Goal: Task Accomplishment & Management: Manage account settings

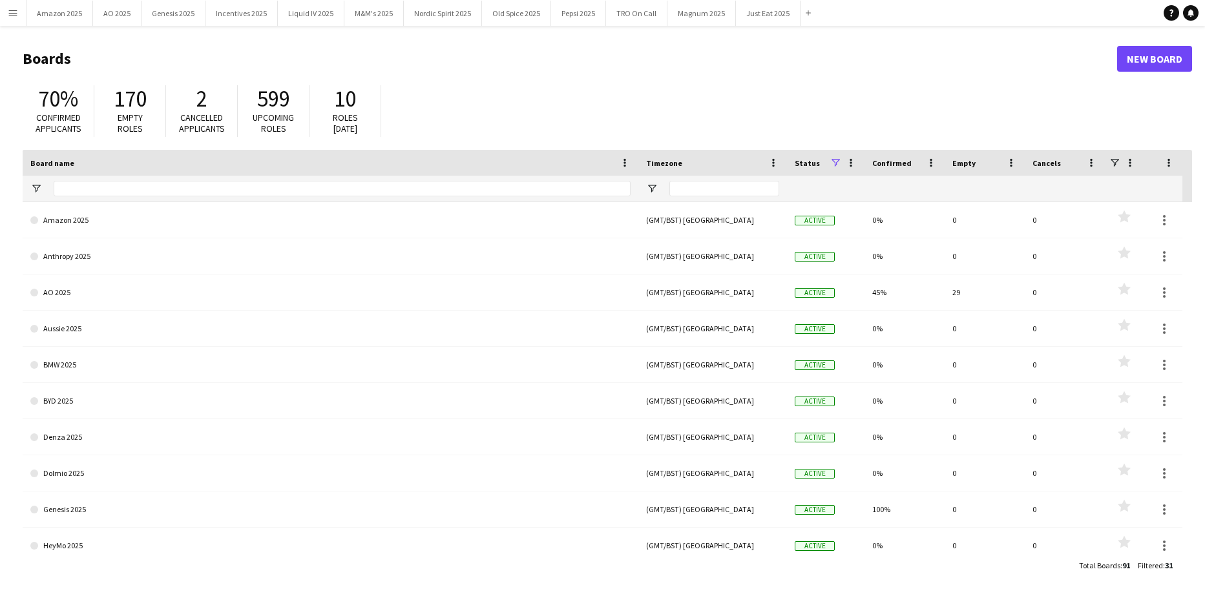
click at [15, 12] on app-icon "Menu" at bounding box center [13, 13] width 10 height 10
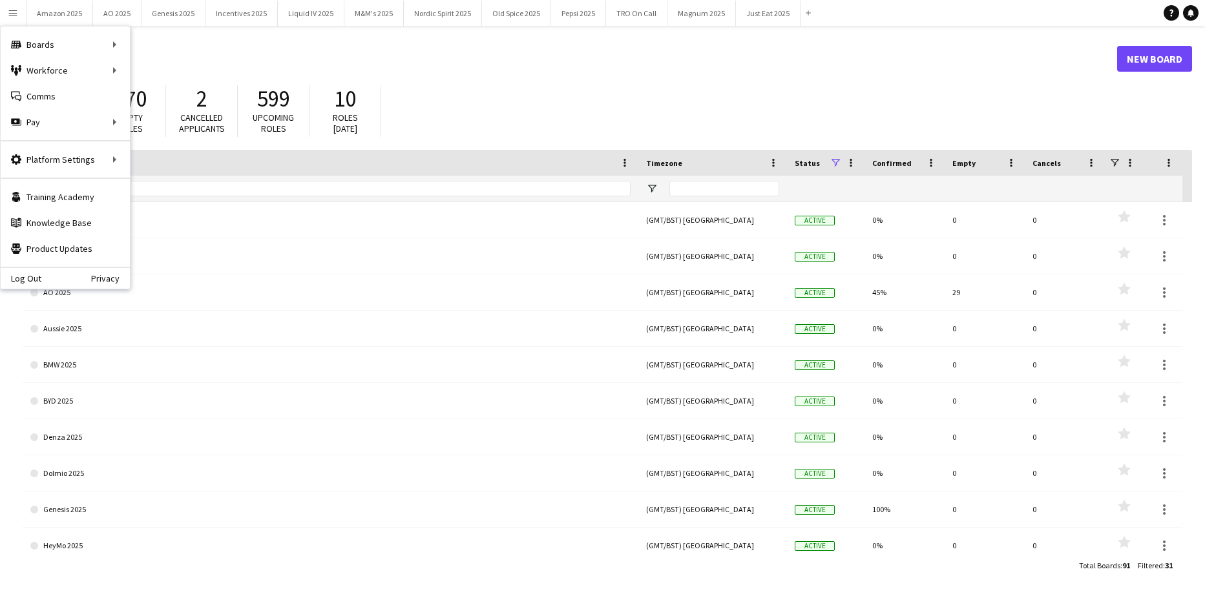
click at [643, 96] on div "70% Confirmed applicants 170 Empty roles 2 Cancelled applicants 599 Upcoming ro…" at bounding box center [607, 114] width 1169 height 71
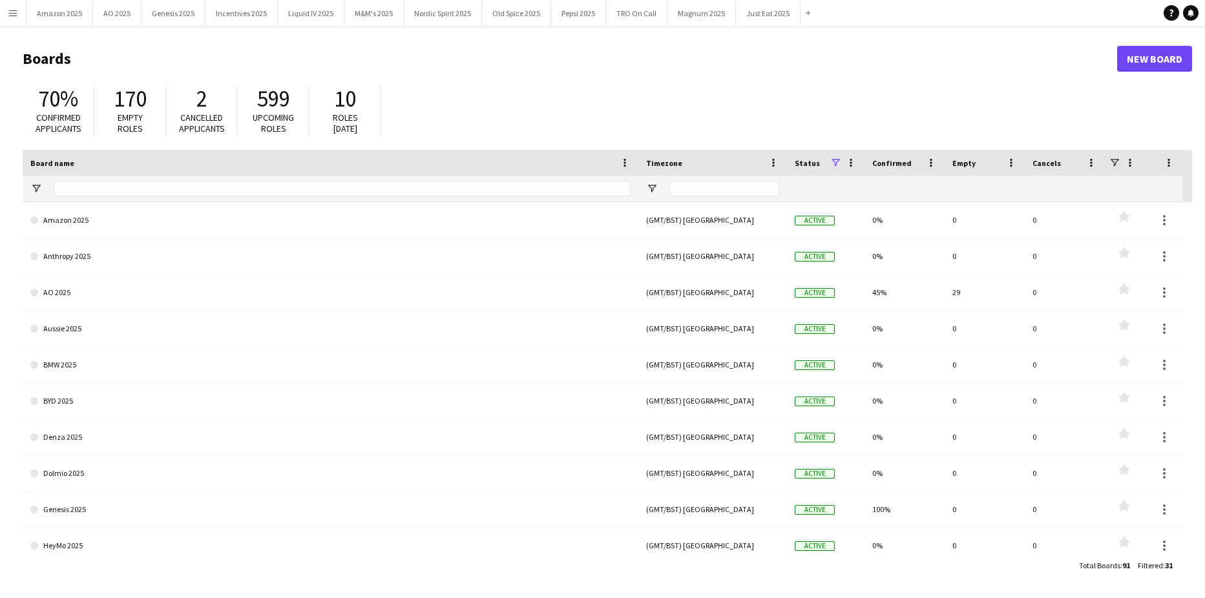
click at [8, 10] on app-icon "Menu" at bounding box center [13, 13] width 10 height 10
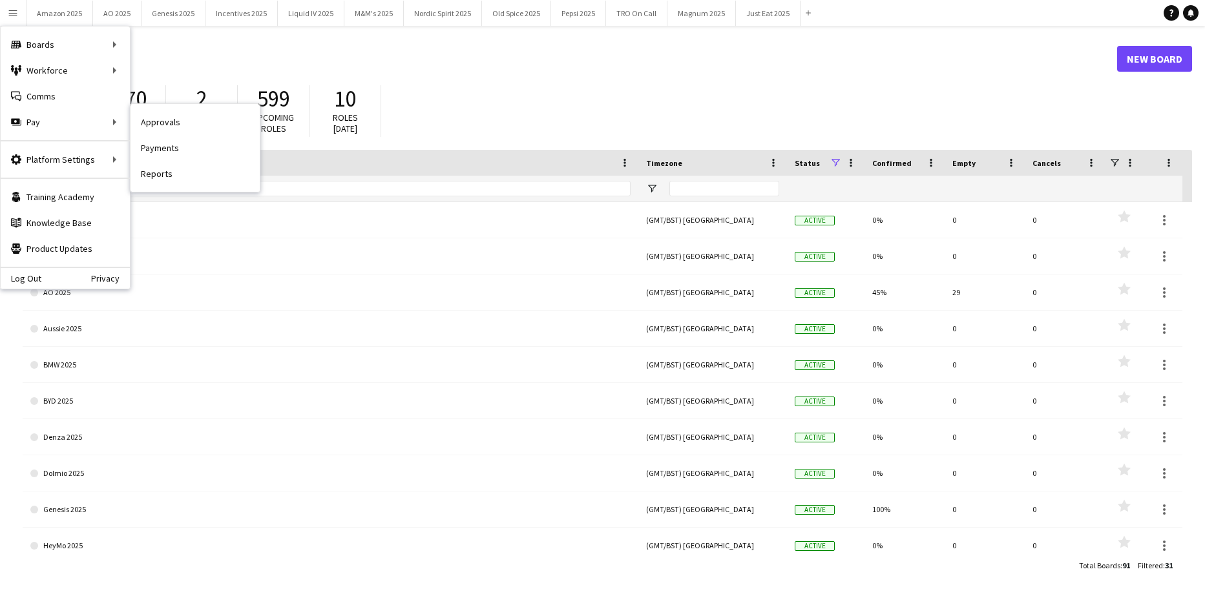
drag, startPoint x: 146, startPoint y: 118, endPoint x: 652, endPoint y: 147, distance: 507.3
click at [146, 118] on link "Approvals" at bounding box center [194, 122] width 129 height 26
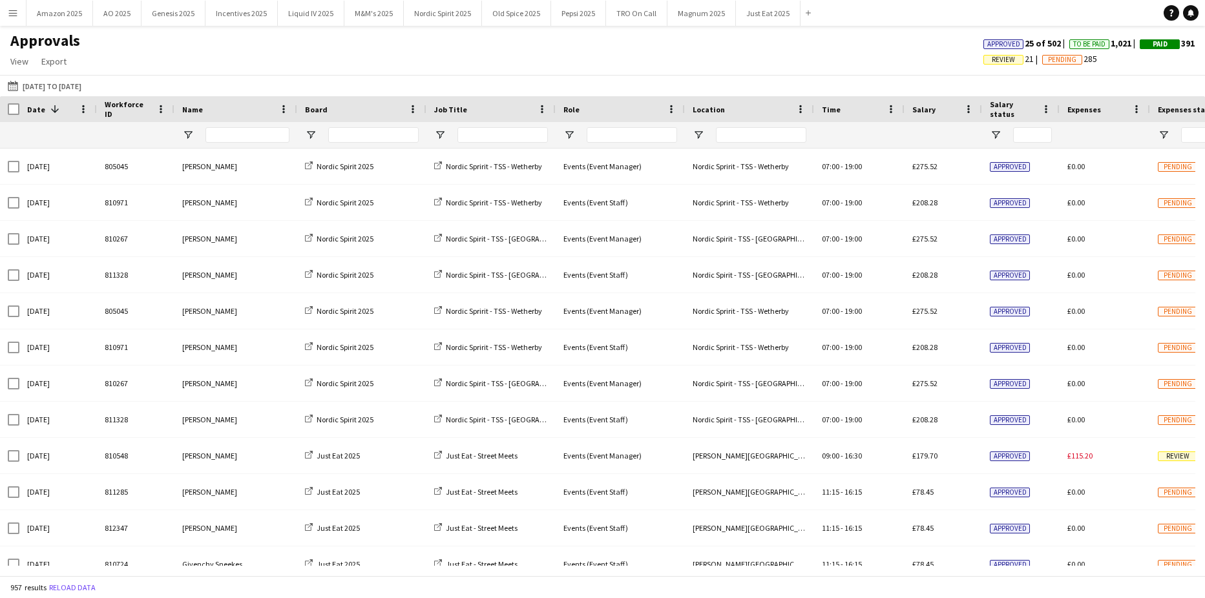
click at [9, 8] on app-icon "Menu" at bounding box center [13, 13] width 10 height 10
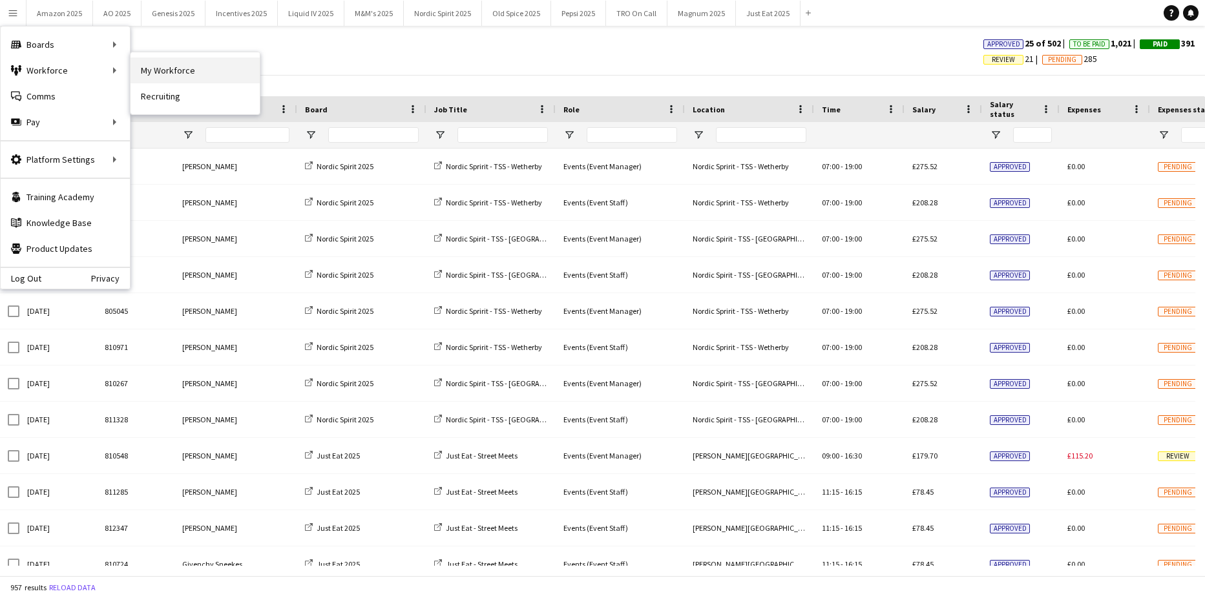
click at [176, 68] on link "My Workforce" at bounding box center [194, 70] width 129 height 26
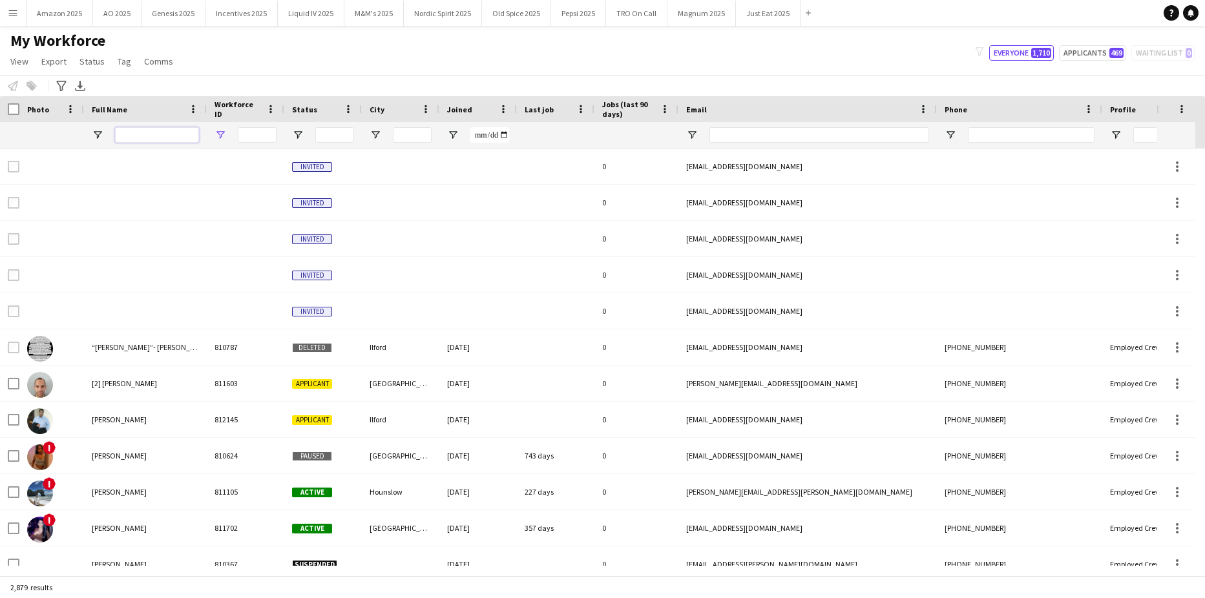
drag, startPoint x: 135, startPoint y: 136, endPoint x: 225, endPoint y: 138, distance: 89.8
click at [135, 136] on input "Full Name Filter Input" at bounding box center [157, 135] width 84 height 16
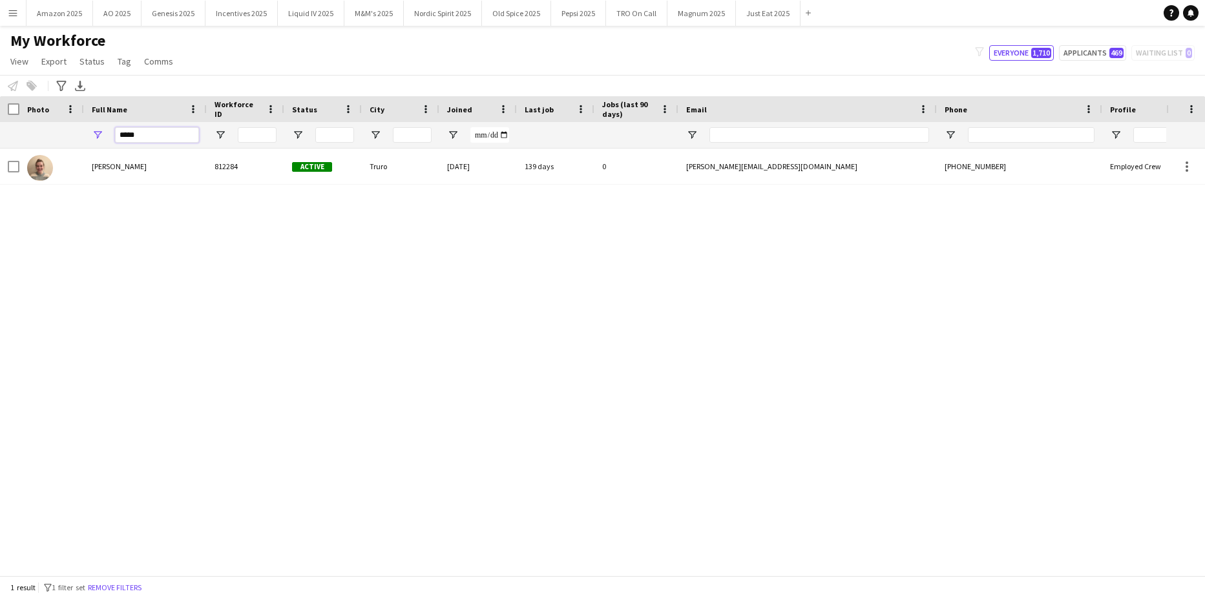
type input "*****"
drag, startPoint x: 263, startPoint y: 298, endPoint x: 207, endPoint y: 255, distance: 70.4
click at [242, 302] on div "[PERSON_NAME] 812284 Active Truro [DATE] 139 days 0 [PERSON_NAME][EMAIL_ADDRESS…" at bounding box center [583, 357] width 1166 height 417
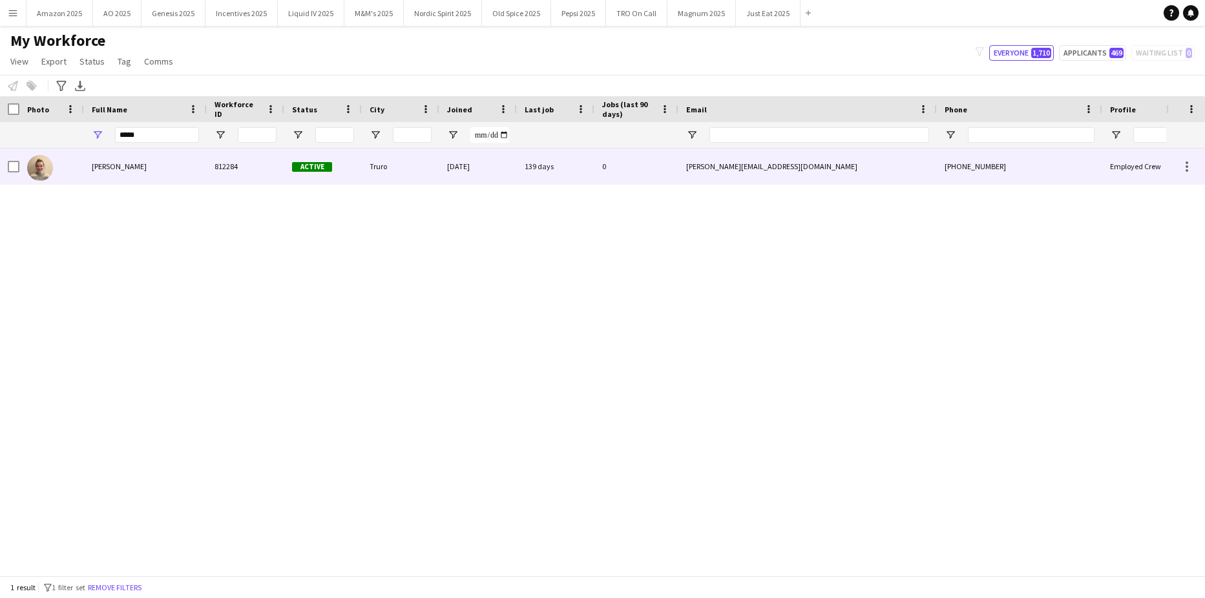
click at [112, 161] on span "[PERSON_NAME]" at bounding box center [119, 166] width 55 height 10
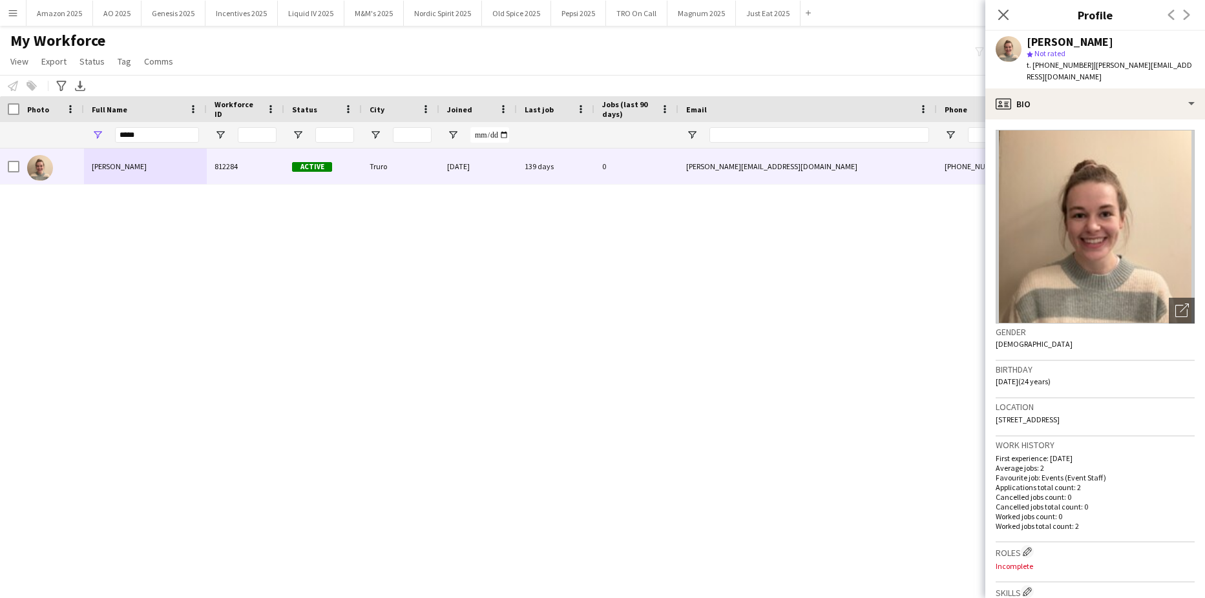
click at [787, 386] on div "[PERSON_NAME] 812284 Active Truro [DATE] 139 days 0 [PERSON_NAME][EMAIL_ADDRESS…" at bounding box center [583, 357] width 1166 height 417
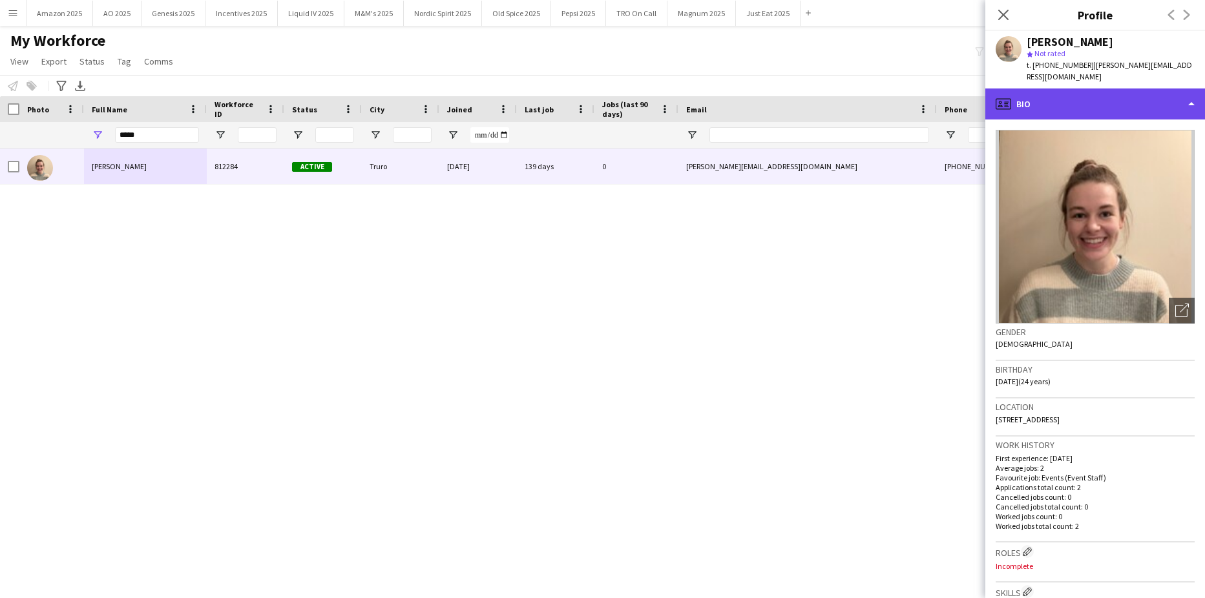
click at [1186, 93] on div "profile Bio" at bounding box center [1095, 103] width 220 height 31
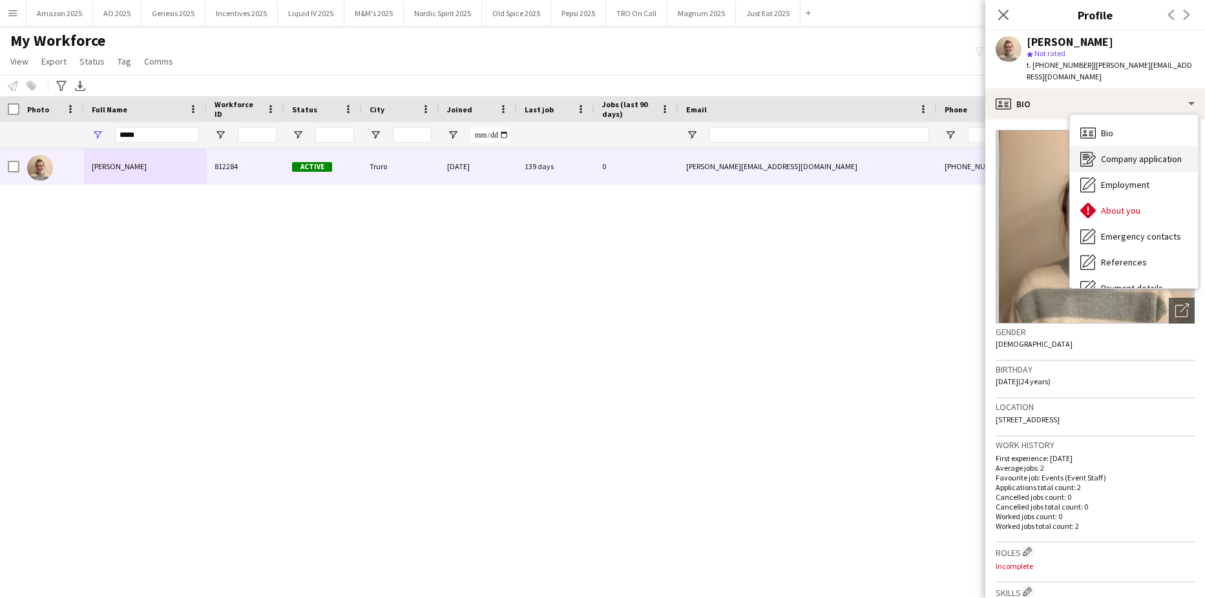
click at [1136, 153] on span "Company application" at bounding box center [1141, 159] width 81 height 12
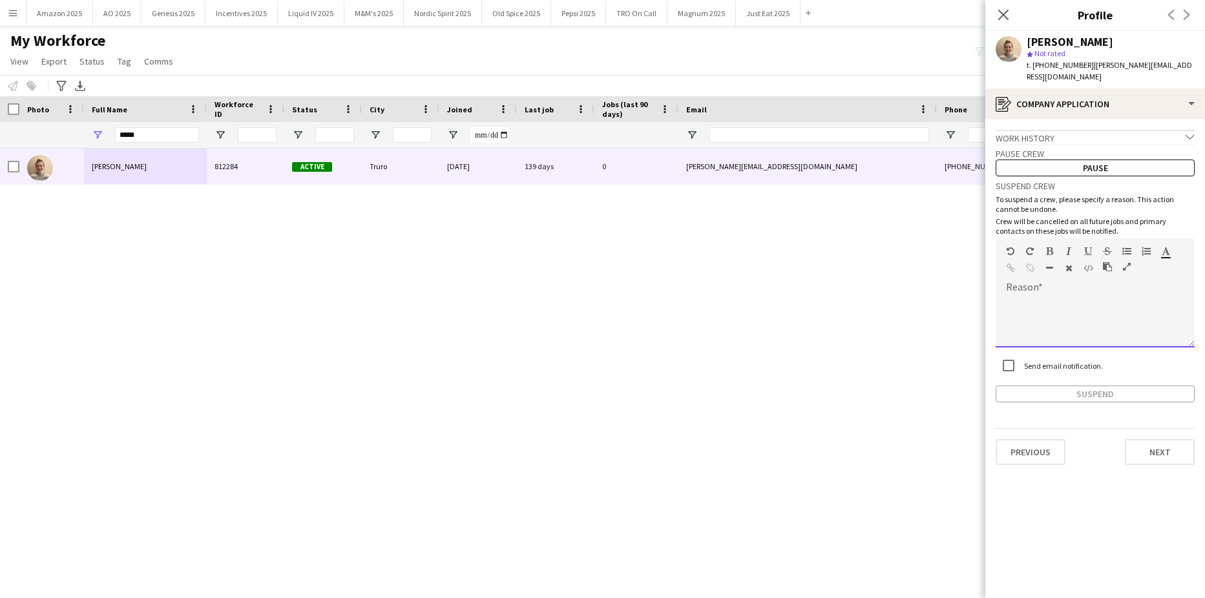
click at [1037, 298] on div at bounding box center [1094, 322] width 199 height 52
click at [1088, 386] on button "Suspend" at bounding box center [1094, 394] width 199 height 17
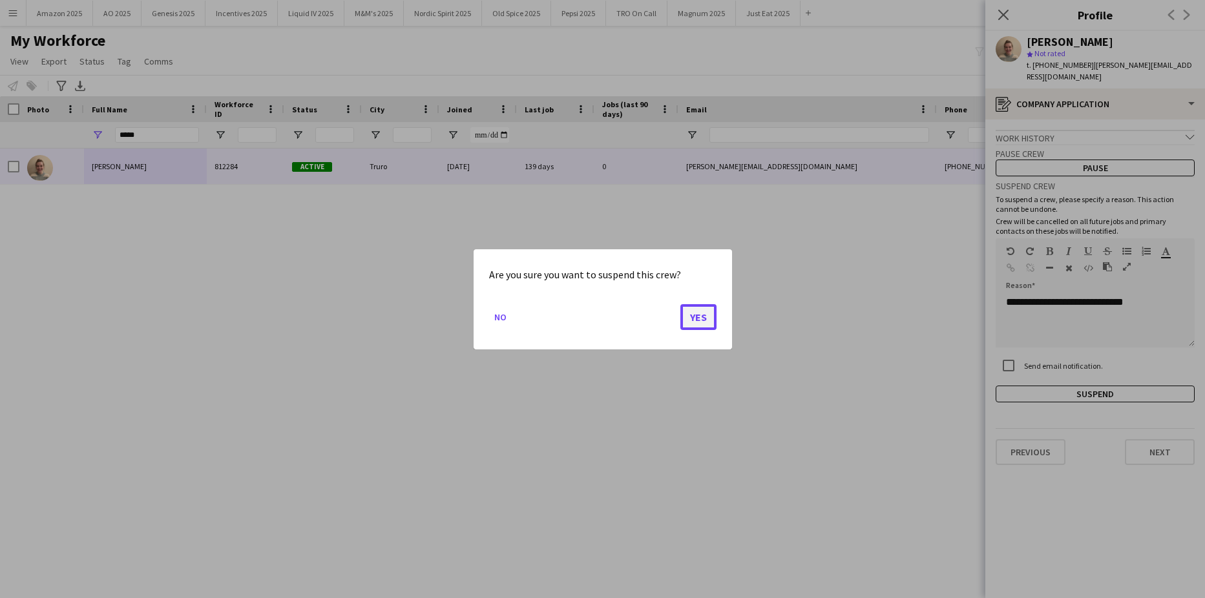
click at [695, 324] on button "Yes" at bounding box center [698, 317] width 36 height 26
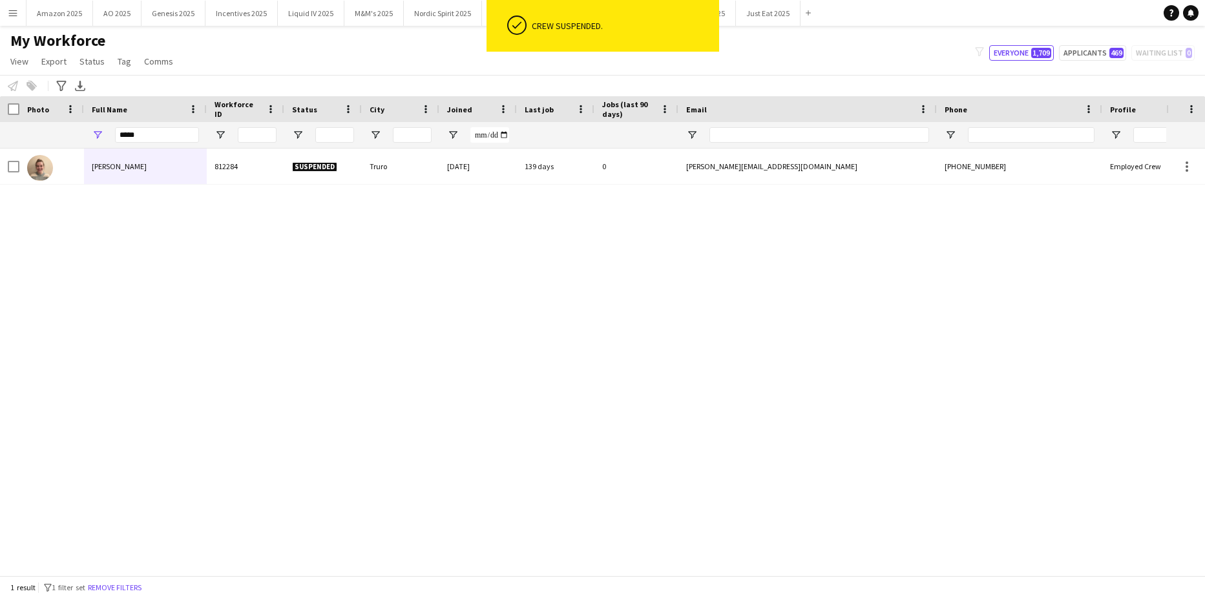
click at [726, 337] on div "[PERSON_NAME] 812284 Suspended Truro [DATE] 139 days 0 [PERSON_NAME][EMAIL_ADDR…" at bounding box center [583, 357] width 1166 height 417
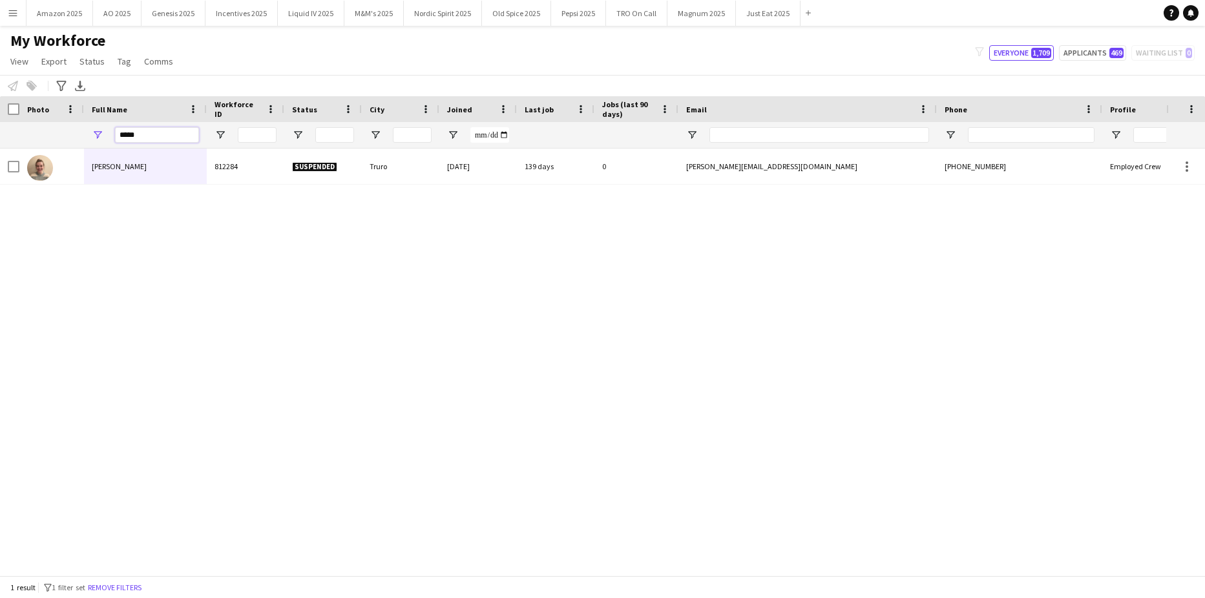
drag, startPoint x: 143, startPoint y: 139, endPoint x: -33, endPoint y: 182, distance: 180.8
click at [0, 182] on html "Menu Boards Boards Boards All jobs Status Workforce Workforce My Workforce Recr…" at bounding box center [602, 299] width 1205 height 598
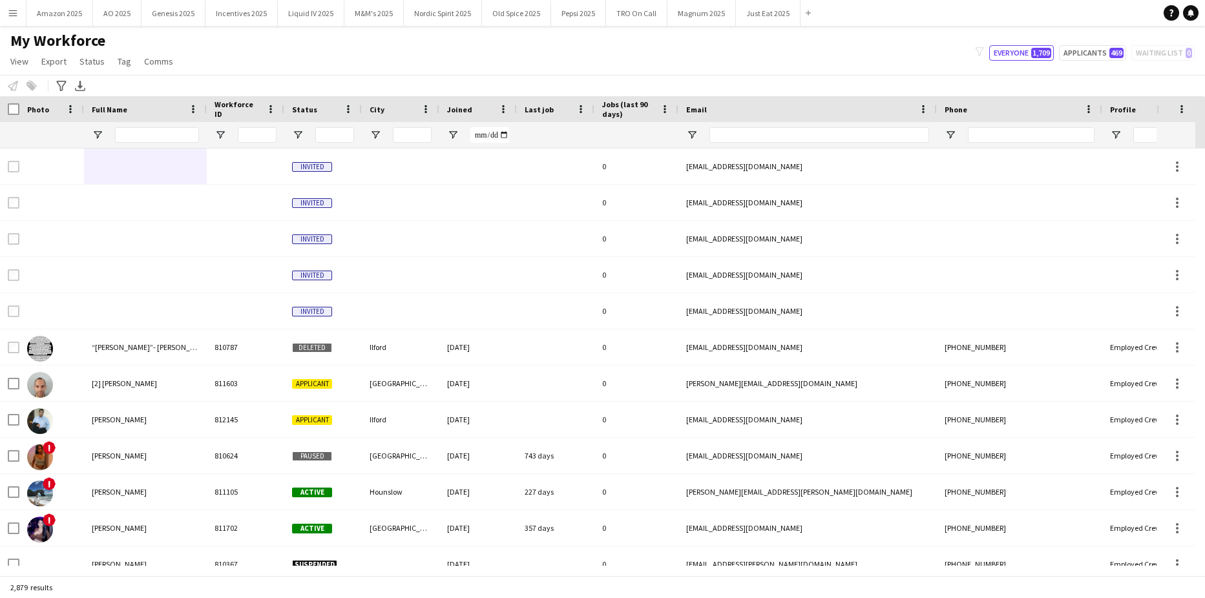
drag, startPoint x: 16, startPoint y: 17, endPoint x: 9, endPoint y: 16, distance: 6.6
click at [12, 16] on app-icon "Menu" at bounding box center [13, 13] width 10 height 10
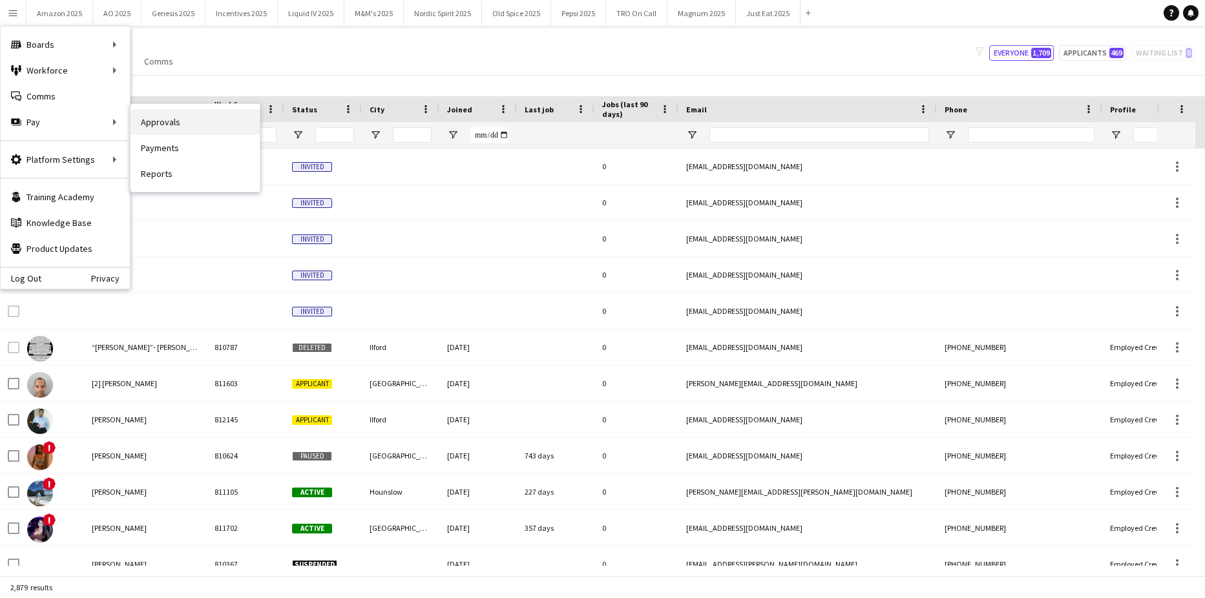
click at [194, 118] on link "Approvals" at bounding box center [194, 122] width 129 height 26
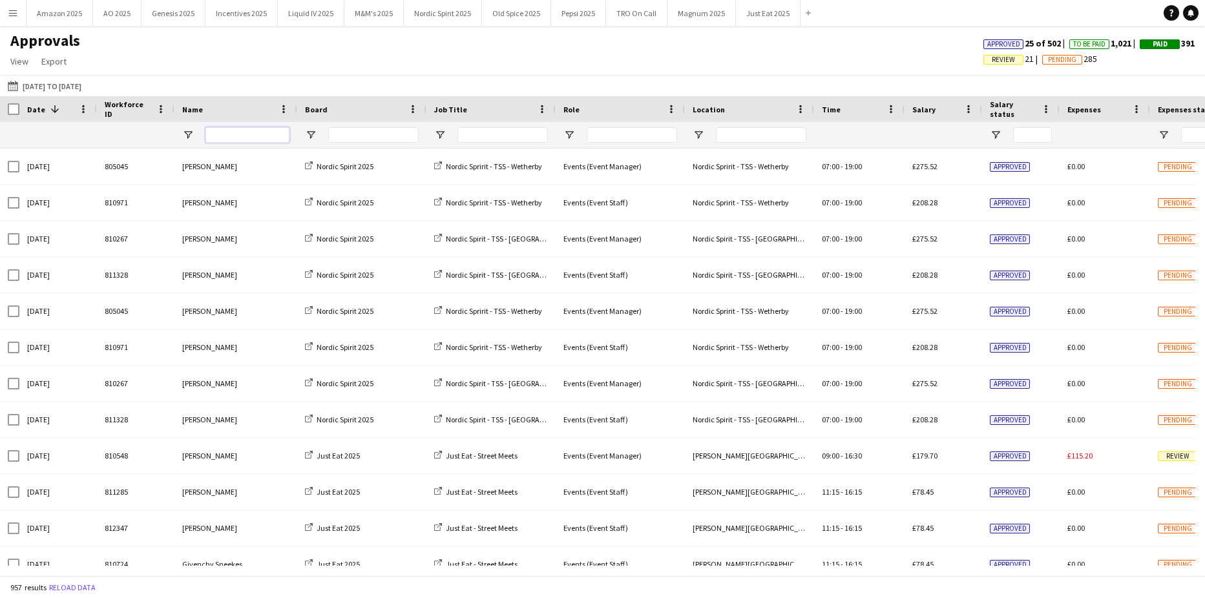
click at [279, 132] on input "Name Filter Input" at bounding box center [247, 135] width 84 height 16
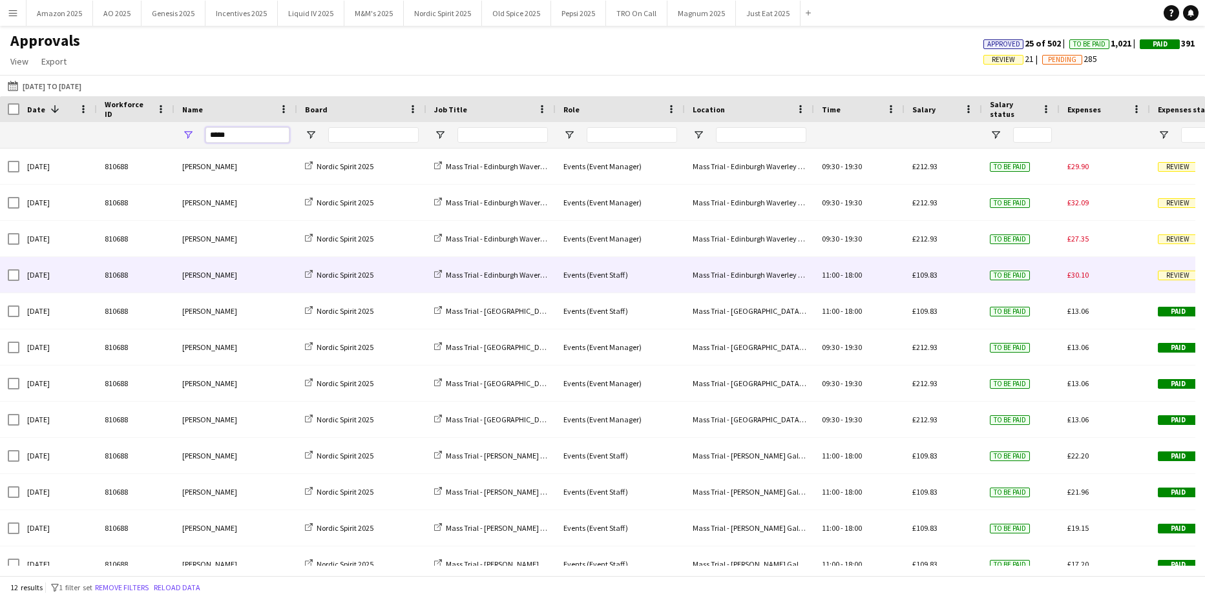
type input "*****"
click at [1172, 276] on span "Review" at bounding box center [1178, 276] width 40 height 10
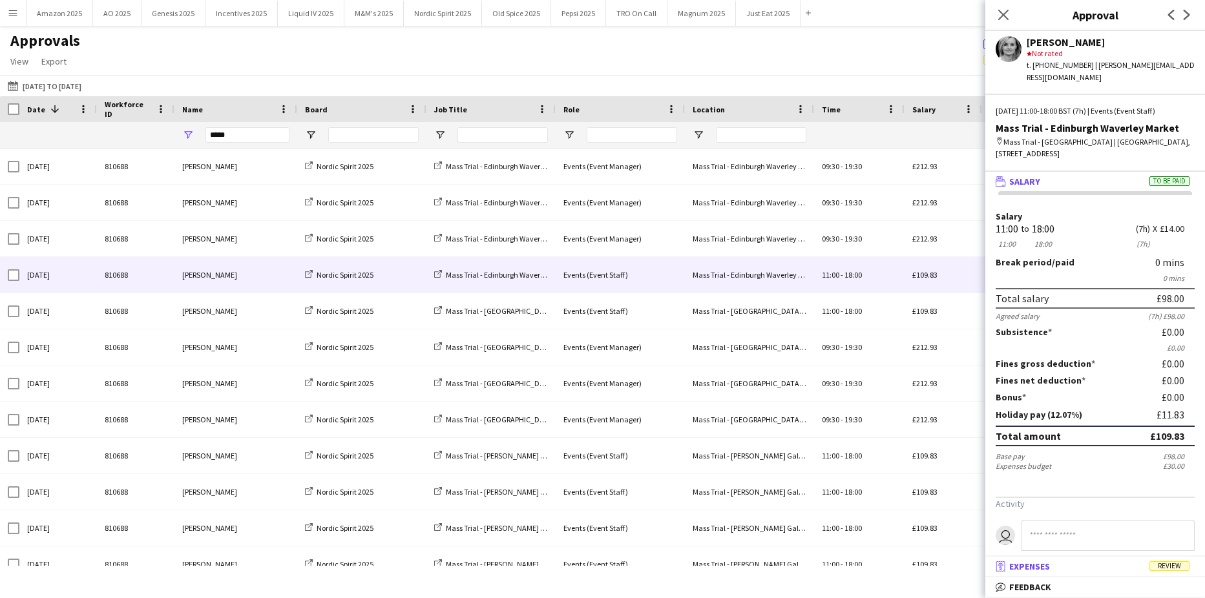
click at [1174, 563] on span "Review" at bounding box center [1169, 566] width 40 height 10
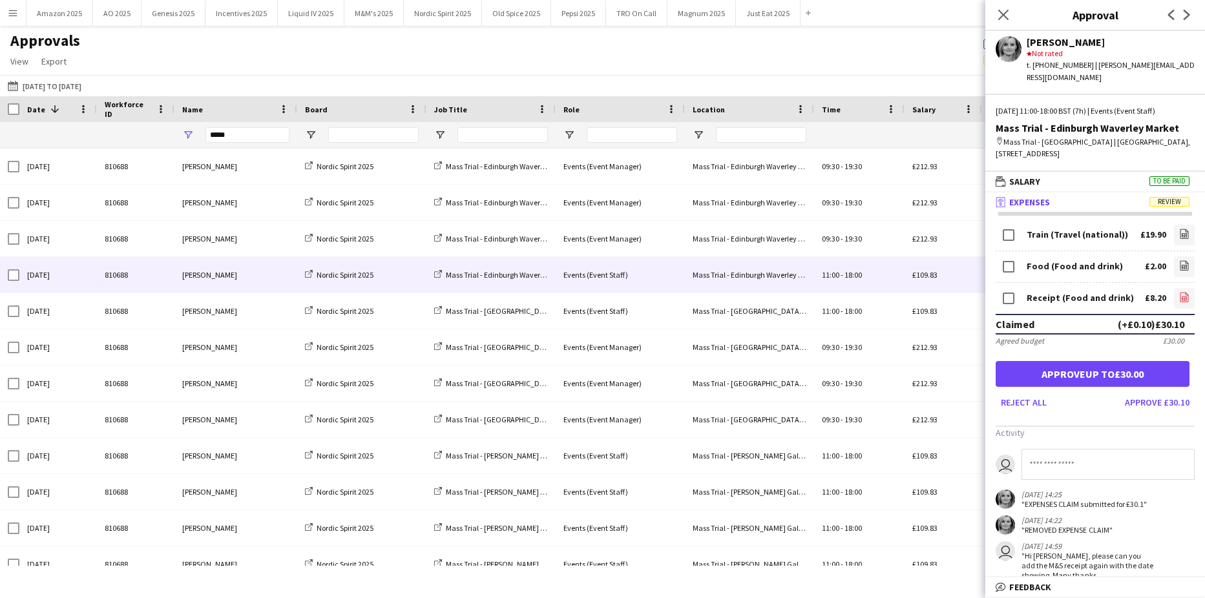
click at [1179, 292] on icon "file-image" at bounding box center [1184, 297] width 10 height 10
drag, startPoint x: 1010, startPoint y: 16, endPoint x: 419, endPoint y: 134, distance: 602.8
click at [1010, 16] on app-icon "Close pop-in" at bounding box center [1003, 15] width 16 height 16
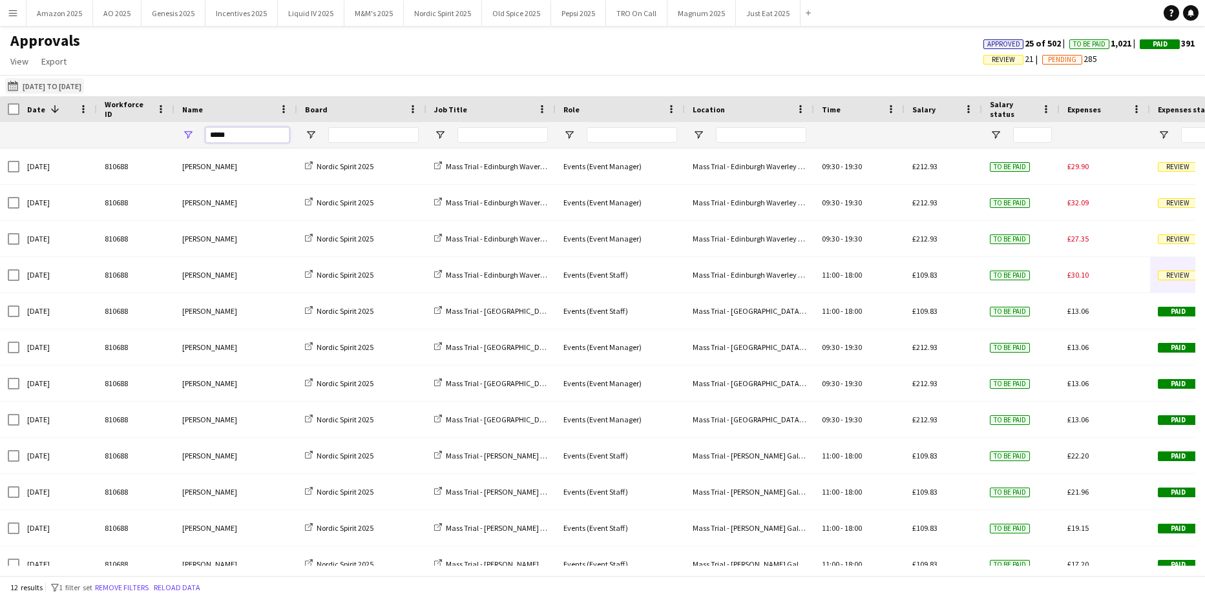
drag, startPoint x: 176, startPoint y: 135, endPoint x: 109, endPoint y: 92, distance: 79.6
click at [0, 127] on html "Menu Boards Boards Boards All jobs Status Workforce Workforce My Workforce Recr…" at bounding box center [602, 299] width 1205 height 598
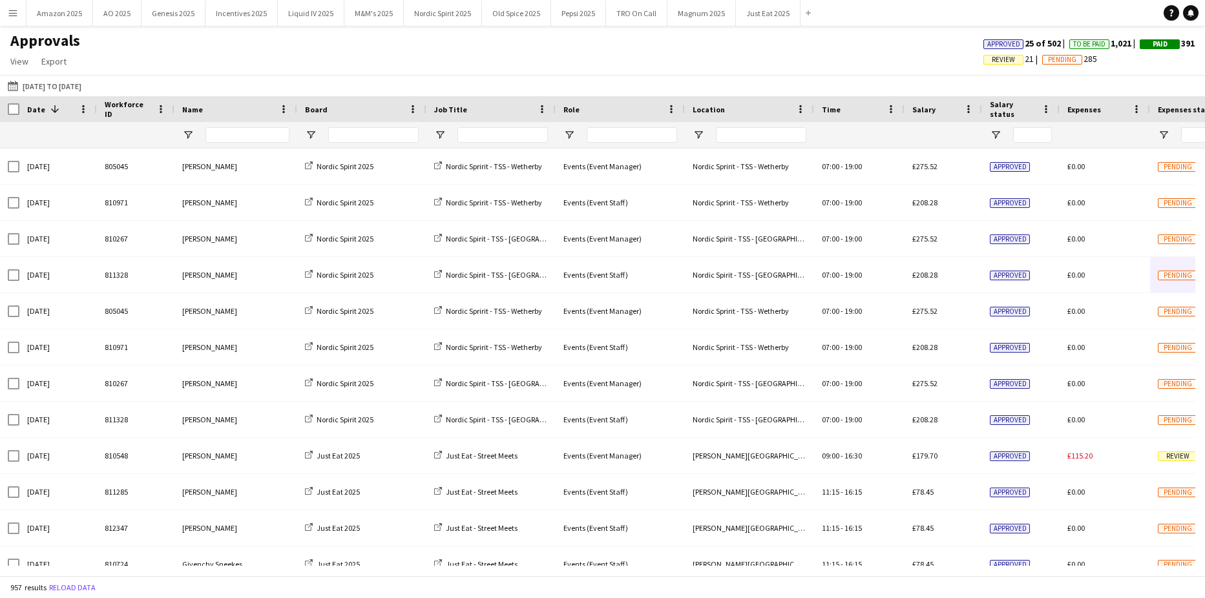
click at [16, 16] on app-icon "Menu" at bounding box center [13, 13] width 10 height 10
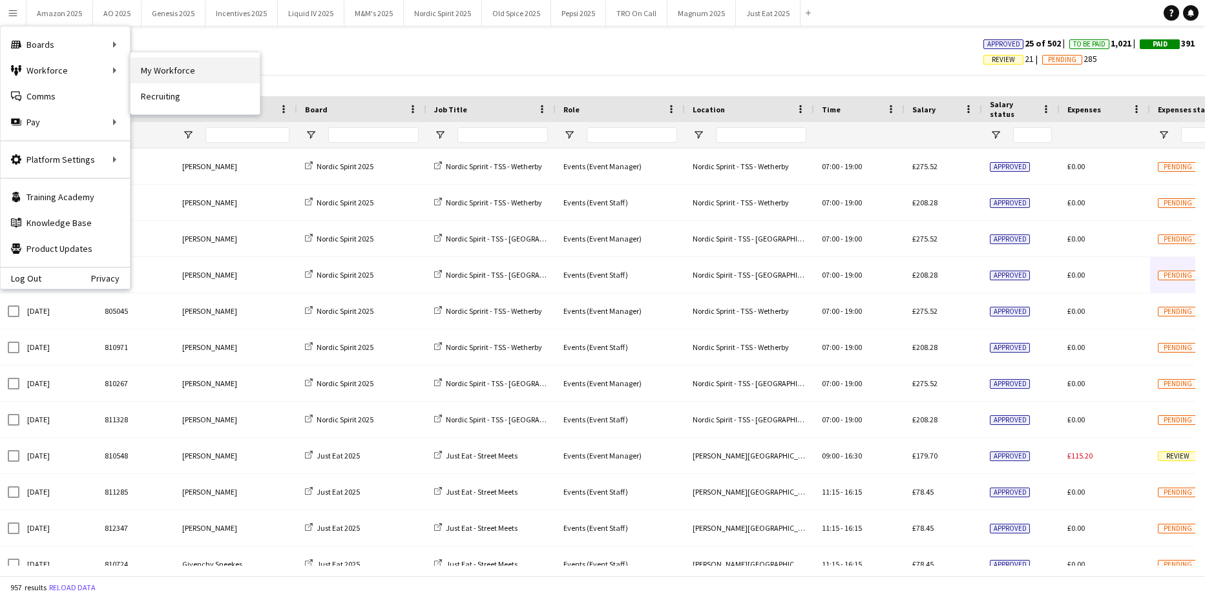
click at [146, 70] on link "My Workforce" at bounding box center [194, 70] width 129 height 26
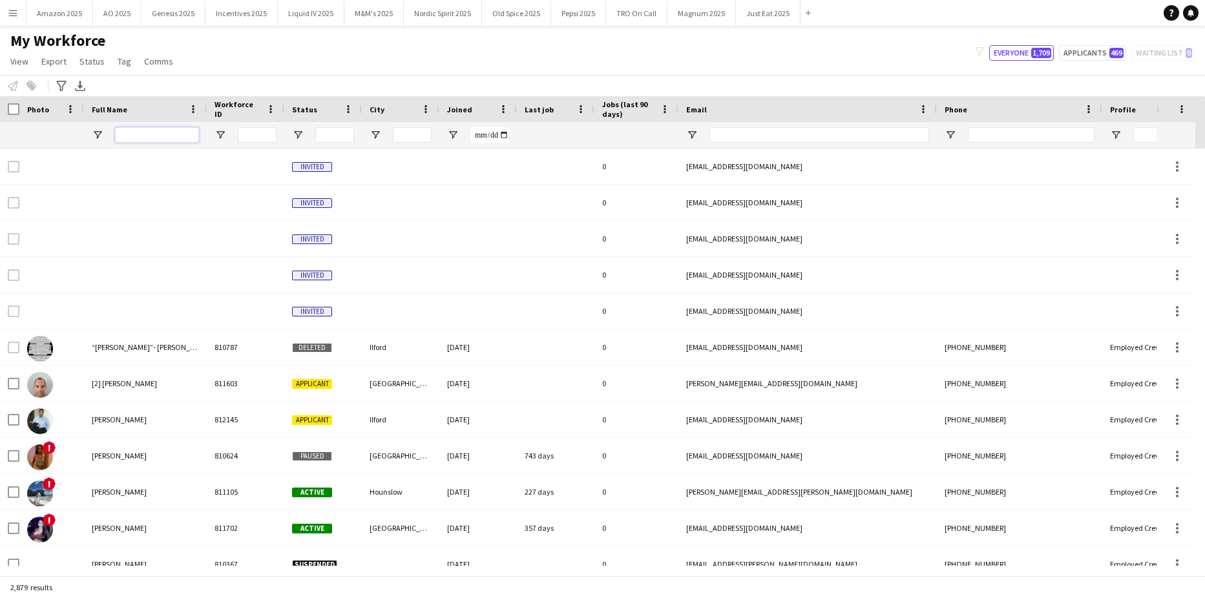
click at [158, 132] on input "Full Name Filter Input" at bounding box center [157, 135] width 84 height 16
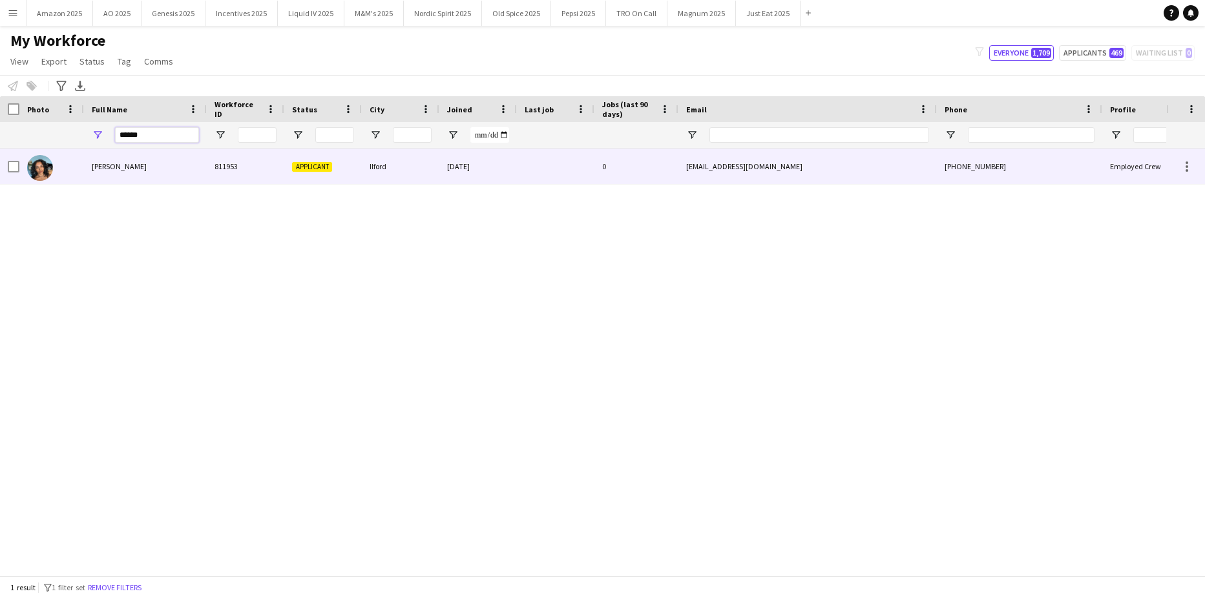
type input "******"
click at [123, 158] on div "[PERSON_NAME]" at bounding box center [145, 167] width 123 height 36
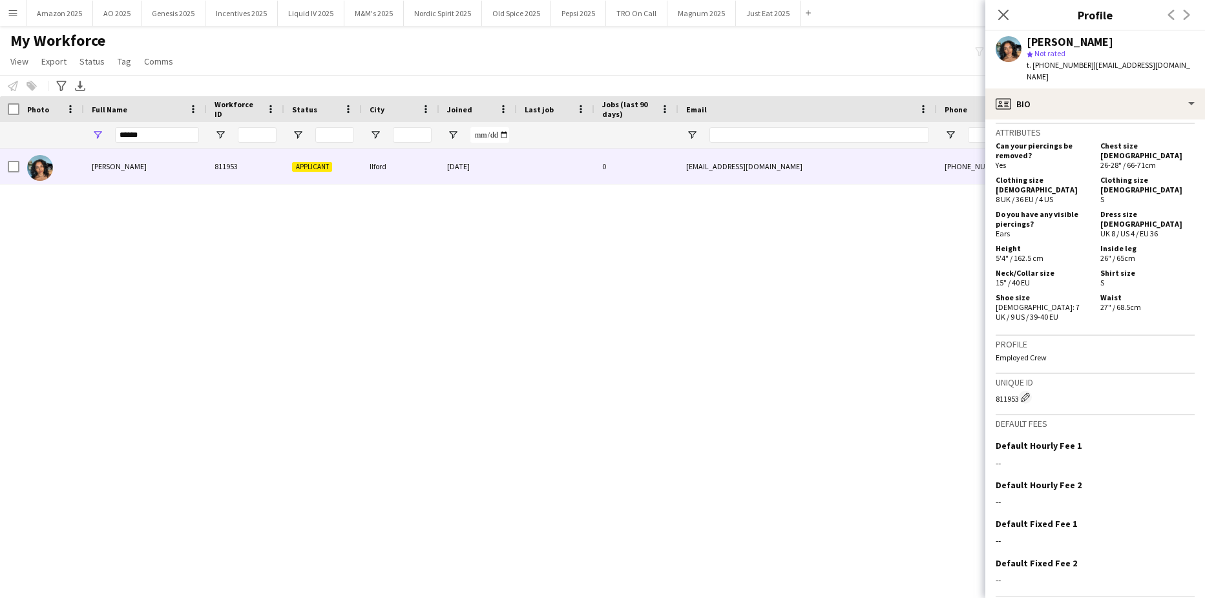
scroll to position [589, 0]
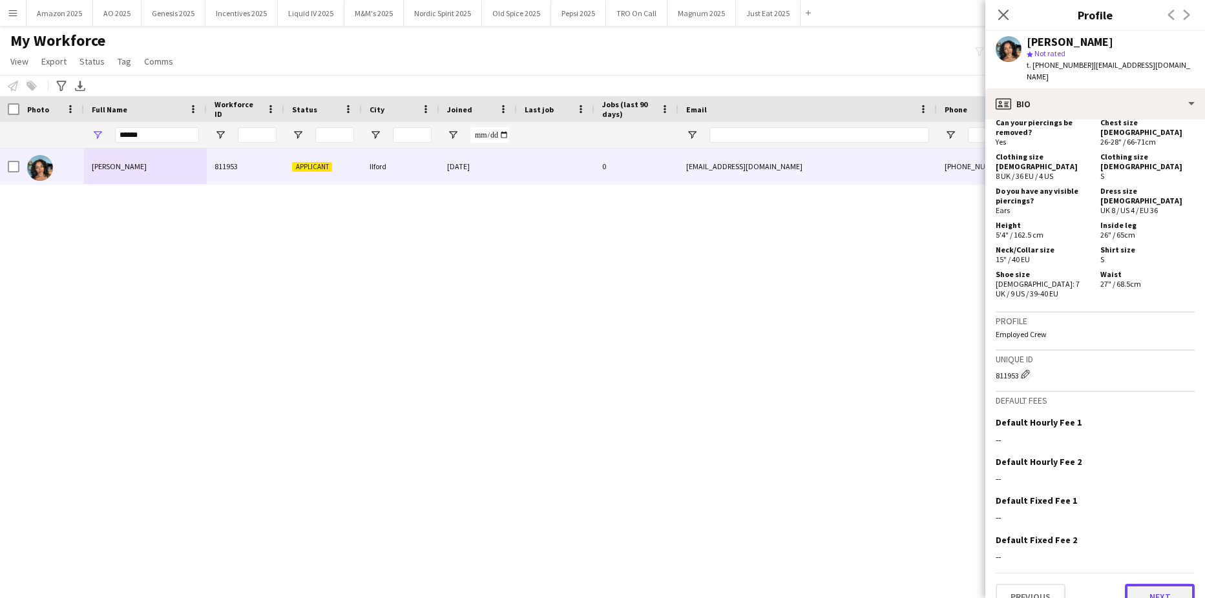
click at [1160, 588] on button "Next" at bounding box center [1160, 597] width 70 height 26
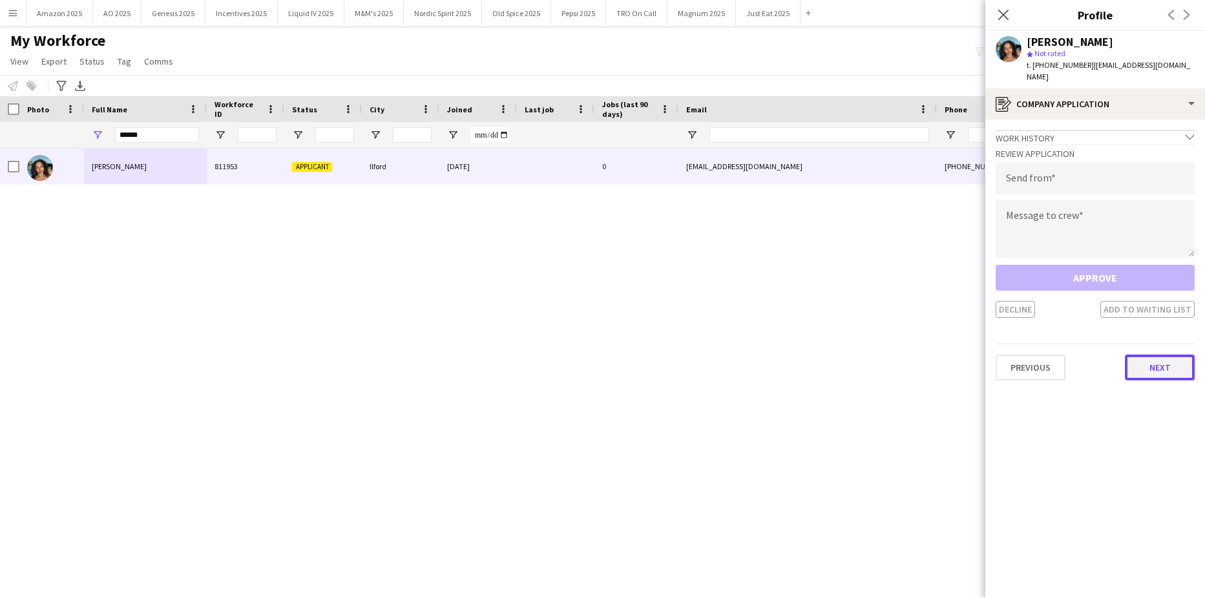
click at [1162, 356] on button "Next" at bounding box center [1160, 368] width 70 height 26
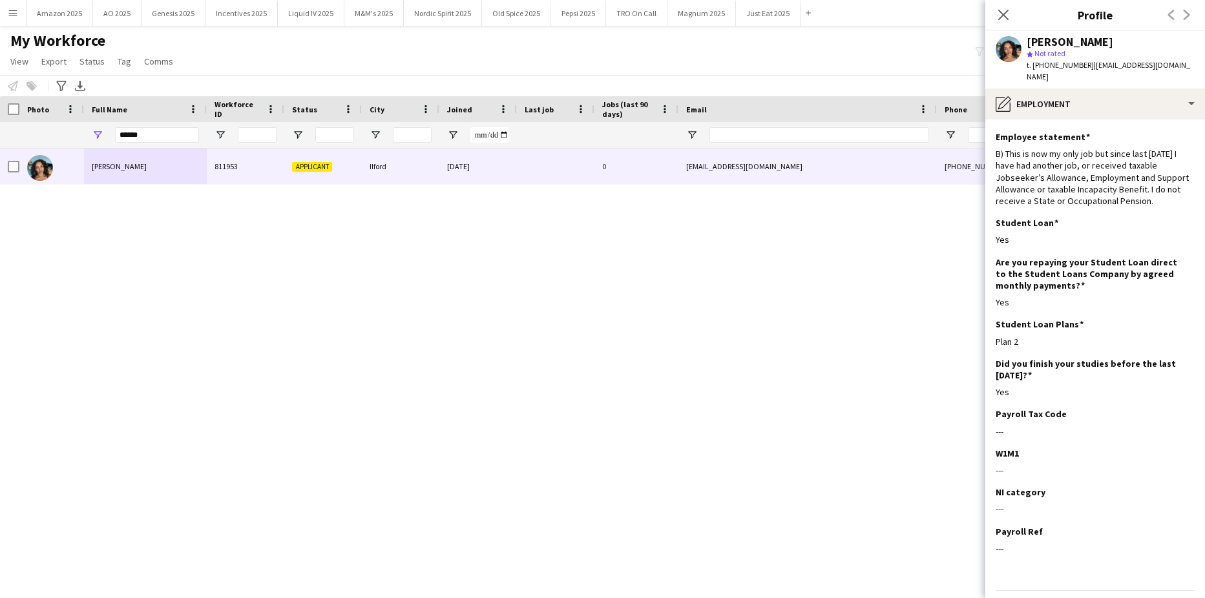
scroll to position [65, 0]
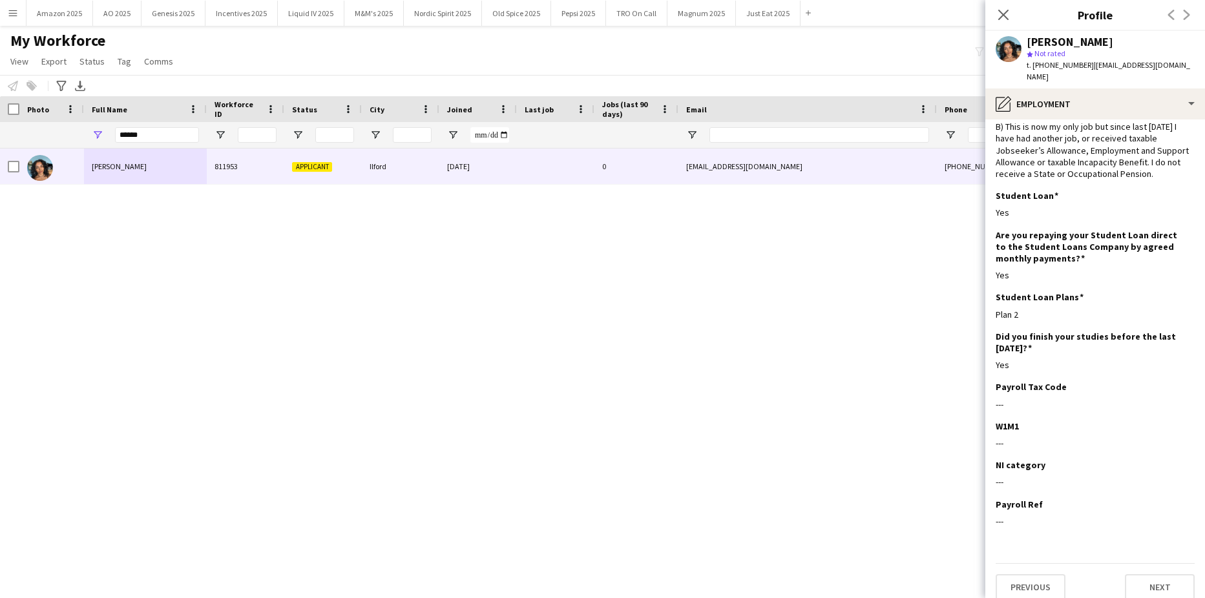
click at [1143, 563] on div "Previous Next" at bounding box center [1094, 581] width 199 height 37
click at [1149, 574] on button "Next" at bounding box center [1160, 587] width 70 height 26
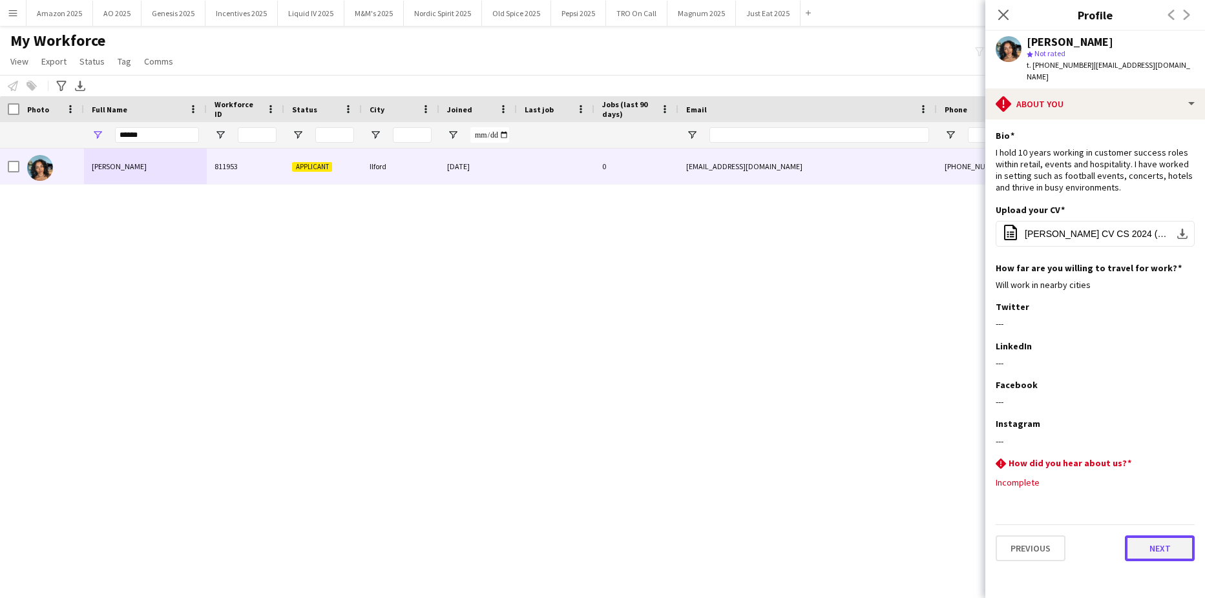
click at [1167, 536] on button "Next" at bounding box center [1160, 549] width 70 height 26
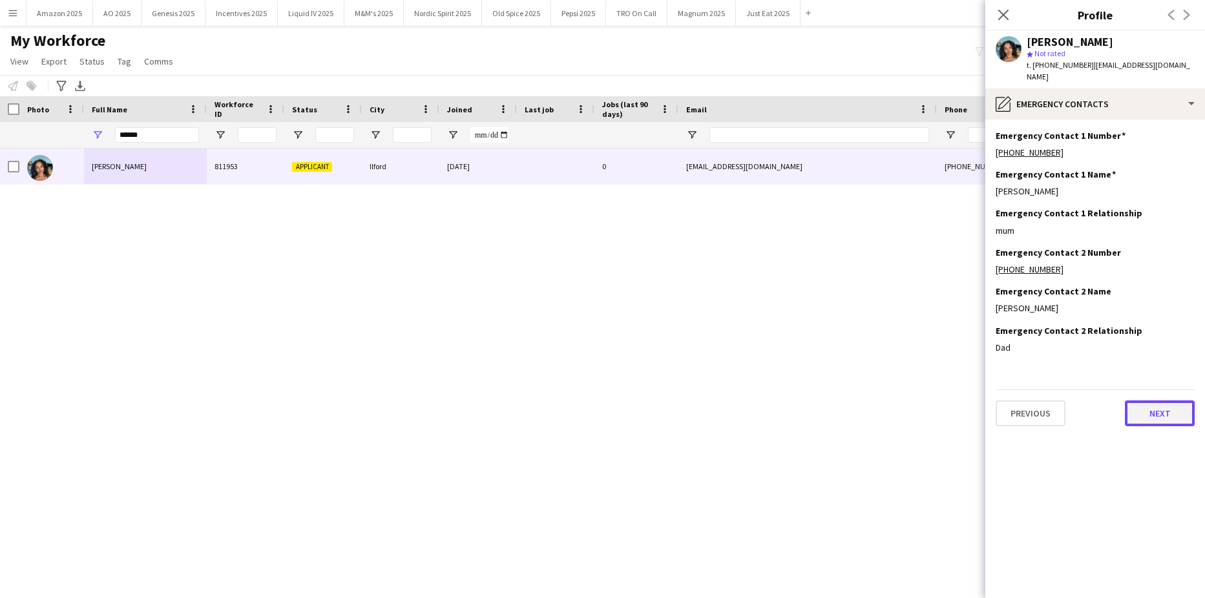
click at [1148, 401] on button "Next" at bounding box center [1160, 414] width 70 height 26
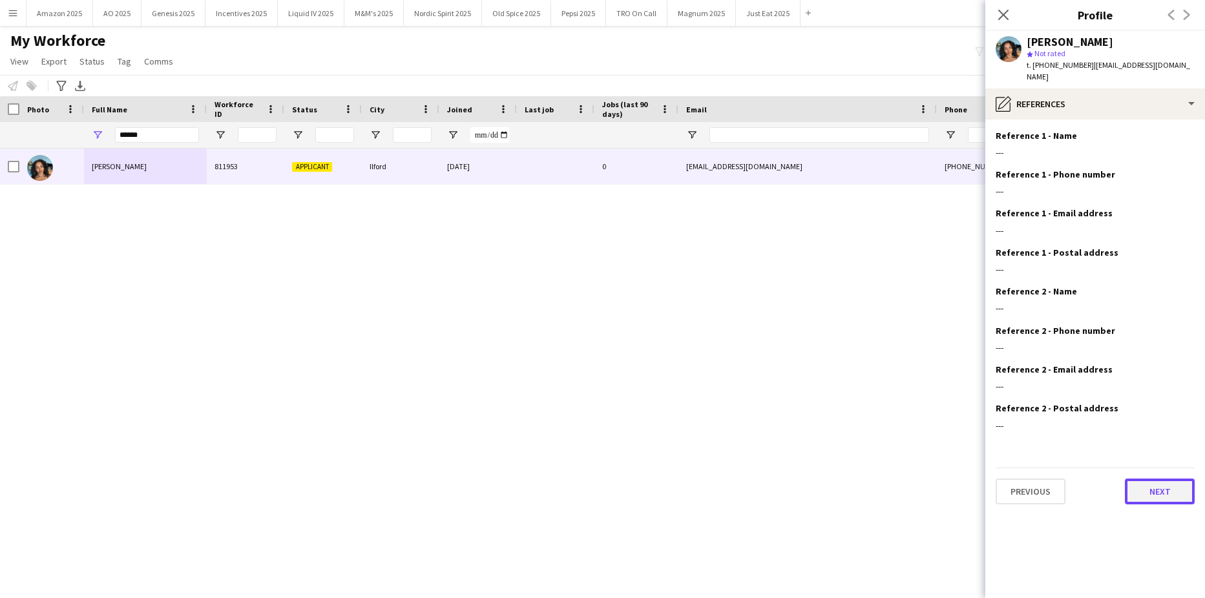
click at [1161, 479] on button "Next" at bounding box center [1160, 492] width 70 height 26
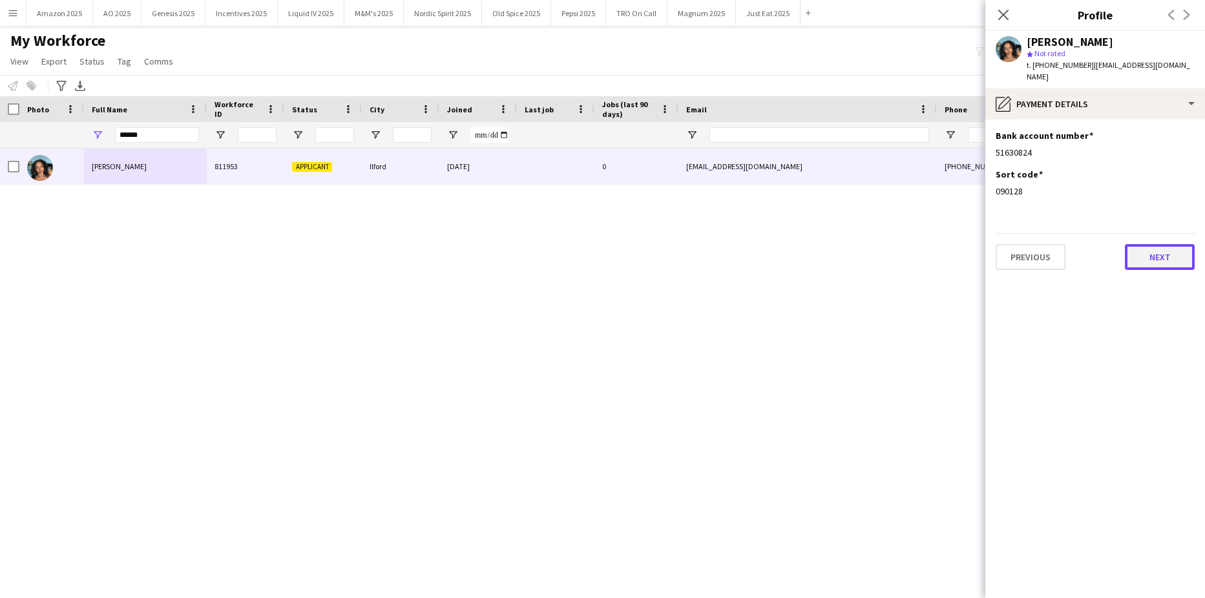
click at [1157, 253] on button "Next" at bounding box center [1160, 257] width 70 height 26
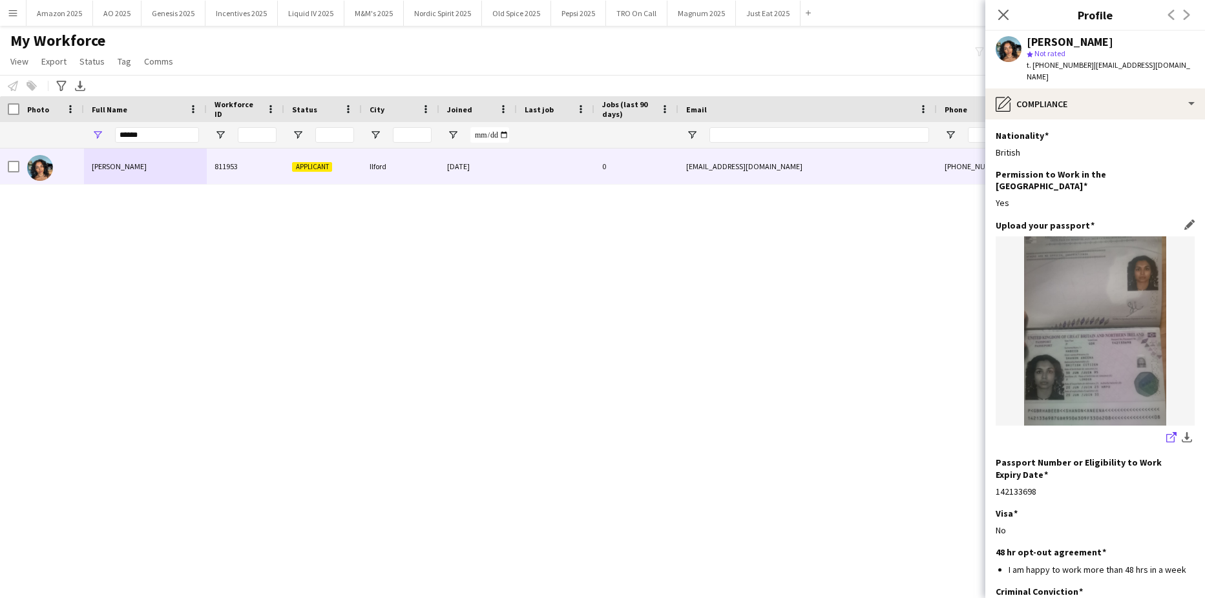
click at [1166, 432] on icon "share-external-link-1" at bounding box center [1171, 437] width 10 height 10
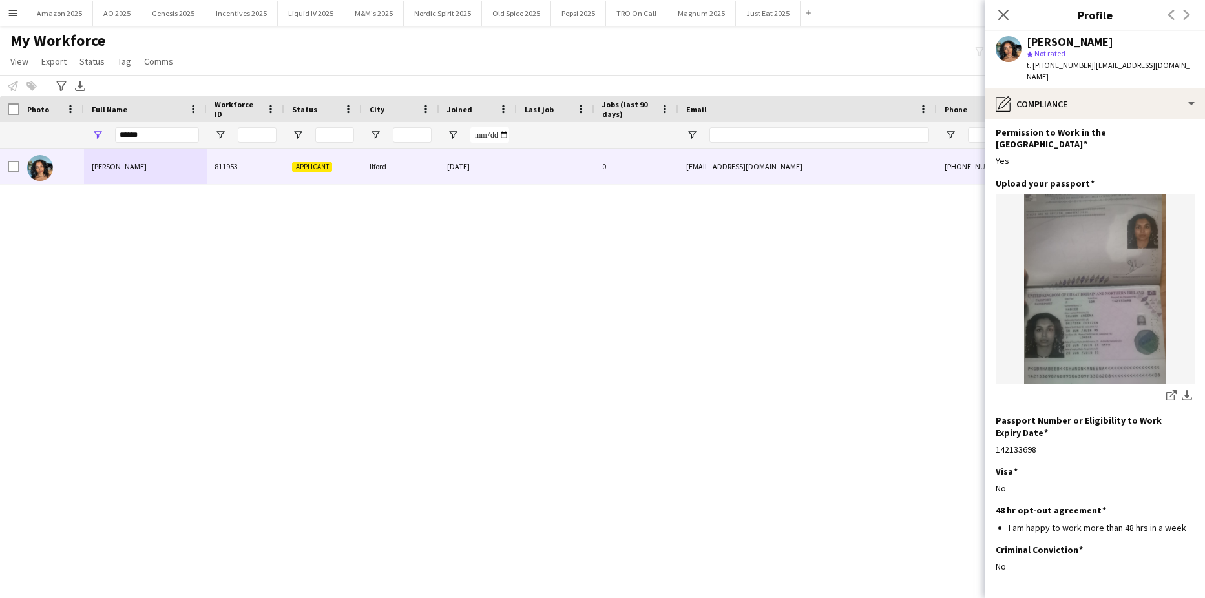
scroll to position [76, 0]
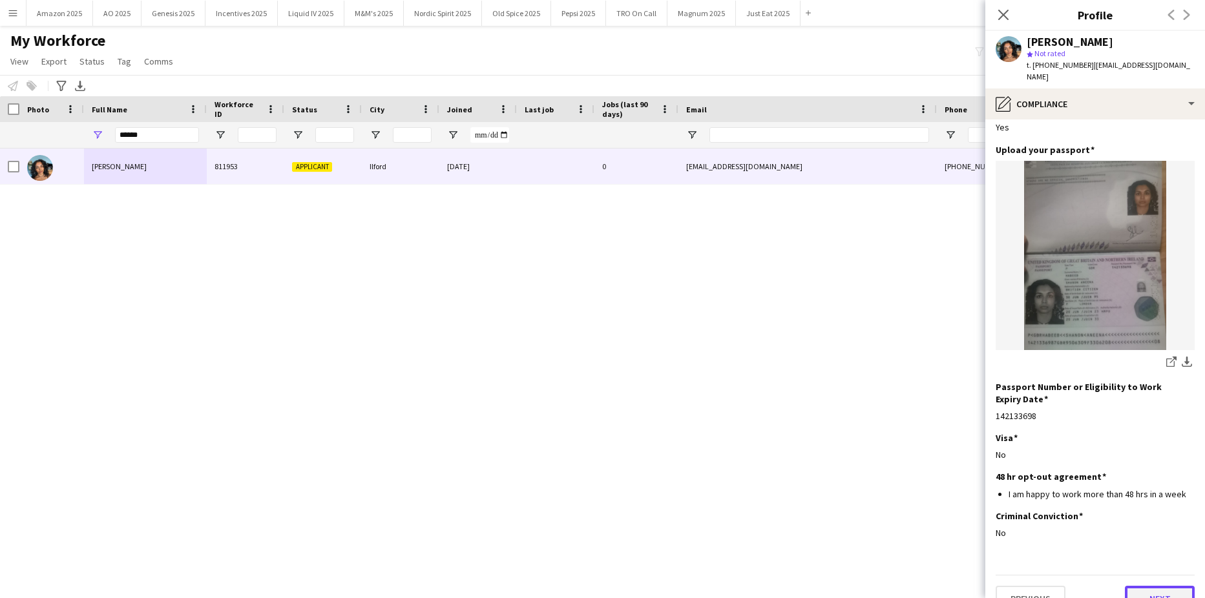
click at [1149, 586] on button "Next" at bounding box center [1160, 599] width 70 height 26
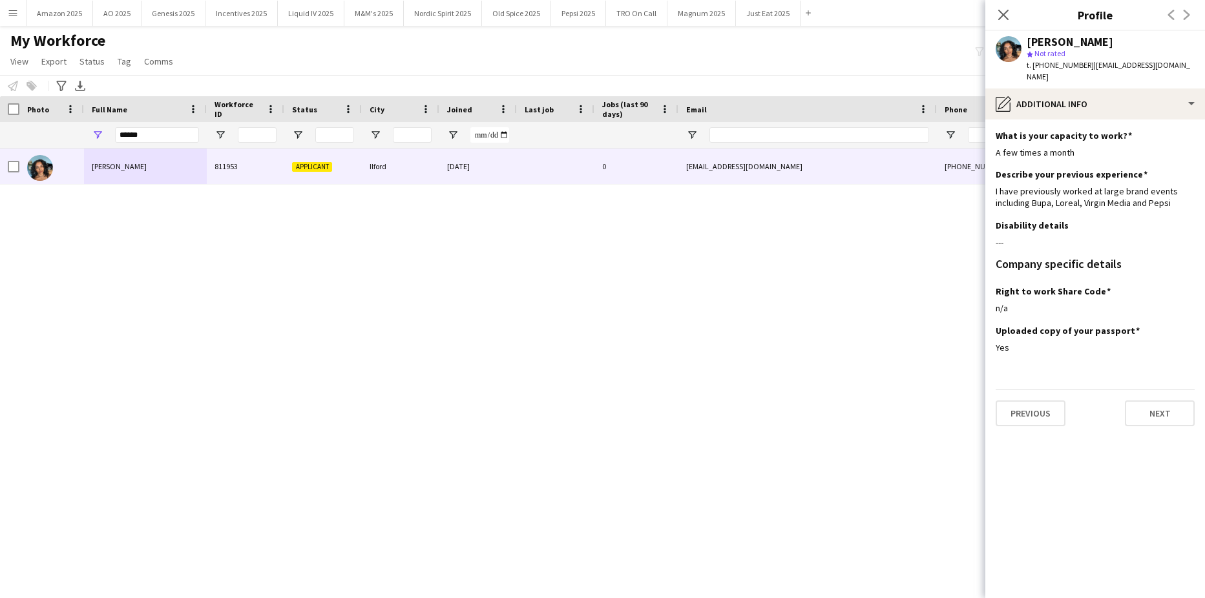
scroll to position [0, 0]
click at [1160, 407] on button "Next" at bounding box center [1160, 414] width 70 height 26
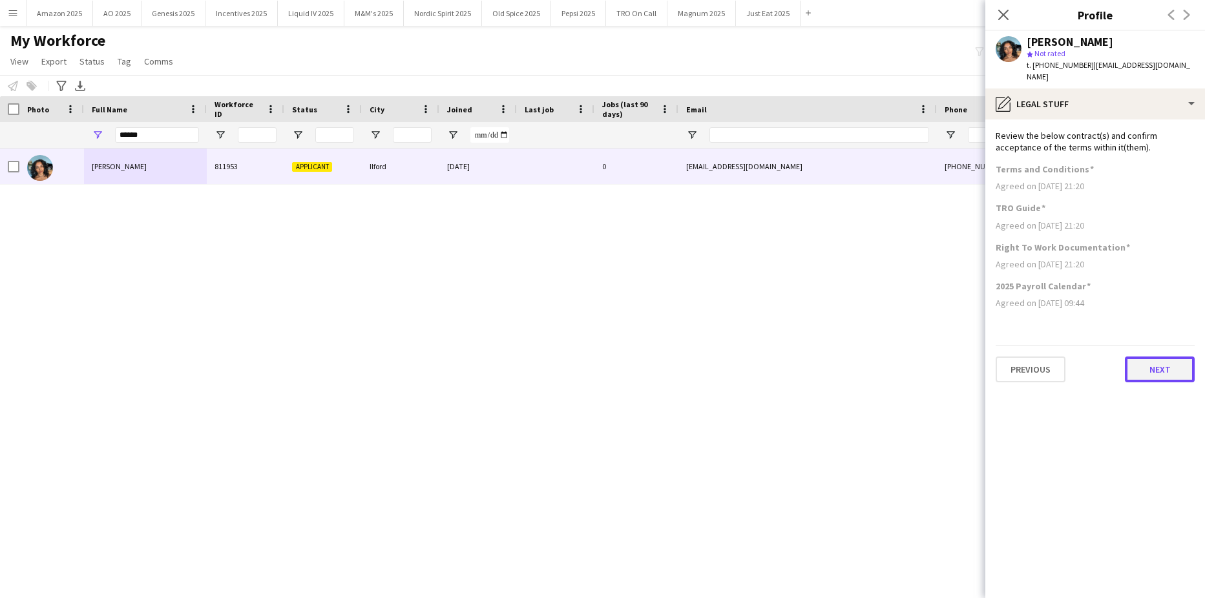
click at [1147, 359] on button "Next" at bounding box center [1160, 370] width 70 height 26
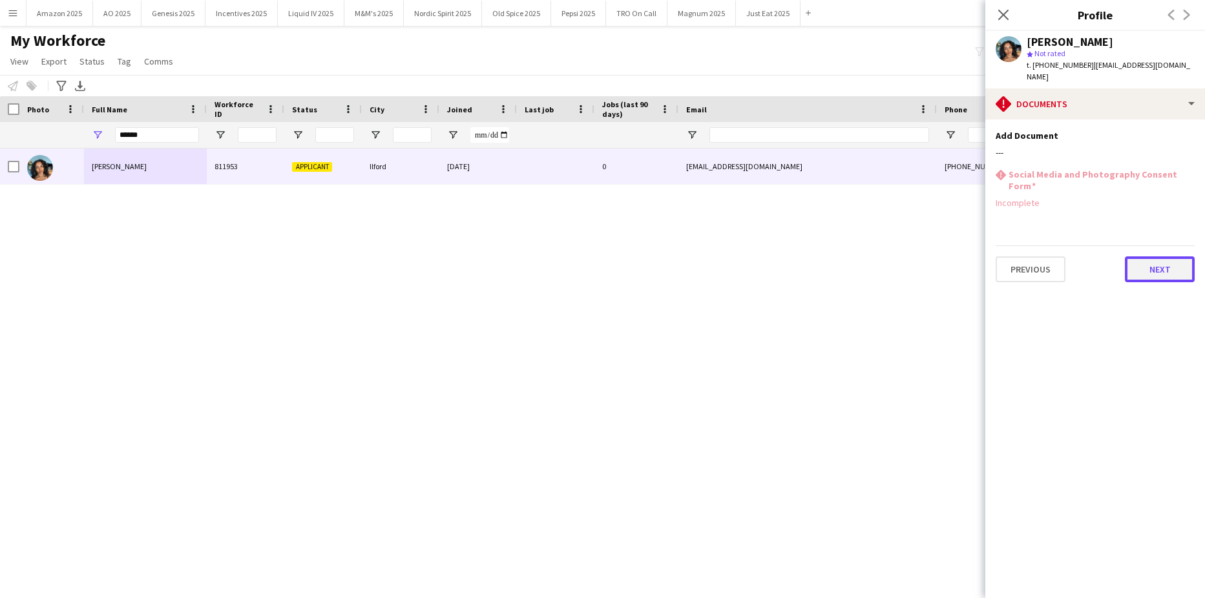
click at [1154, 256] on button "Next" at bounding box center [1160, 269] width 70 height 26
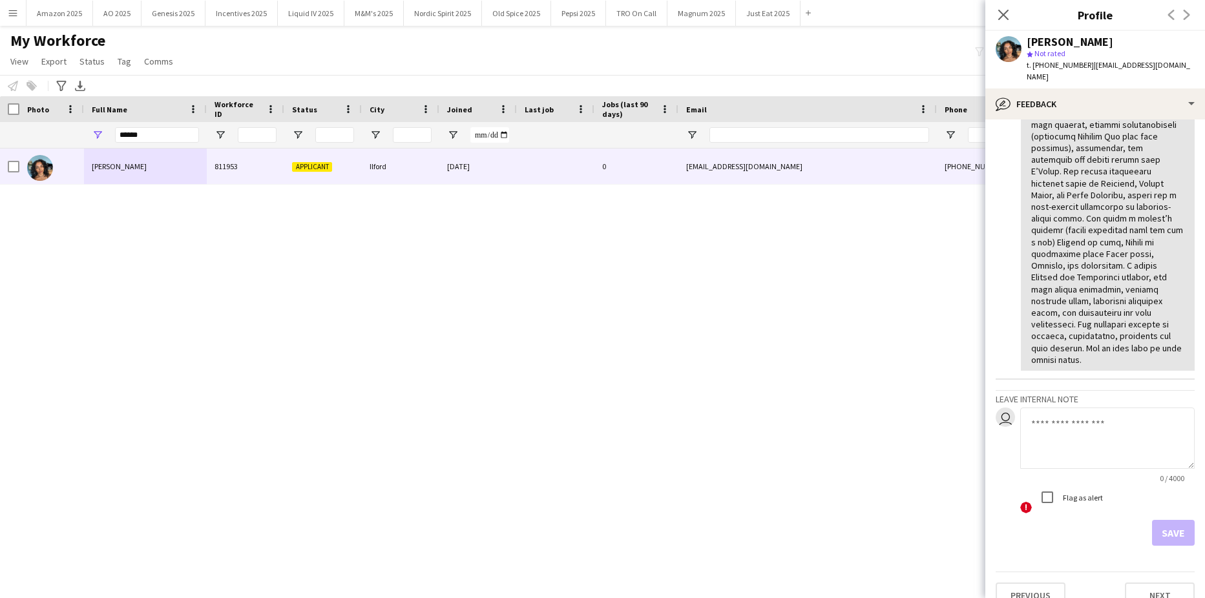
scroll to position [274, 0]
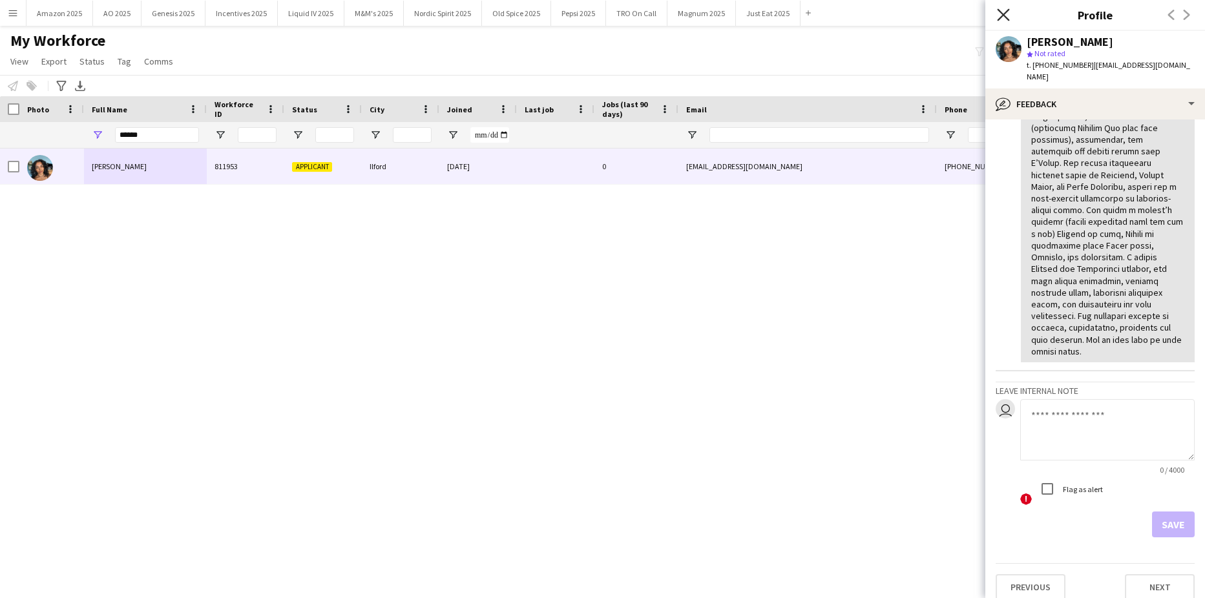
click at [1001, 12] on icon "Close pop-in" at bounding box center [1003, 14] width 12 height 12
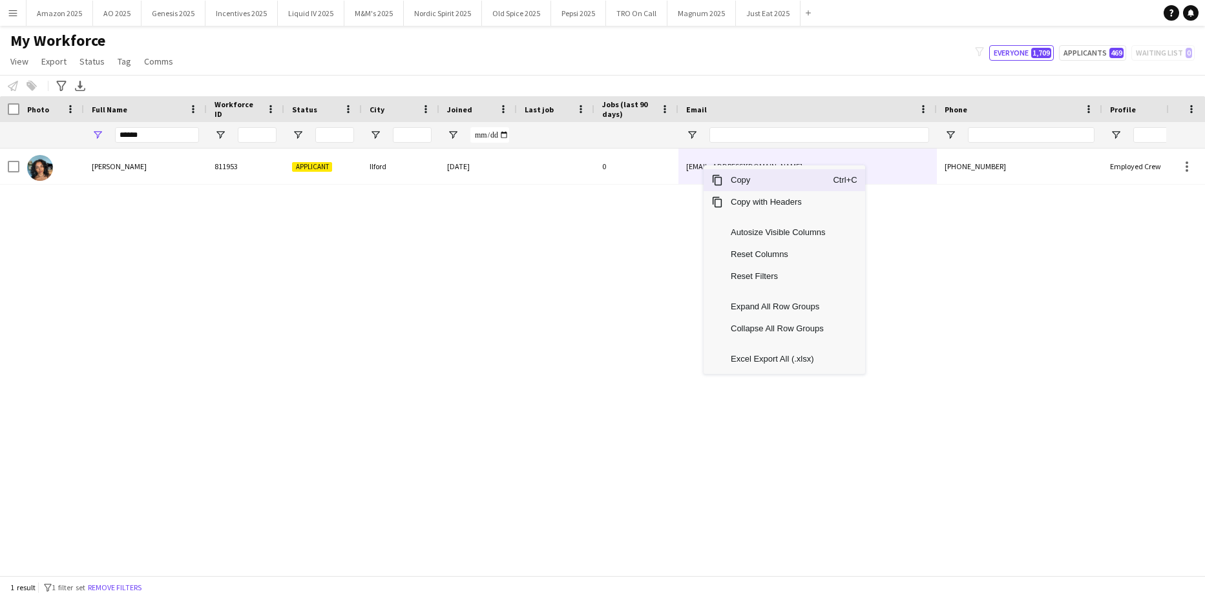
click at [763, 178] on span "Copy" at bounding box center [778, 180] width 110 height 22
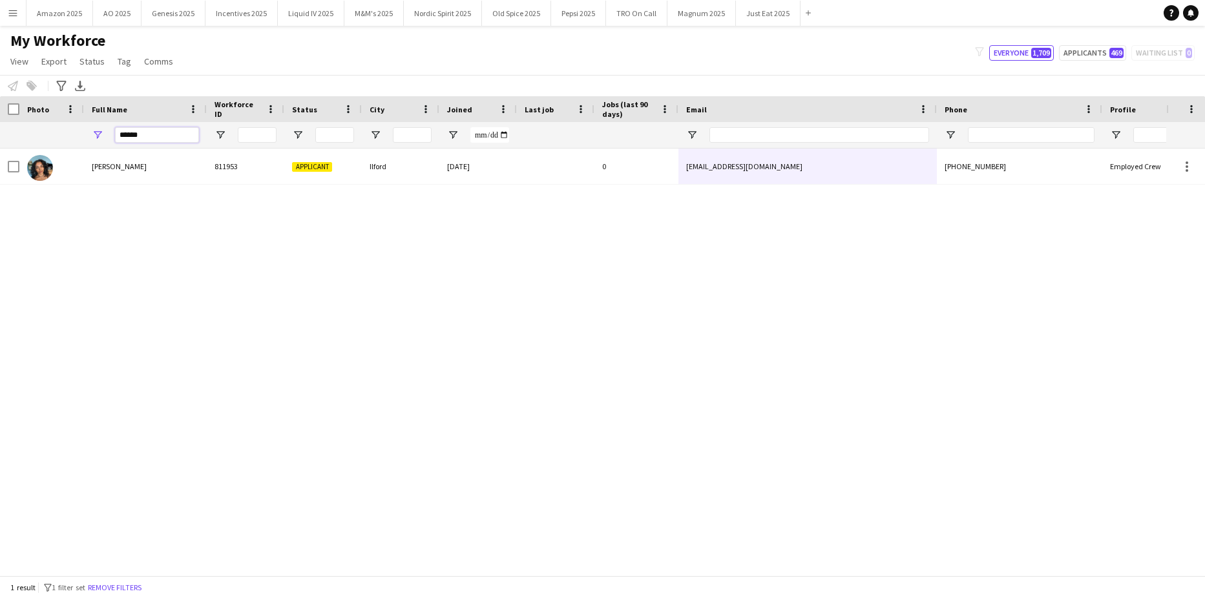
drag, startPoint x: 149, startPoint y: 132, endPoint x: 1, endPoint y: 128, distance: 148.0
click at [1, 128] on div "******" at bounding box center [658, 135] width 1317 height 26
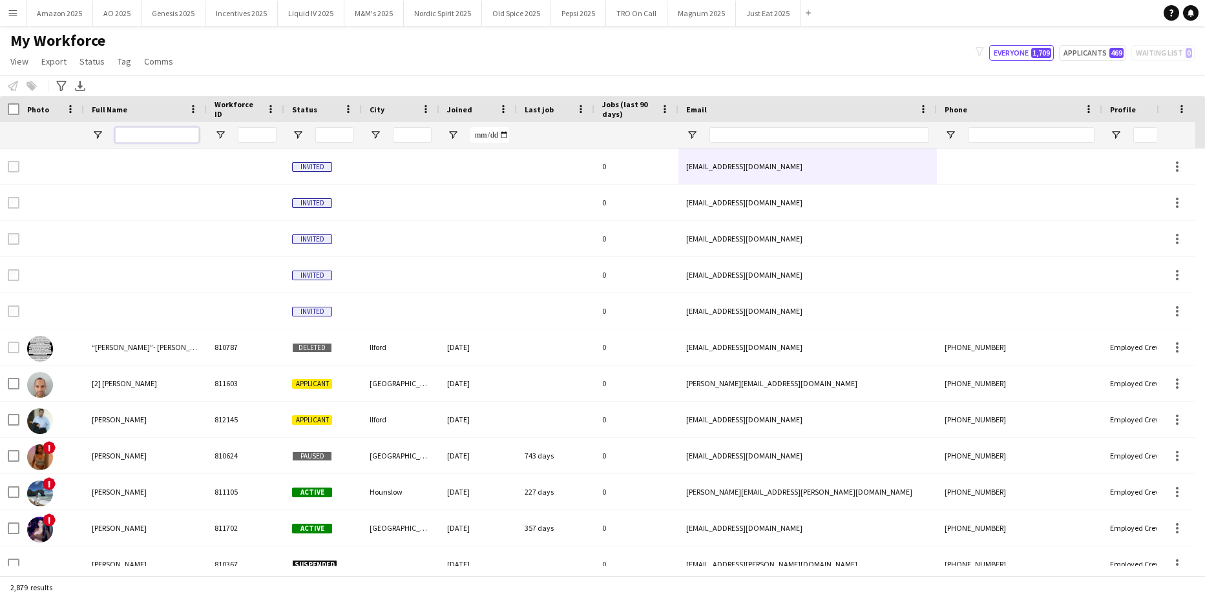
click at [165, 136] on input "Full Name Filter Input" at bounding box center [157, 135] width 84 height 16
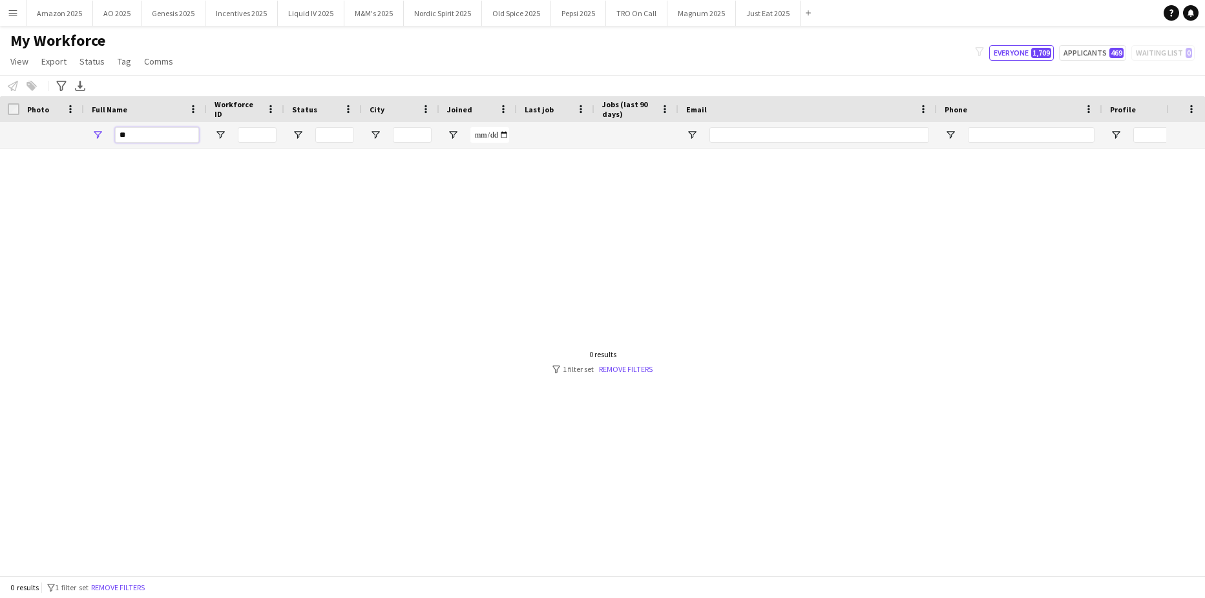
type input "*"
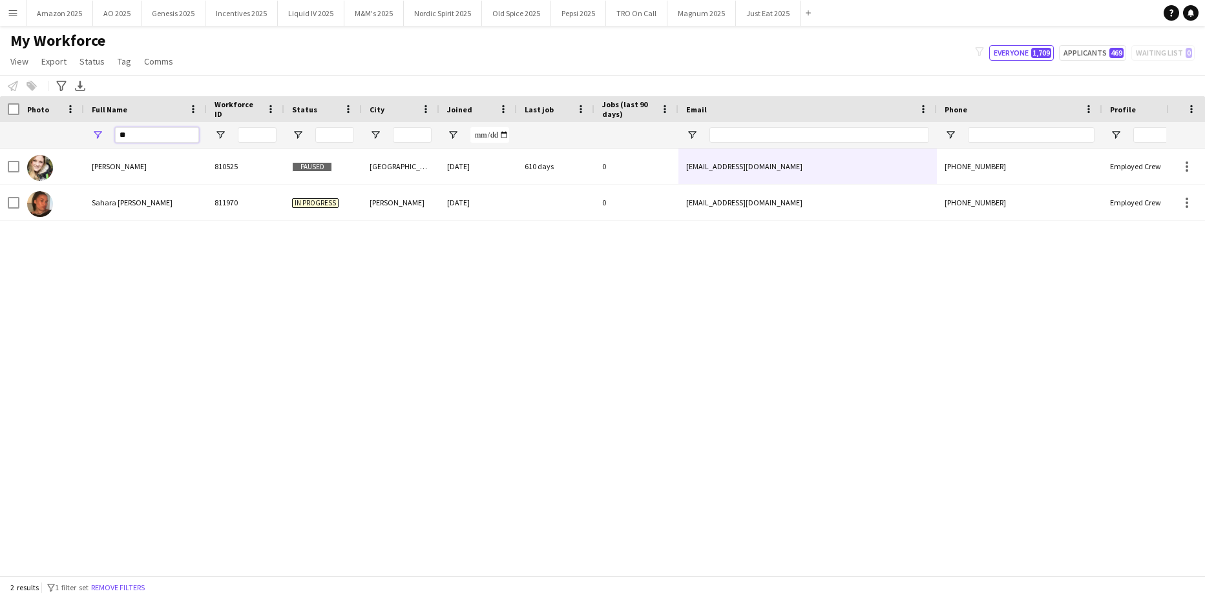
type input "*"
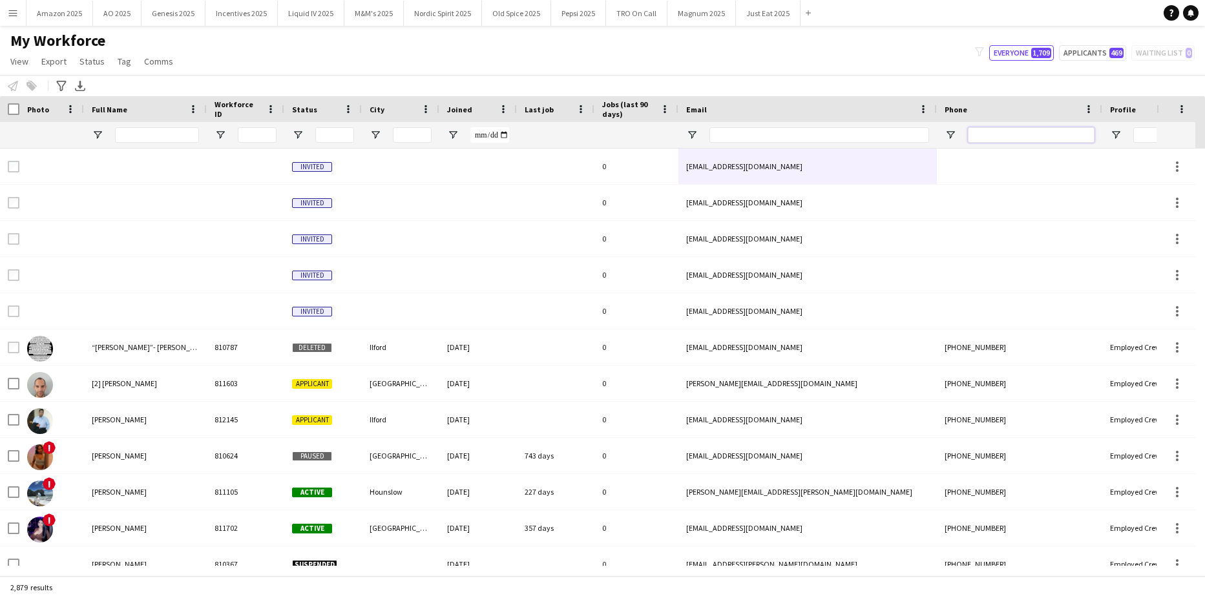
click at [1065, 140] on input "Phone Filter Input" at bounding box center [1031, 135] width 127 height 16
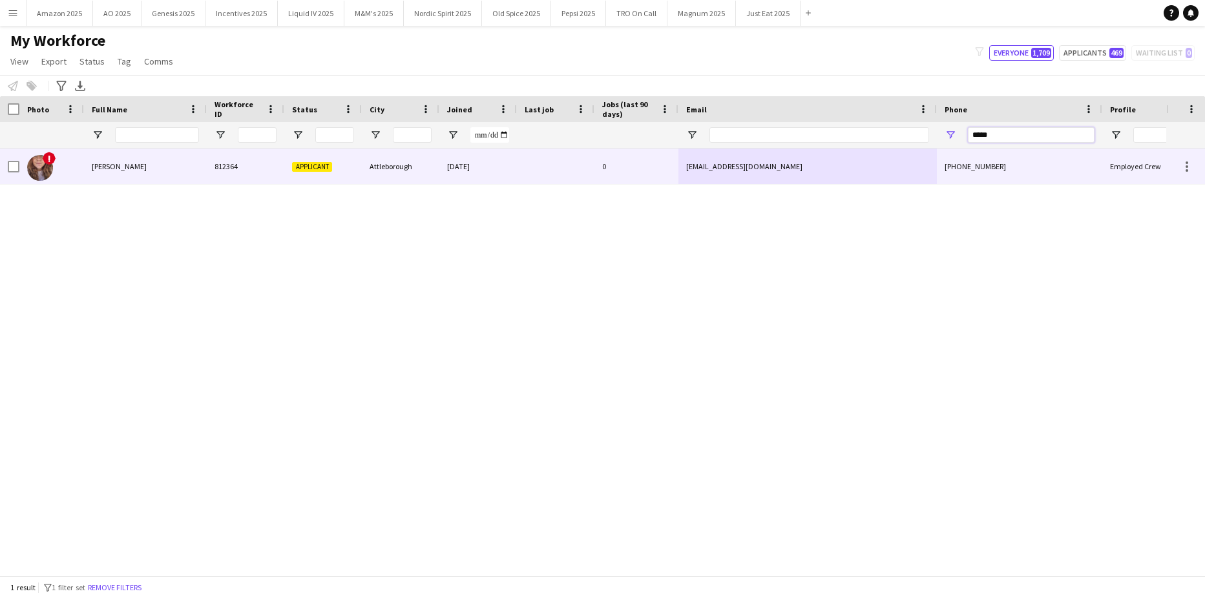
type input "*****"
click at [143, 162] on span "[PERSON_NAME]" at bounding box center [119, 166] width 55 height 10
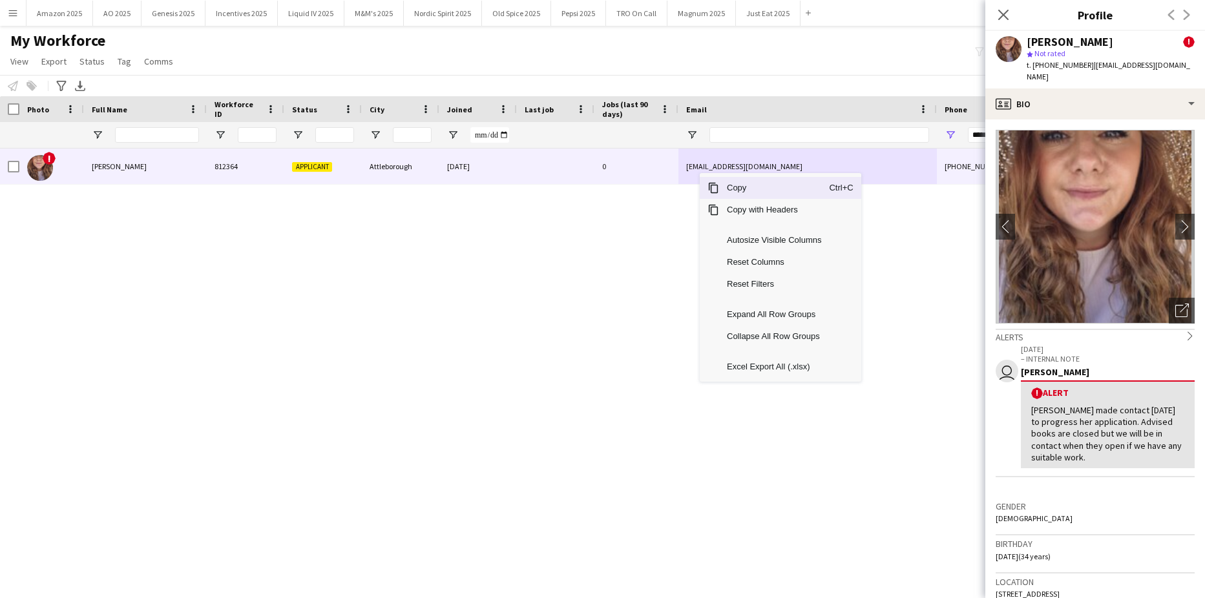
click at [742, 192] on span "Copy" at bounding box center [774, 188] width 110 height 22
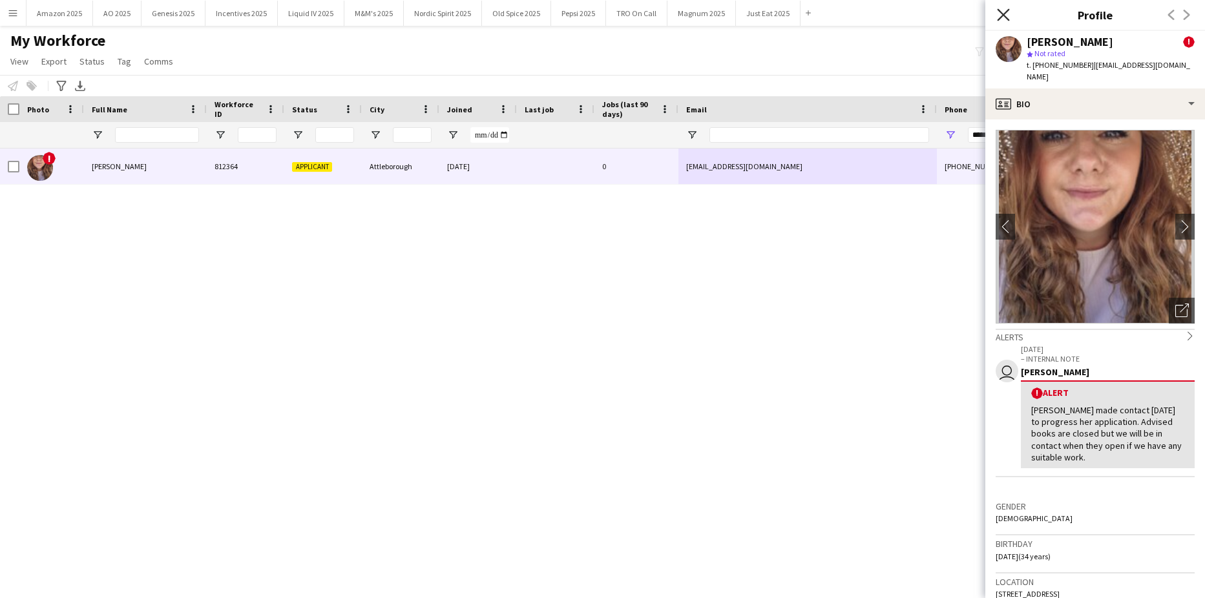
click at [1007, 12] on icon at bounding box center [1003, 14] width 12 height 12
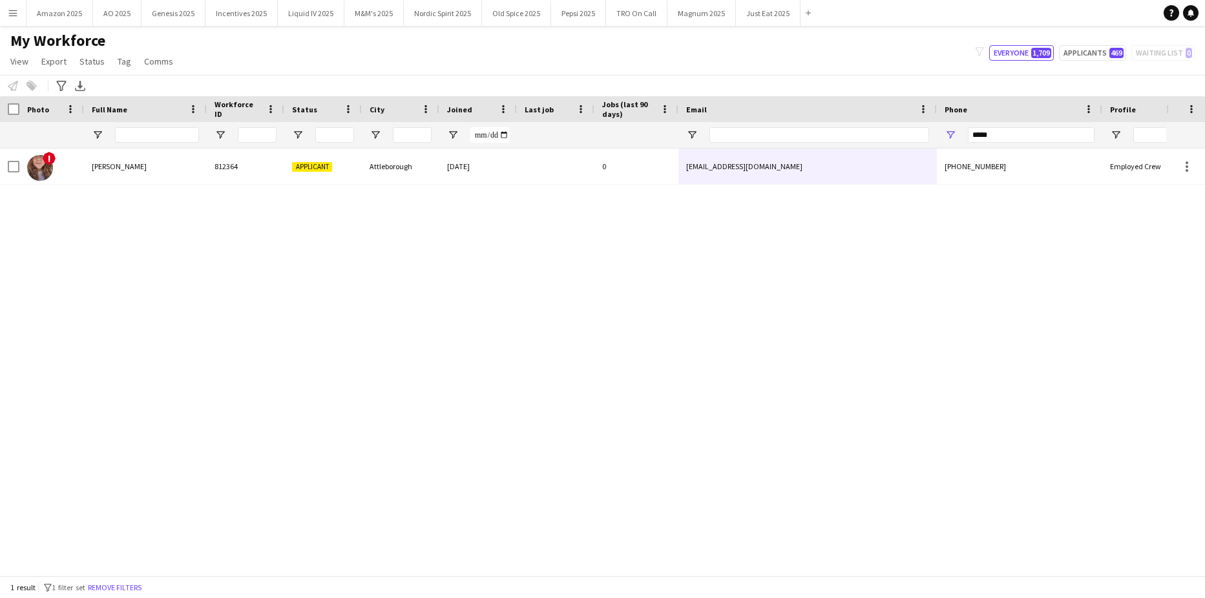
drag, startPoint x: 1010, startPoint y: 145, endPoint x: 837, endPoint y: 156, distance: 173.5
click at [847, 156] on div "Workforce Details Photo Full Name" at bounding box center [602, 335] width 1205 height 479
drag, startPoint x: 1024, startPoint y: 136, endPoint x: 714, endPoint y: 149, distance: 309.7
click at [838, 143] on div at bounding box center [658, 135] width 1317 height 26
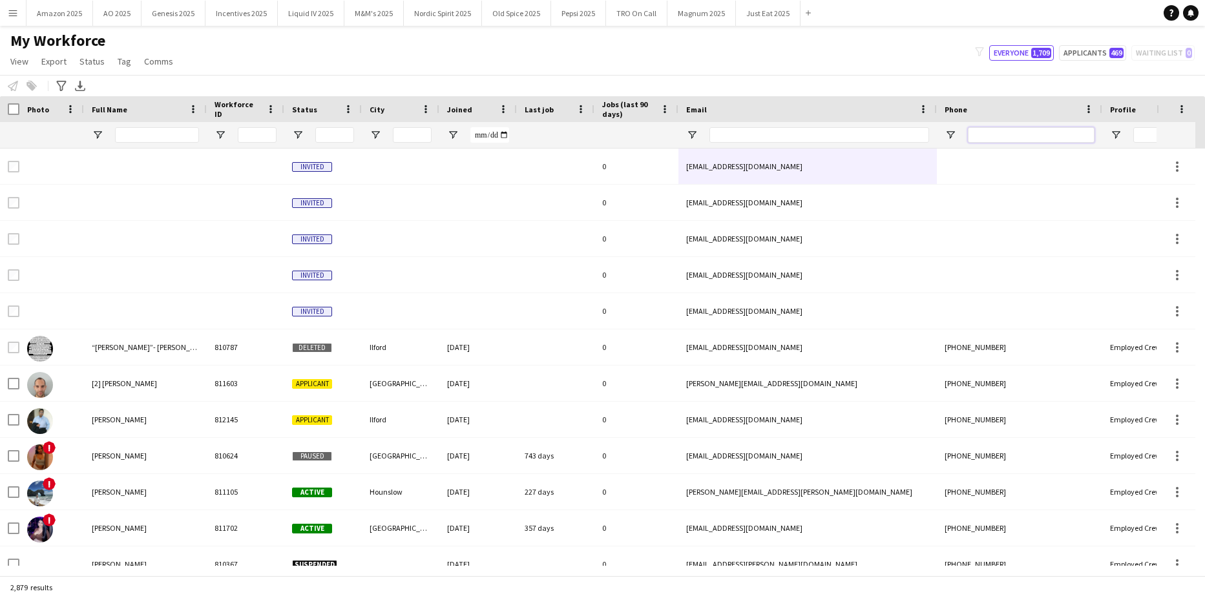
click at [990, 134] on input "Phone Filter Input" at bounding box center [1031, 135] width 127 height 16
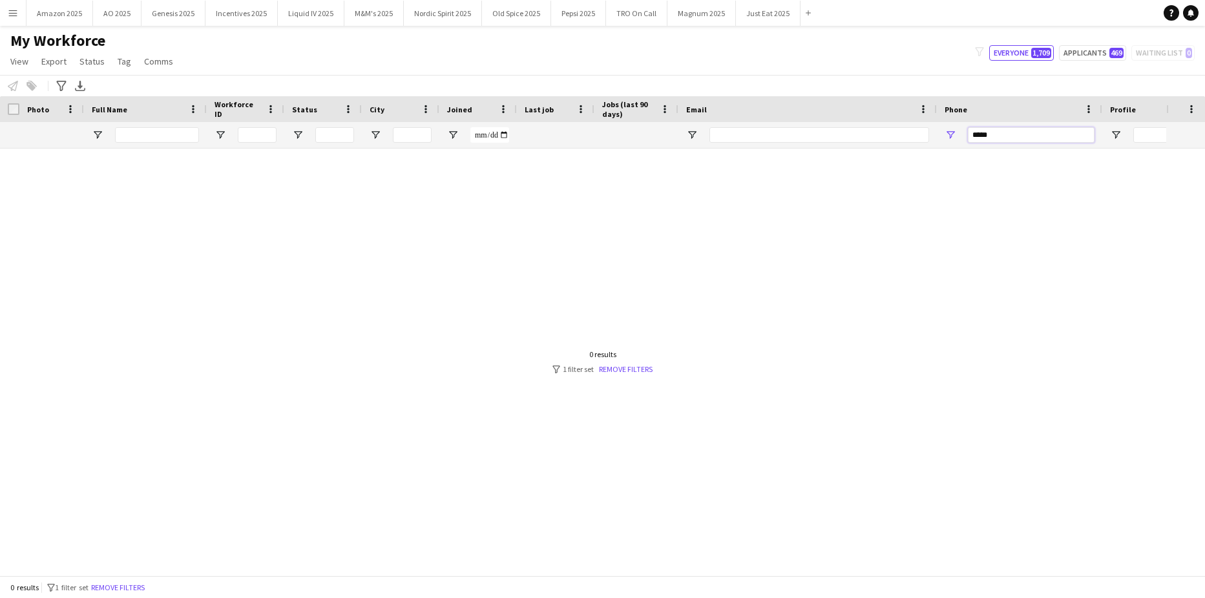
drag, startPoint x: 1024, startPoint y: 132, endPoint x: 798, endPoint y: 136, distance: 225.5
click at [751, 143] on div at bounding box center [658, 135] width 1317 height 26
type input "*****"
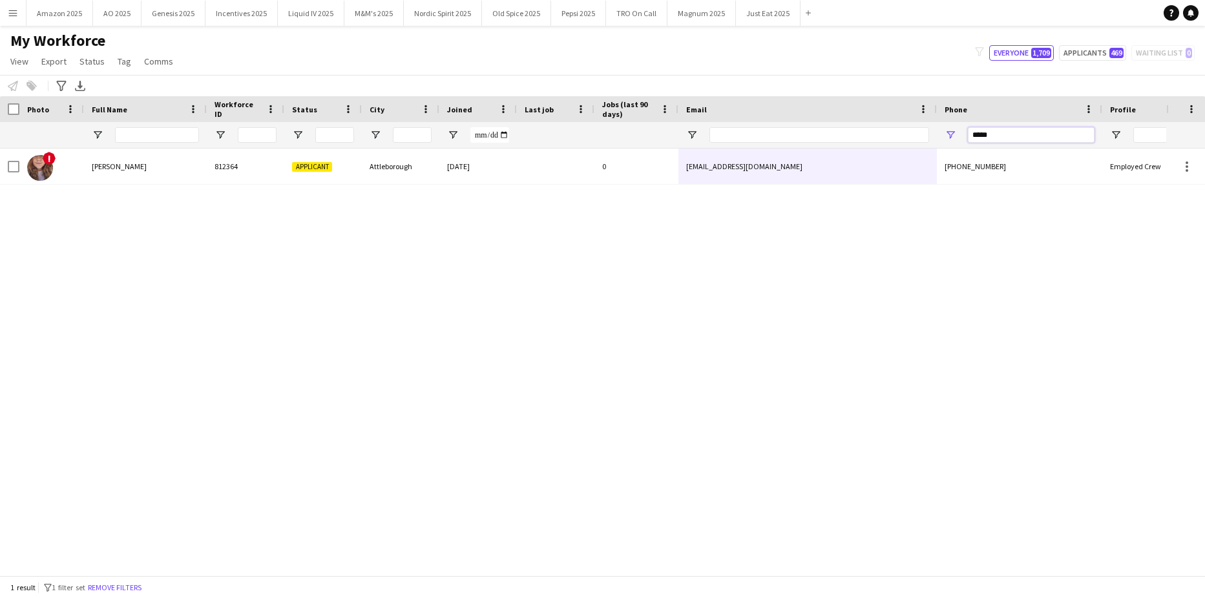
drag, startPoint x: 1000, startPoint y: 133, endPoint x: 841, endPoint y: 136, distance: 158.9
click at [841, 136] on div at bounding box center [658, 135] width 1317 height 26
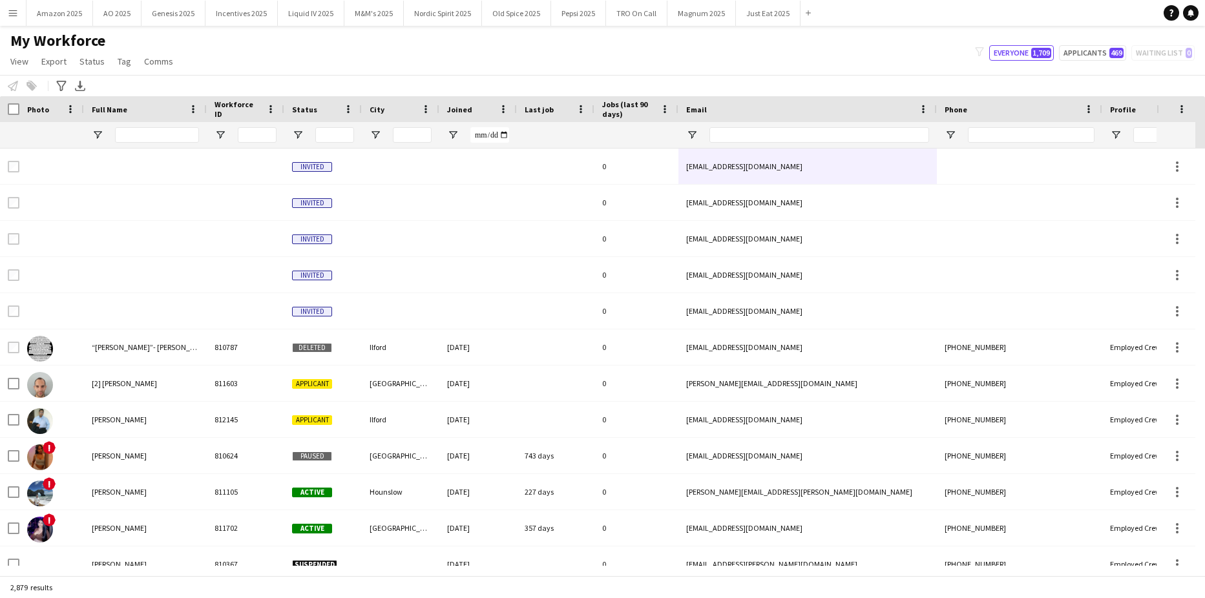
click at [162, 125] on div at bounding box center [157, 135] width 84 height 26
click at [161, 130] on input "Full Name Filter Input" at bounding box center [157, 135] width 84 height 16
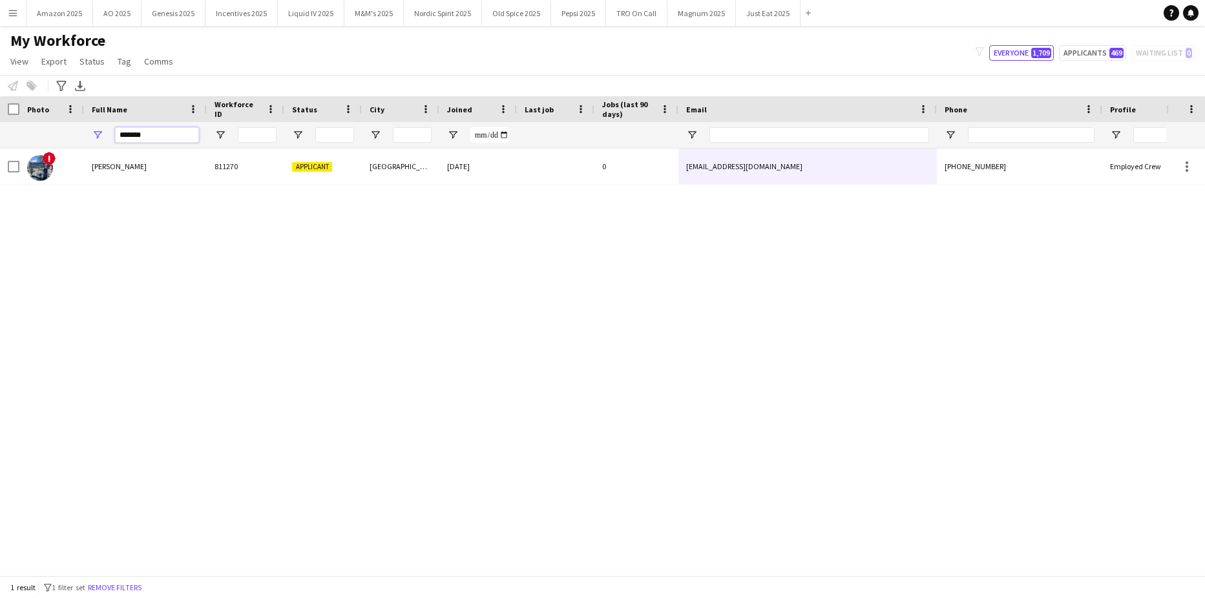
type input "*******"
drag, startPoint x: 260, startPoint y: 505, endPoint x: 226, endPoint y: 465, distance: 52.3
click at [256, 506] on div "! [PERSON_NAME][GEOGRAPHIC_DATA] Applicant [GEOGRAPHIC_DATA] [DATE] 0 [EMAIL_AD…" at bounding box center [583, 357] width 1166 height 417
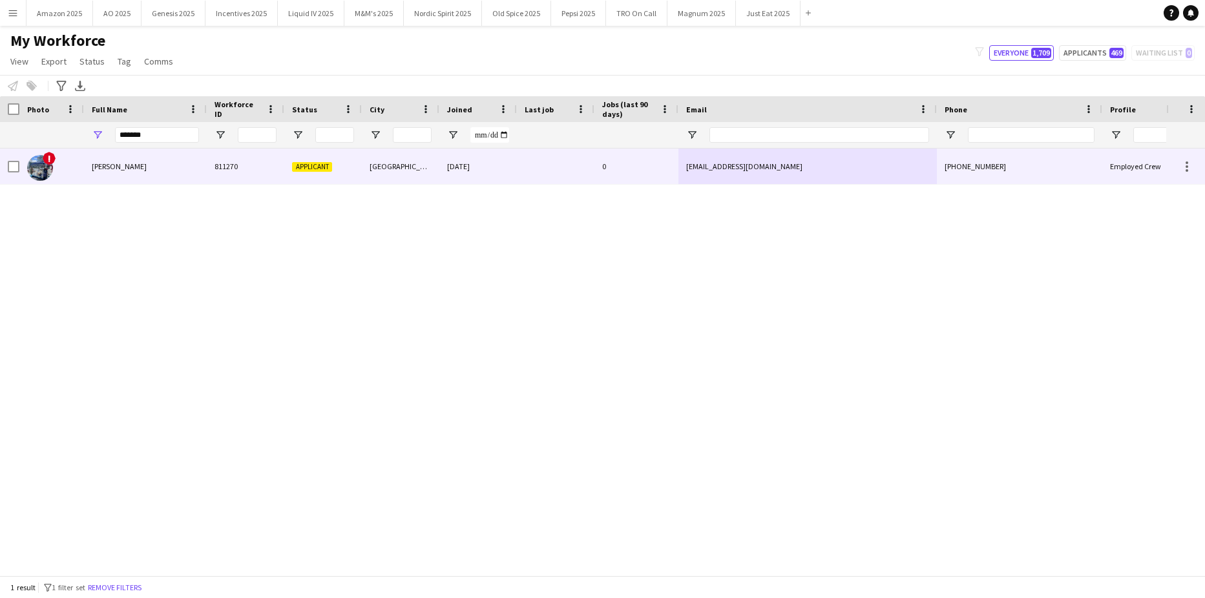
click at [77, 151] on div "!" at bounding box center [51, 167] width 65 height 36
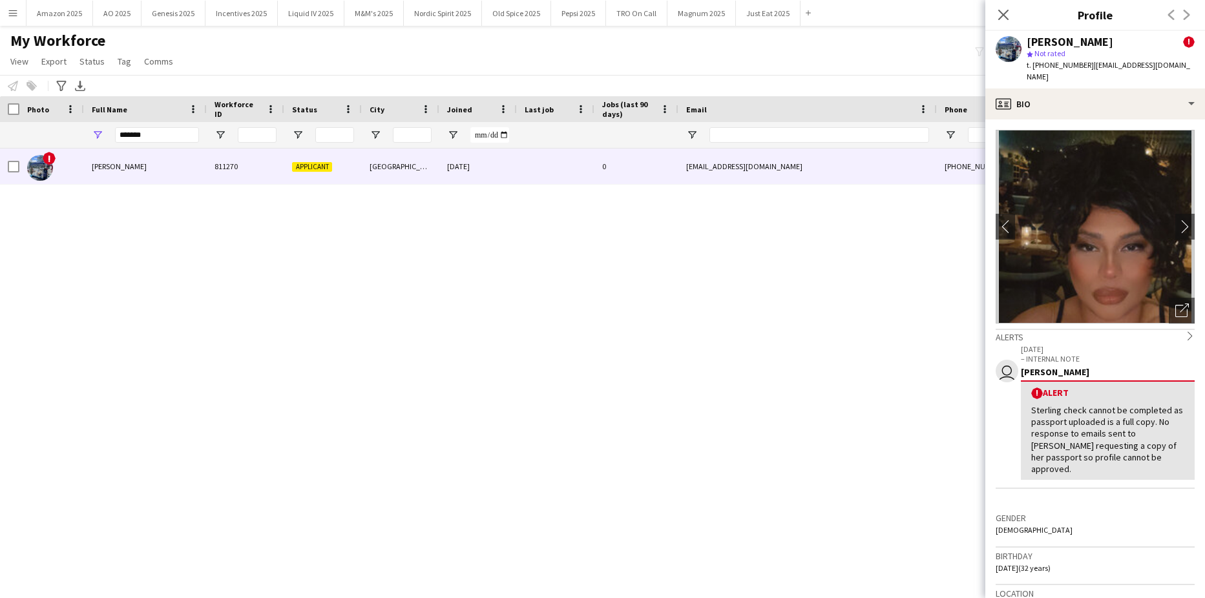
click at [855, 286] on div "! [PERSON_NAME][GEOGRAPHIC_DATA] Applicant [GEOGRAPHIC_DATA] [DATE] 0 [EMAIL_AD…" at bounding box center [583, 357] width 1166 height 417
drag, startPoint x: 166, startPoint y: 141, endPoint x: 12, endPoint y: 141, distance: 153.7
click at [0, 149] on html "Menu Boards Boards Boards All jobs Status Workforce Workforce My Workforce Recr…" at bounding box center [602, 299] width 1205 height 598
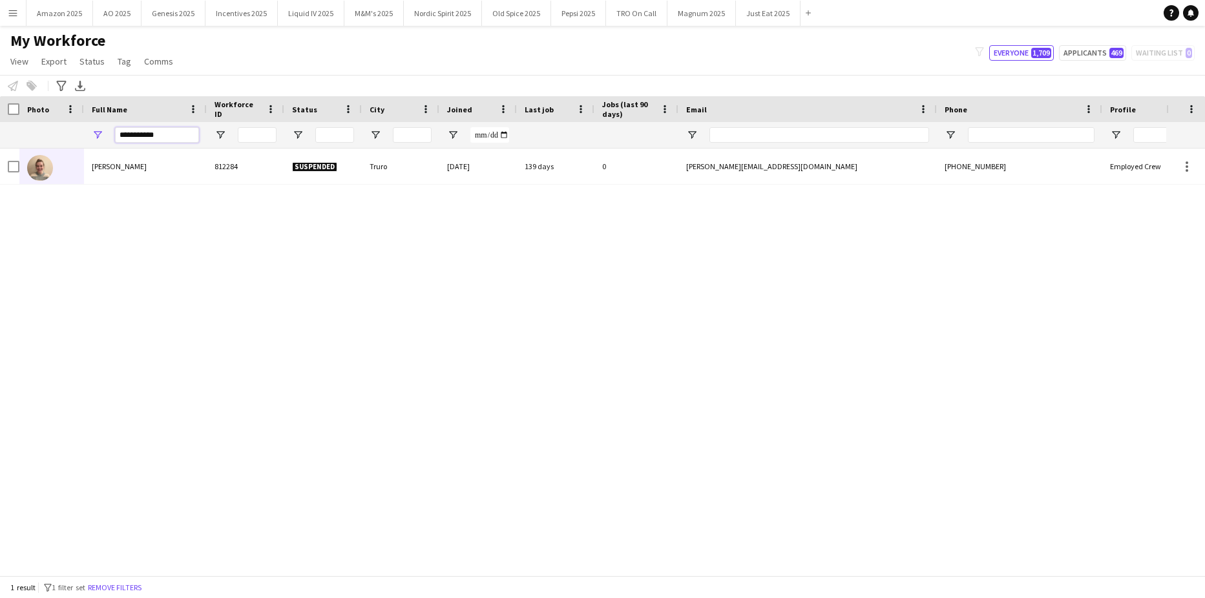
type input "**********"
click at [333, 472] on div "[PERSON_NAME] 812284 Suspended Truro [DATE] 139 days 0 [PERSON_NAME][EMAIL_ADDR…" at bounding box center [583, 357] width 1166 height 417
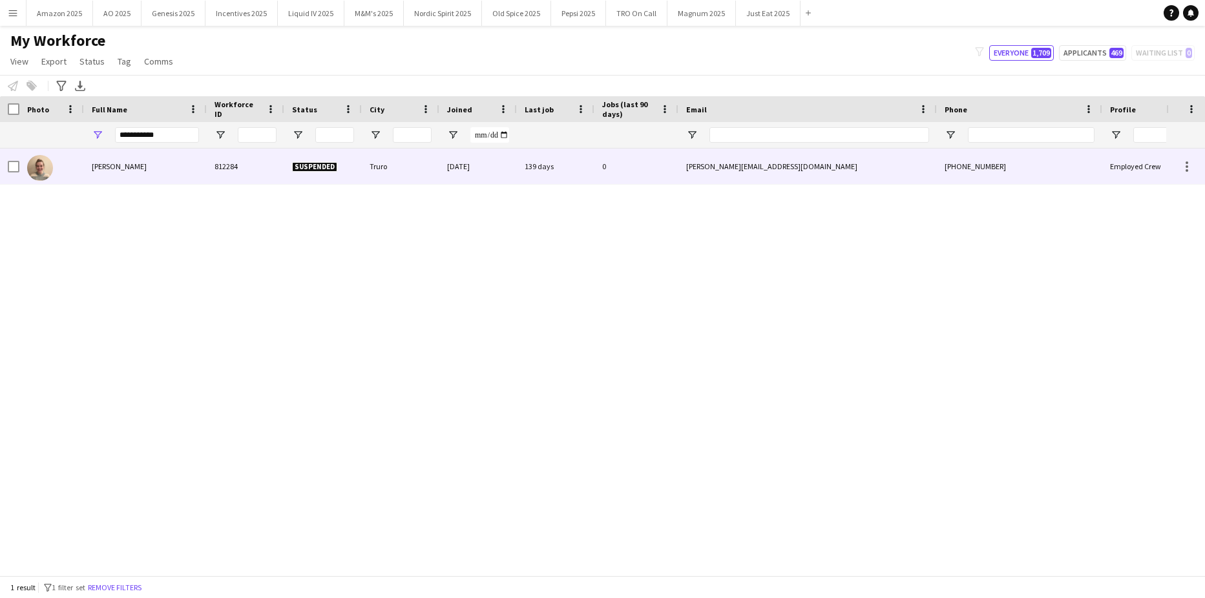
click at [114, 171] on span "[PERSON_NAME]" at bounding box center [119, 166] width 55 height 10
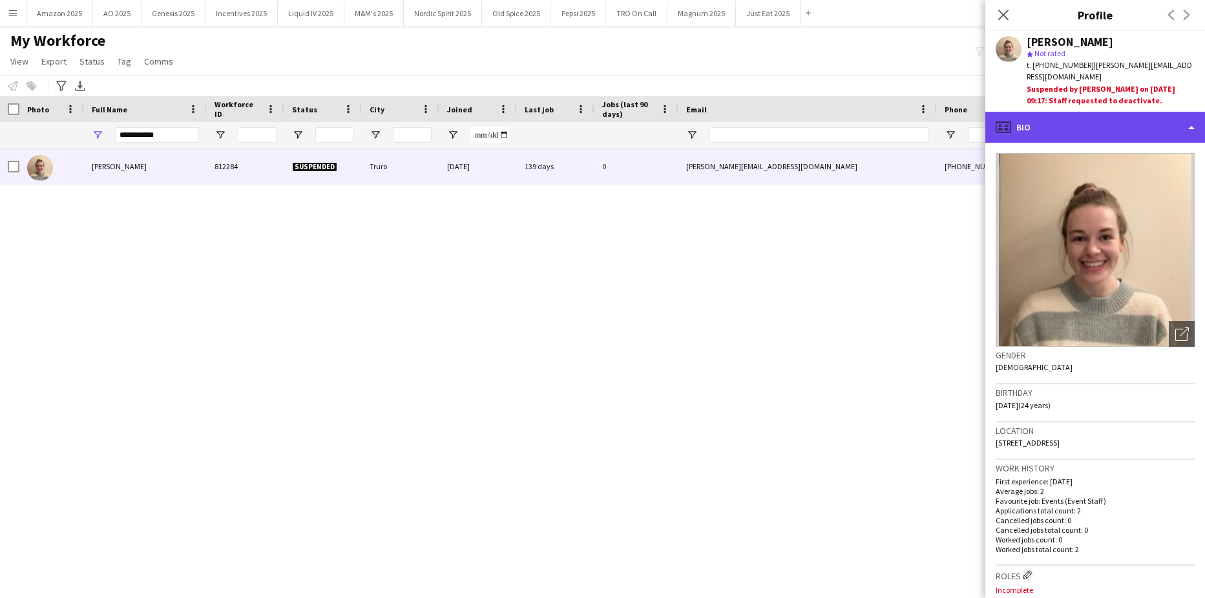
click at [1140, 116] on div "profile Bio" at bounding box center [1095, 127] width 220 height 31
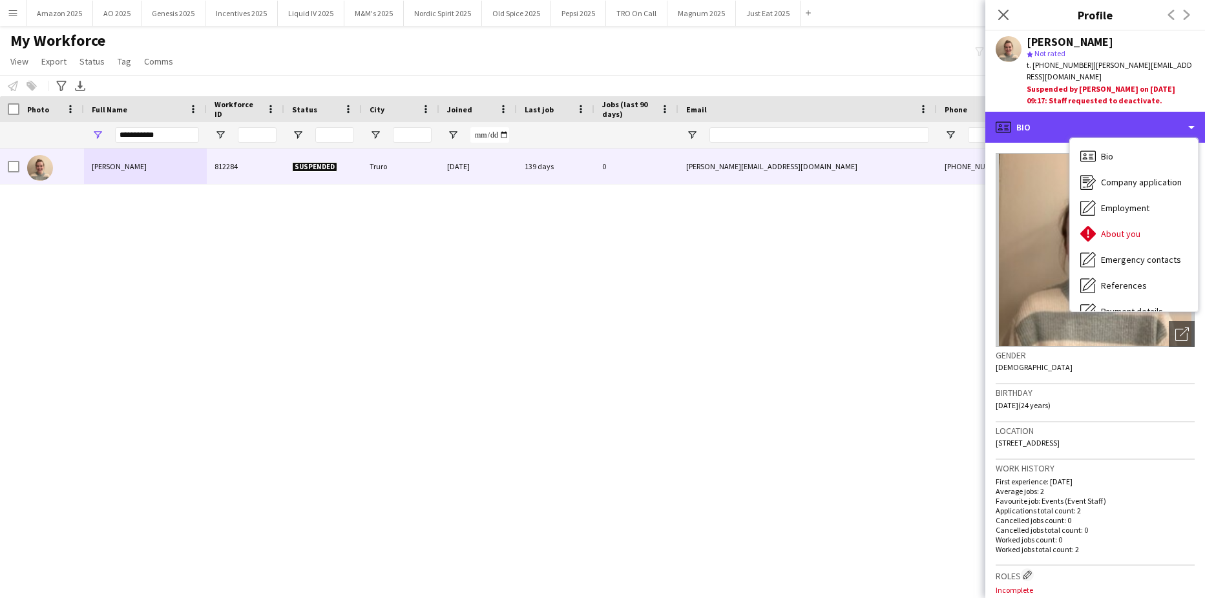
scroll to position [173, 0]
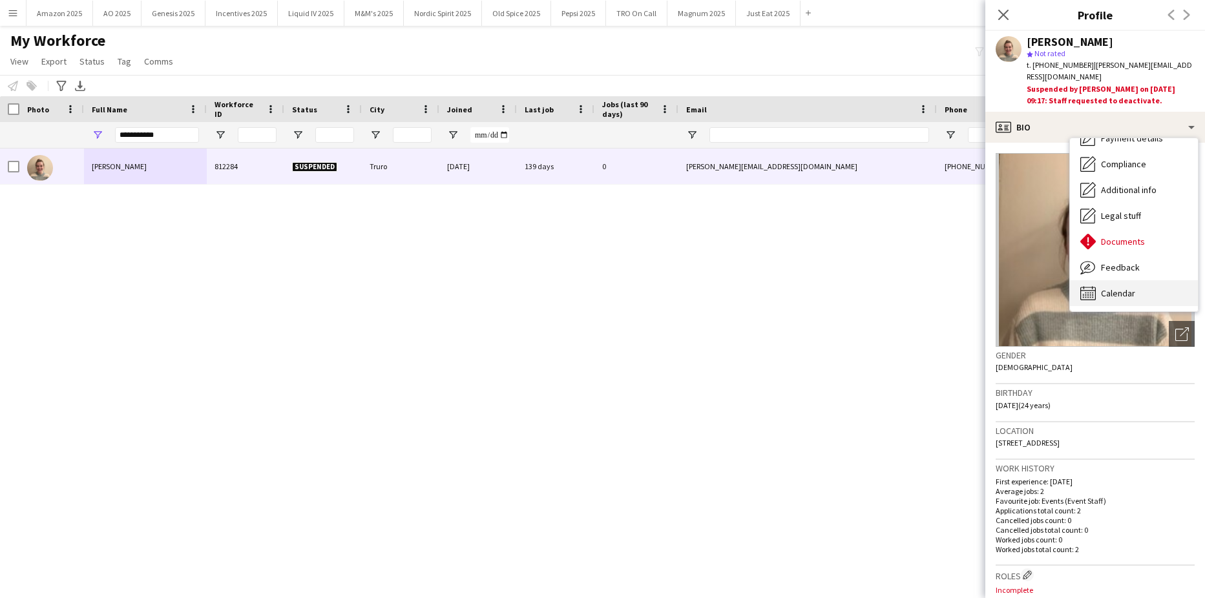
click at [1120, 287] on span "Calendar" at bounding box center [1118, 293] width 34 height 12
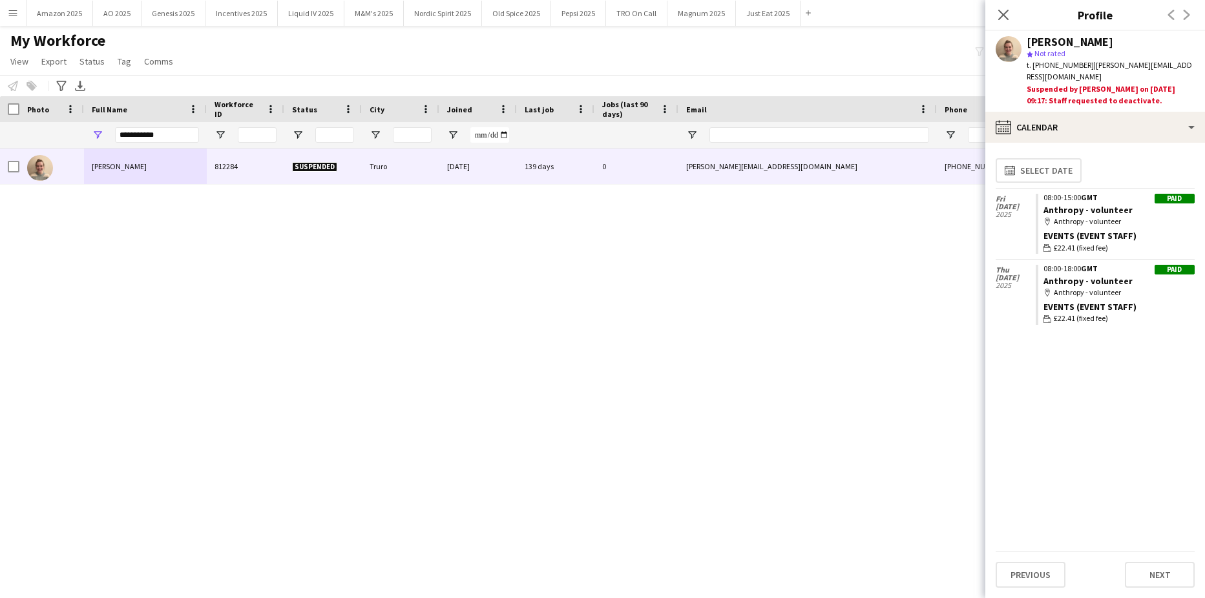
drag, startPoint x: 167, startPoint y: 126, endPoint x: -33, endPoint y: 140, distance: 200.8
click at [0, 140] on html "Menu Boards Boards Boards All jobs Status Workforce Workforce My Workforce Recr…" at bounding box center [602, 299] width 1205 height 598
drag, startPoint x: 160, startPoint y: 133, endPoint x: 61, endPoint y: 161, distance: 102.8
click at [0, 141] on html "Menu Boards Boards Boards All jobs Status Workforce Workforce My Workforce Recr…" at bounding box center [602, 299] width 1205 height 598
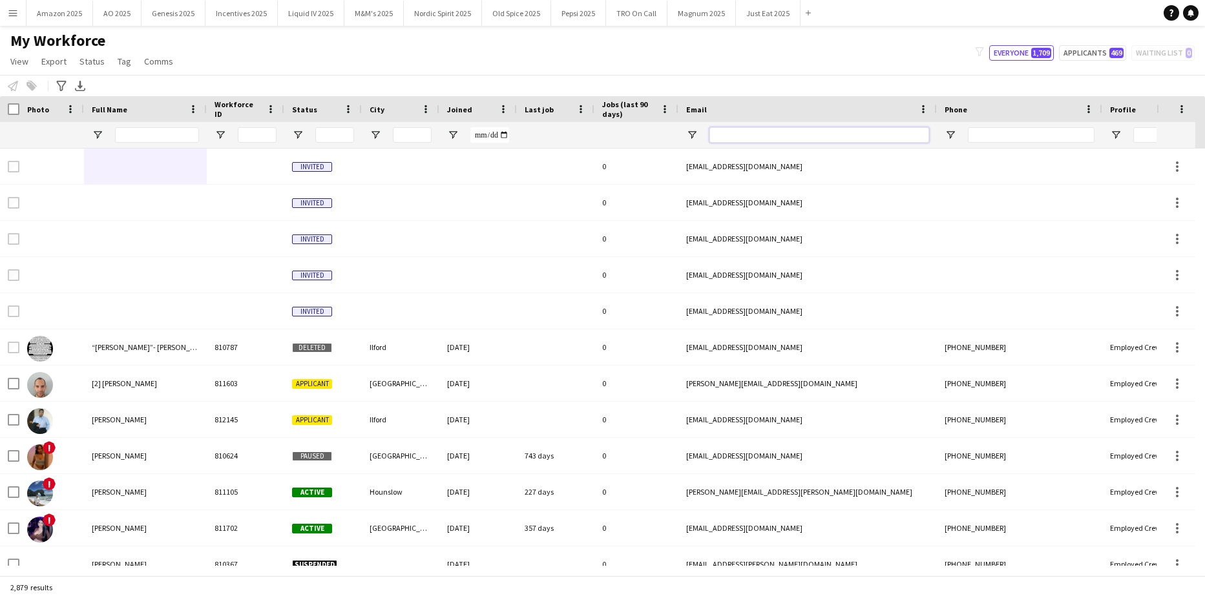
click at [758, 139] on input "Email Filter Input" at bounding box center [819, 135] width 220 height 16
type input "*****"
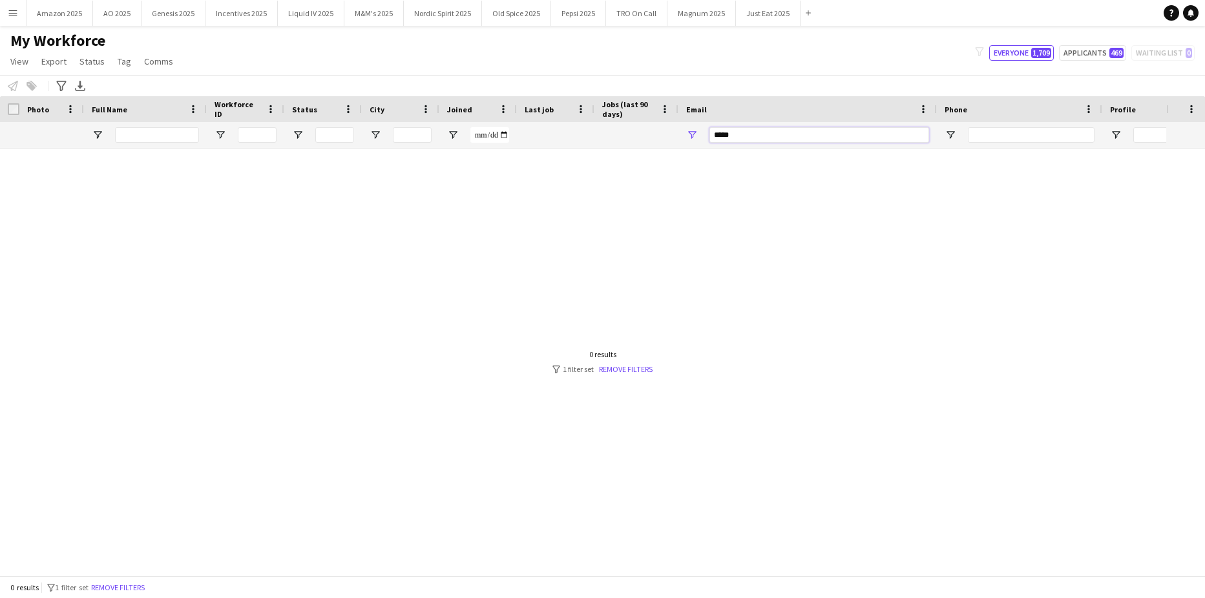
drag, startPoint x: 744, startPoint y: 138, endPoint x: 582, endPoint y: 152, distance: 162.8
click at [583, 152] on div "Workforce Details Photo Full Name" at bounding box center [602, 335] width 1205 height 479
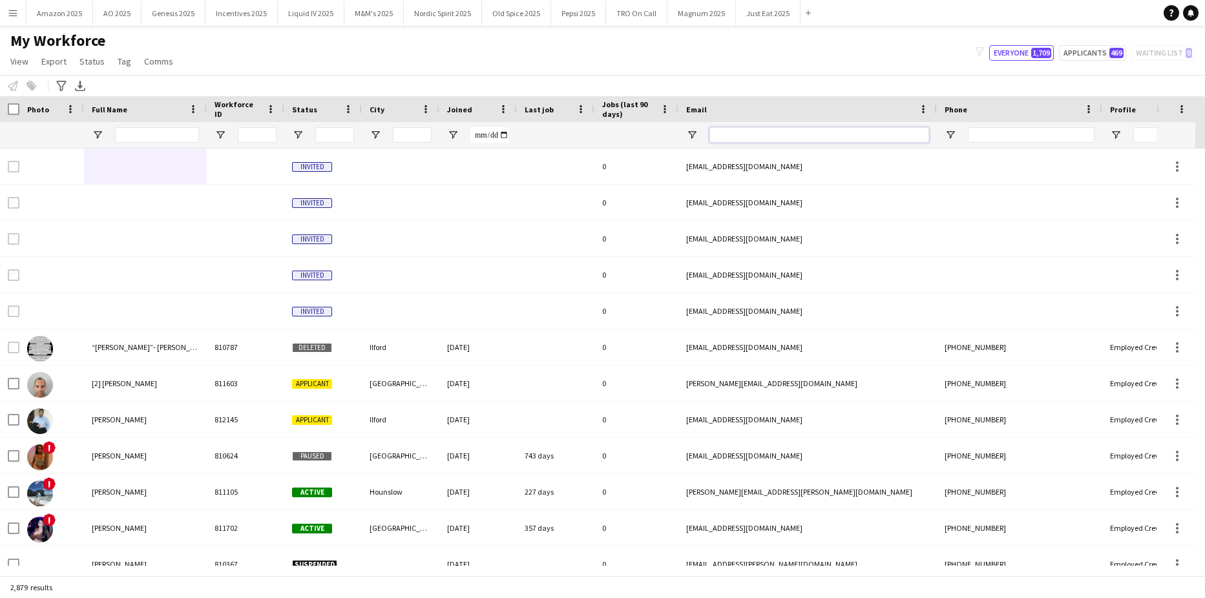
click at [737, 135] on input "Email Filter Input" at bounding box center [819, 135] width 220 height 16
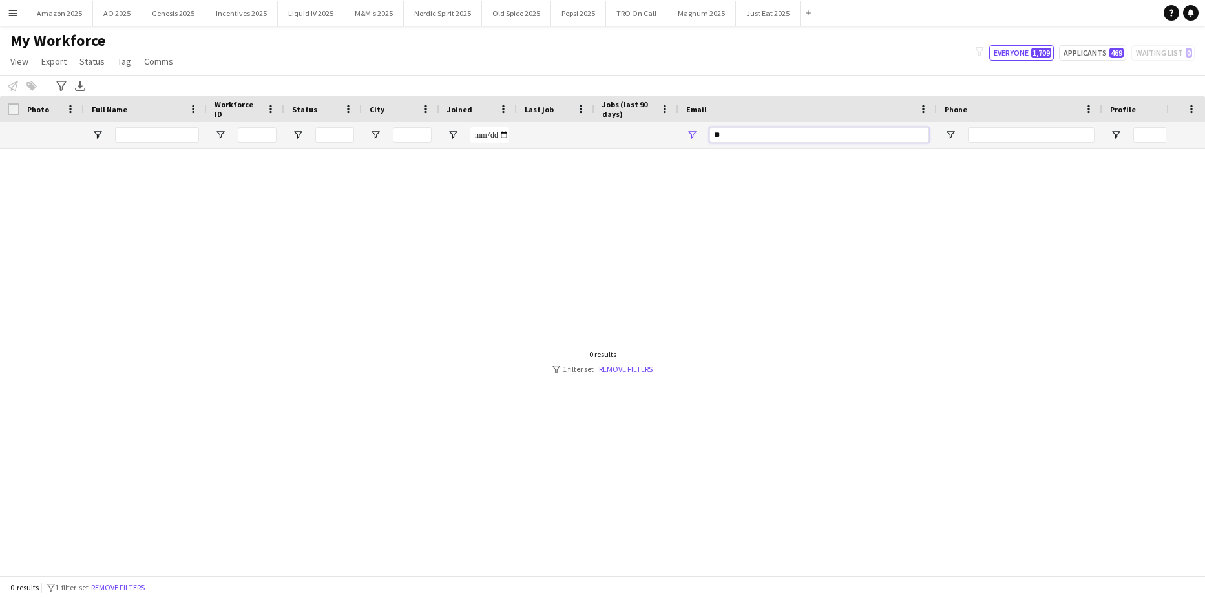
type input "*"
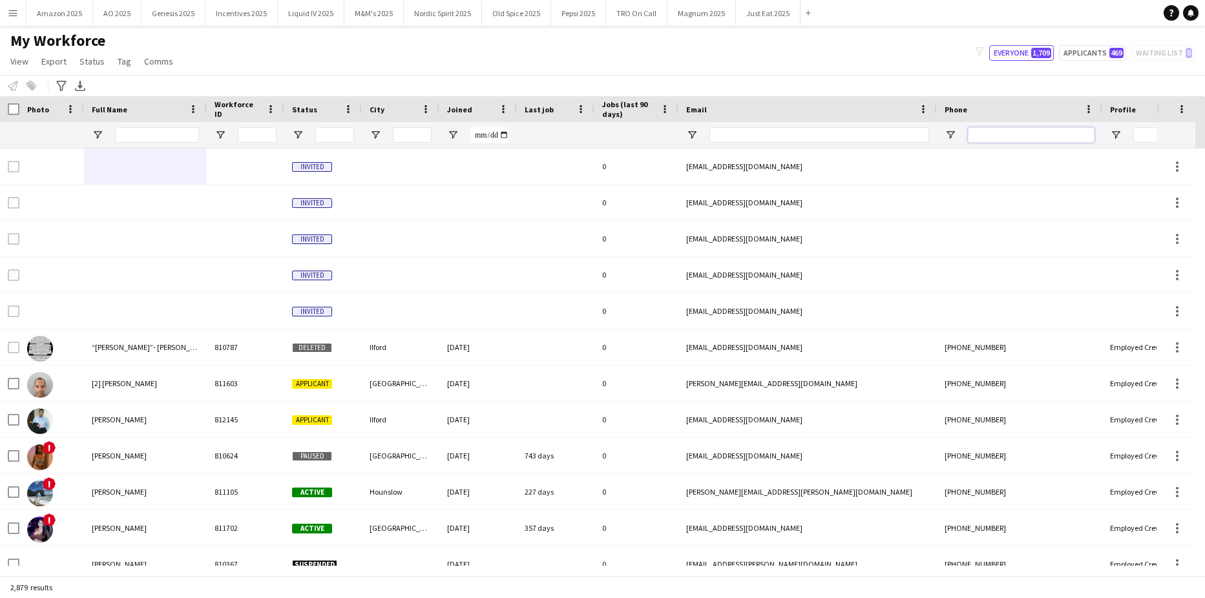
click at [1008, 137] on input "Phone Filter Input" at bounding box center [1031, 135] width 127 height 16
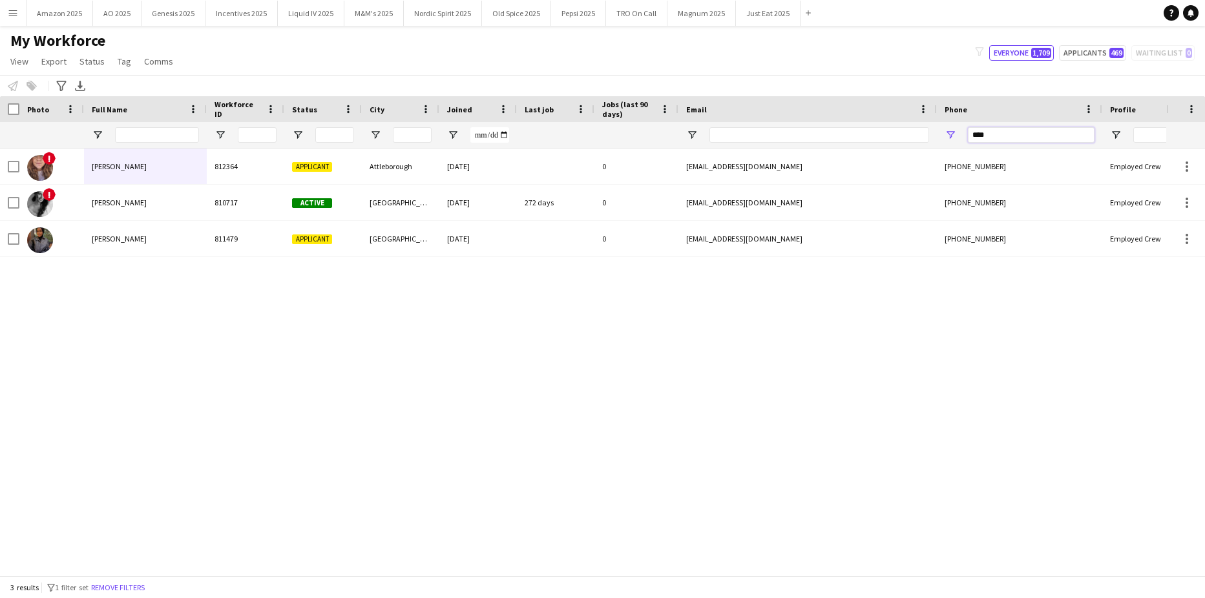
type input "****"
drag, startPoint x: 1026, startPoint y: 131, endPoint x: 791, endPoint y: 154, distance: 236.3
click at [791, 154] on div "Workforce Details Photo Full Name" at bounding box center [602, 335] width 1205 height 479
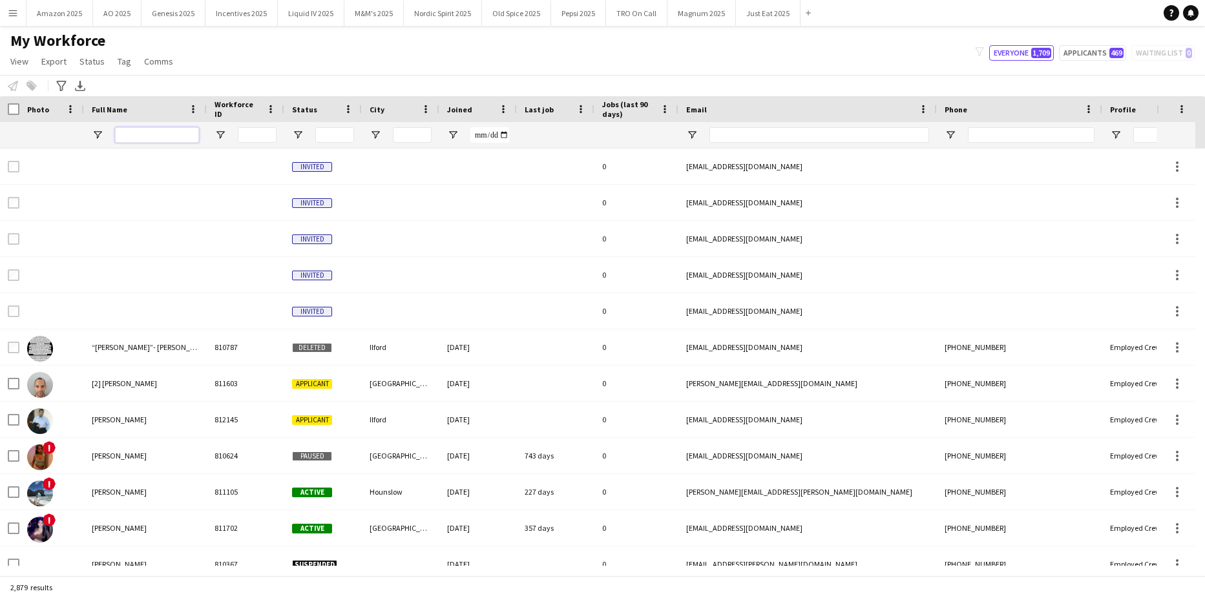
click at [183, 134] on input "Full Name Filter Input" at bounding box center [157, 135] width 84 height 16
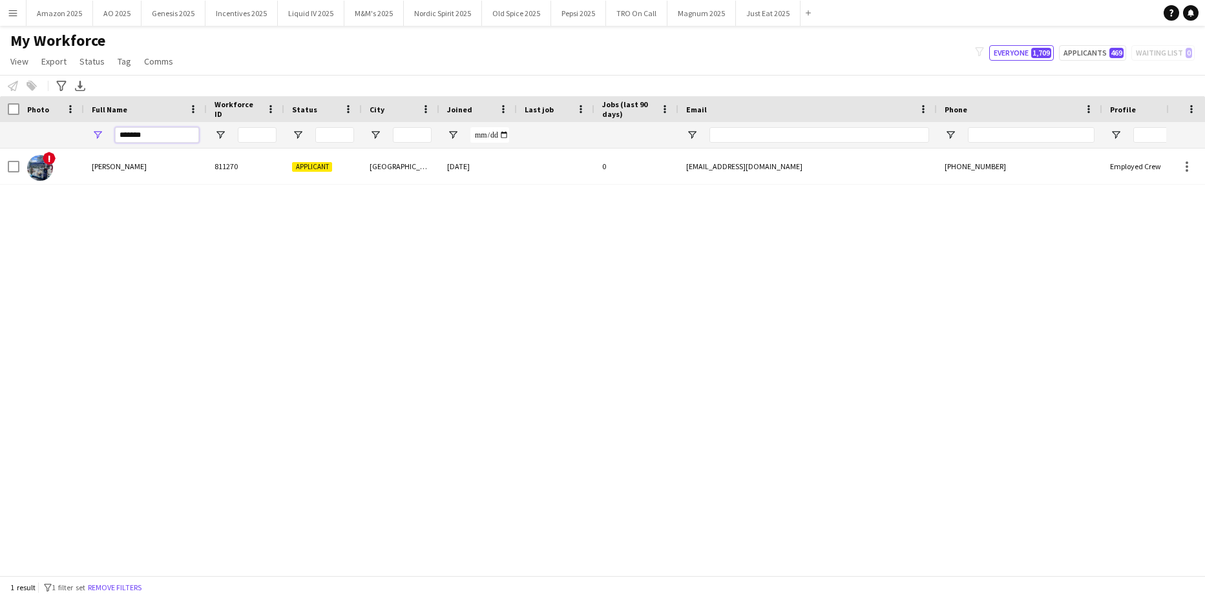
type input "*******"
click at [221, 380] on div "! [PERSON_NAME][GEOGRAPHIC_DATA] Applicant [GEOGRAPHIC_DATA] [DATE] 0 [EMAIL_AD…" at bounding box center [583, 357] width 1166 height 417
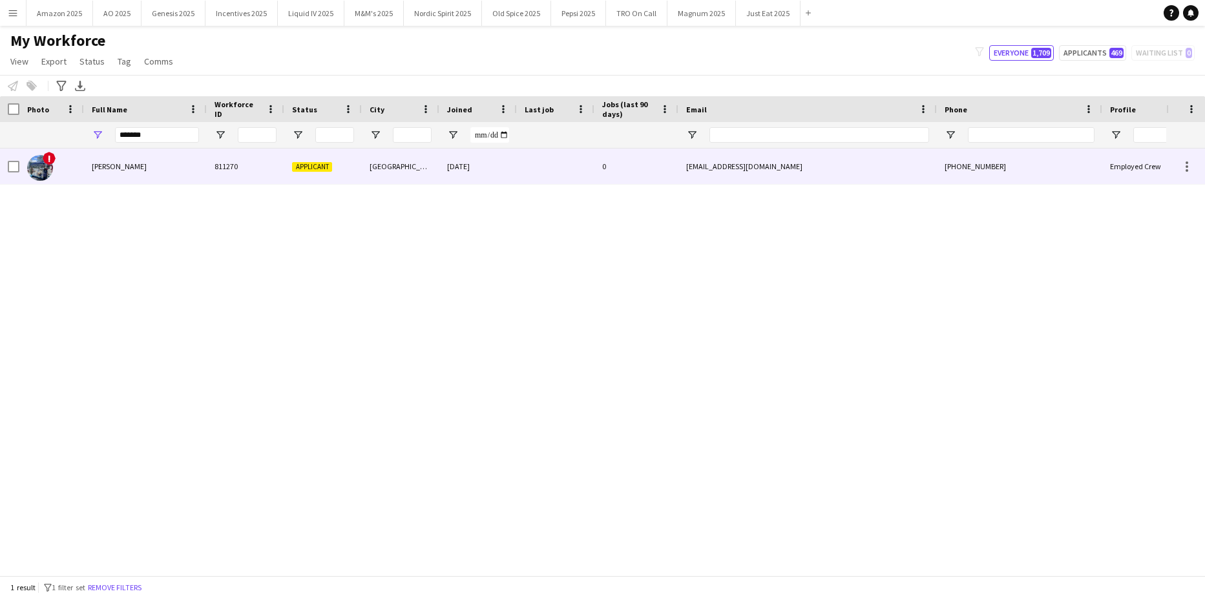
click at [122, 158] on div "[PERSON_NAME]" at bounding box center [145, 167] width 123 height 36
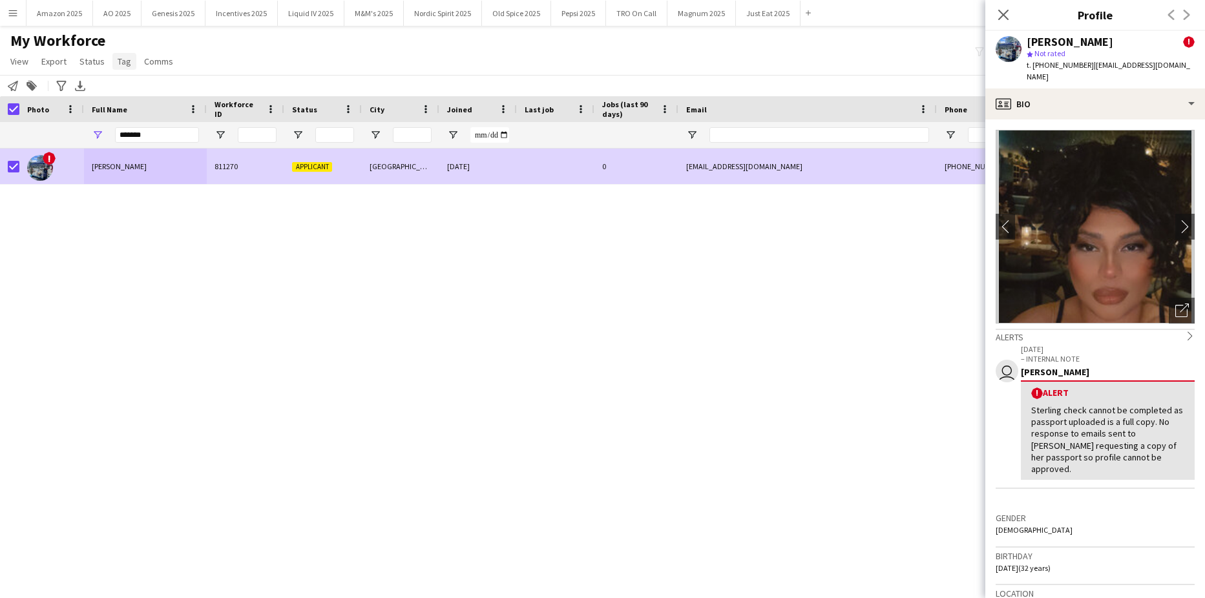
click at [123, 59] on span "Tag" at bounding box center [125, 62] width 14 height 12
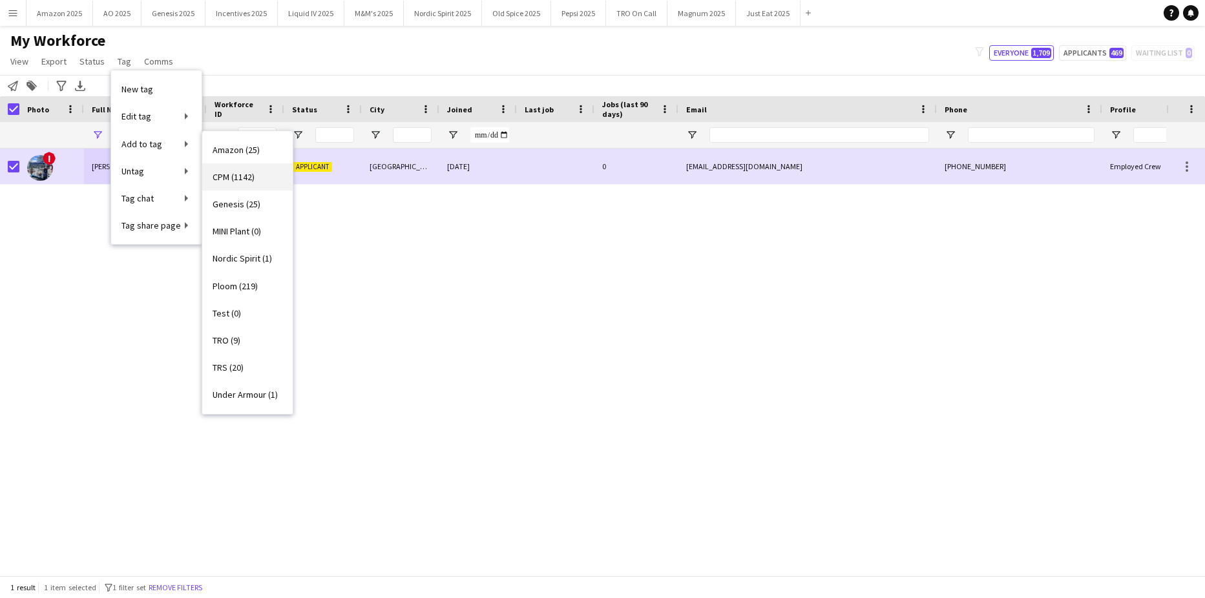
click at [229, 176] on span "CPM (1142)" at bounding box center [234, 177] width 42 height 12
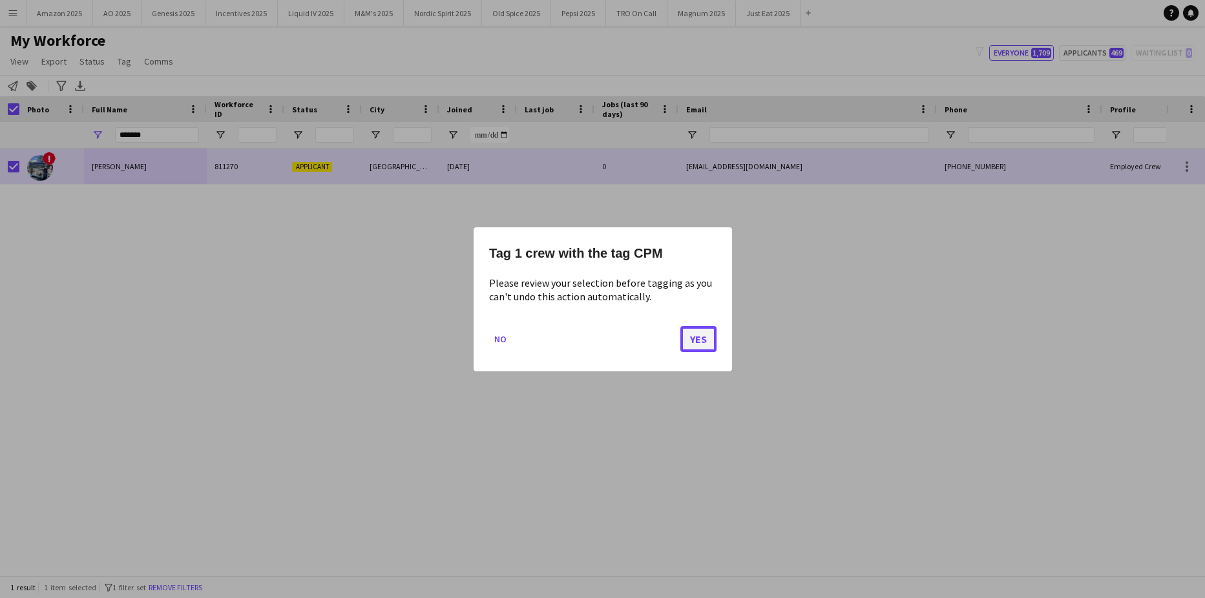
click at [707, 329] on button "Yes" at bounding box center [698, 339] width 36 height 26
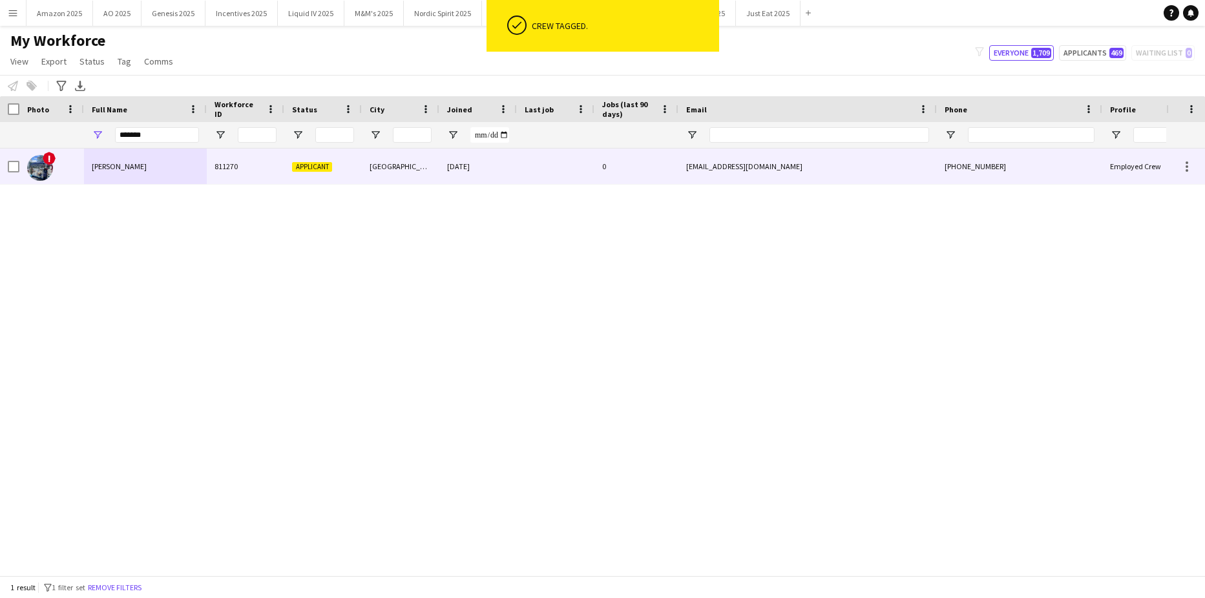
click at [117, 163] on span "[PERSON_NAME]" at bounding box center [119, 166] width 55 height 10
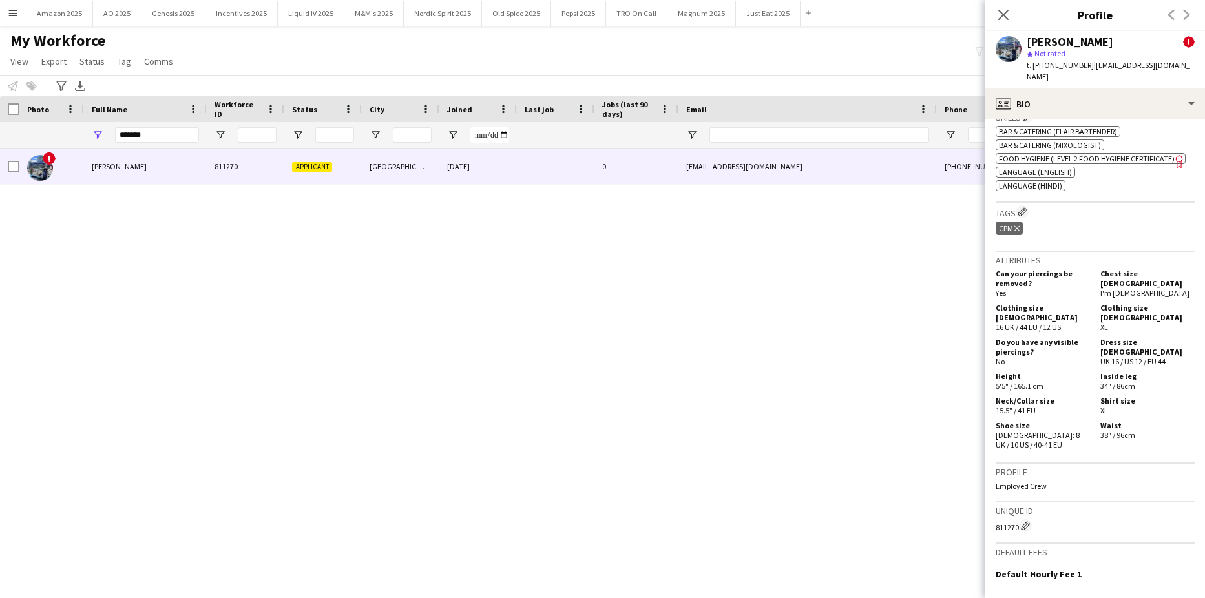
scroll to position [773, 0]
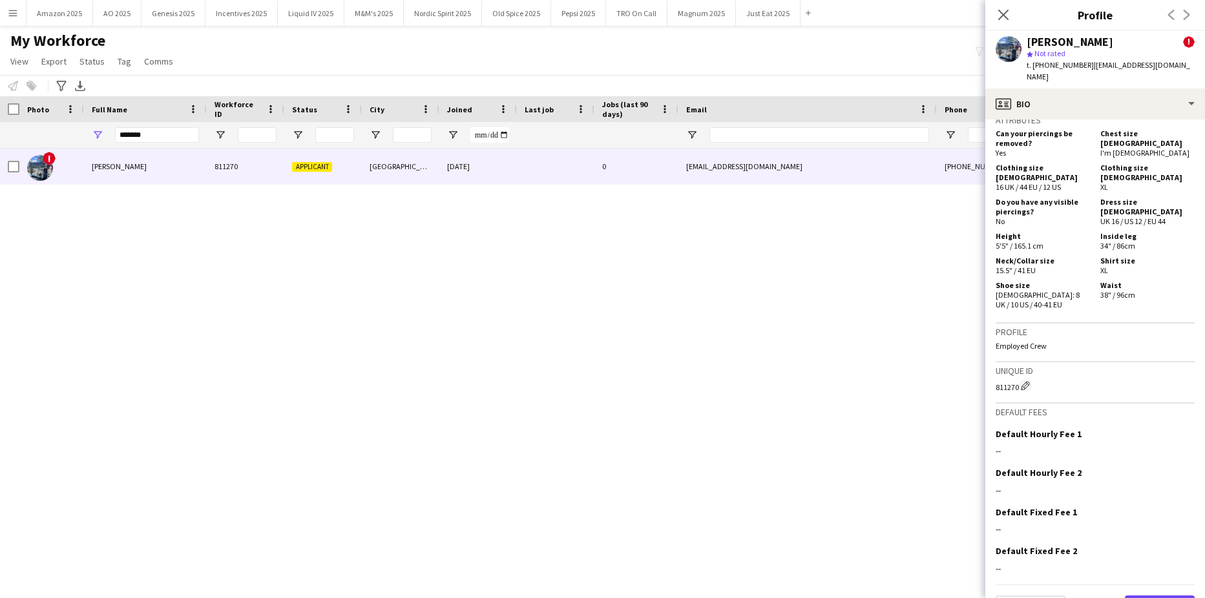
click at [1162, 596] on button "Next" at bounding box center [1160, 609] width 70 height 26
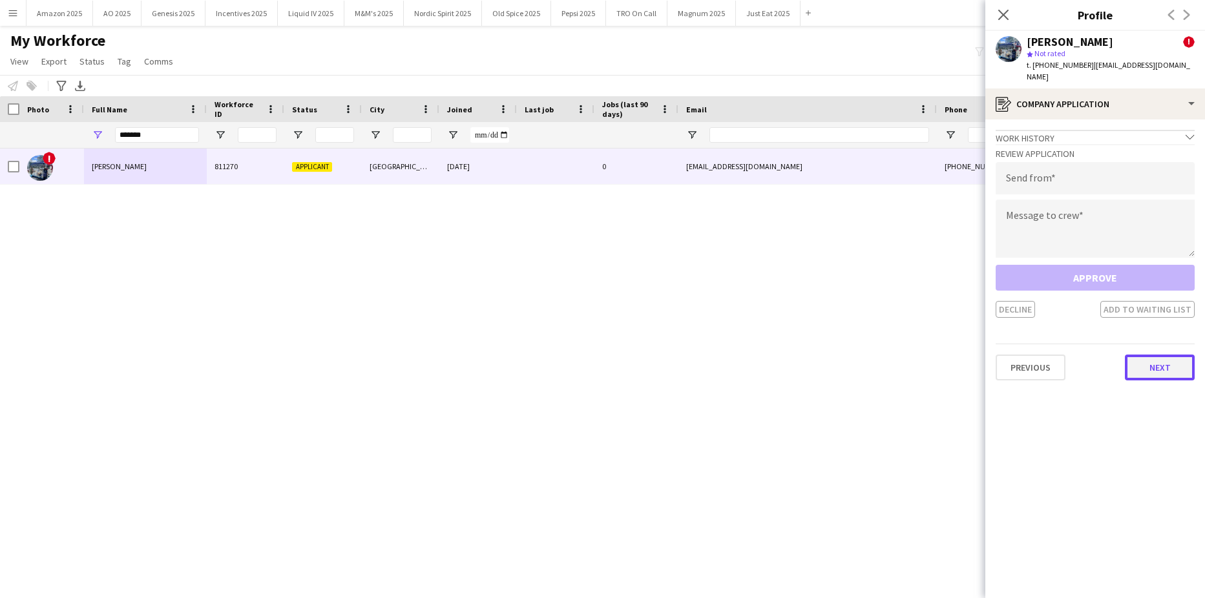
click at [1171, 363] on button "Next" at bounding box center [1160, 368] width 70 height 26
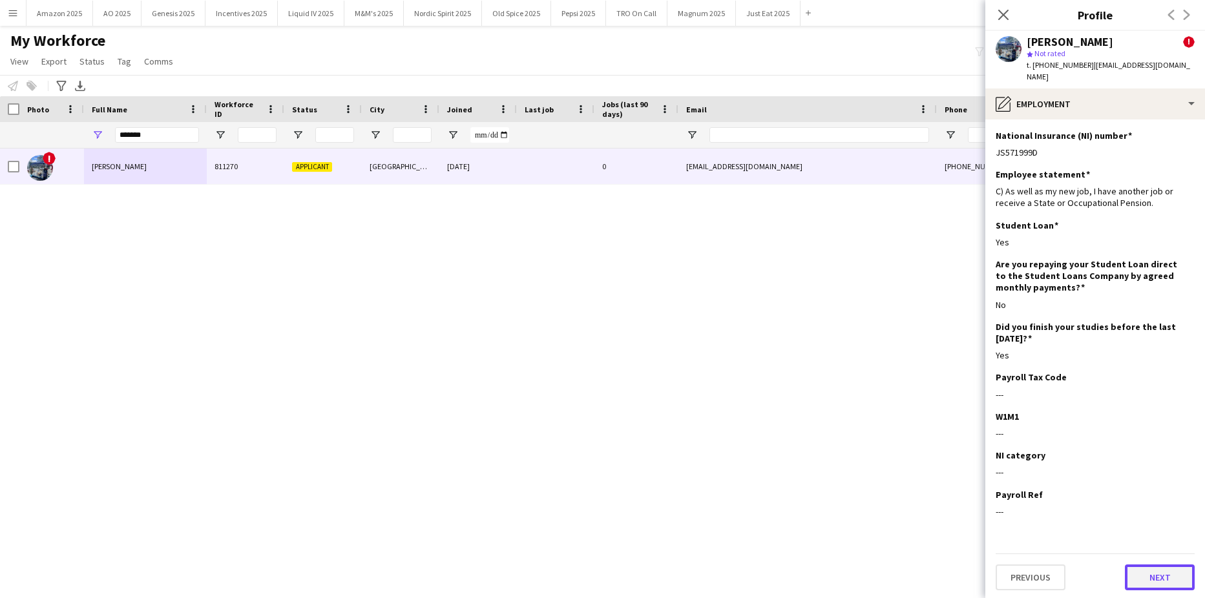
click at [1167, 565] on button "Next" at bounding box center [1160, 578] width 70 height 26
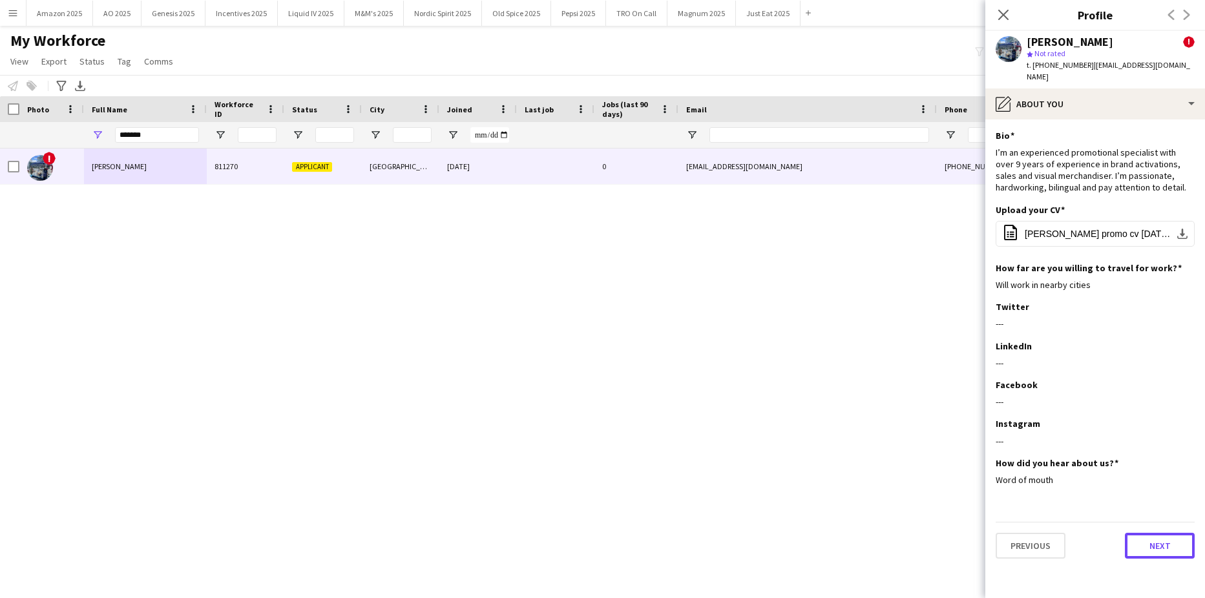
click at [1156, 533] on button "Next" at bounding box center [1160, 546] width 70 height 26
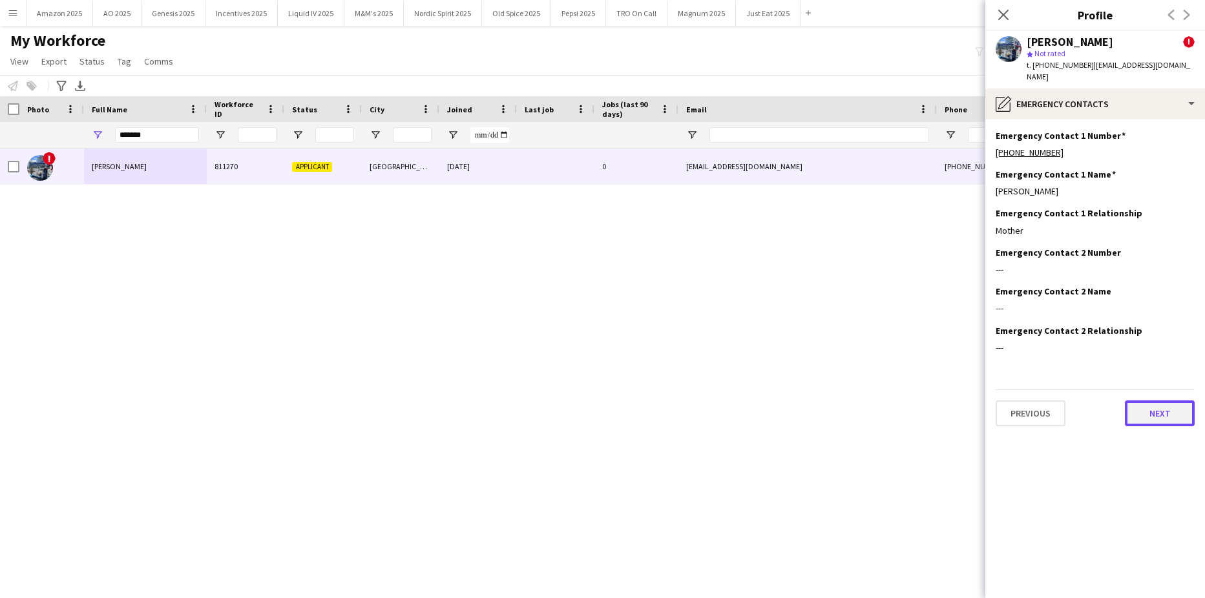
click at [1158, 402] on button "Next" at bounding box center [1160, 414] width 70 height 26
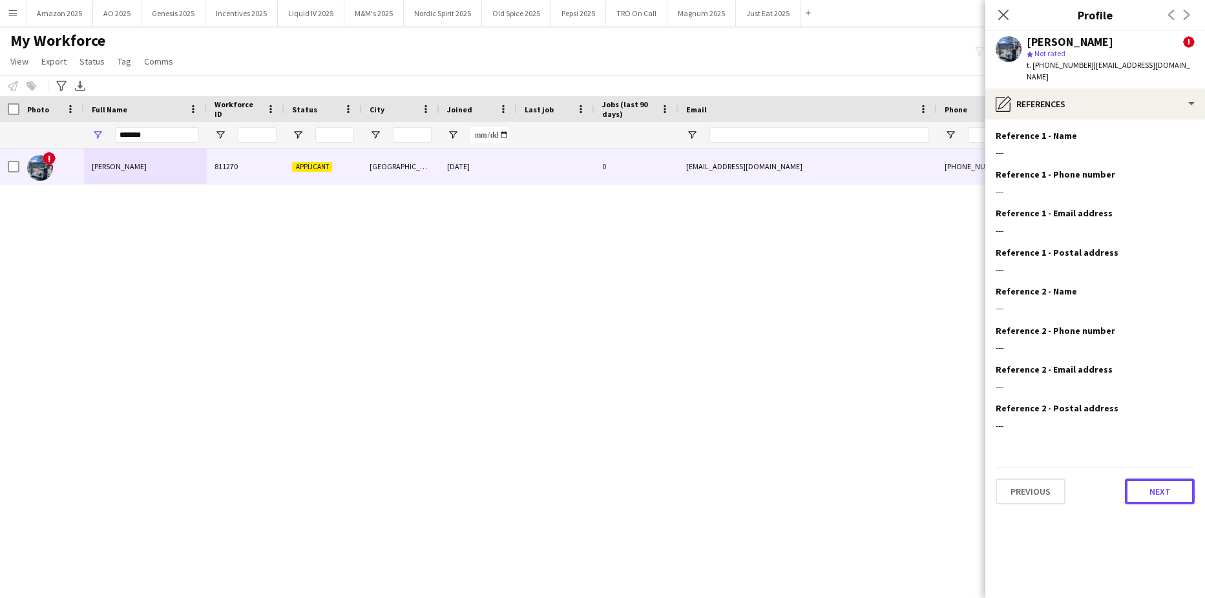
click at [1173, 486] on button "Next" at bounding box center [1160, 492] width 70 height 26
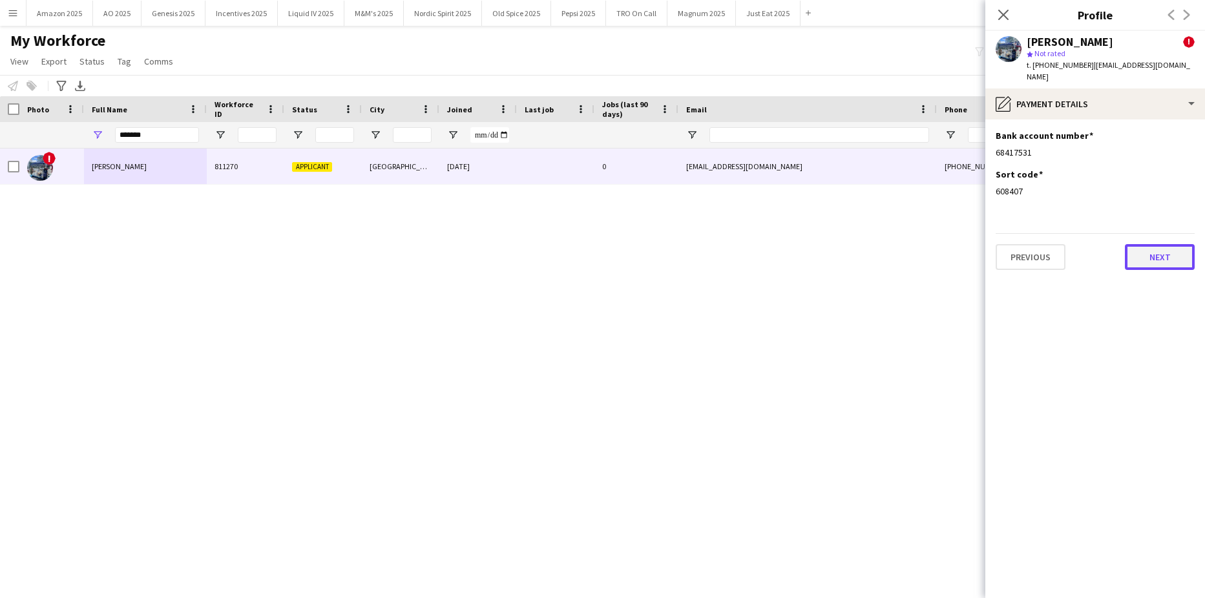
click at [1167, 244] on button "Next" at bounding box center [1160, 257] width 70 height 26
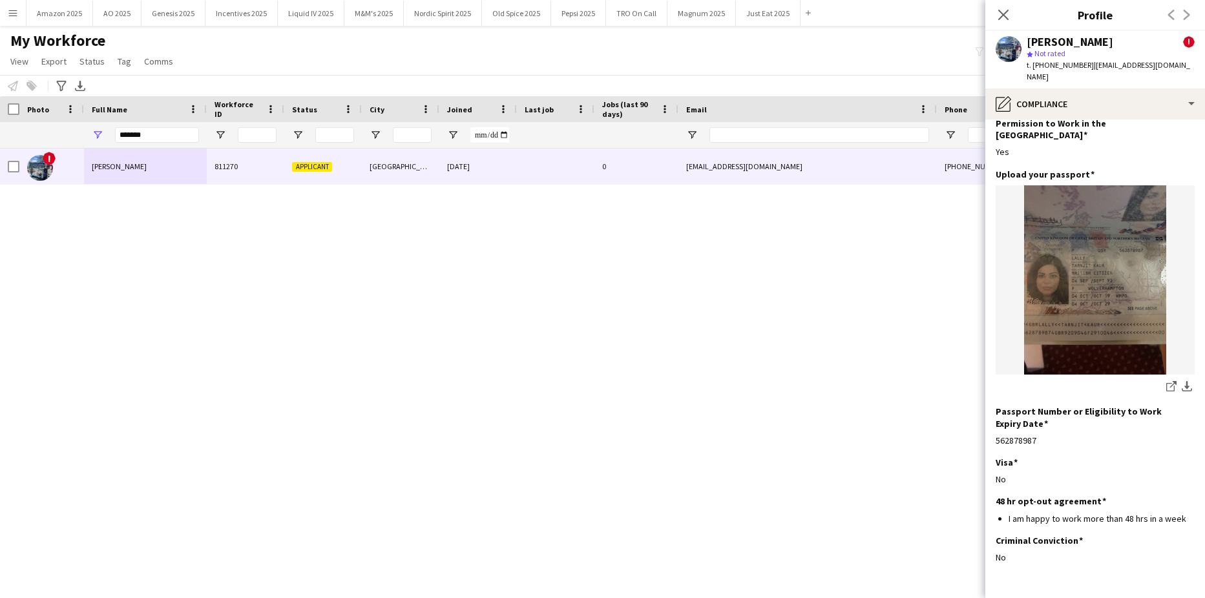
scroll to position [76, 0]
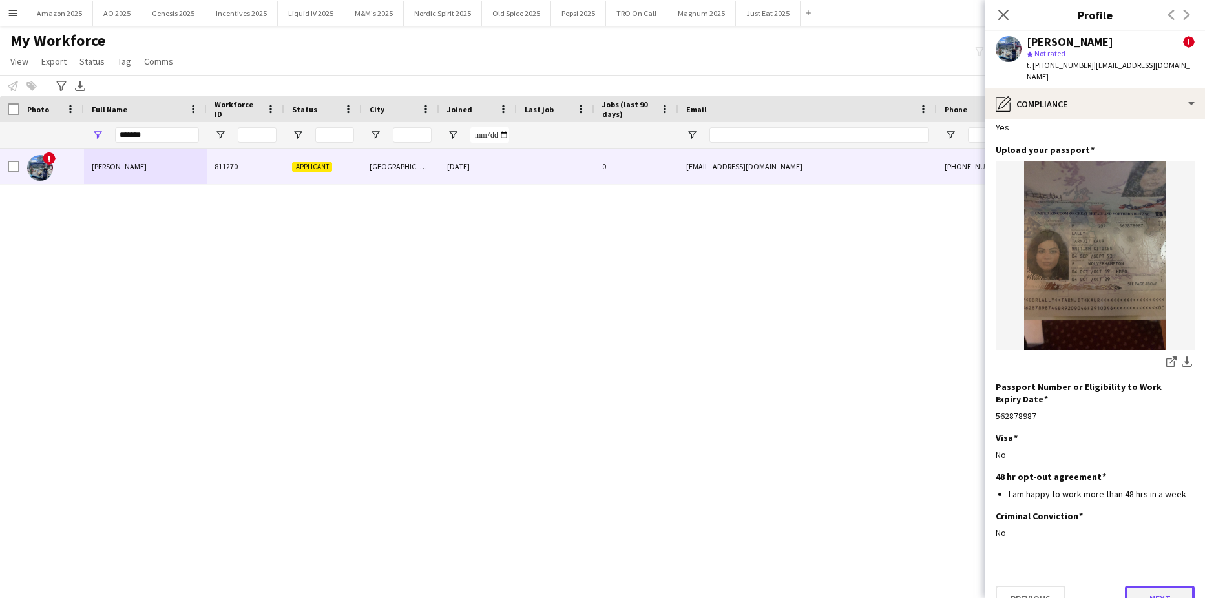
click at [1158, 586] on button "Next" at bounding box center [1160, 599] width 70 height 26
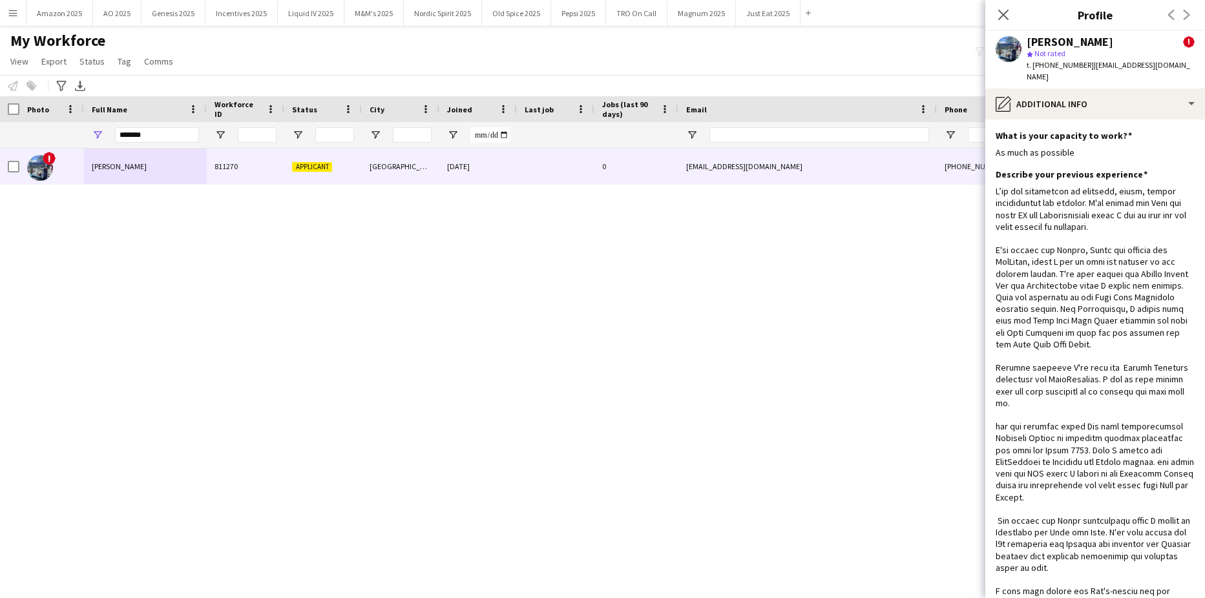
click at [853, 308] on div "! [PERSON_NAME][GEOGRAPHIC_DATA] Applicant [GEOGRAPHIC_DATA] [DATE] 0 [EMAIL_AD…" at bounding box center [583, 357] width 1166 height 417
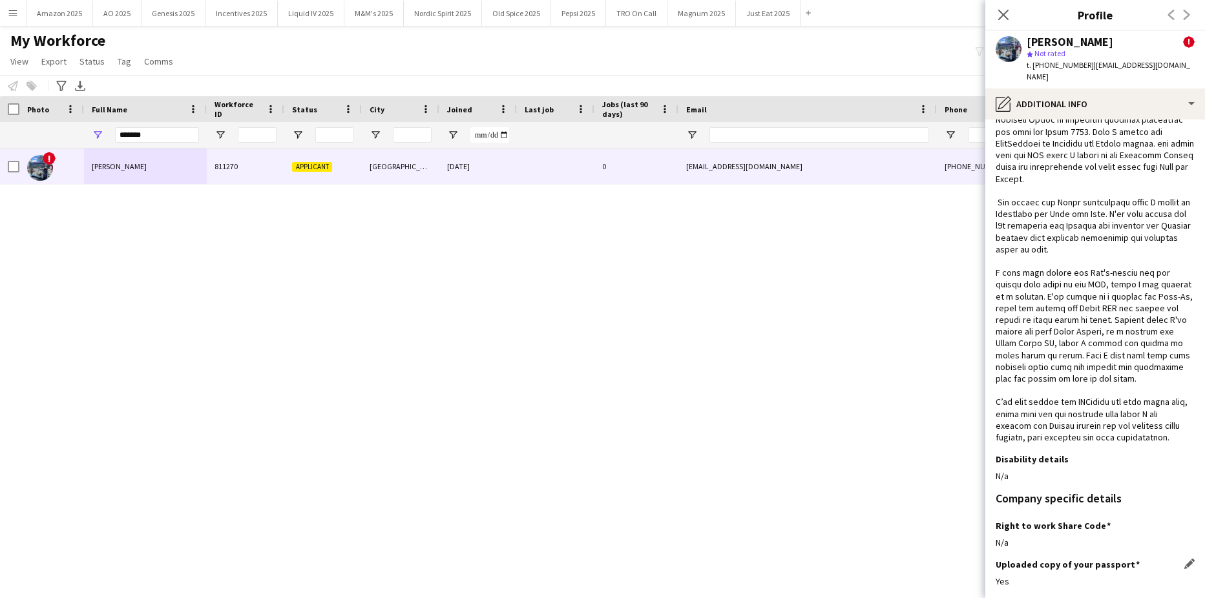
scroll to position [379, 0]
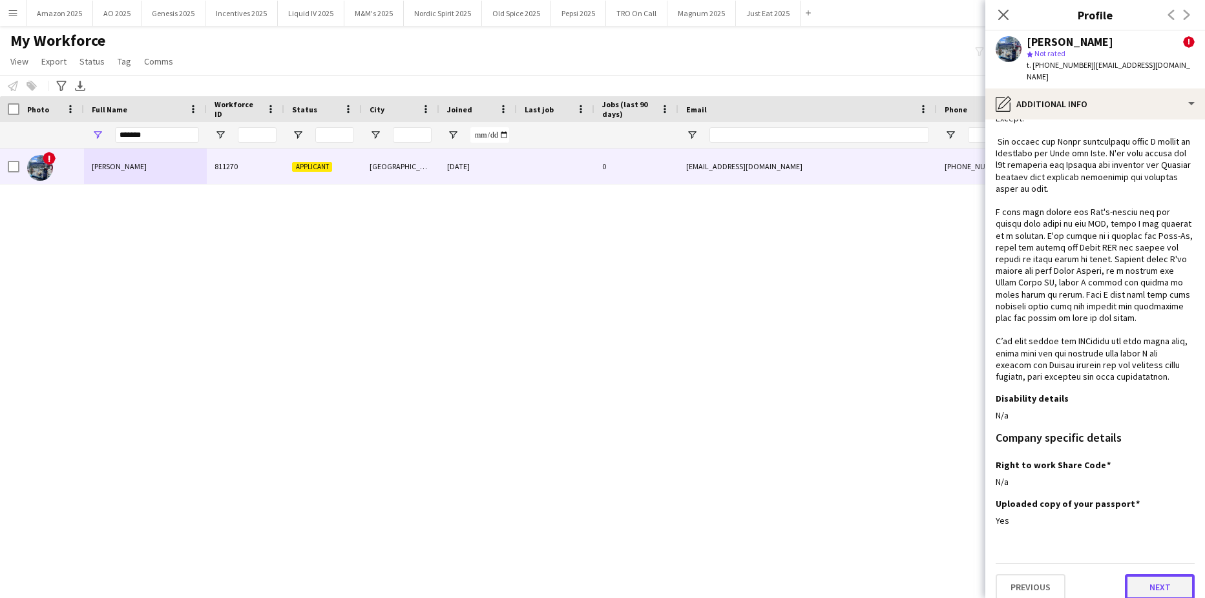
click at [1171, 574] on button "Next" at bounding box center [1160, 587] width 70 height 26
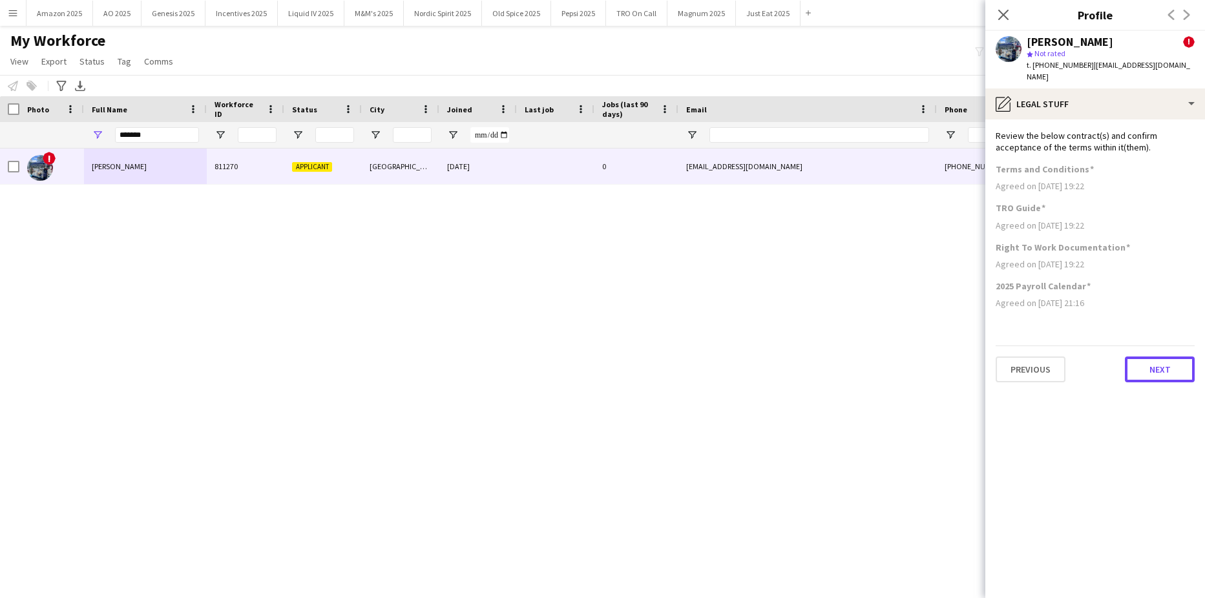
click at [1178, 364] on button "Next" at bounding box center [1160, 370] width 70 height 26
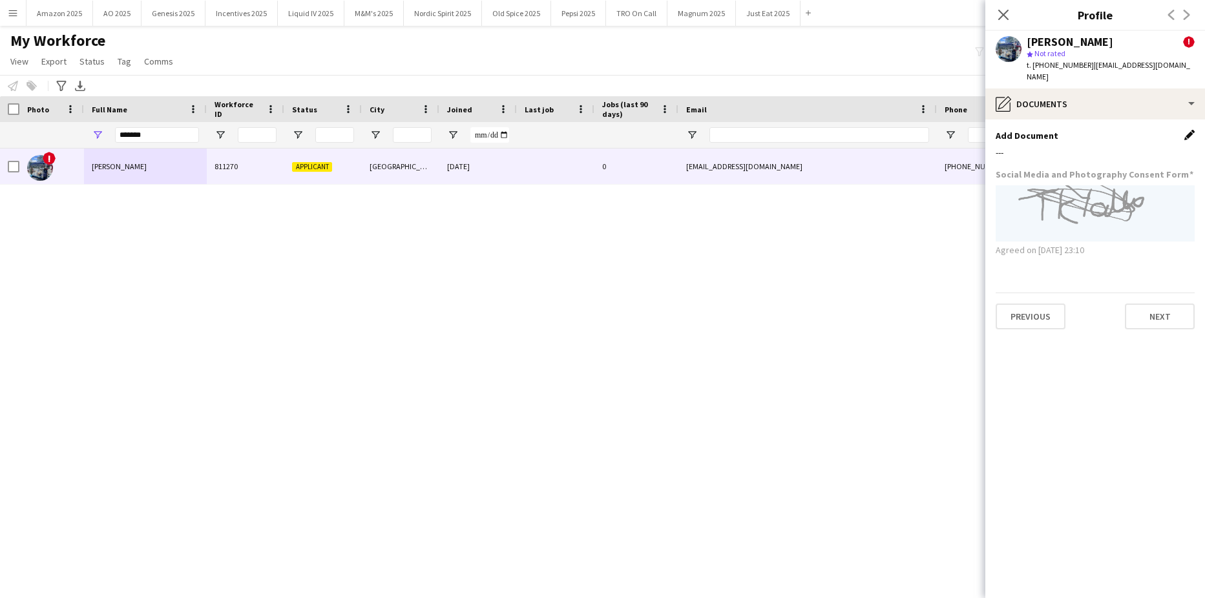
click at [1186, 130] on app-icon "Edit this field" at bounding box center [1189, 135] width 10 height 10
click at [1167, 147] on button "Upload new file" at bounding box center [1154, 157] width 81 height 21
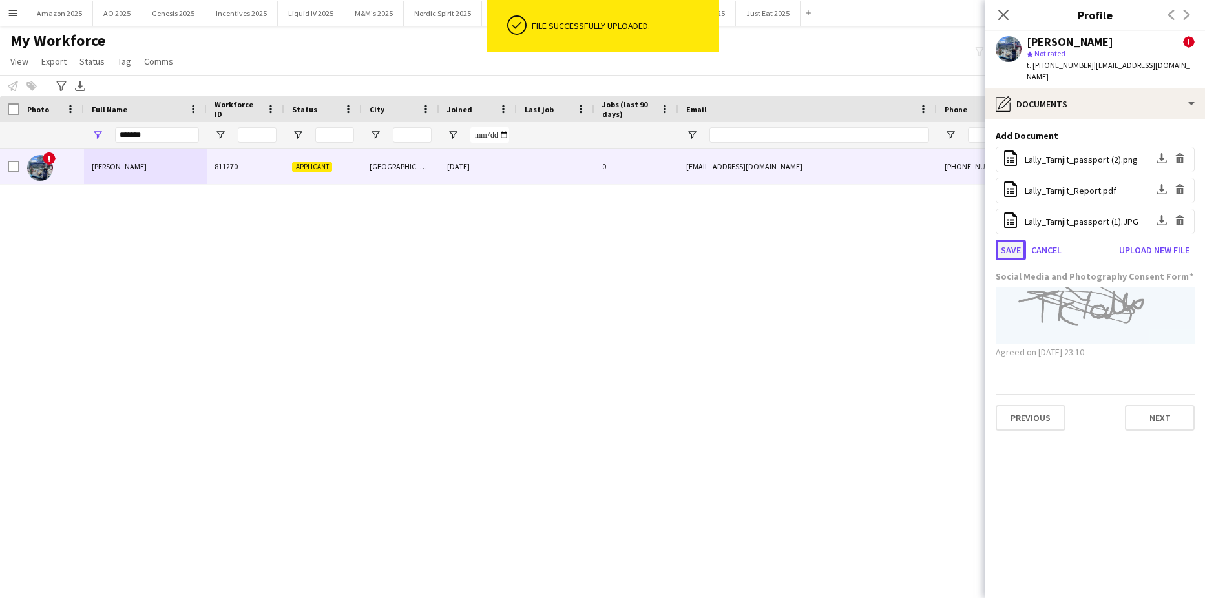
click at [1003, 240] on button "Save" at bounding box center [1010, 250] width 30 height 21
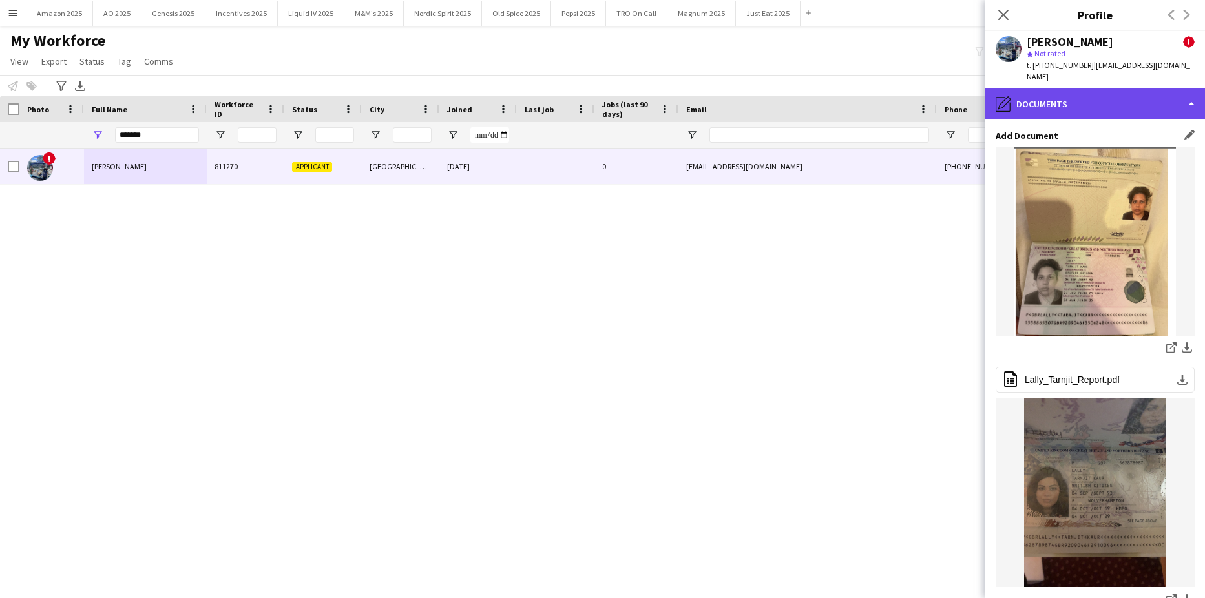
click at [1119, 88] on div "pencil4 Documents" at bounding box center [1095, 103] width 220 height 31
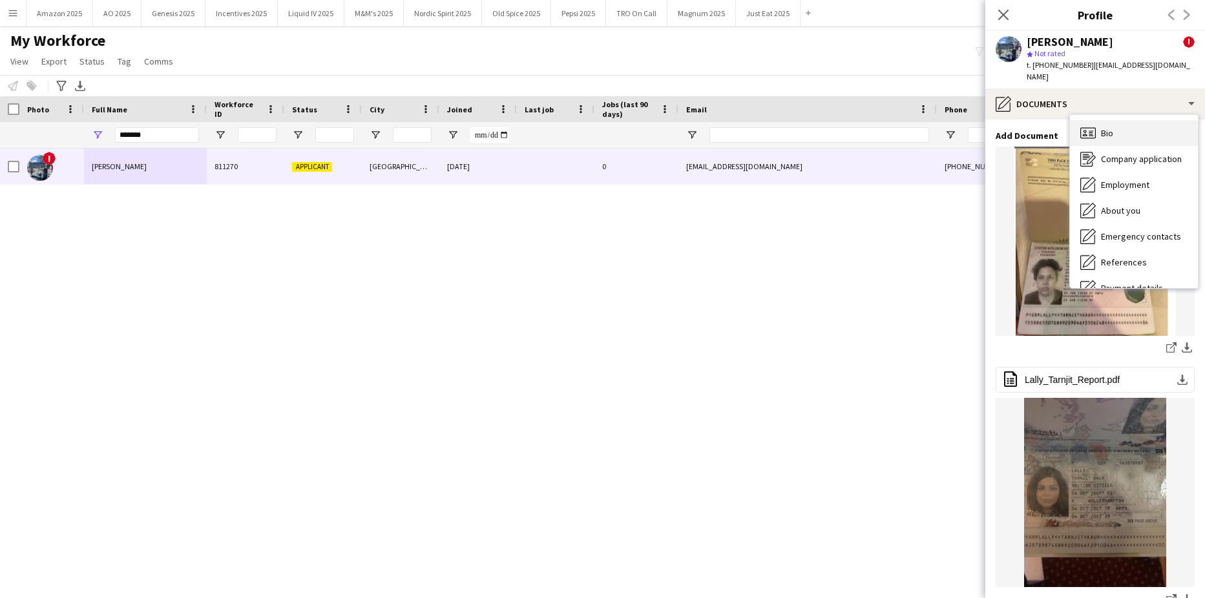
click at [1126, 120] on div "Bio Bio" at bounding box center [1134, 133] width 128 height 26
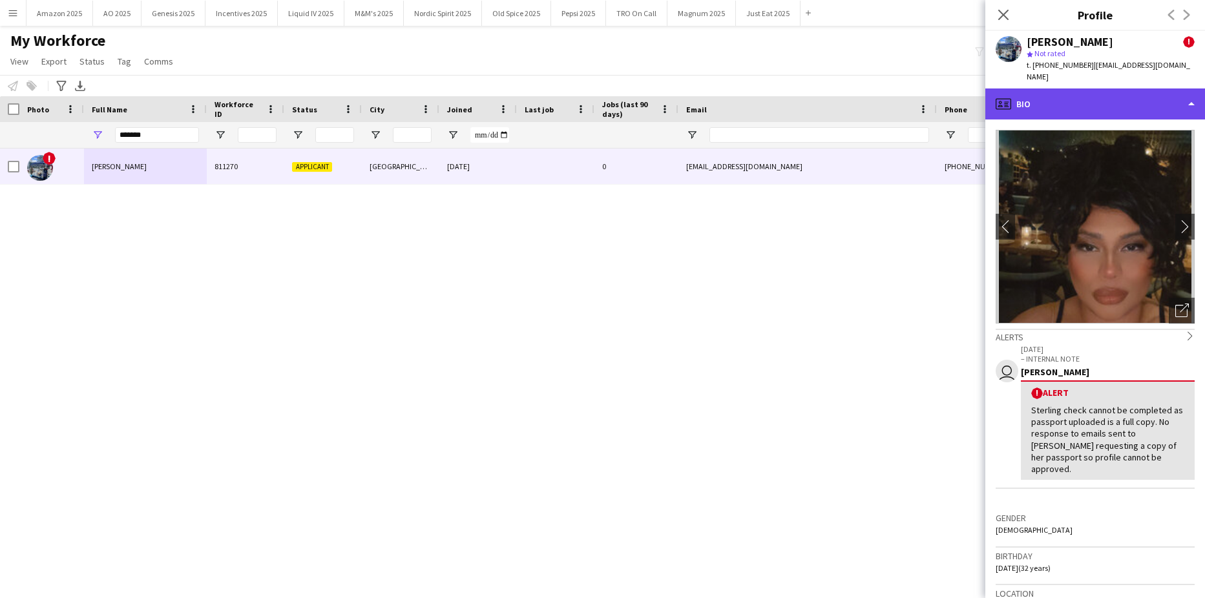
click at [1174, 92] on div "profile Bio" at bounding box center [1095, 103] width 220 height 31
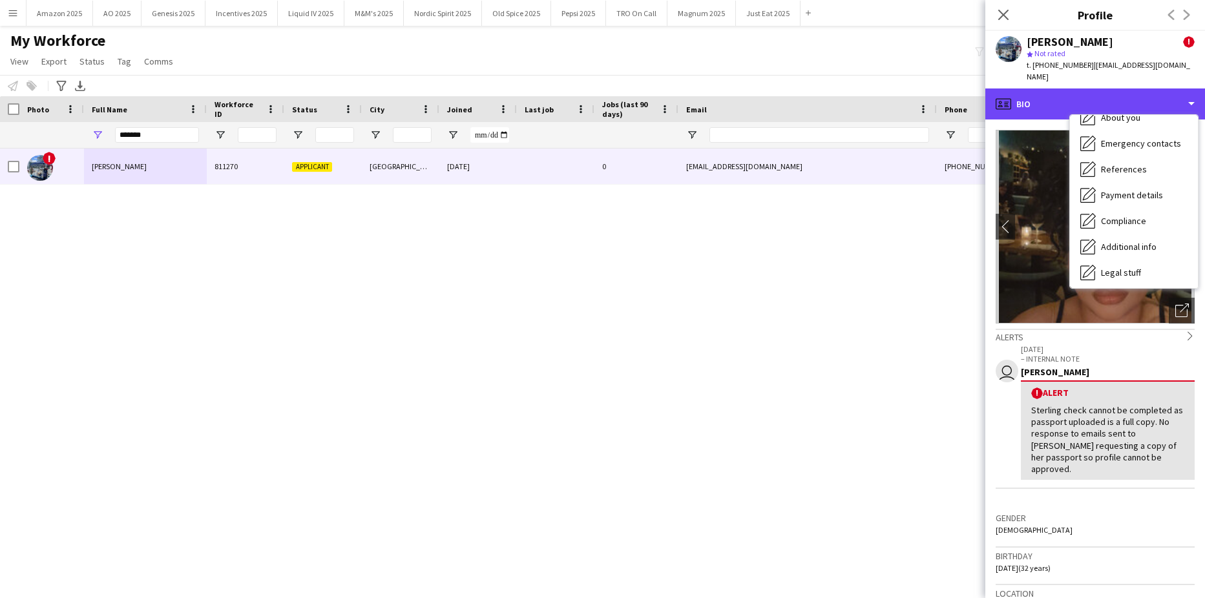
scroll to position [173, 0]
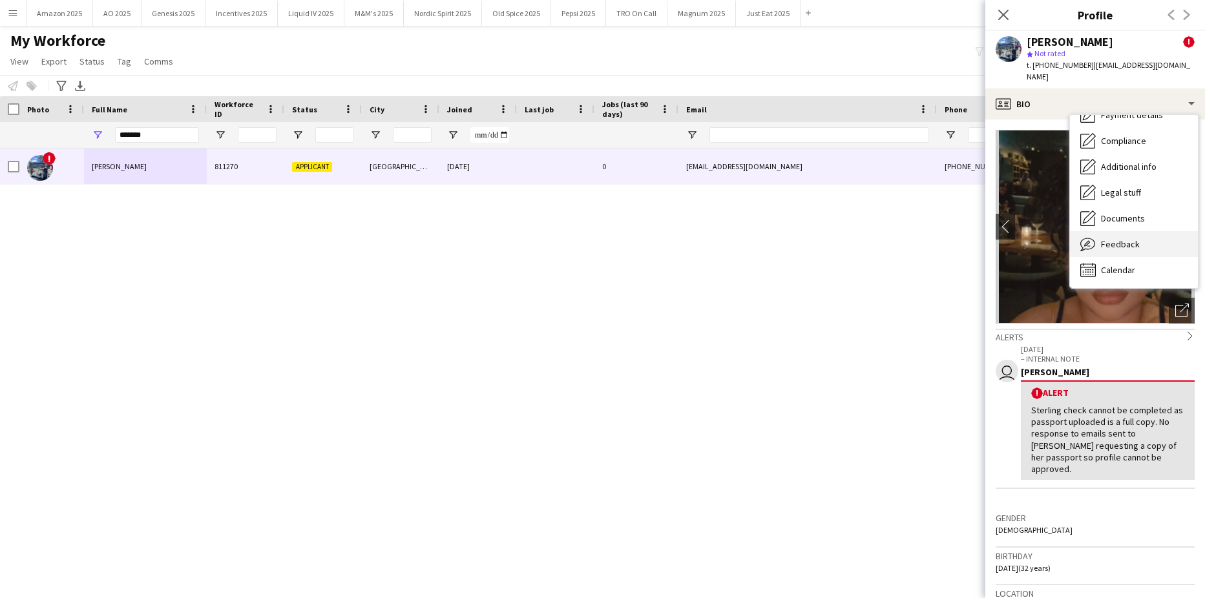
click at [1129, 238] on span "Feedback" at bounding box center [1120, 244] width 39 height 12
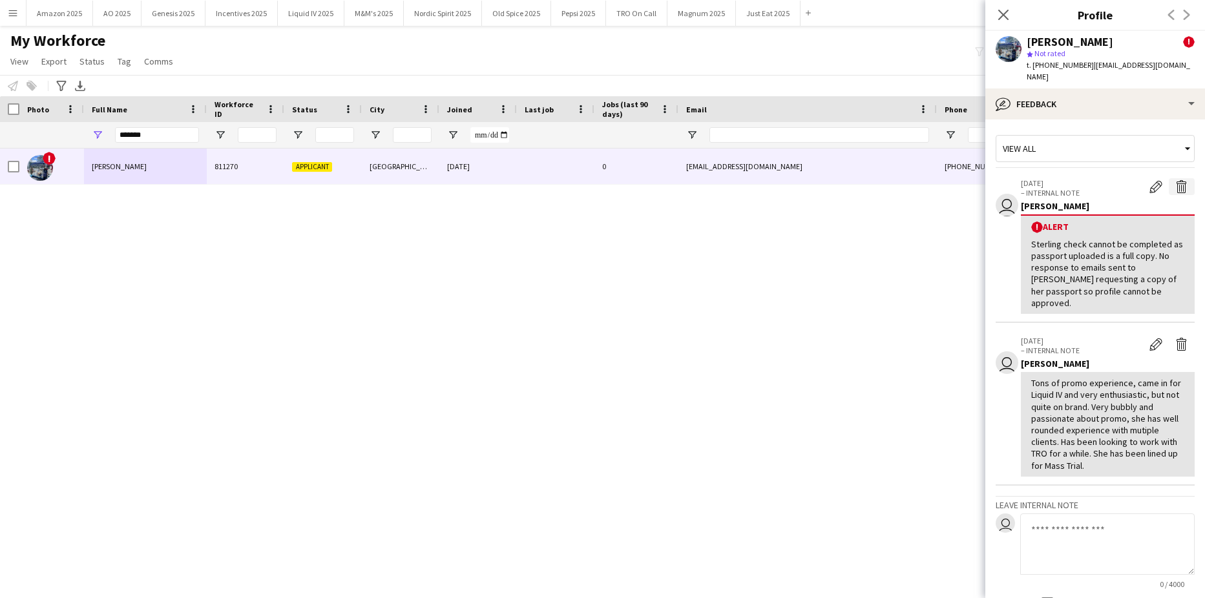
click at [1175, 180] on app-icon "Delete alert" at bounding box center [1181, 186] width 13 height 13
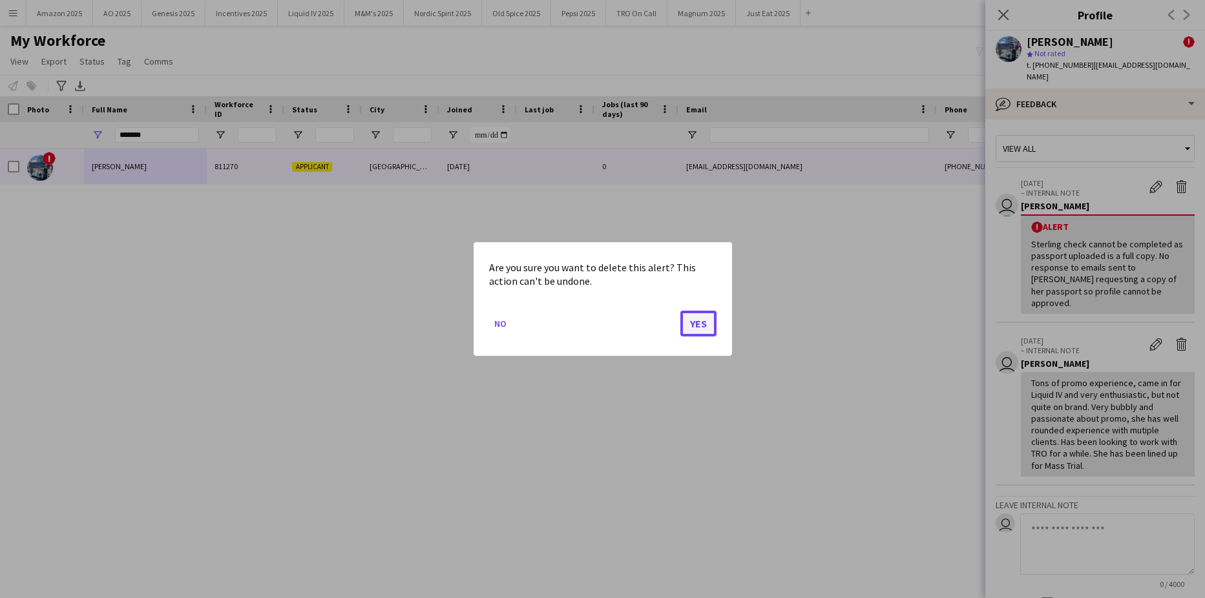
click at [695, 324] on button "Yes" at bounding box center [698, 324] width 36 height 26
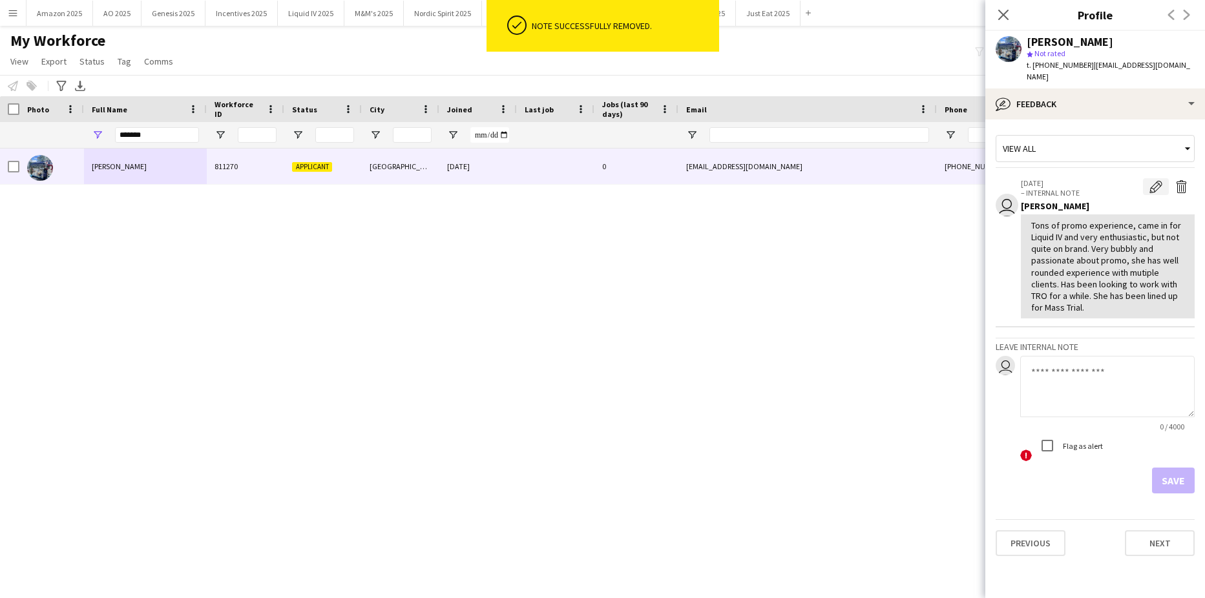
click at [1153, 180] on app-icon "Edit internal note" at bounding box center [1155, 186] width 13 height 13
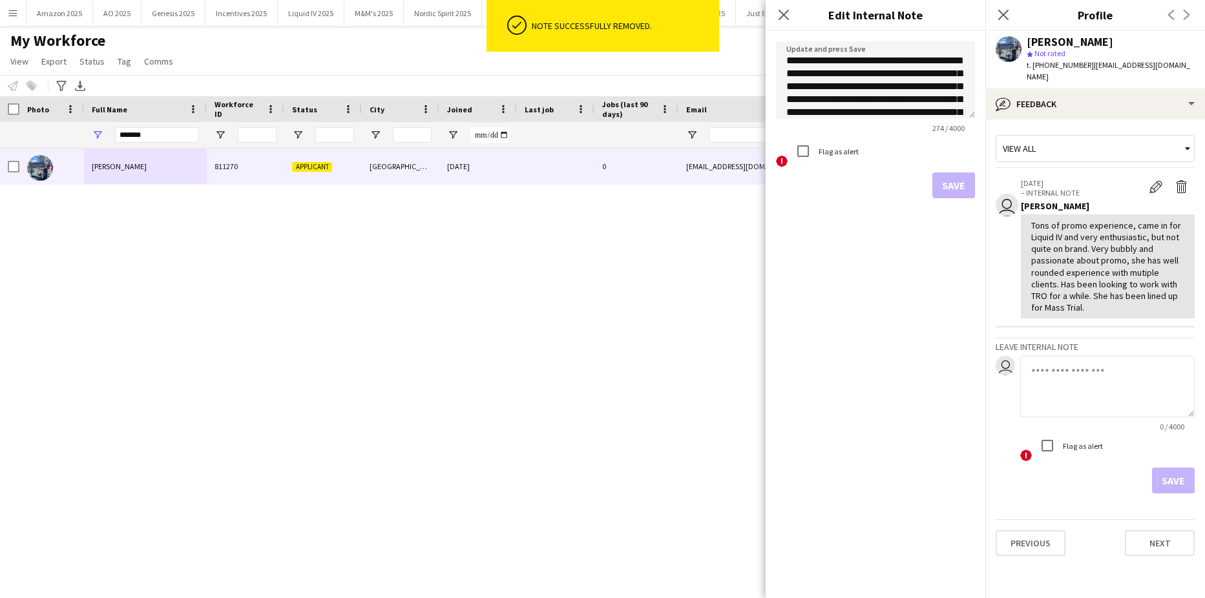
click at [877, 305] on div "**********" at bounding box center [875, 314] width 220 height 567
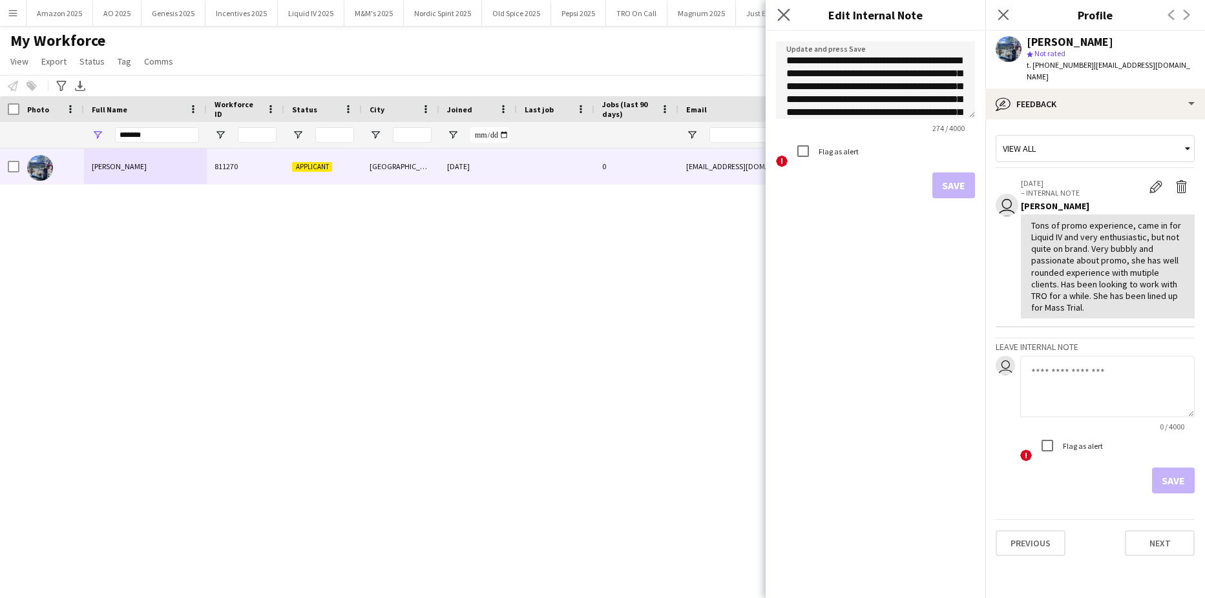
click at [788, 14] on icon "Close pop-in" at bounding box center [783, 14] width 12 height 12
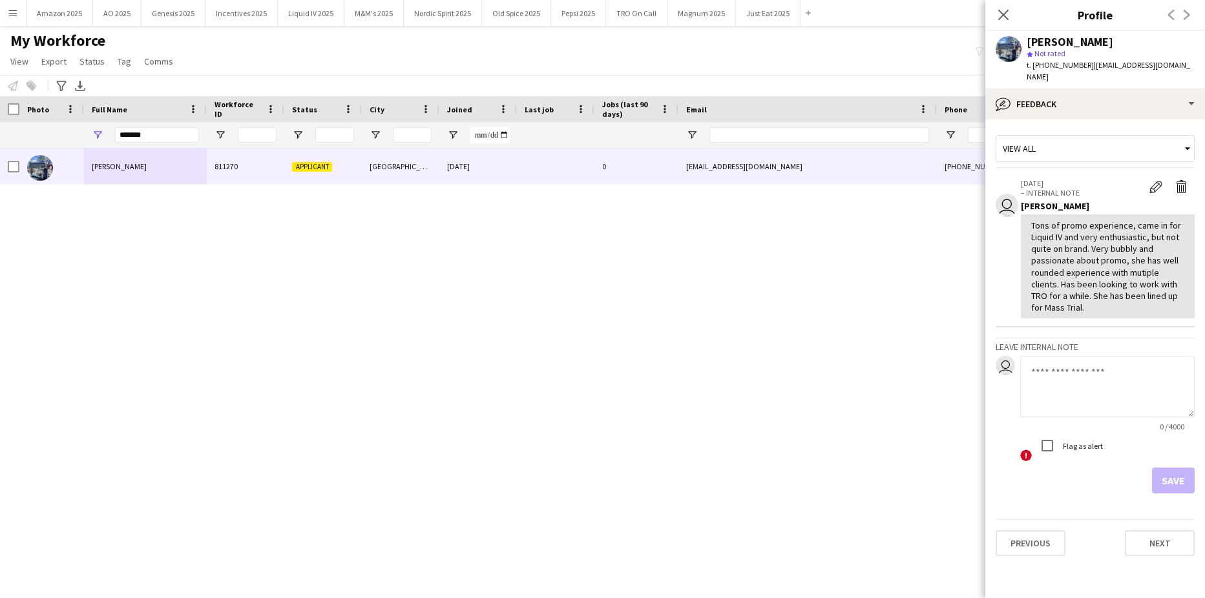
click at [1067, 365] on textarea at bounding box center [1107, 386] width 174 height 61
type textarea "*"
type textarea "**********"
click at [1172, 470] on button "Save" at bounding box center [1173, 481] width 43 height 26
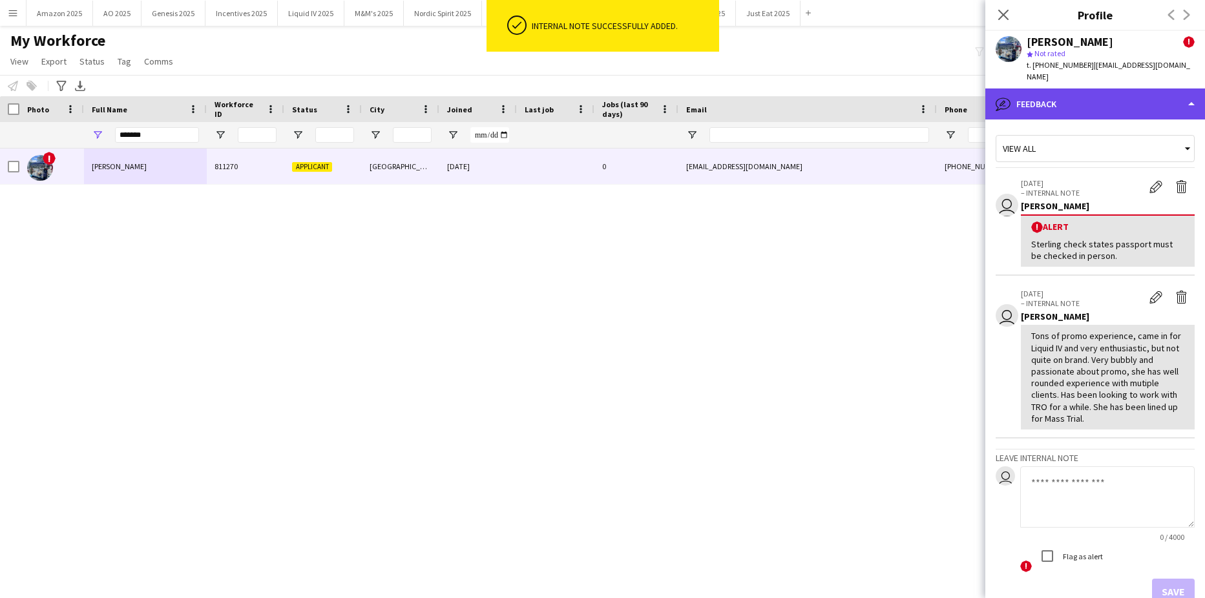
click at [1136, 88] on div "bubble-pencil Feedback" at bounding box center [1095, 103] width 220 height 31
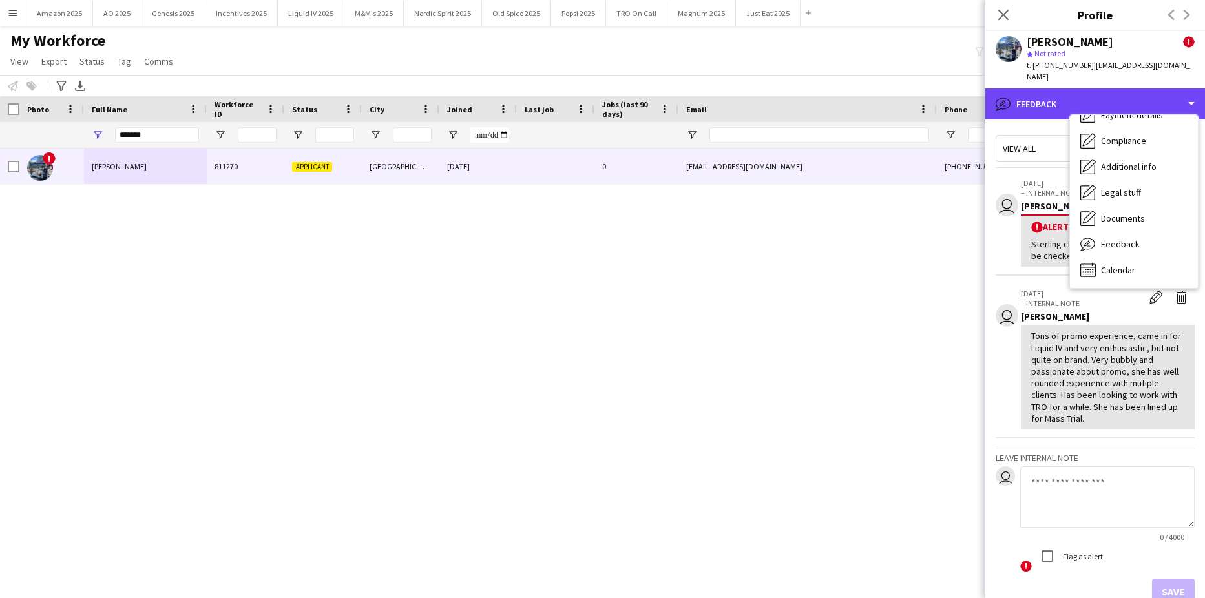
scroll to position [0, 0]
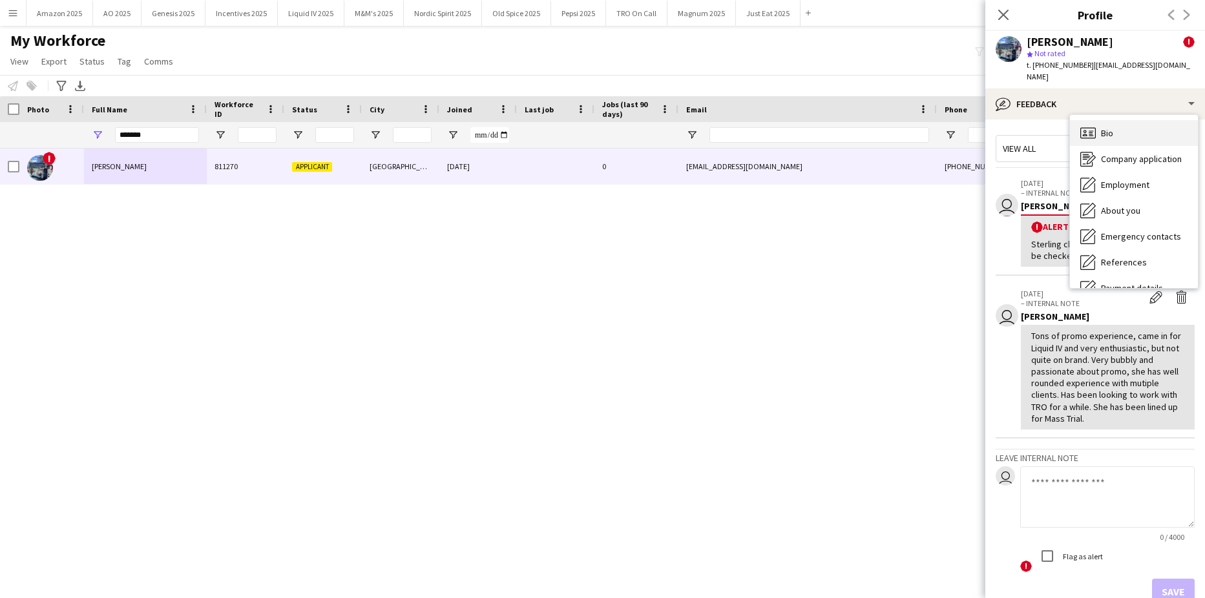
click at [1148, 120] on div "Bio Bio" at bounding box center [1134, 133] width 128 height 26
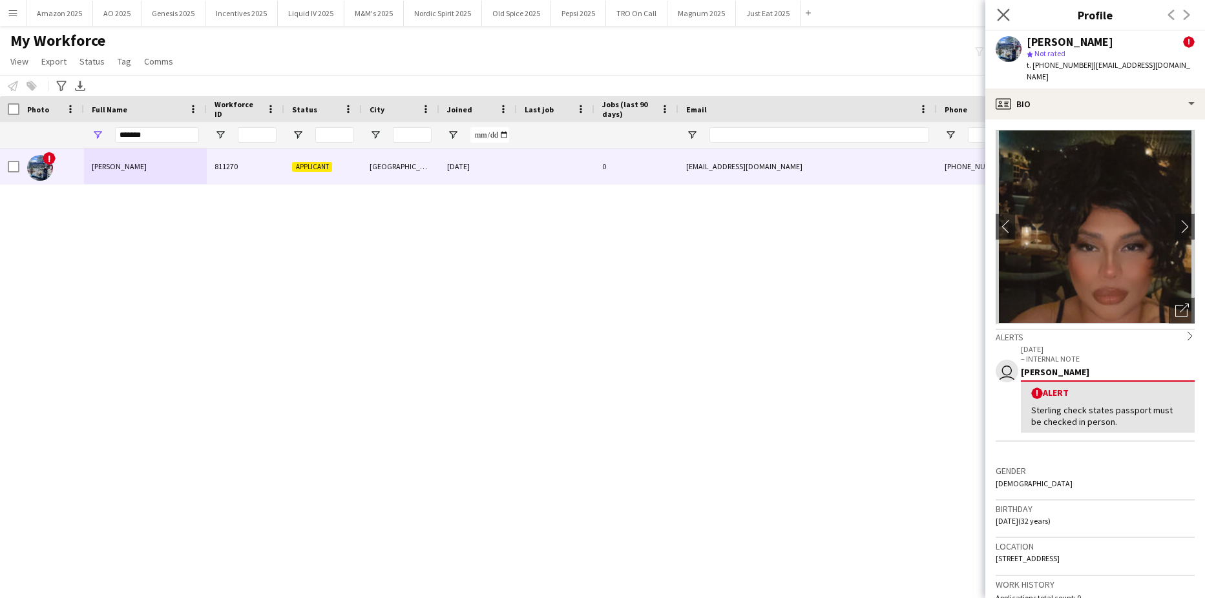
click at [1011, 16] on div "Close pop-in" at bounding box center [1003, 15] width 36 height 30
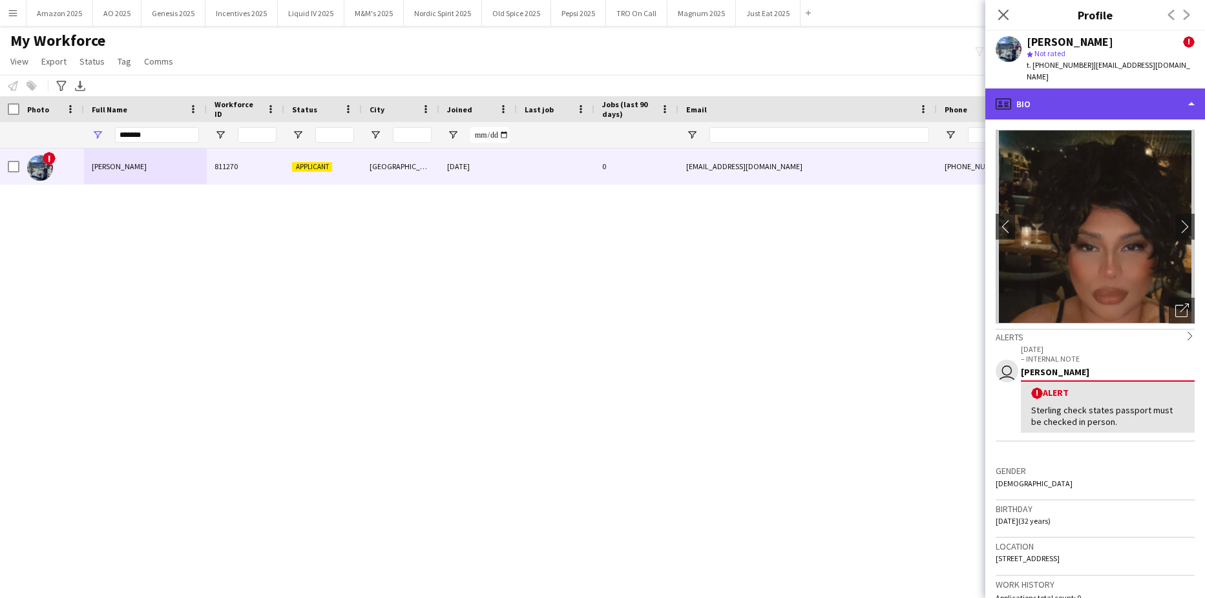
click at [1163, 88] on div "profile Bio" at bounding box center [1095, 103] width 220 height 31
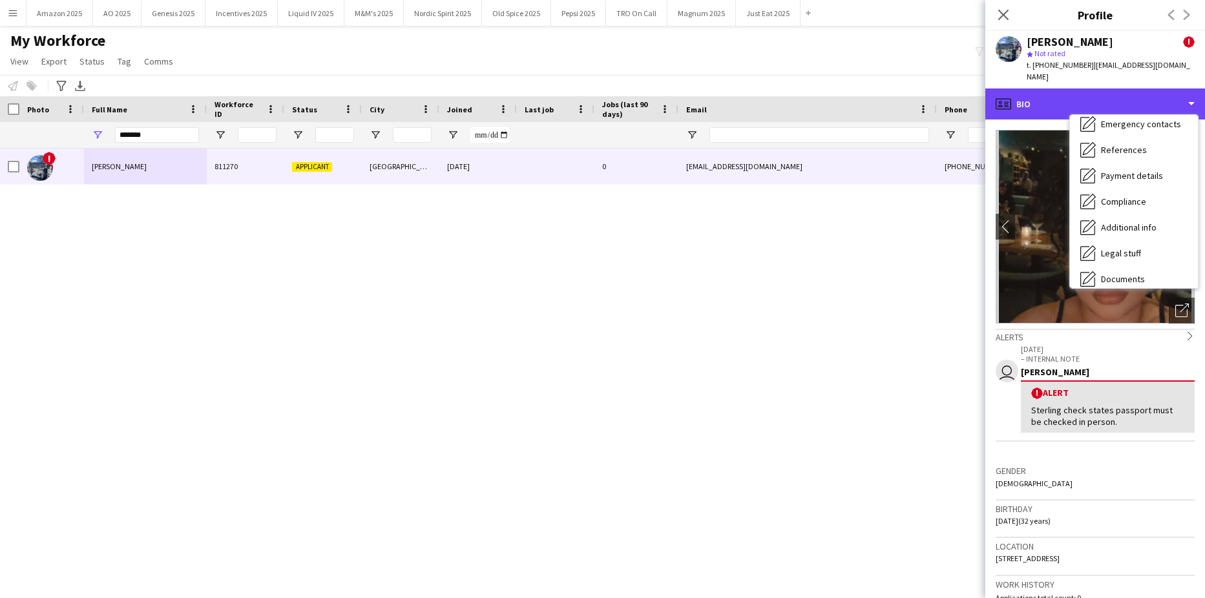
scroll to position [173, 0]
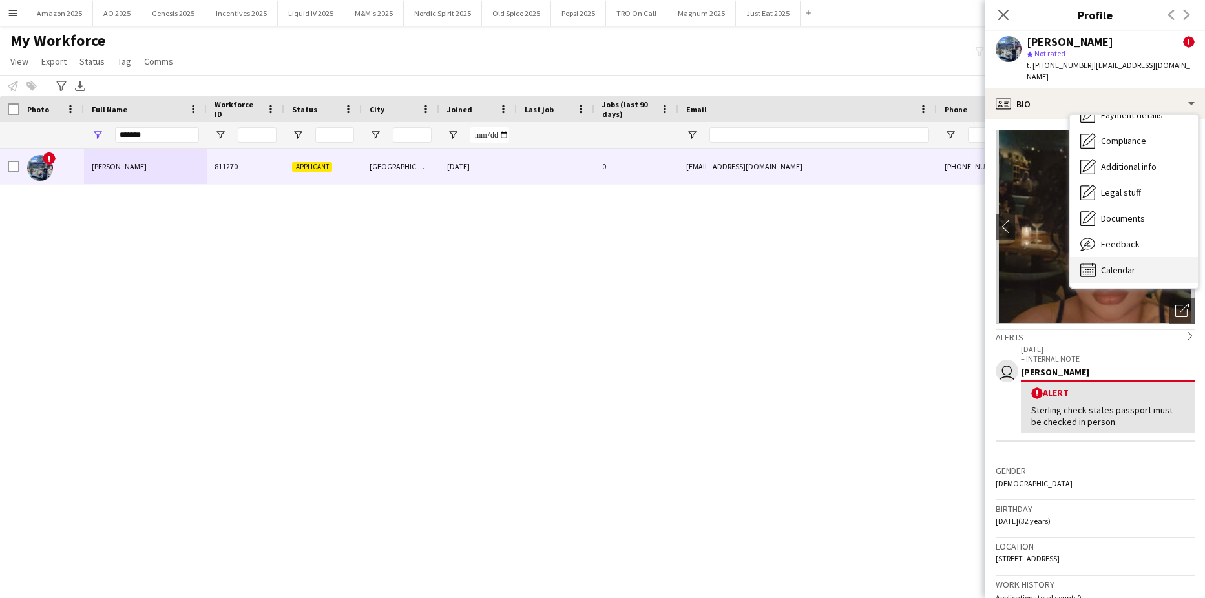
click at [1130, 264] on span "Calendar" at bounding box center [1118, 270] width 34 height 12
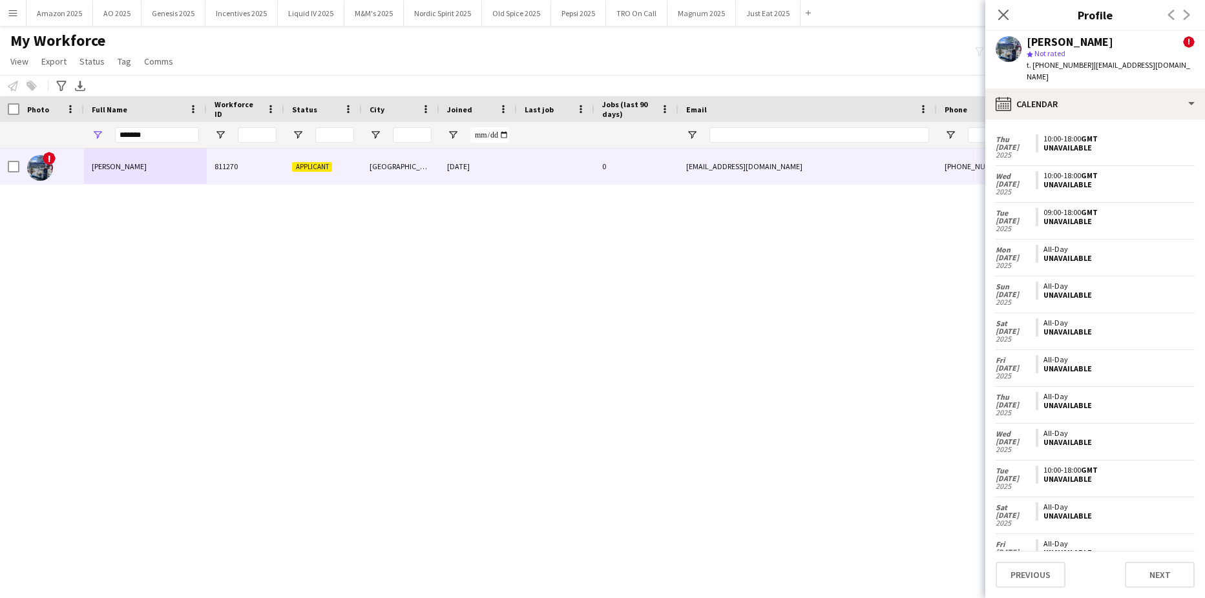
scroll to position [0, 0]
click at [1004, 15] on icon at bounding box center [1003, 14] width 12 height 12
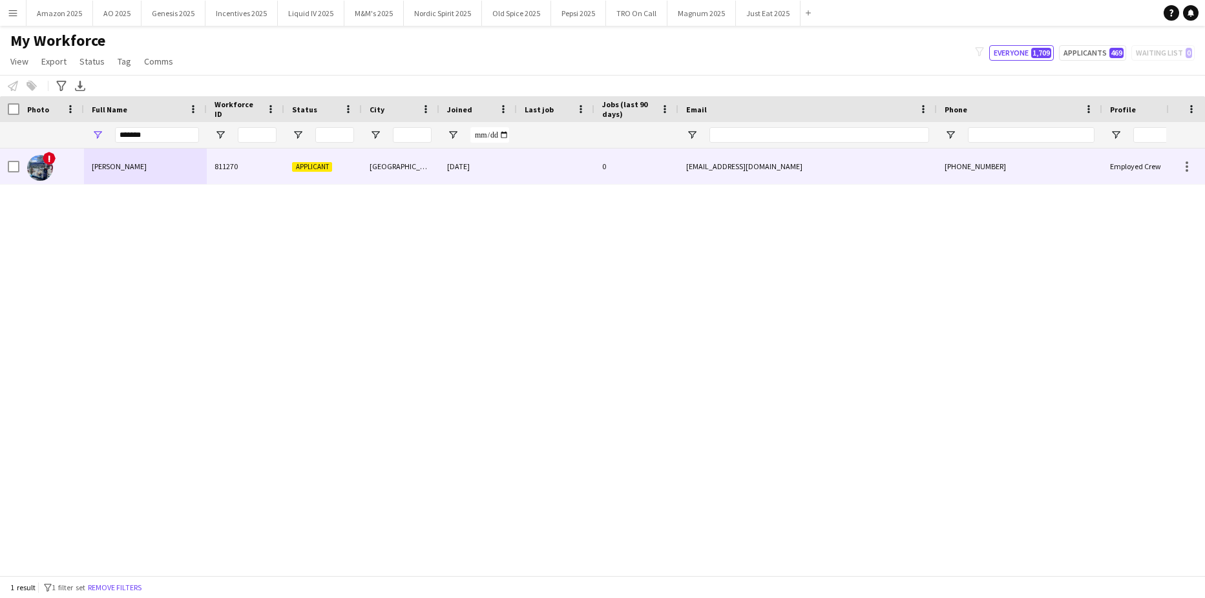
click at [97, 157] on div "[PERSON_NAME]" at bounding box center [145, 167] width 123 height 36
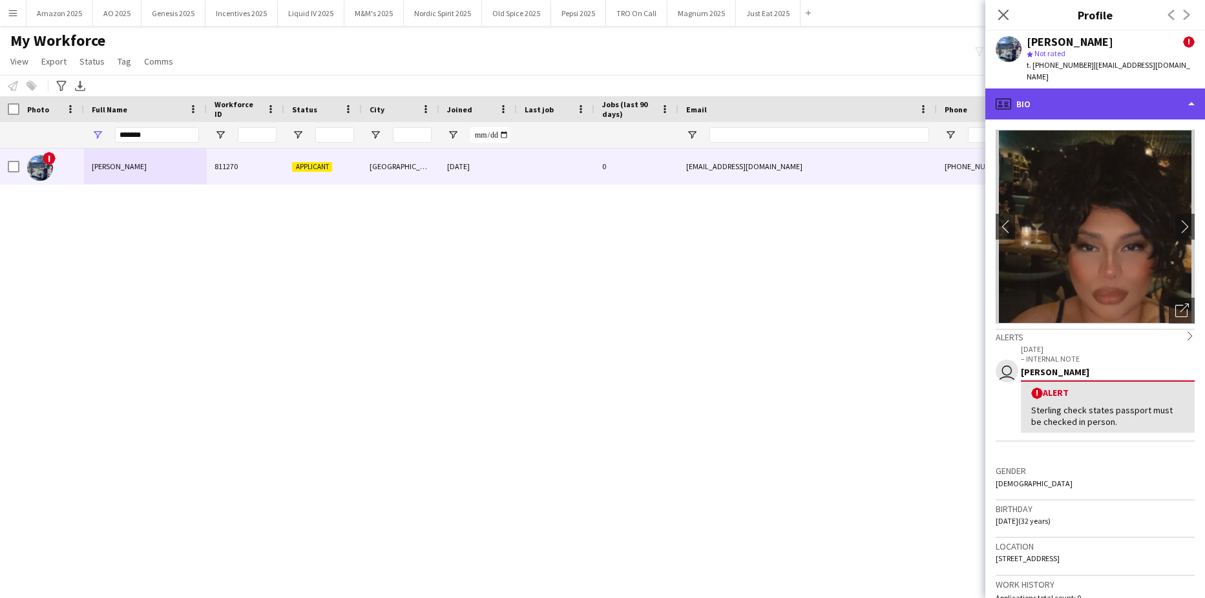
click at [1141, 93] on div "profile Bio" at bounding box center [1095, 103] width 220 height 31
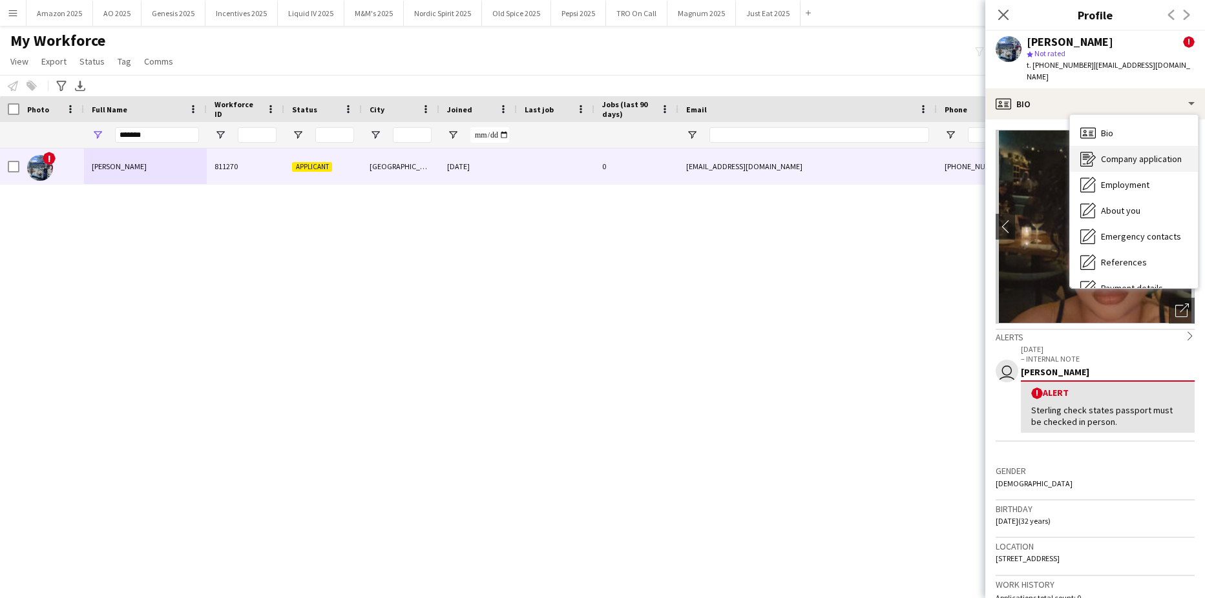
click at [1132, 153] on span "Company application" at bounding box center [1141, 159] width 81 height 12
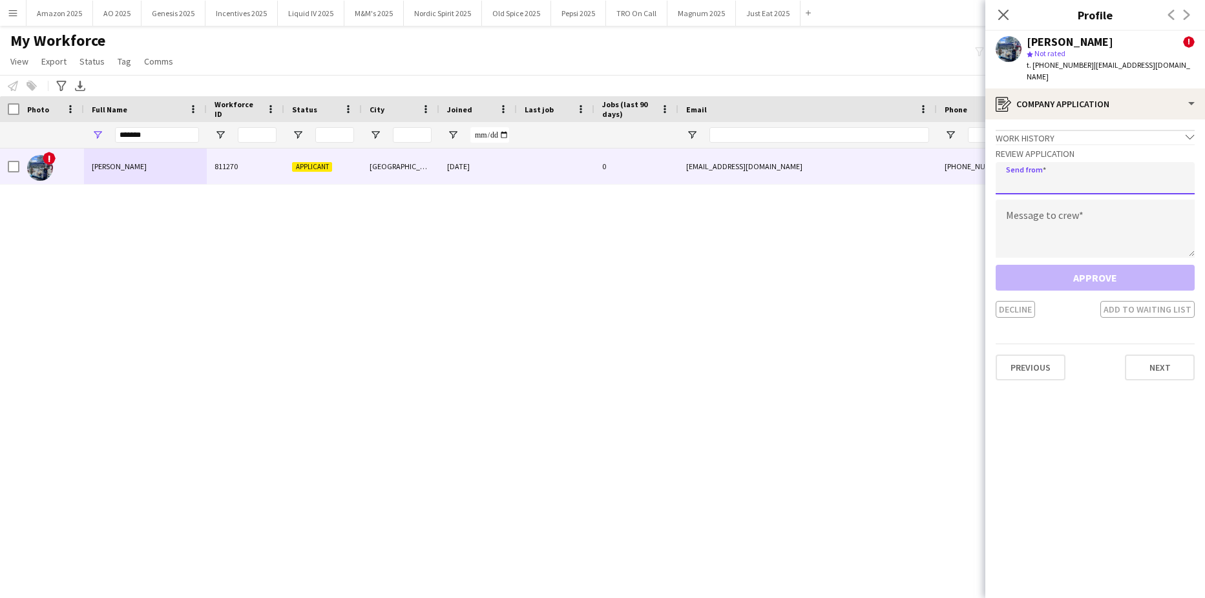
click at [1042, 172] on input "email" at bounding box center [1094, 178] width 199 height 32
type input "**********"
click at [1034, 202] on textarea at bounding box center [1094, 229] width 199 height 58
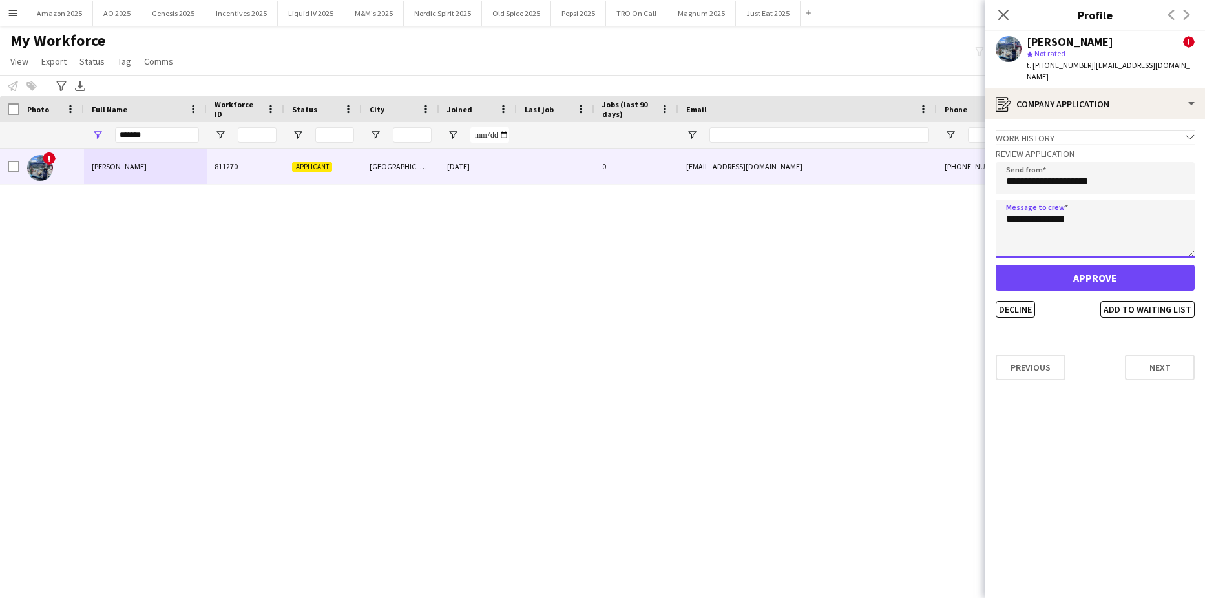
type textarea "**********"
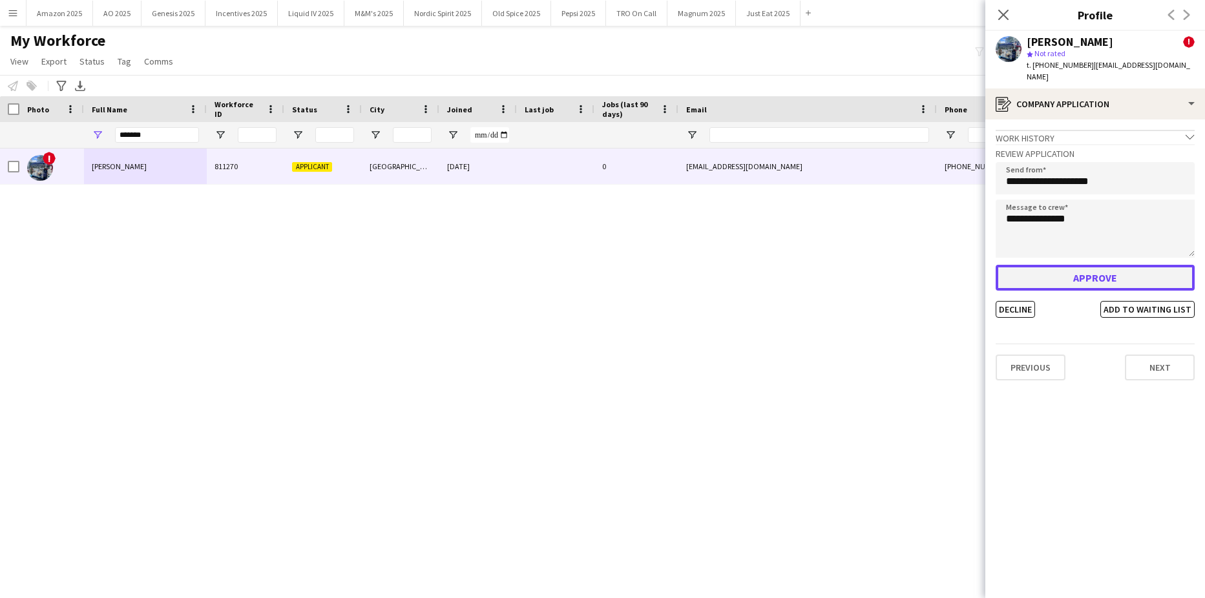
click at [1079, 272] on button "Approve" at bounding box center [1094, 278] width 199 height 26
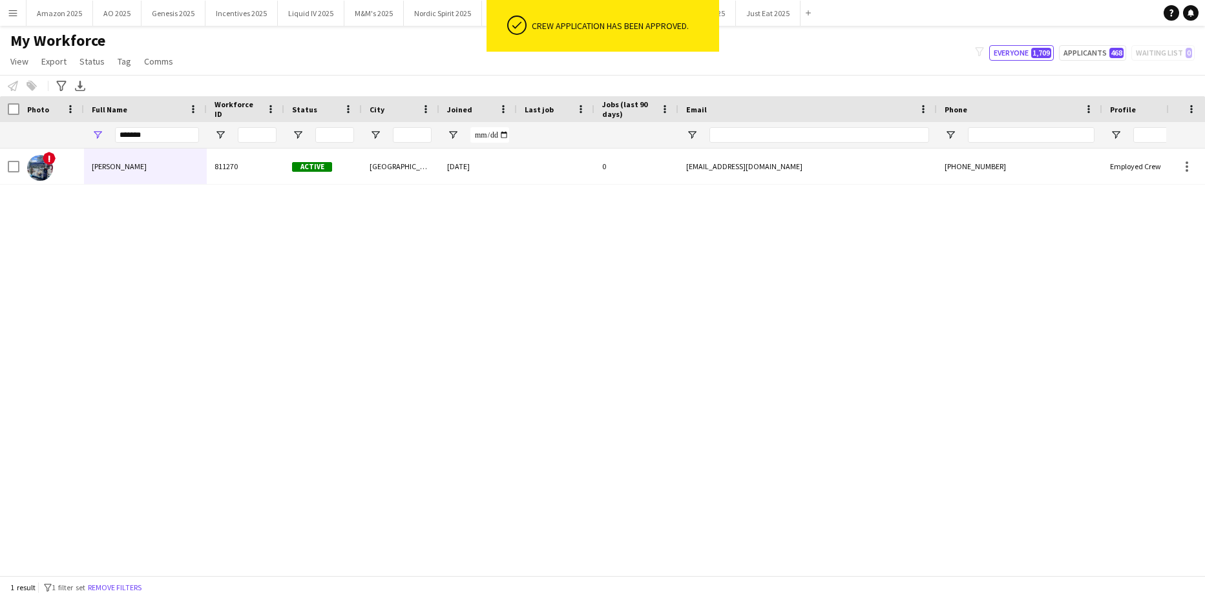
click at [913, 310] on div "! Tarnjit Lally 811270 Active Wolverhampton 16-03-2024 0 tarnklally@gmail.com +…" at bounding box center [583, 357] width 1166 height 417
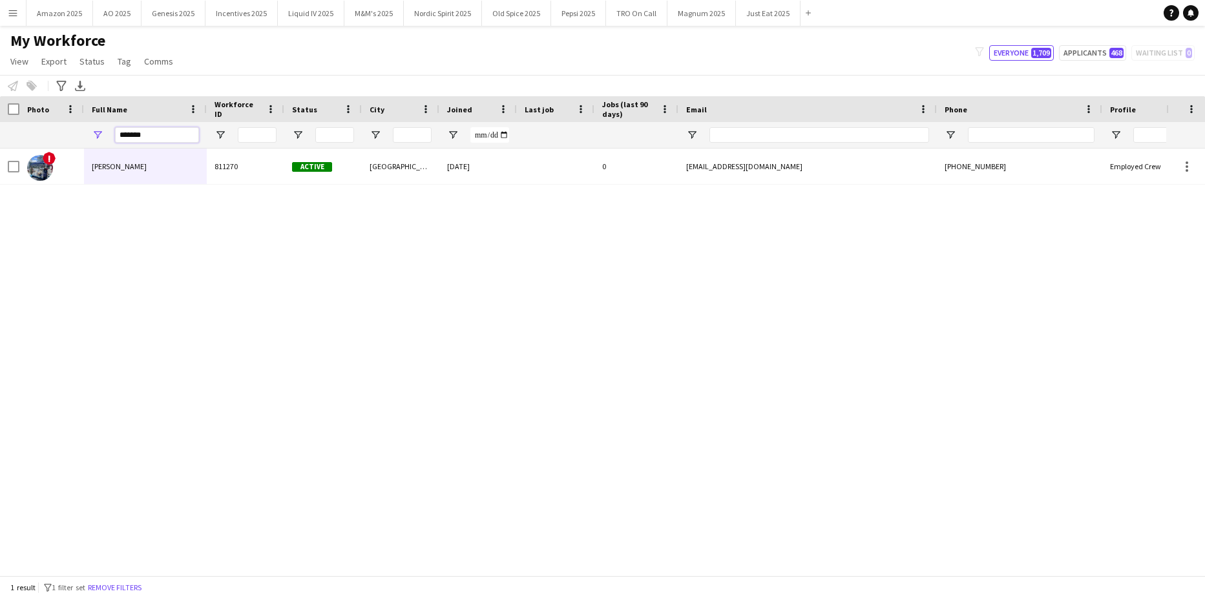
drag, startPoint x: 160, startPoint y: 136, endPoint x: 112, endPoint y: 145, distance: 47.9
click at [112, 145] on div "*******" at bounding box center [145, 135] width 123 height 26
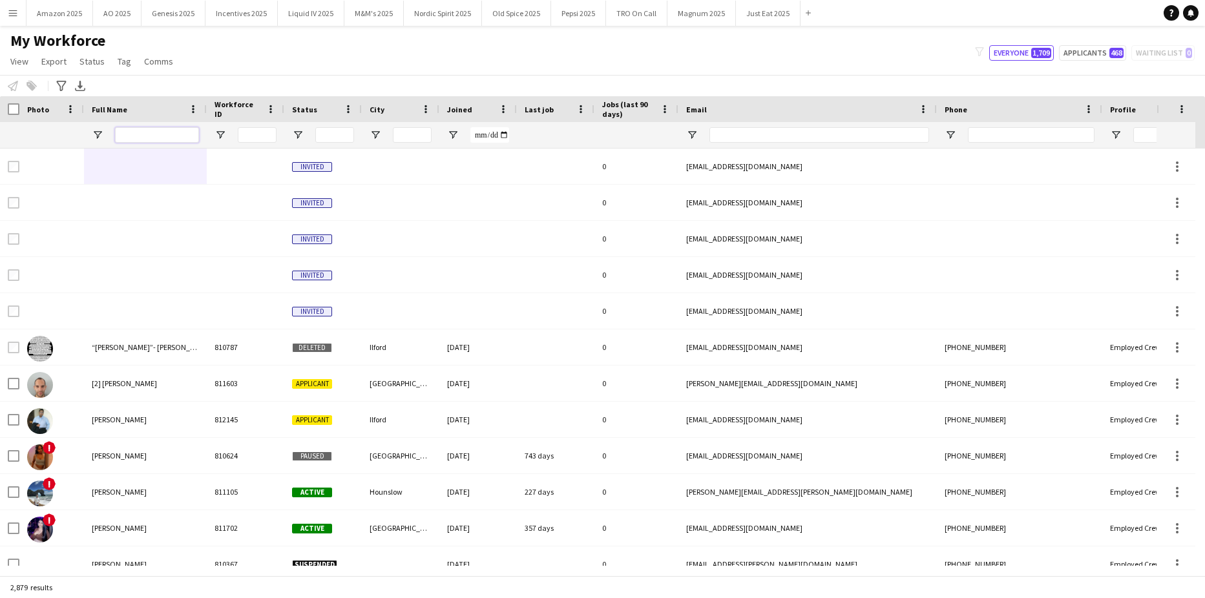
click at [136, 136] on input "Full Name Filter Input" at bounding box center [157, 135] width 84 height 16
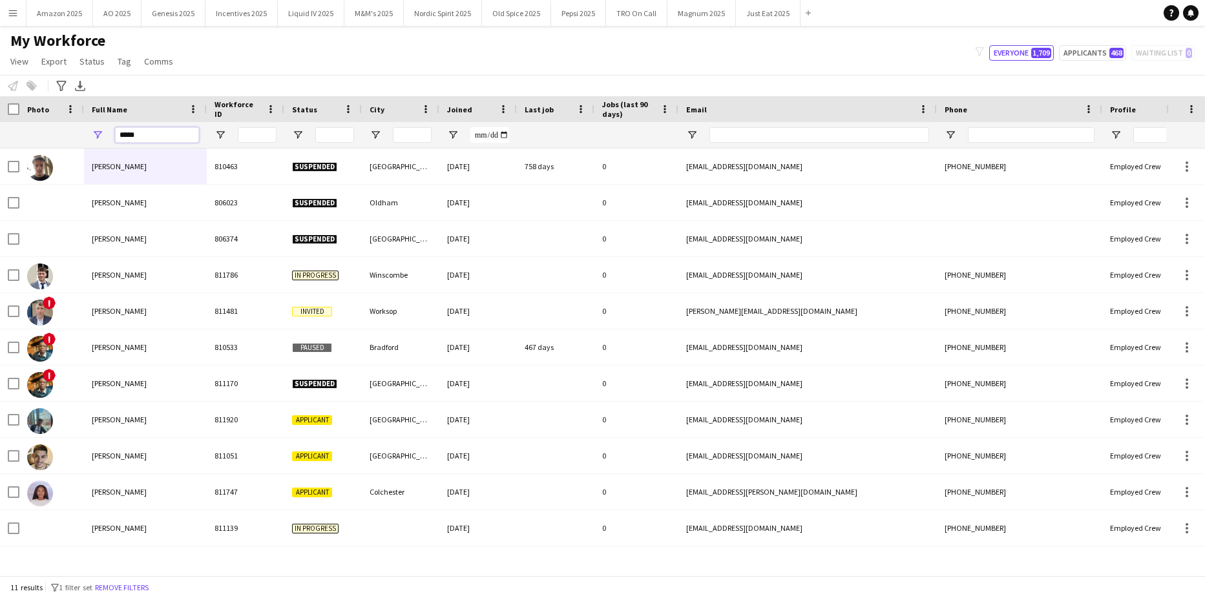
click at [149, 138] on input "*****" at bounding box center [157, 135] width 84 height 16
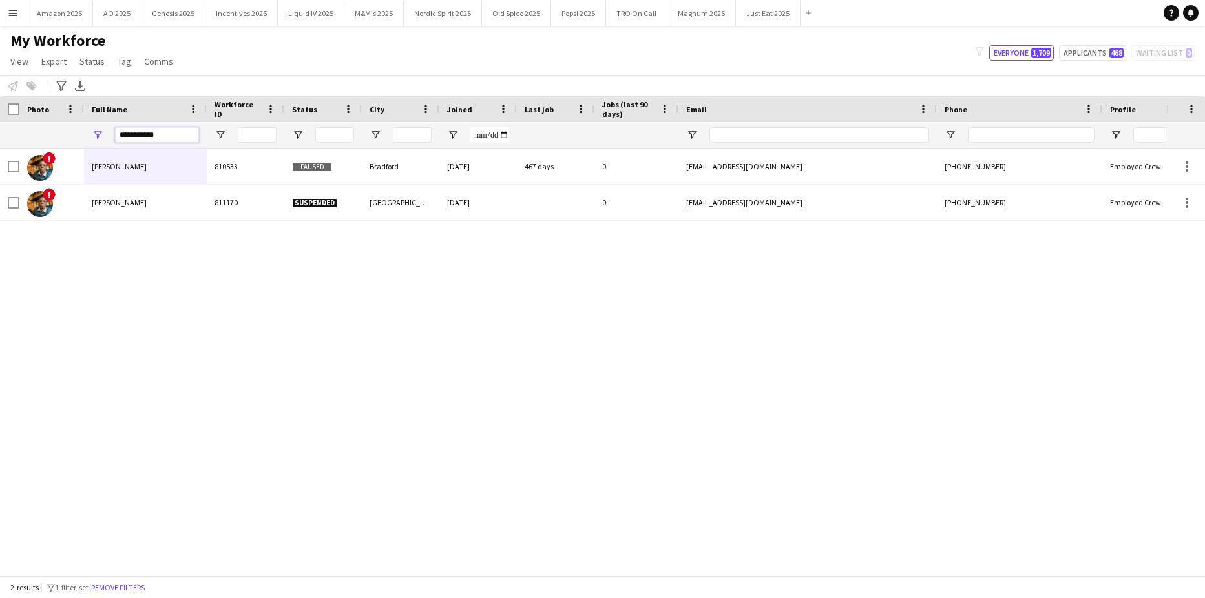
type input "**********"
drag, startPoint x: 4, startPoint y: 417, endPoint x: 16, endPoint y: 415, distance: 11.9
click at [9, 417] on div "! Joseph Ikeh 810533 Paused Bradford 13-06-2023 467 days 0 josephikeh1@gmail.co…" at bounding box center [583, 357] width 1166 height 417
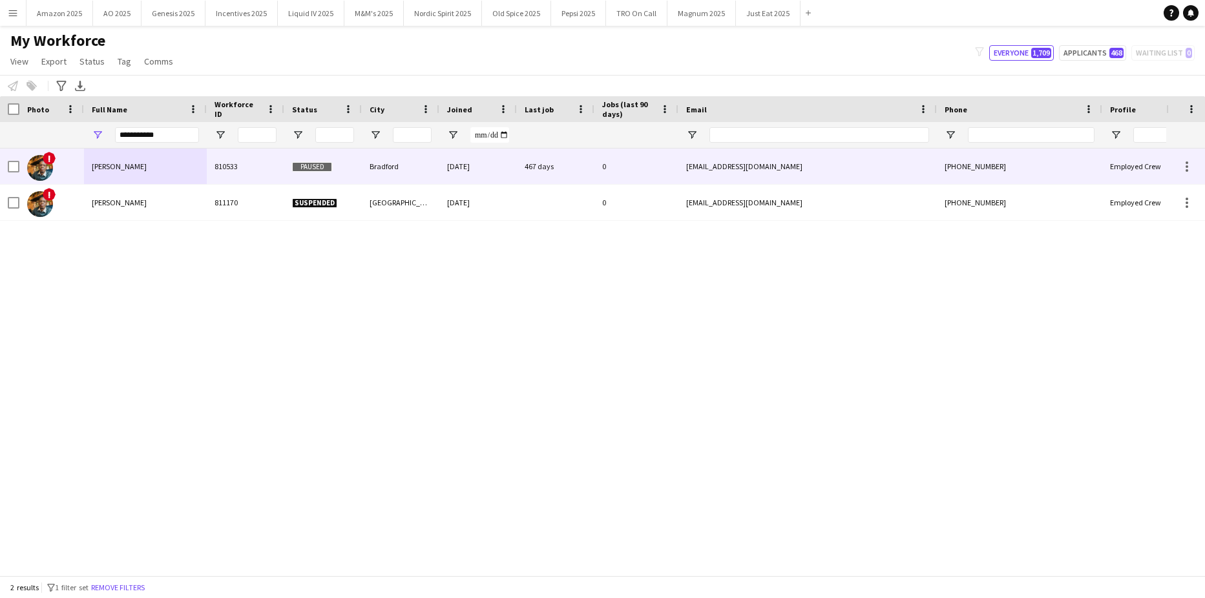
click at [133, 167] on div "Joseph Ikeh" at bounding box center [145, 167] width 123 height 36
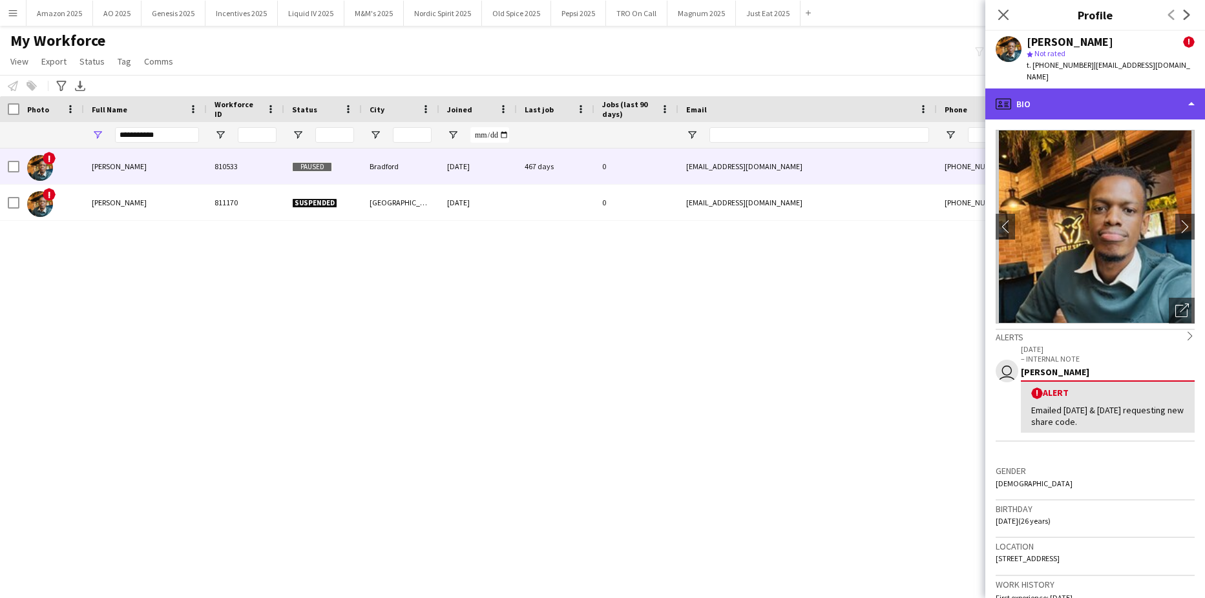
click at [1152, 90] on div "profile Bio" at bounding box center [1095, 103] width 220 height 31
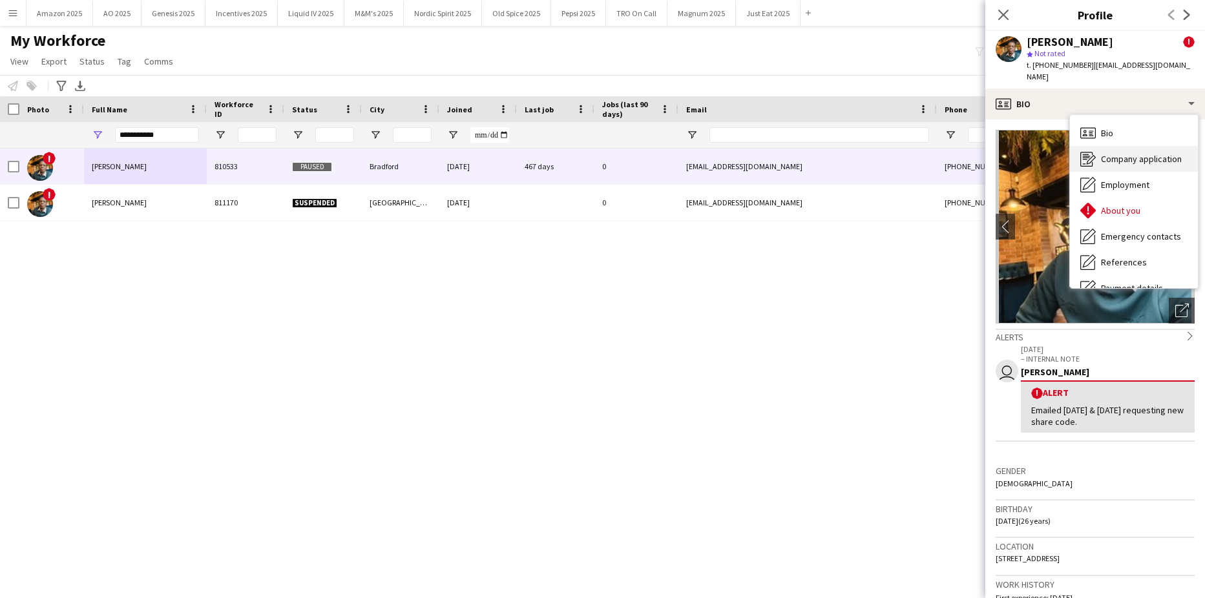
click at [1161, 153] on span "Company application" at bounding box center [1141, 159] width 81 height 12
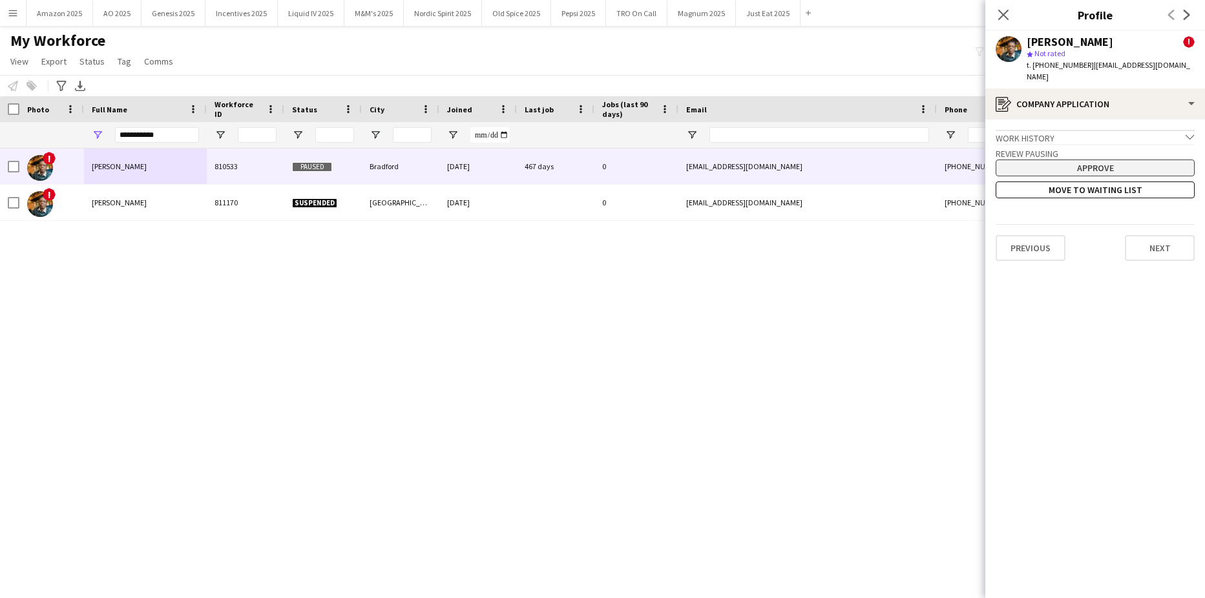
click at [1053, 160] on button "Approve" at bounding box center [1094, 168] width 199 height 17
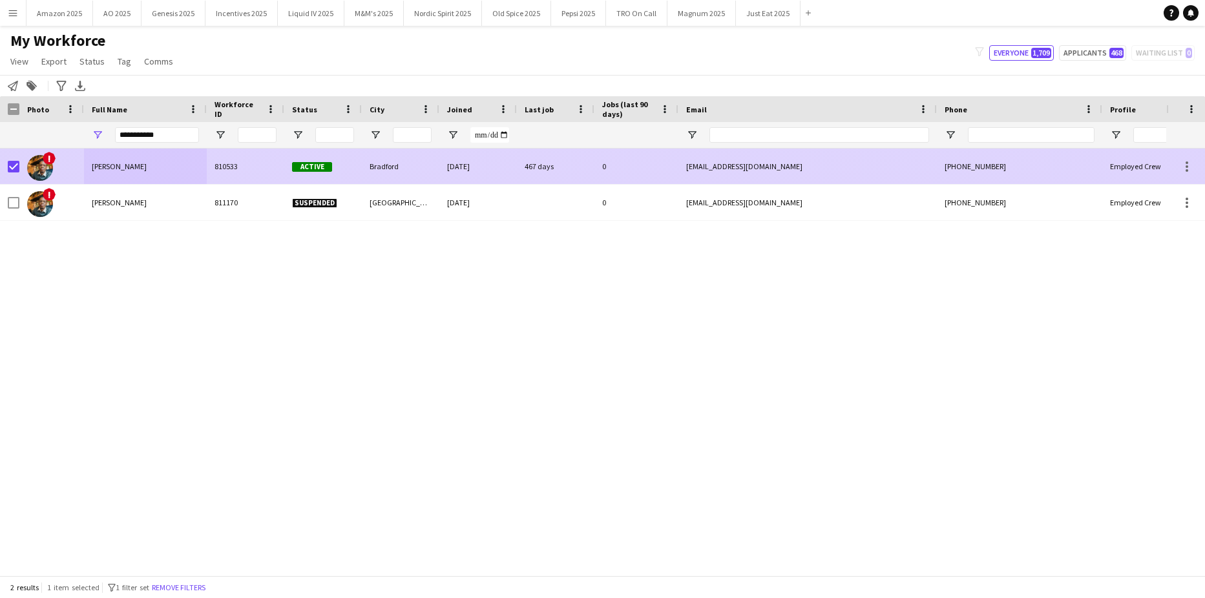
click at [22, 166] on div "!" at bounding box center [51, 167] width 65 height 36
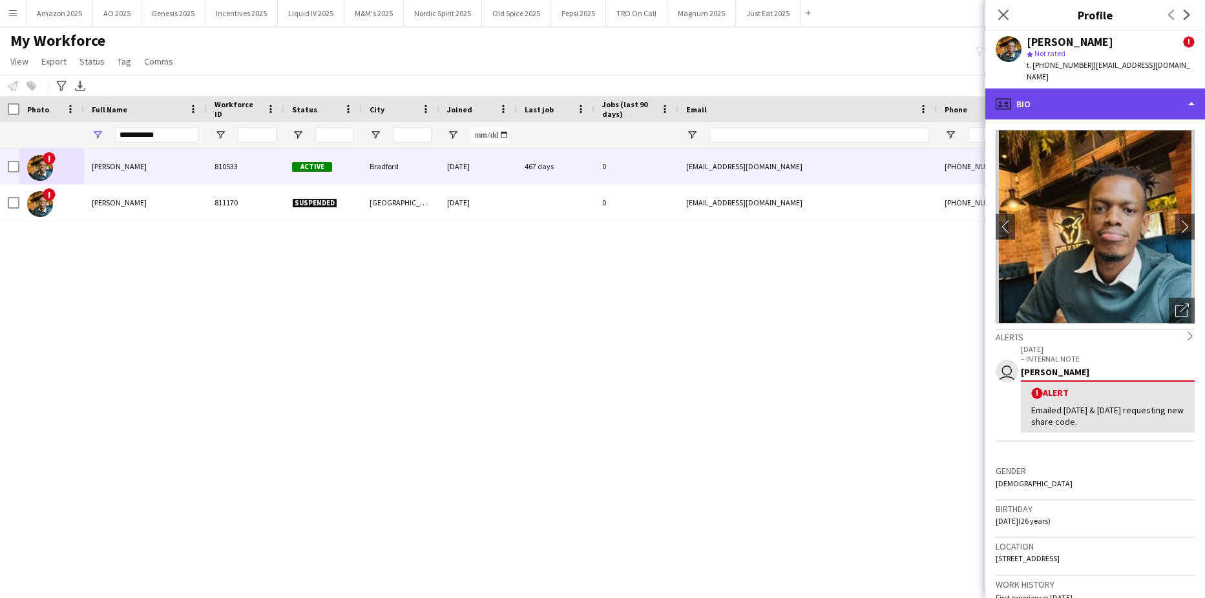
click at [1152, 89] on div "profile Bio" at bounding box center [1095, 103] width 220 height 31
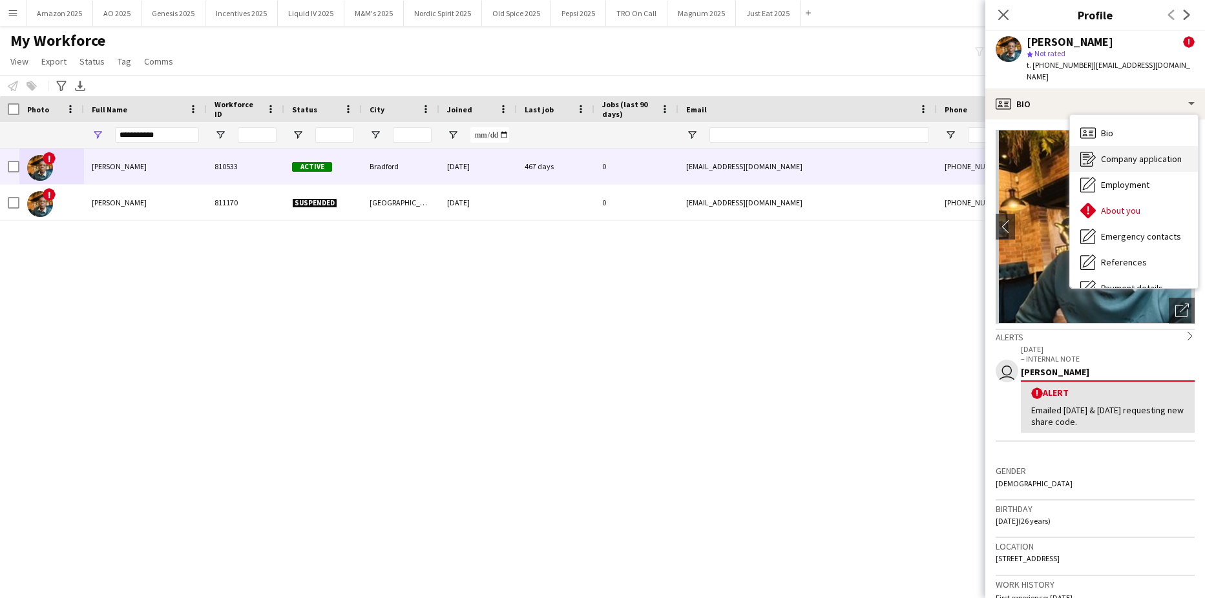
click at [1140, 153] on span "Company application" at bounding box center [1141, 159] width 81 height 12
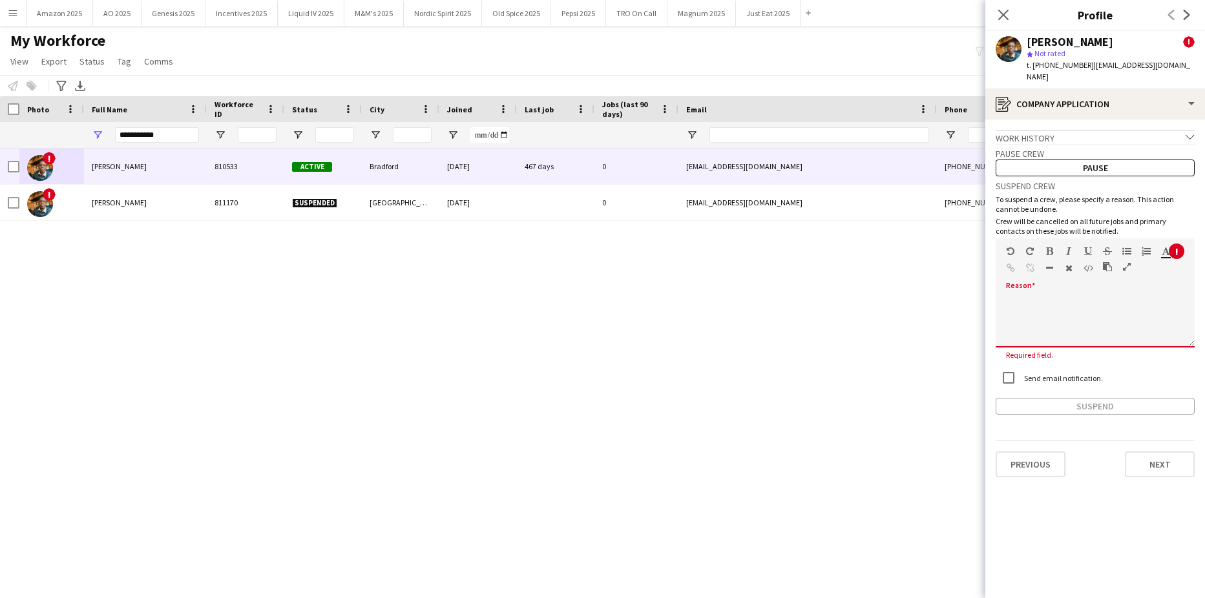
click at [1057, 287] on div at bounding box center [1094, 317] width 199 height 61
click at [1056, 287] on div at bounding box center [1094, 317] width 199 height 61
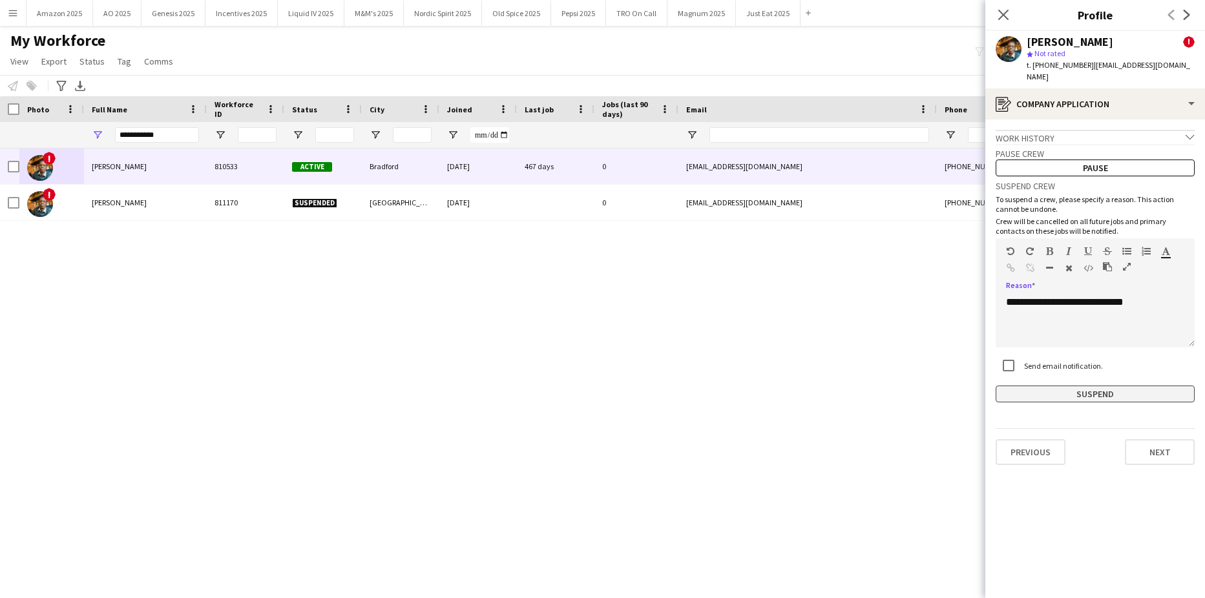
click at [1062, 386] on button "Suspend" at bounding box center [1094, 394] width 199 height 17
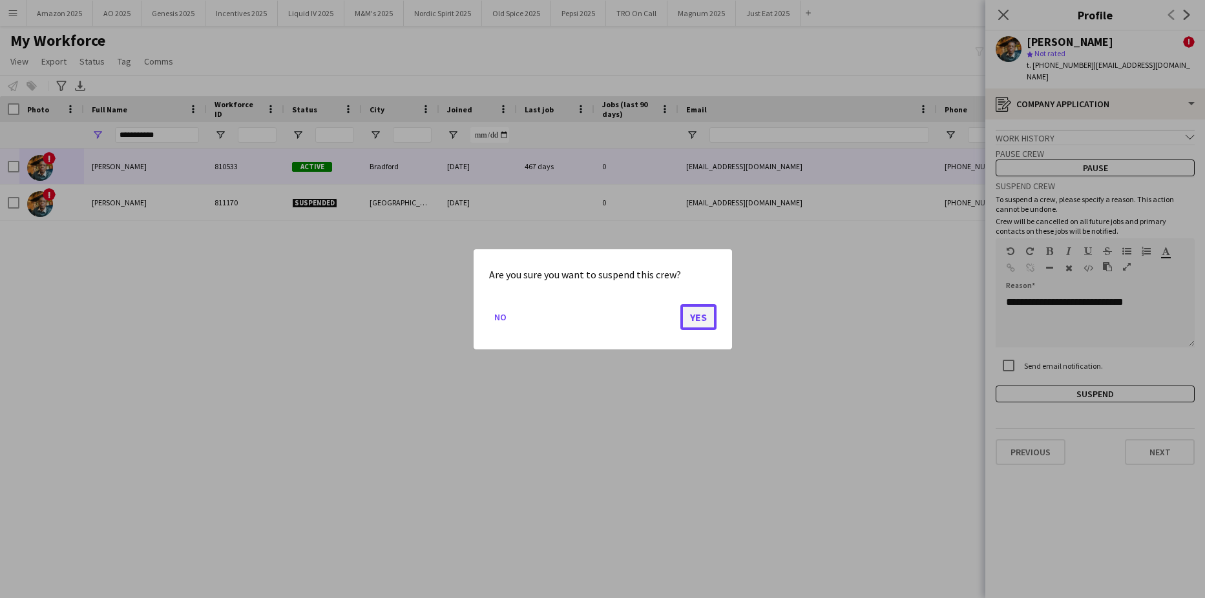
click at [707, 318] on button "Yes" at bounding box center [698, 317] width 36 height 26
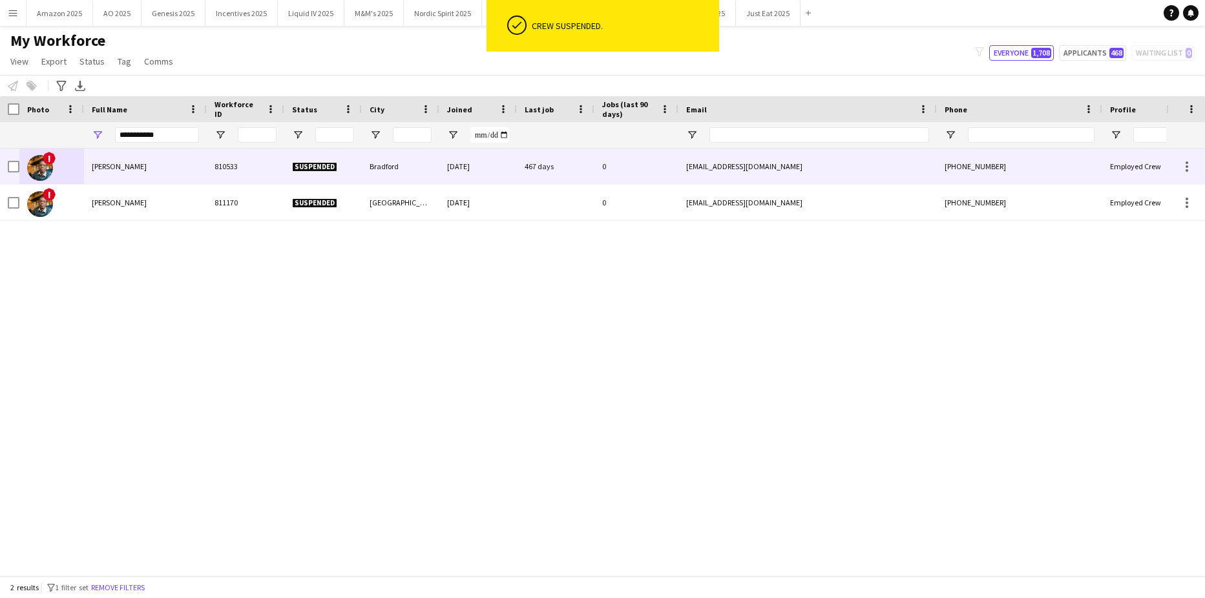
click at [205, 160] on div "Joseph Ikeh" at bounding box center [145, 167] width 123 height 36
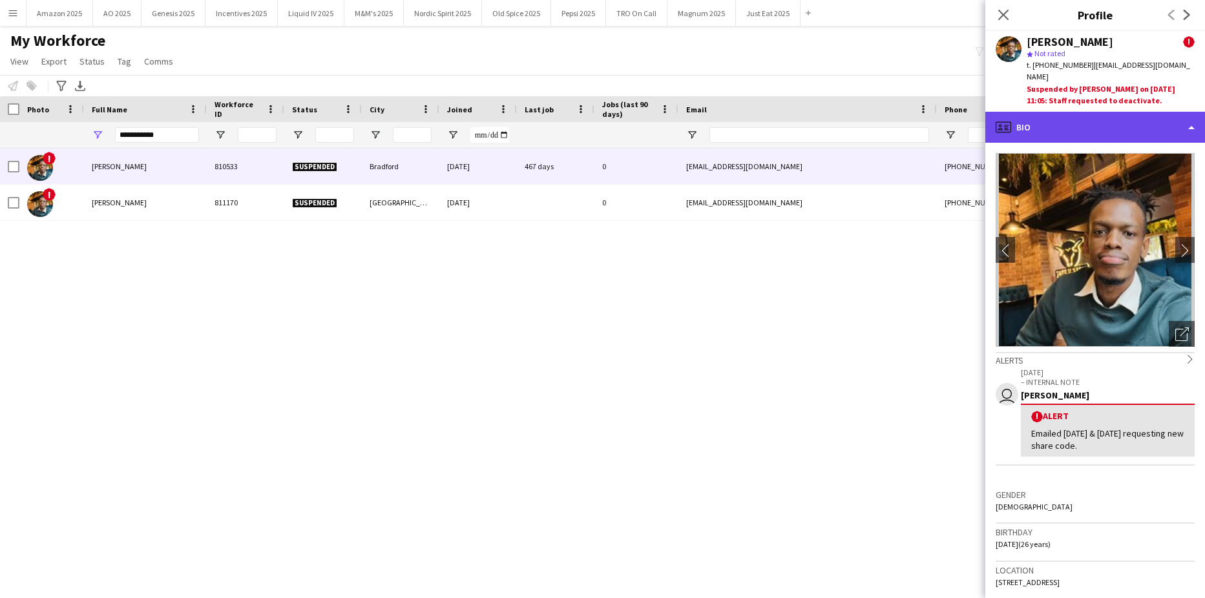
click at [1157, 112] on div "profile Bio" at bounding box center [1095, 127] width 220 height 31
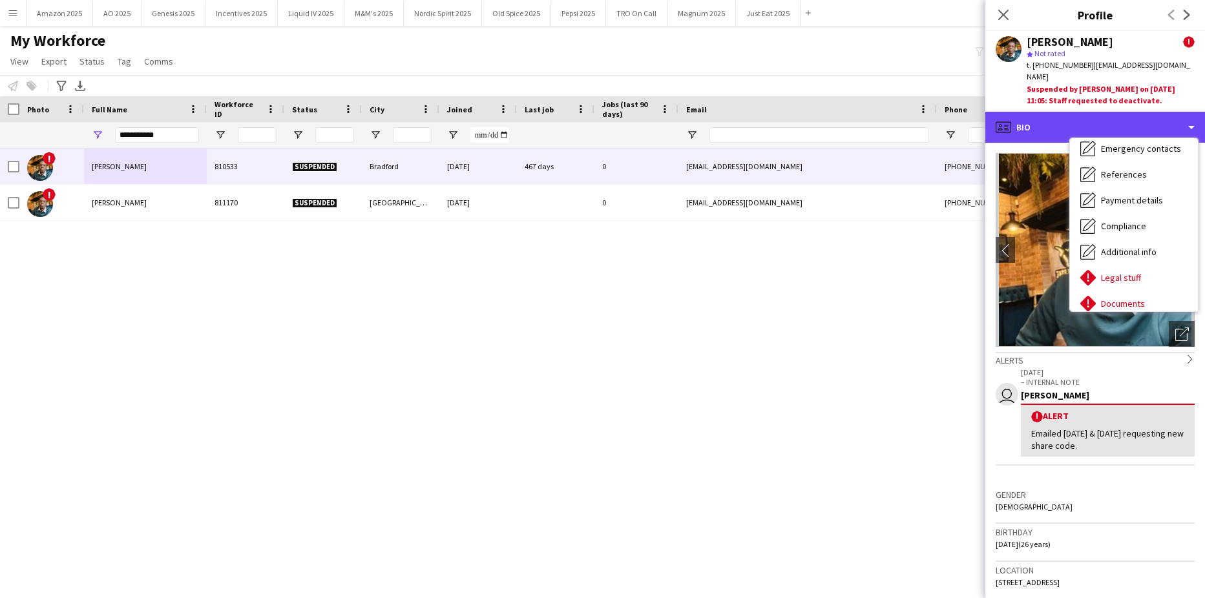
scroll to position [173, 0]
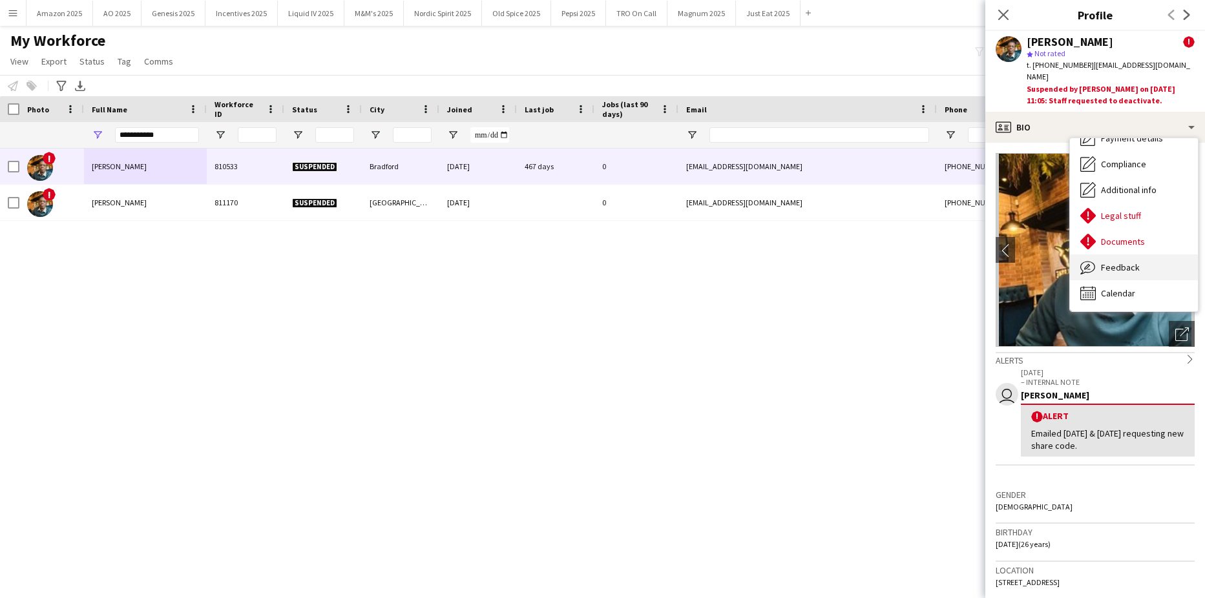
click at [1129, 262] on span "Feedback" at bounding box center [1120, 268] width 39 height 12
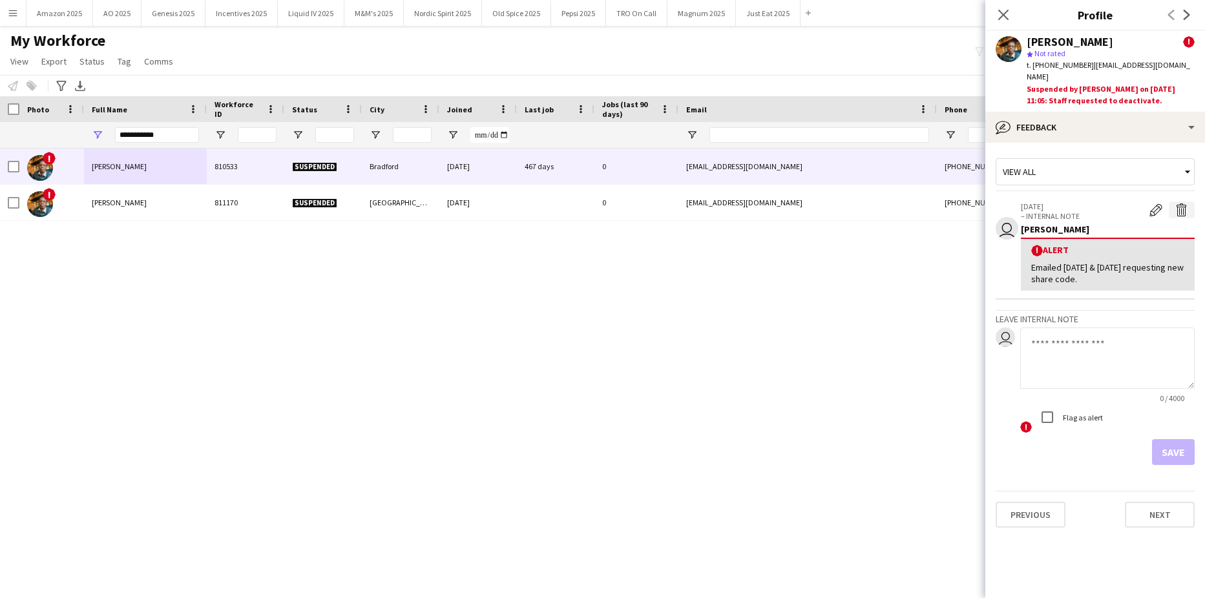
click at [1179, 203] on app-icon "Delete alert" at bounding box center [1181, 209] width 13 height 13
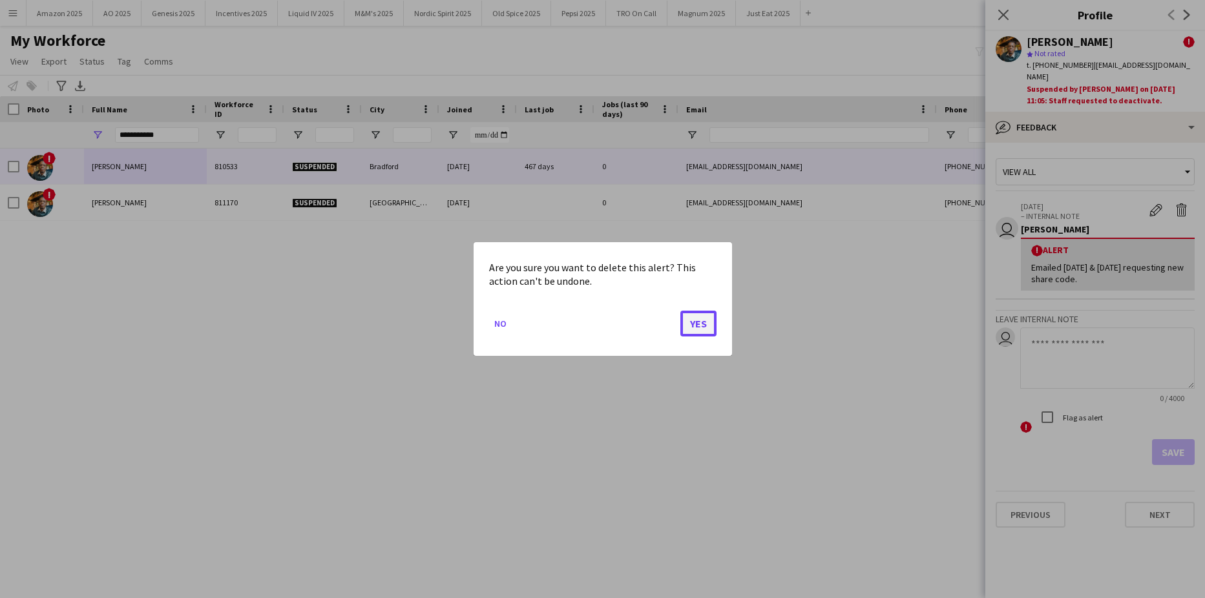
click at [704, 326] on button "Yes" at bounding box center [698, 324] width 36 height 26
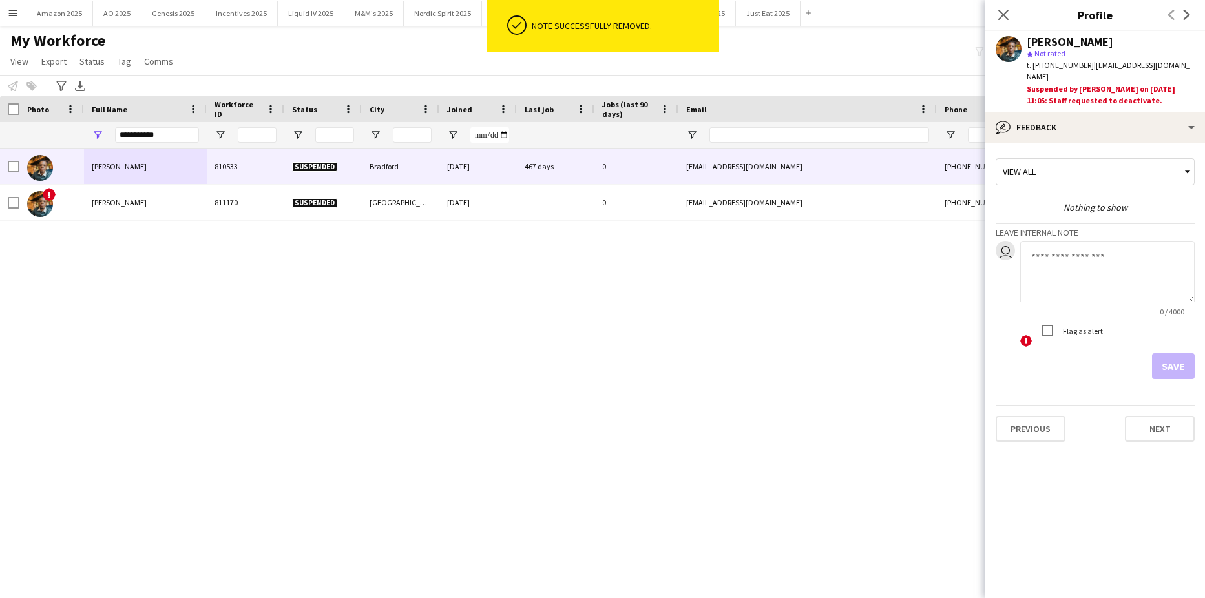
click at [773, 394] on div "Joseph Ikeh 810533 Suspended Bradford 13-06-2023 467 days 0 josephikeh1@gmail.c…" at bounding box center [583, 357] width 1166 height 417
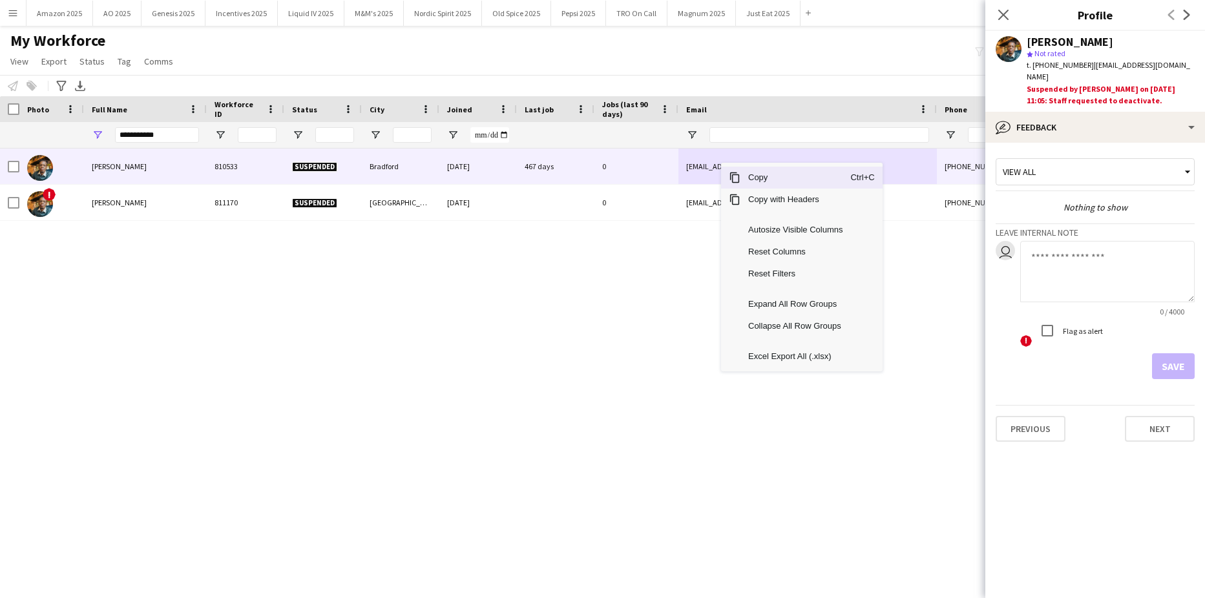
click at [745, 180] on span "Copy" at bounding box center [795, 178] width 110 height 22
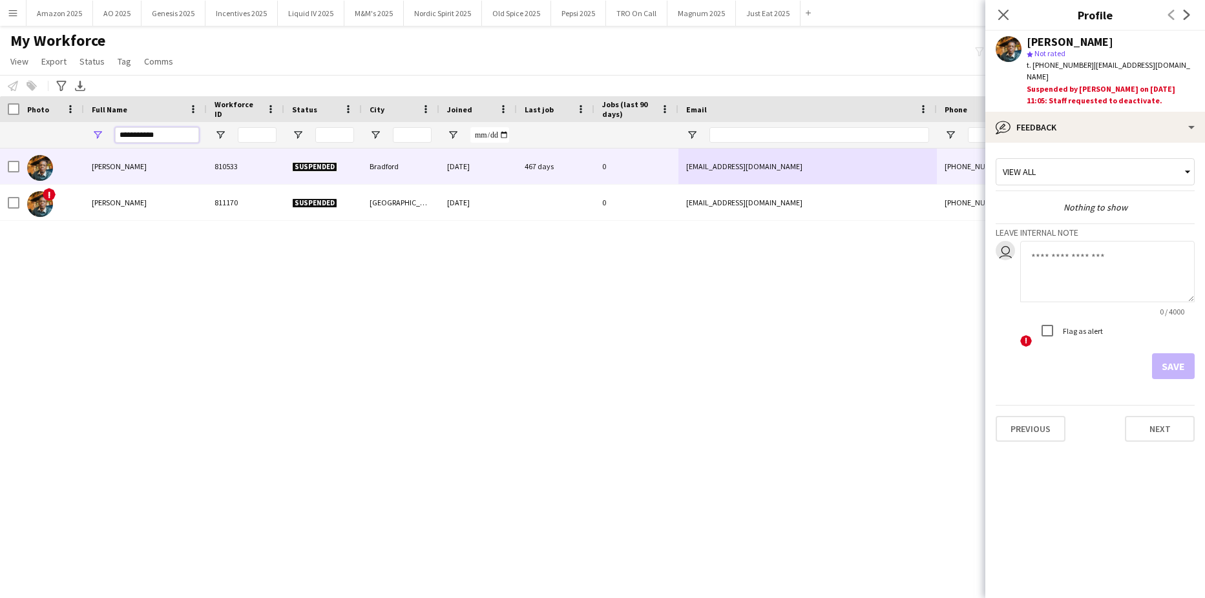
drag, startPoint x: 165, startPoint y: 129, endPoint x: -33, endPoint y: 148, distance: 198.6
click at [0, 148] on html "Menu Boards Boards Boards All jobs Status Workforce Workforce My Workforce Recr…" at bounding box center [602, 299] width 1205 height 598
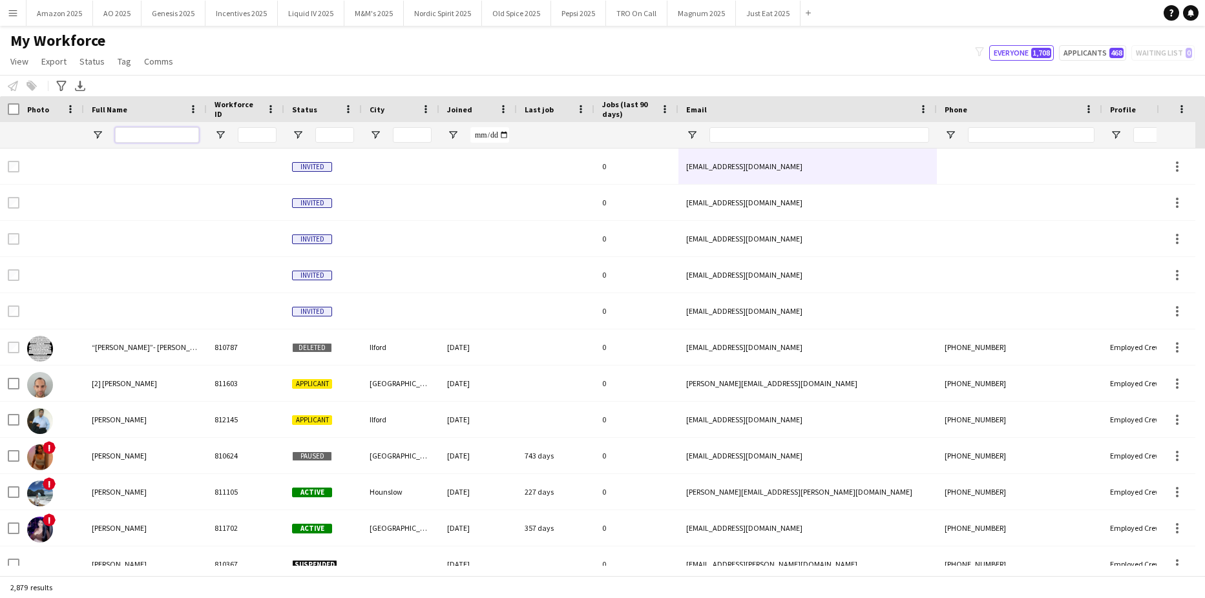
click at [121, 138] on input "Full Name Filter Input" at bounding box center [157, 135] width 84 height 16
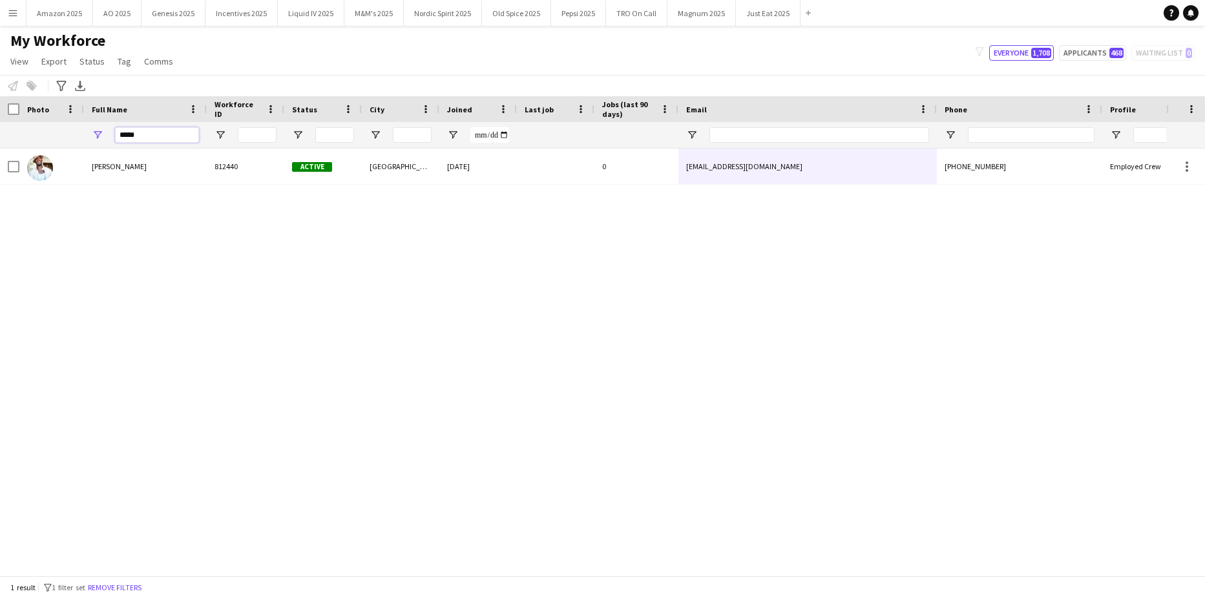
type input "*****"
click at [98, 379] on div "Kadey James 812440 Active London 09-07-2025 0 kaikgibson@gmail.com +44795073355…" at bounding box center [583, 357] width 1166 height 417
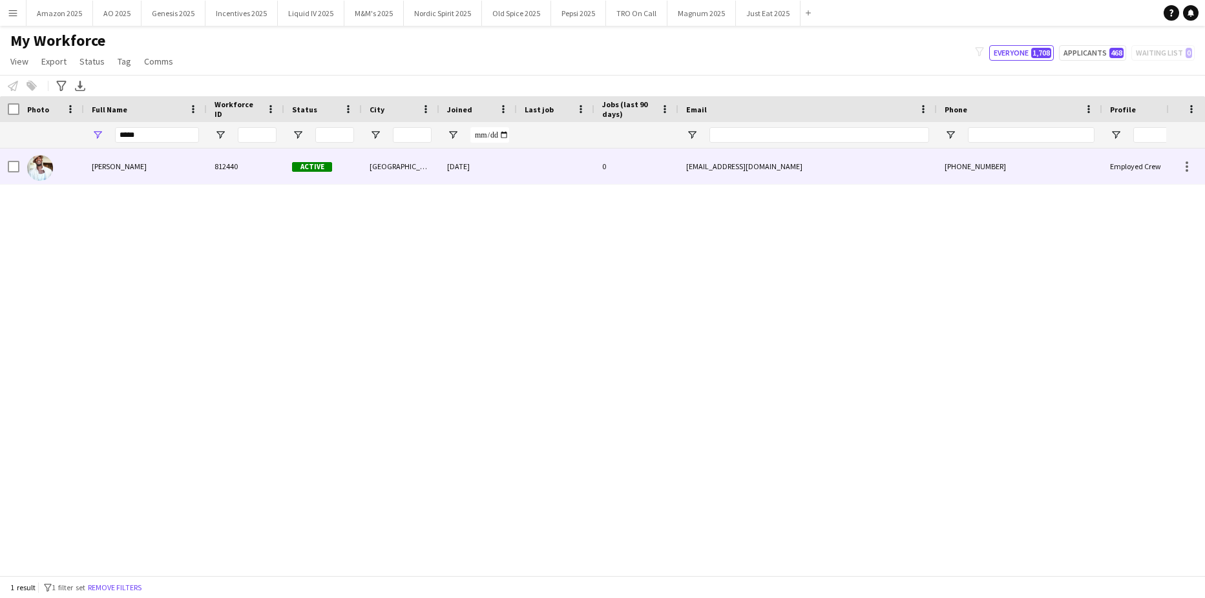
click at [121, 166] on span "Kadey James" at bounding box center [119, 166] width 55 height 10
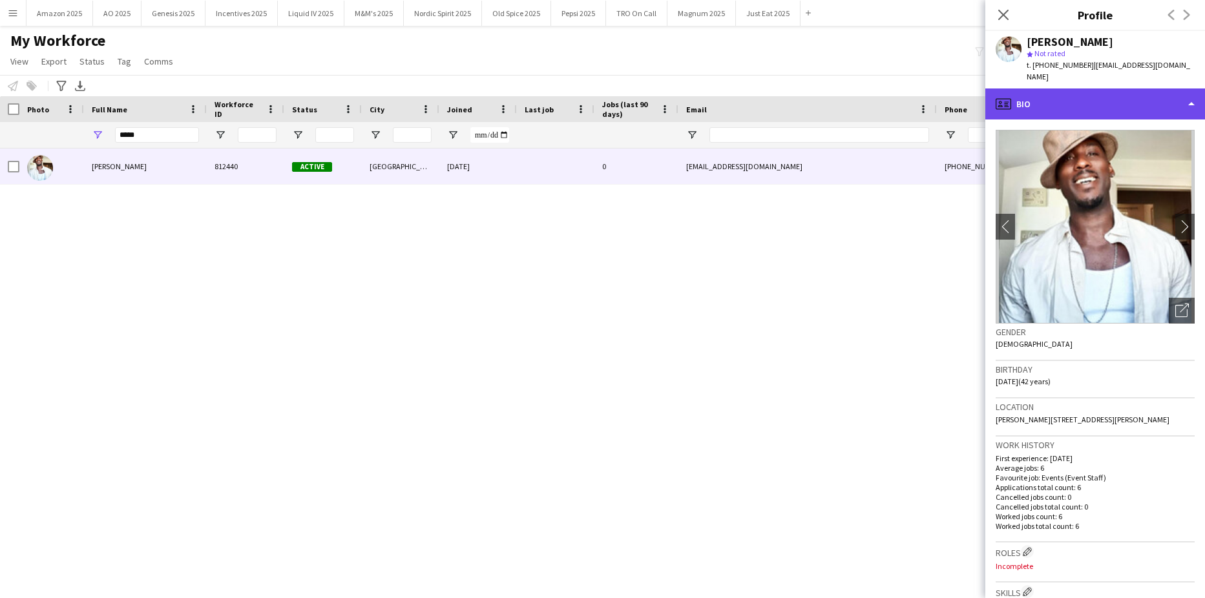
click at [1144, 88] on div "profile Bio" at bounding box center [1095, 103] width 220 height 31
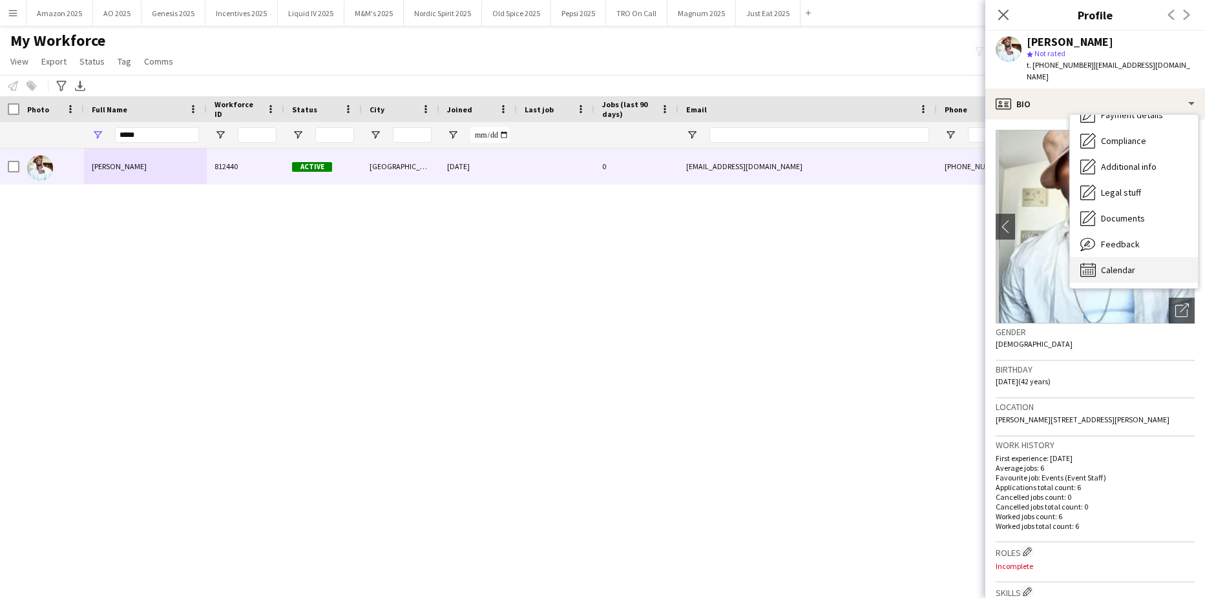
click at [1133, 264] on span "Calendar" at bounding box center [1118, 270] width 34 height 12
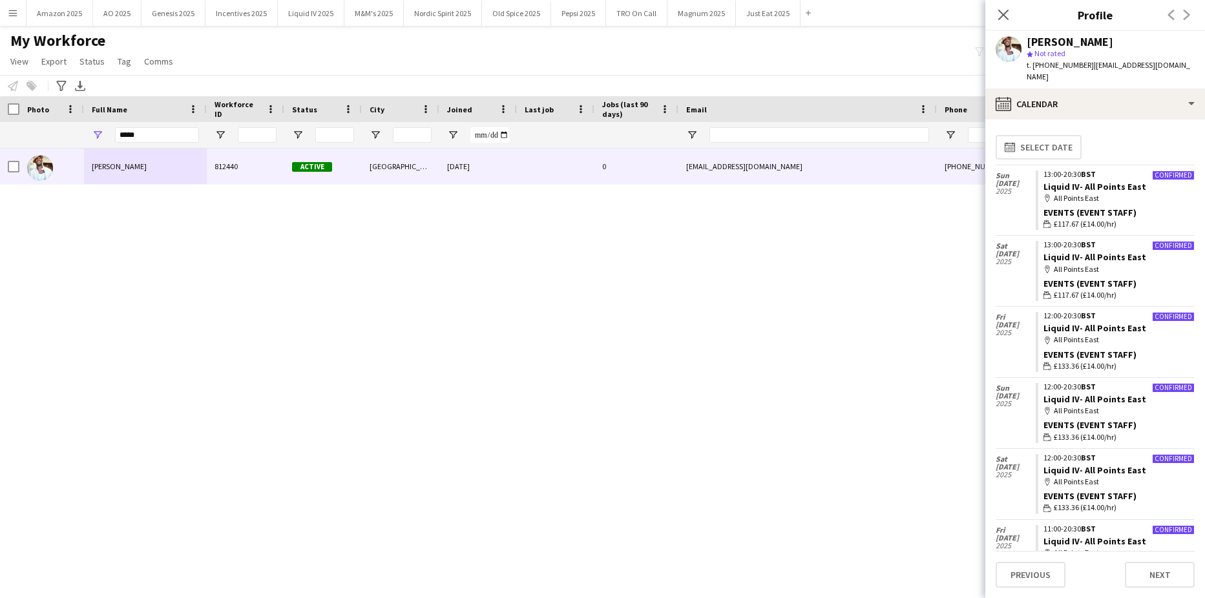
scroll to position [27, 0]
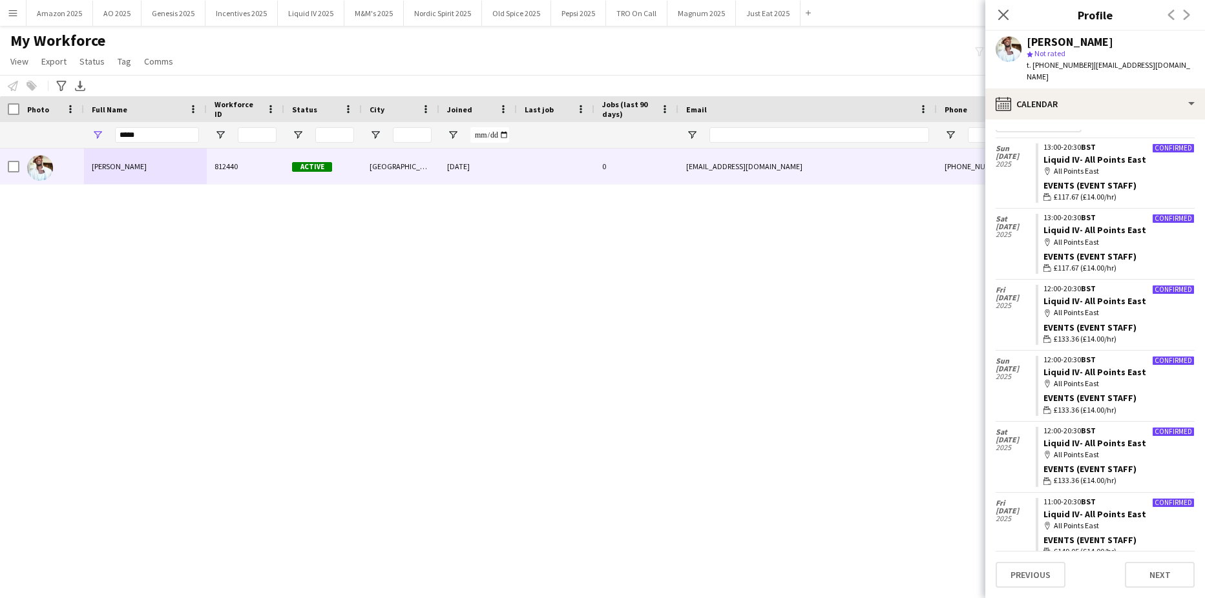
click at [745, 390] on div "Kadey James 812440 Active London 09-07-2025 0 kaikgibson@gmail.com +44795073355…" at bounding box center [583, 357] width 1166 height 417
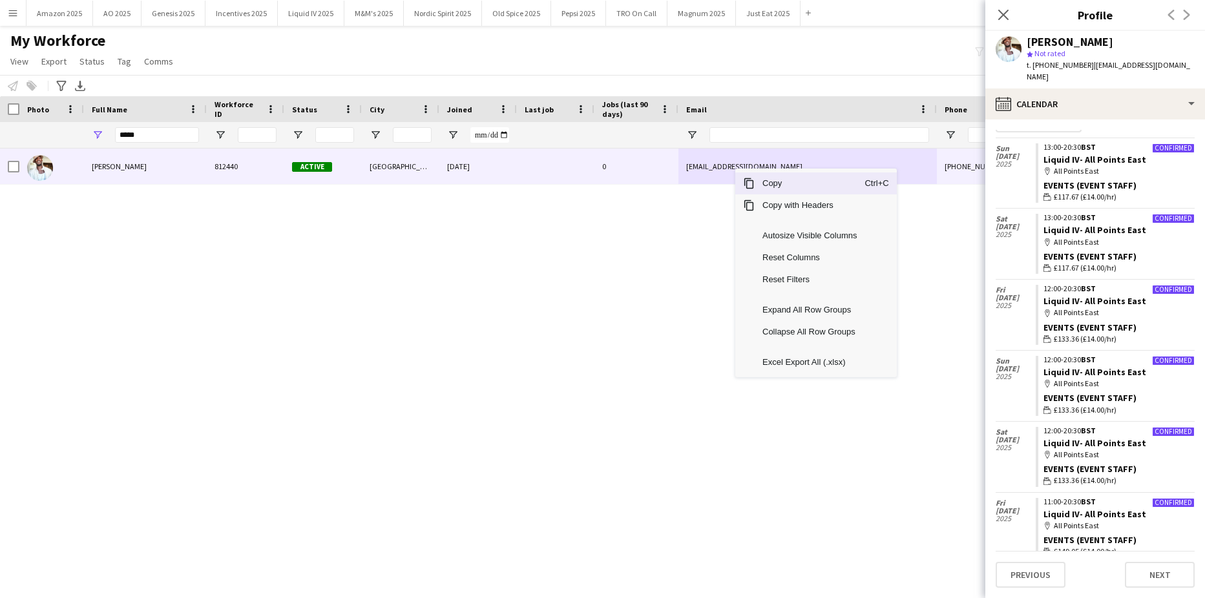
click at [771, 181] on span "Copy" at bounding box center [810, 183] width 110 height 22
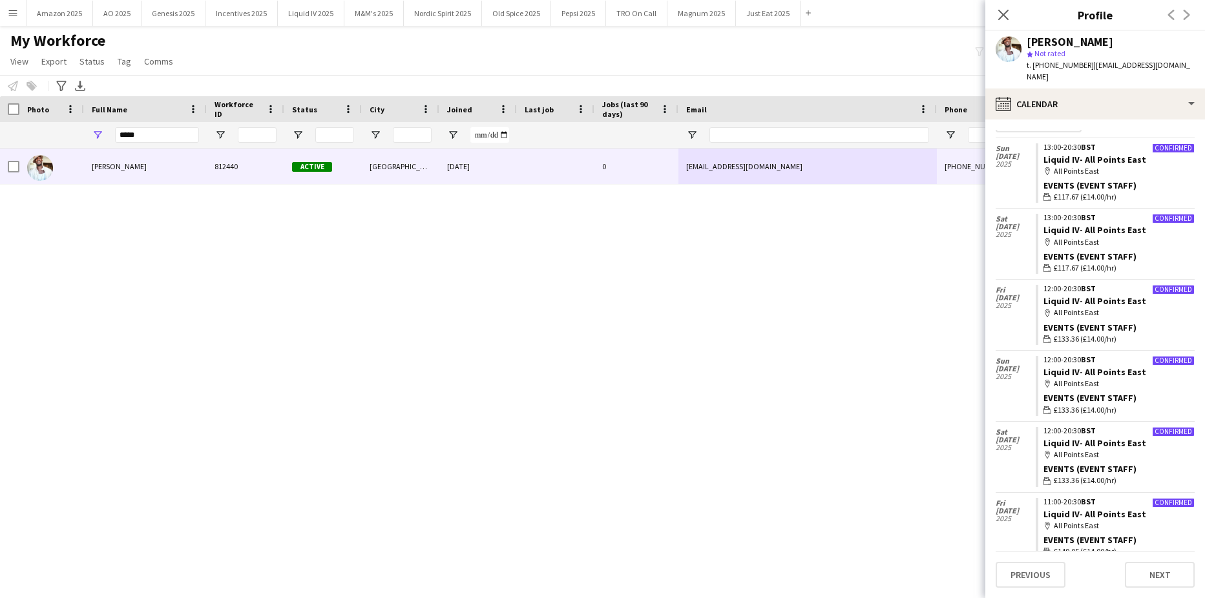
drag, startPoint x: 1001, startPoint y: 17, endPoint x: 561, endPoint y: 70, distance: 443.1
click at [1001, 17] on icon at bounding box center [1003, 15] width 10 height 10
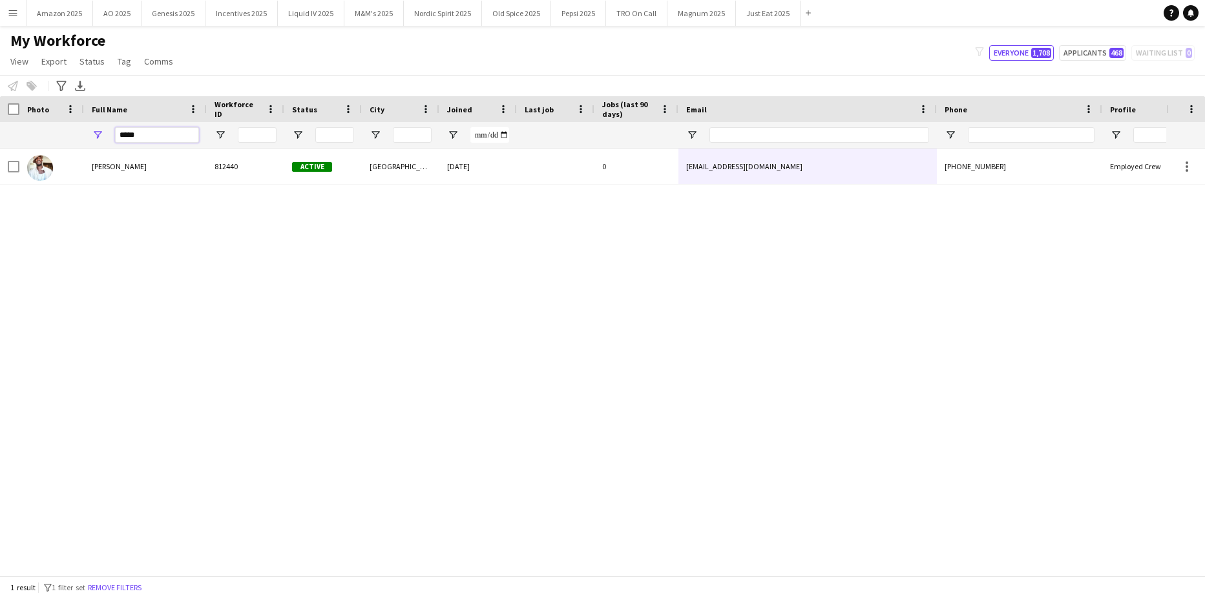
drag, startPoint x: 160, startPoint y: 140, endPoint x: -33, endPoint y: 154, distance: 193.0
click at [0, 154] on html "Menu Boards Boards Boards All jobs Status Workforce Workforce My Workforce Recr…" at bounding box center [602, 299] width 1205 height 598
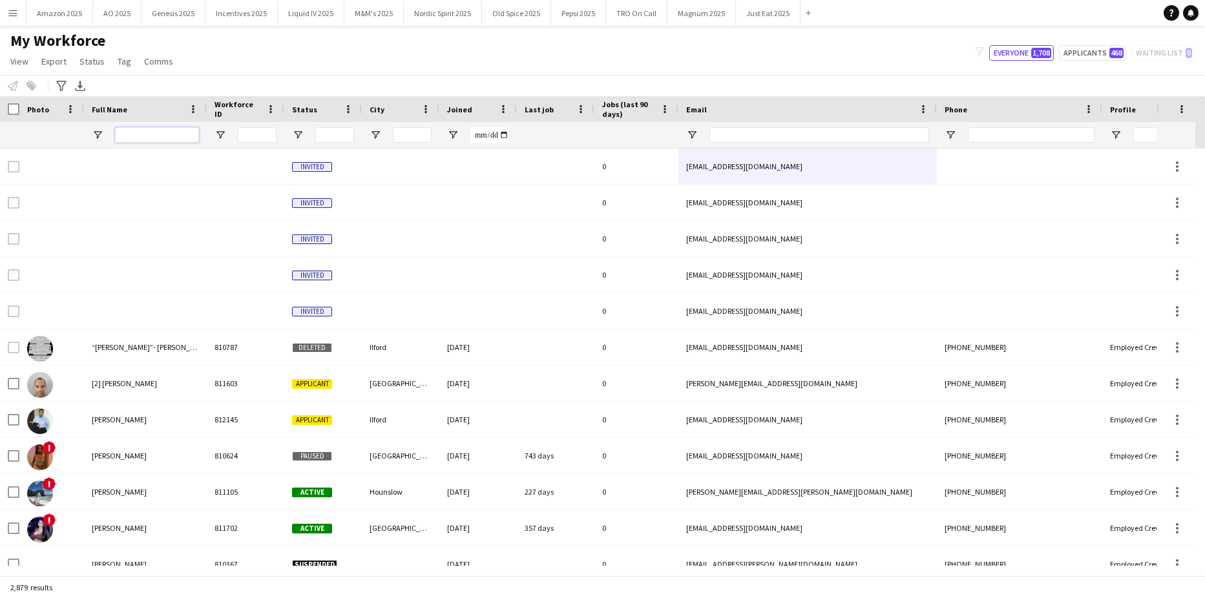
click at [171, 129] on input "Full Name Filter Input" at bounding box center [157, 135] width 84 height 16
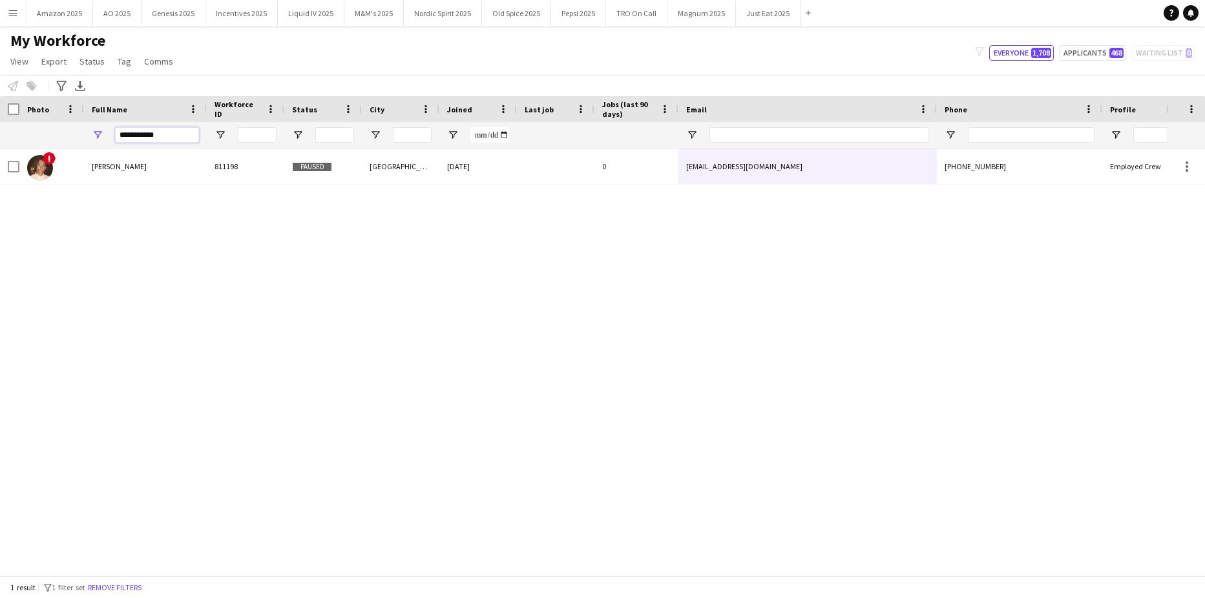
type input "**********"
drag, startPoint x: 342, startPoint y: 421, endPoint x: 339, endPoint y: 430, distance: 9.4
click at [342, 429] on div "! Andrew Bradshaw 811198 Paused London 05-03-2024 0 adbradshaw9@gmail.com +4477…" at bounding box center [583, 357] width 1166 height 417
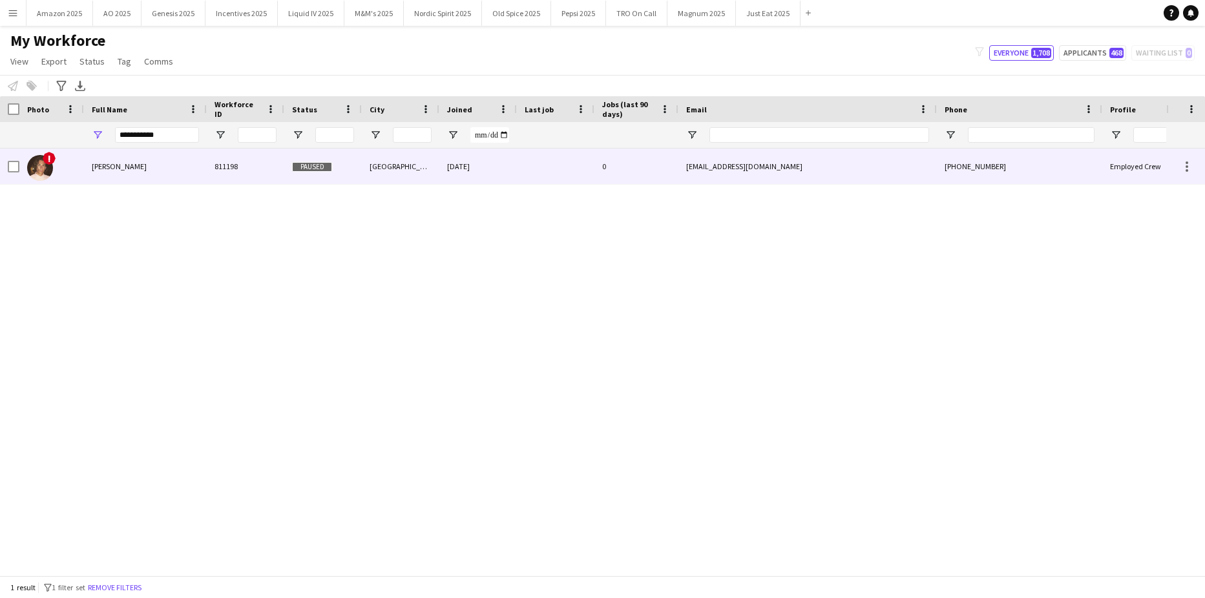
click at [112, 168] on span "Andrew Bradshaw" at bounding box center [119, 166] width 55 height 10
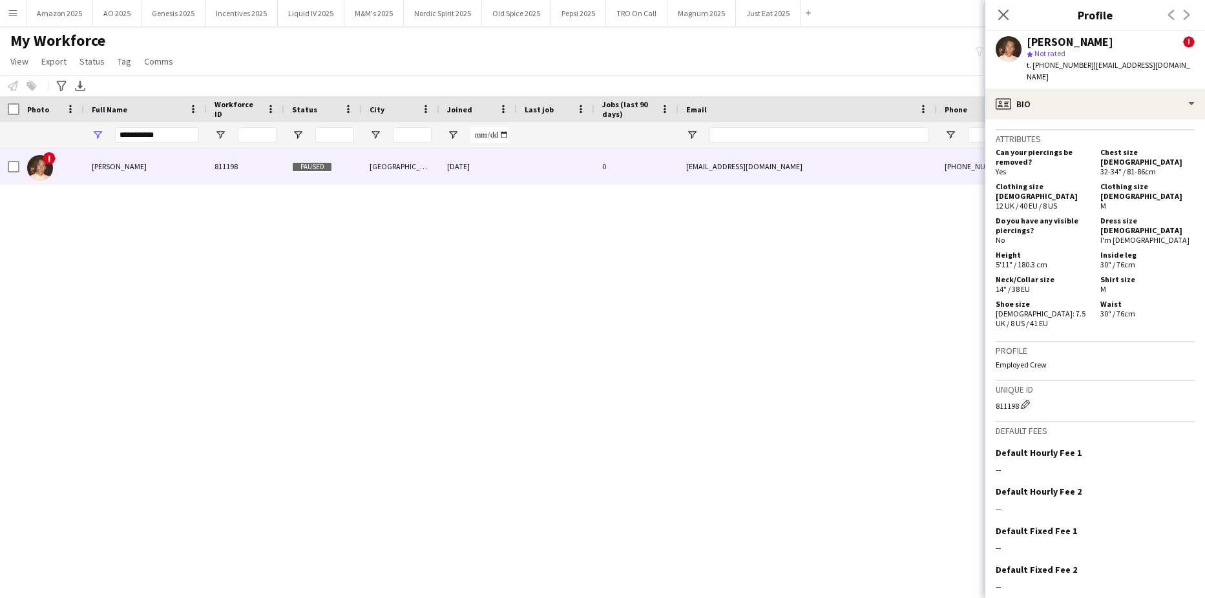
scroll to position [757, 0]
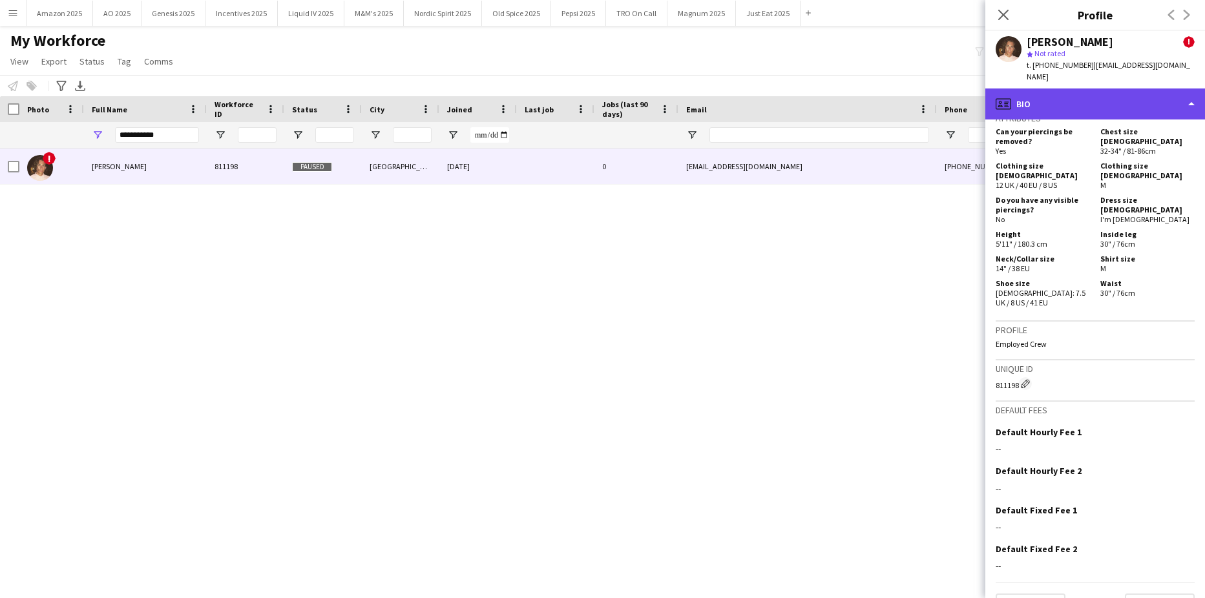
click at [1130, 88] on div "profile Bio" at bounding box center [1095, 103] width 220 height 31
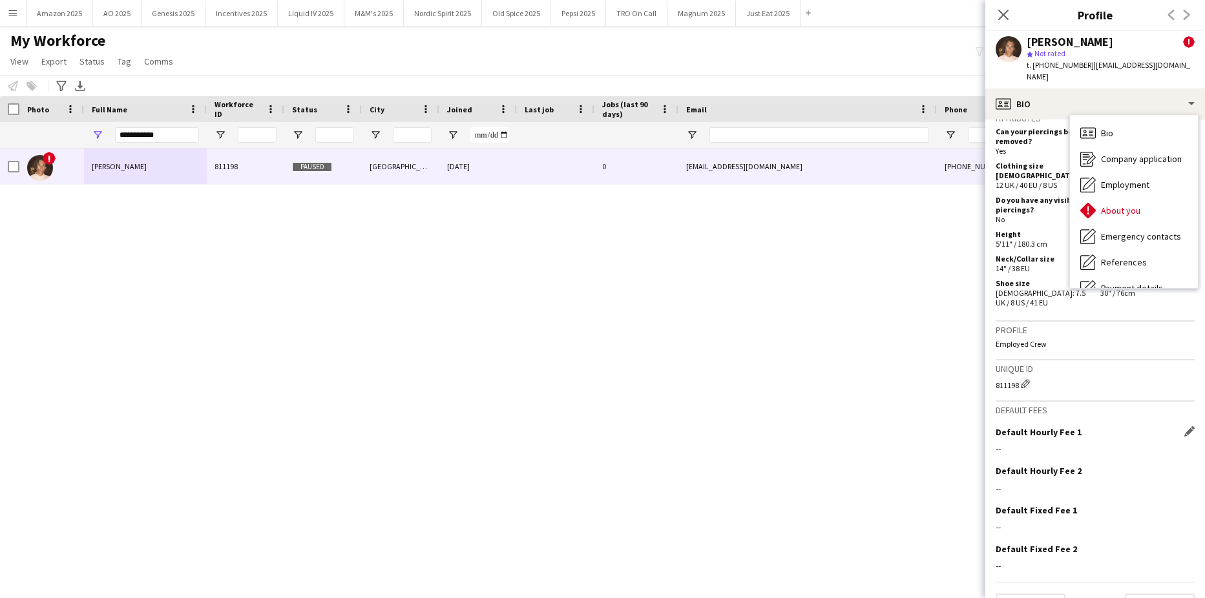
click at [1152, 426] on div "Default Hourly Fee 1 Edit this field" at bounding box center [1094, 432] width 199 height 12
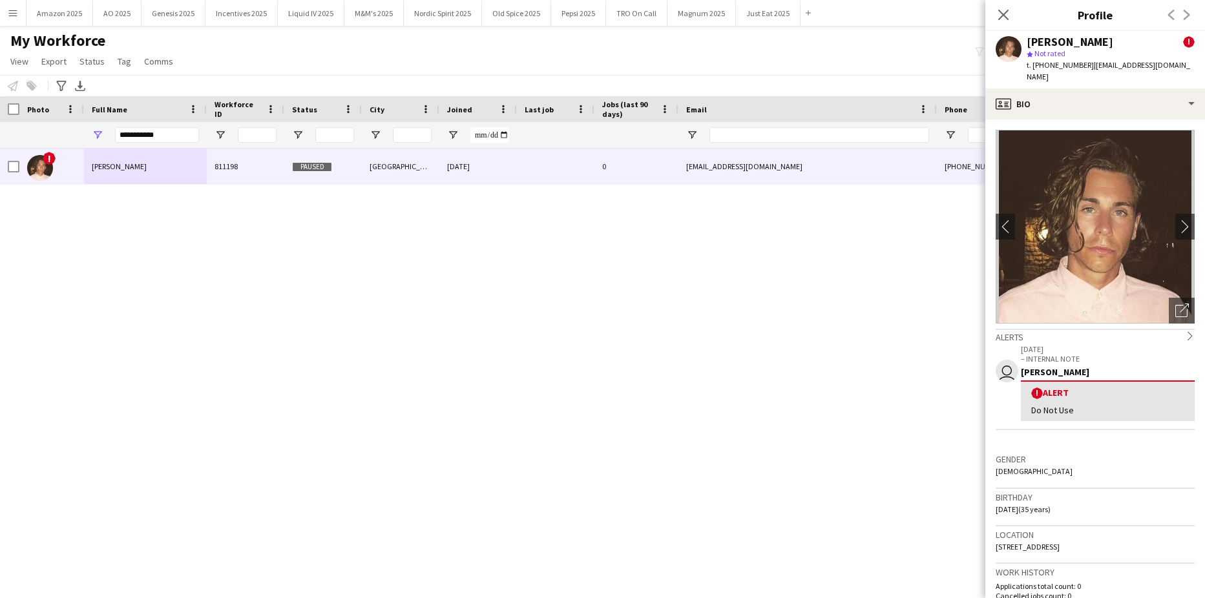
scroll to position [129, 0]
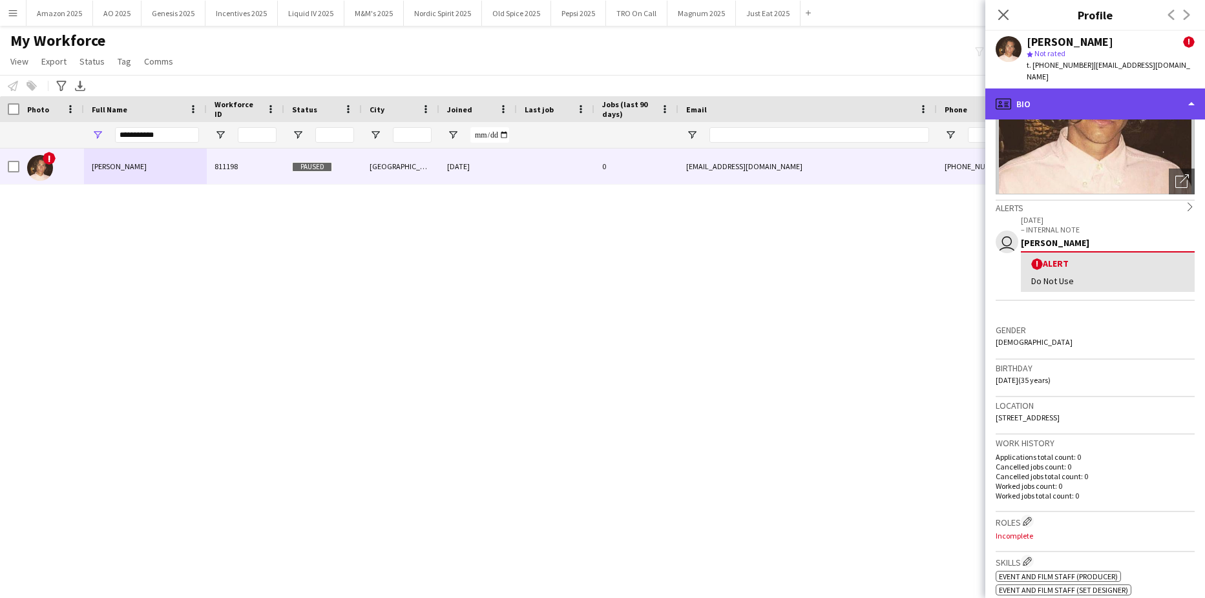
click at [1144, 94] on div "profile Bio" at bounding box center [1095, 103] width 220 height 31
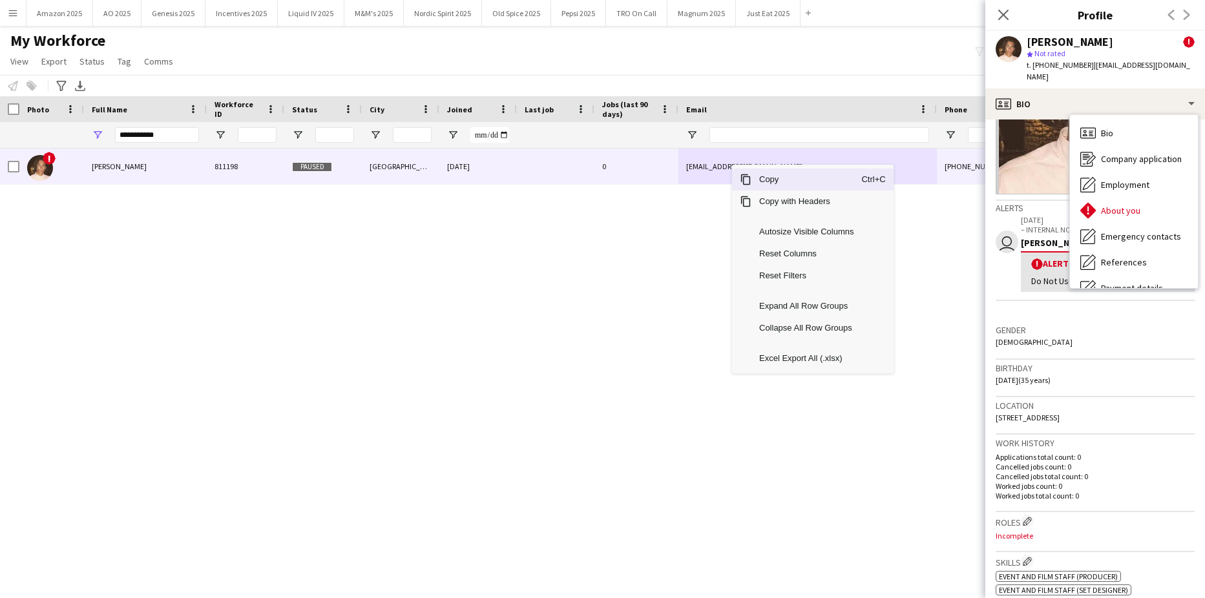
click at [776, 180] on span "Copy" at bounding box center [806, 180] width 110 height 22
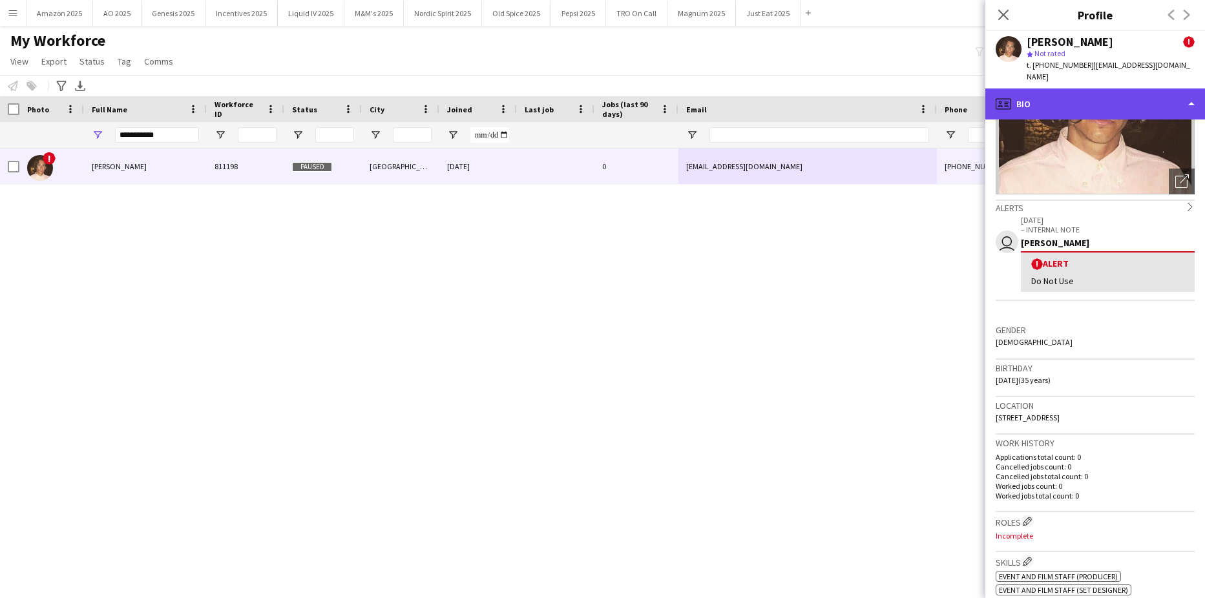
click at [1138, 92] on div "profile Bio" at bounding box center [1095, 103] width 220 height 31
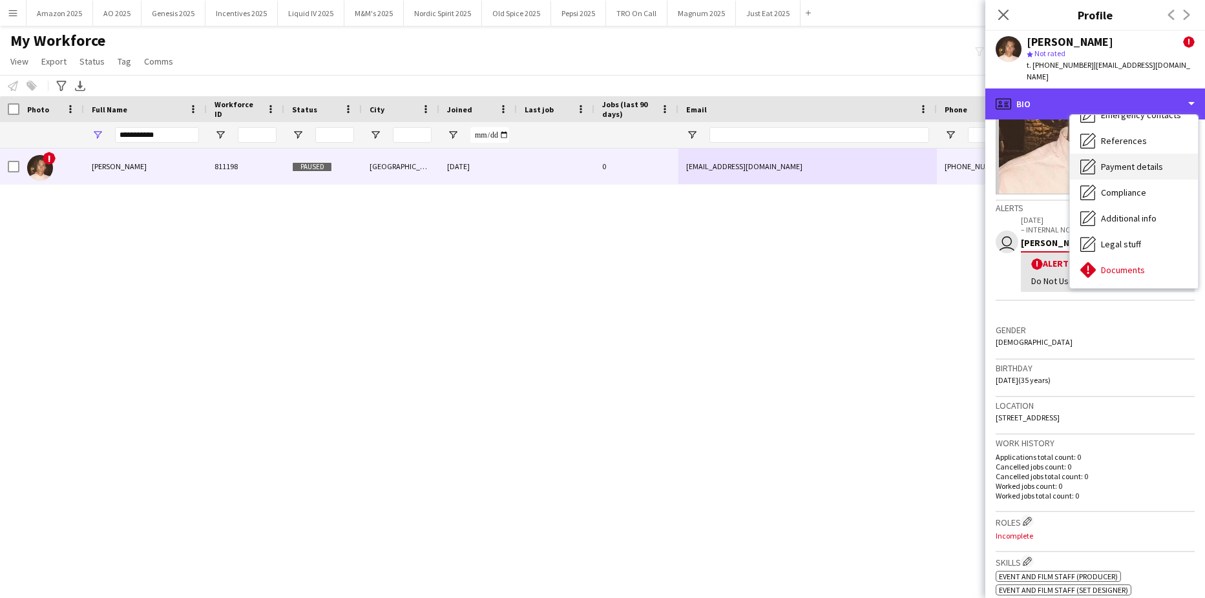
scroll to position [173, 0]
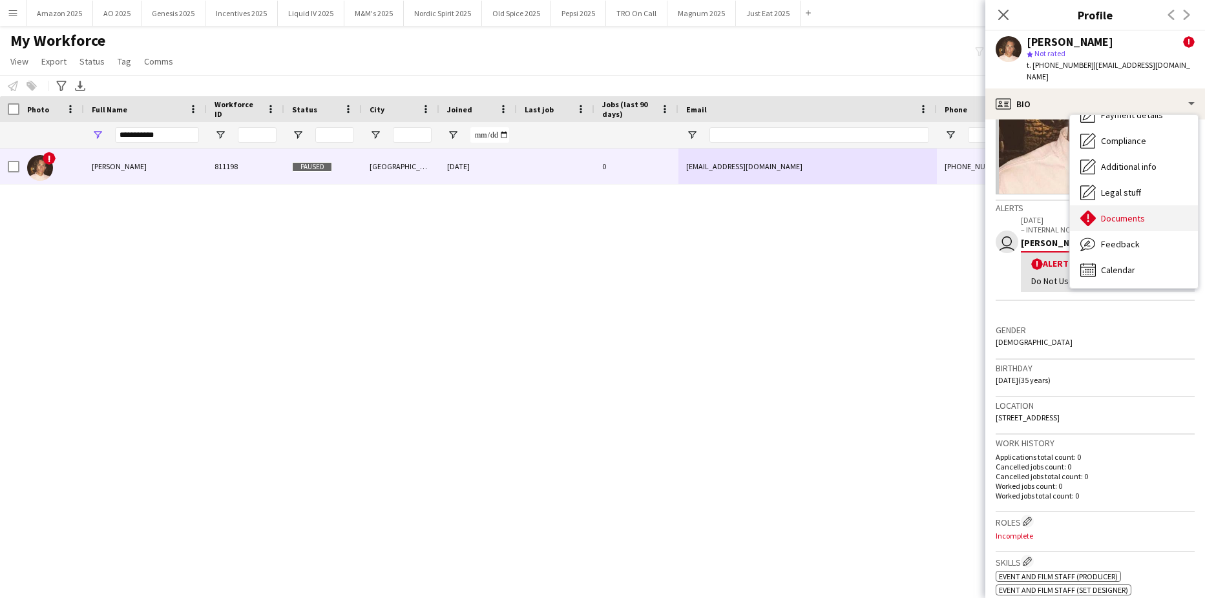
click at [1123, 213] on span "Documents" at bounding box center [1123, 219] width 44 height 12
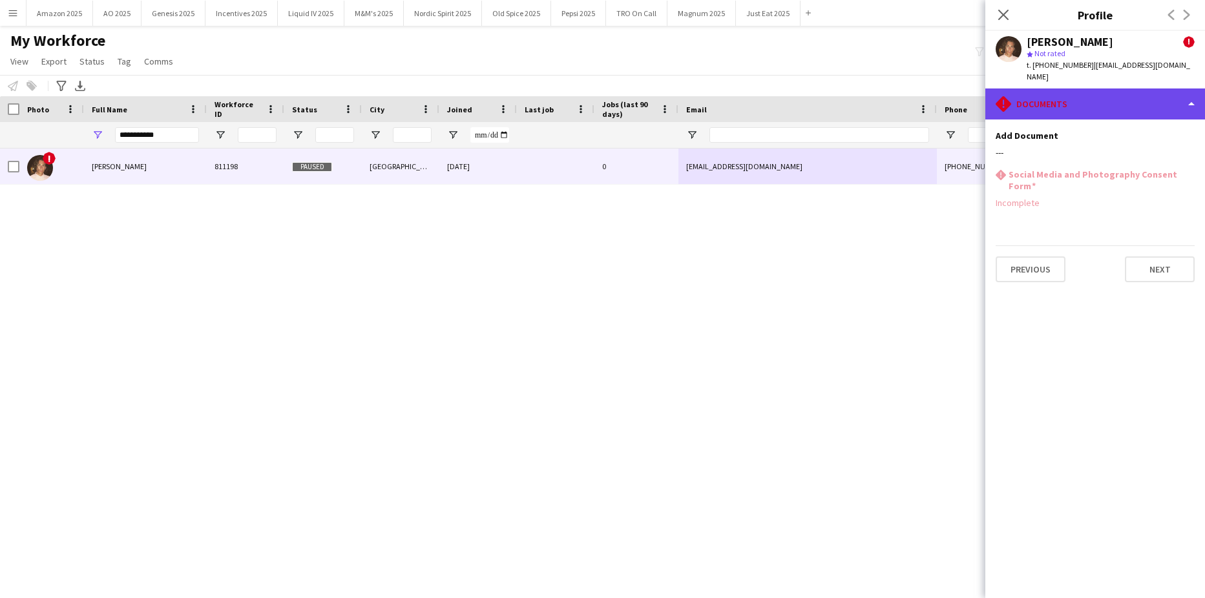
click at [1084, 92] on div "rhombus-alert Documents" at bounding box center [1095, 103] width 220 height 31
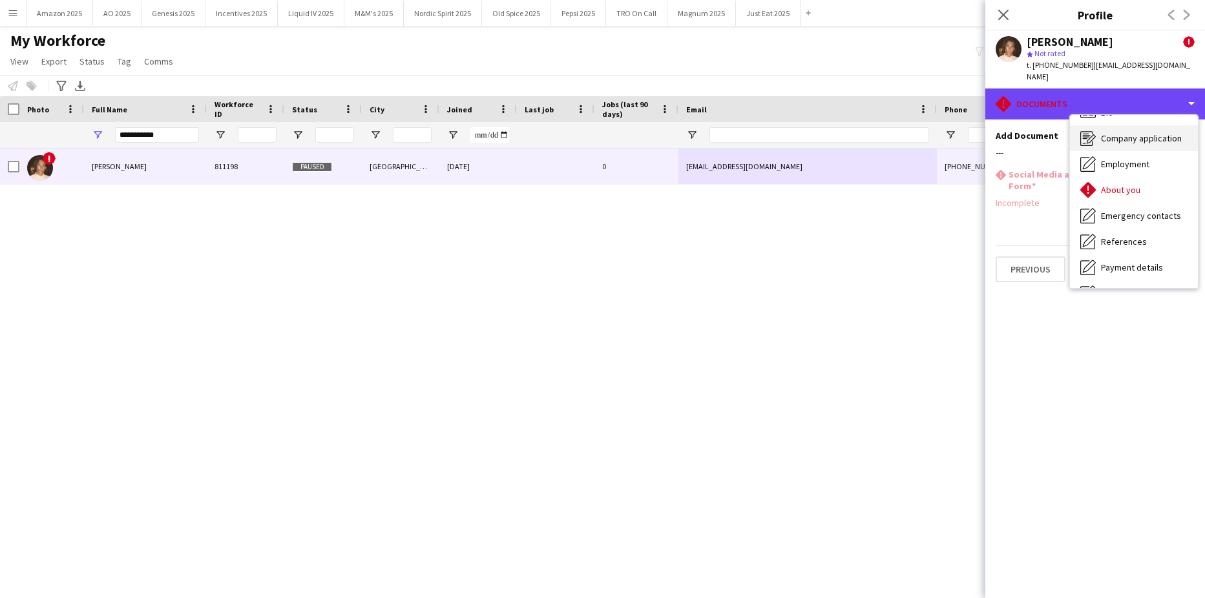
scroll to position [0, 0]
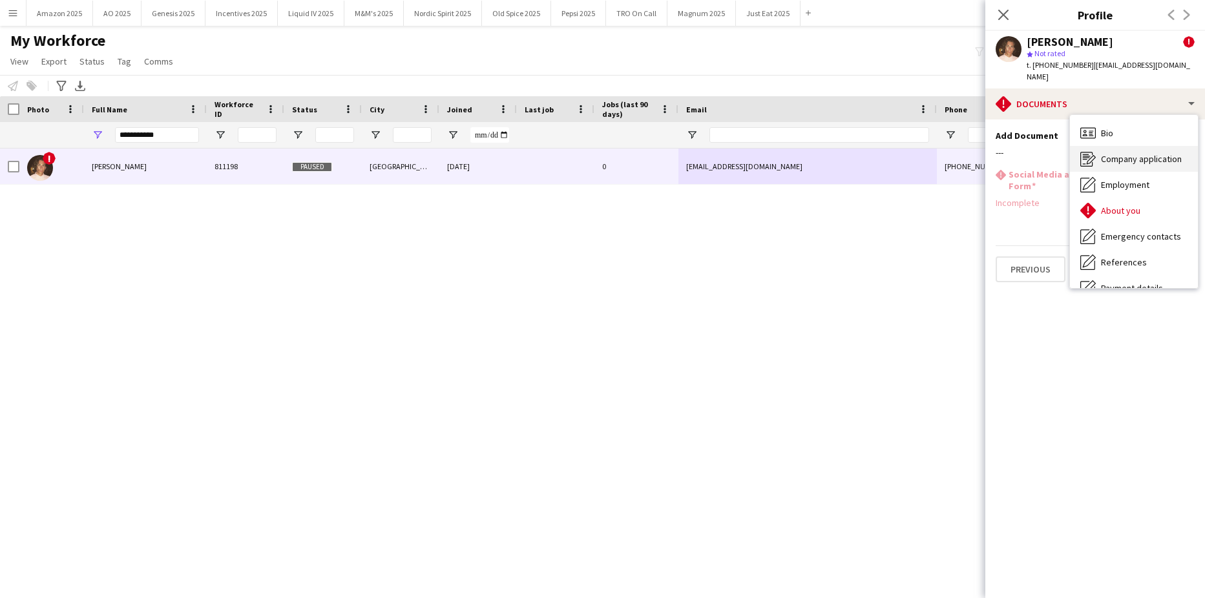
click at [1158, 153] on span "Company application" at bounding box center [1141, 159] width 81 height 12
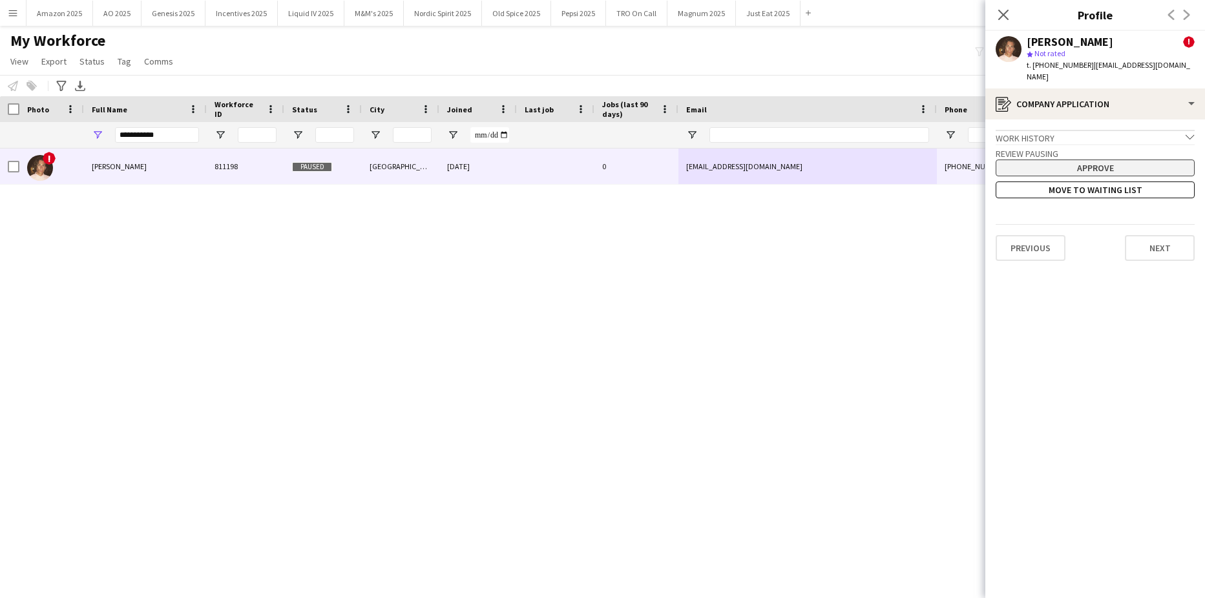
click at [1077, 160] on button "Approve" at bounding box center [1094, 168] width 199 height 17
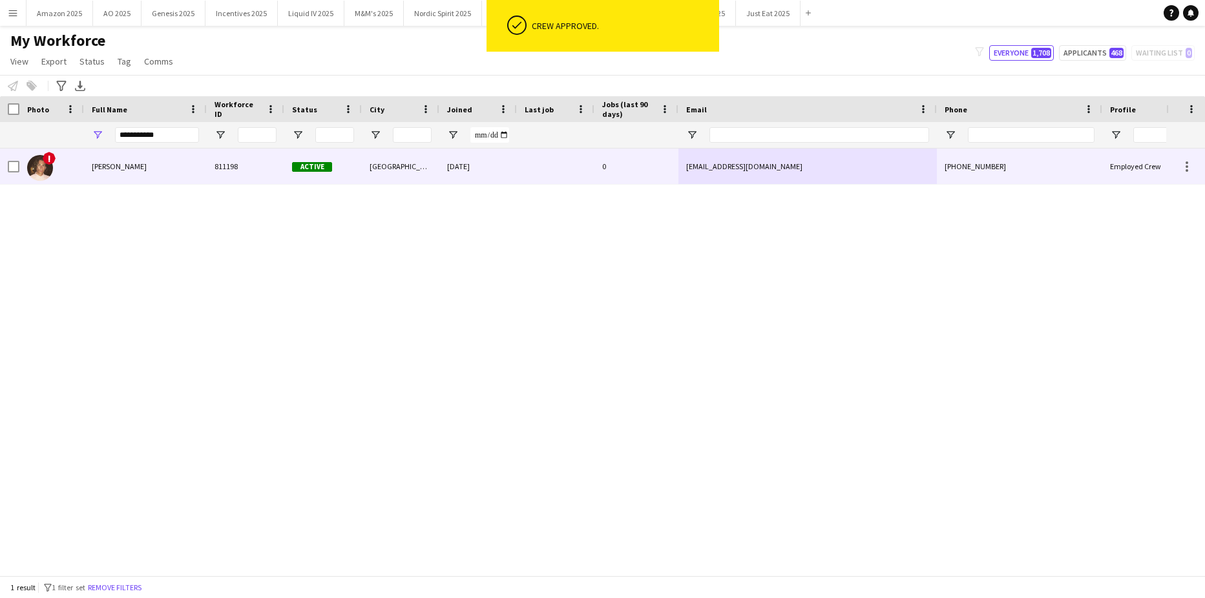
click at [106, 171] on span "Andrew Bradshaw" at bounding box center [119, 166] width 55 height 10
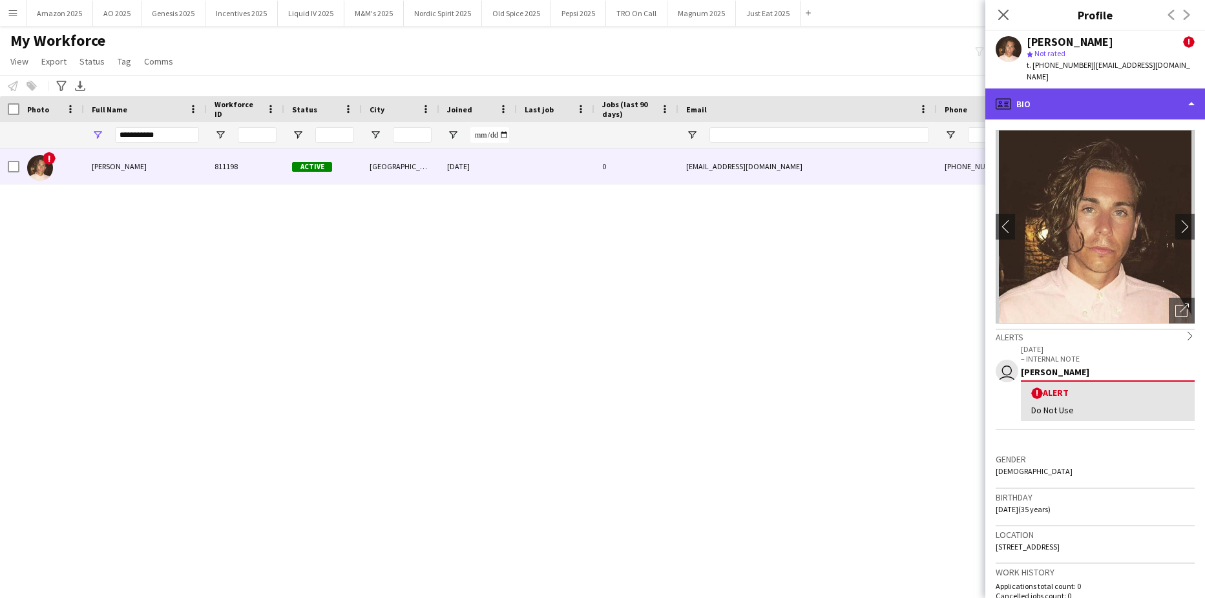
click at [1138, 99] on div "profile Bio" at bounding box center [1095, 103] width 220 height 31
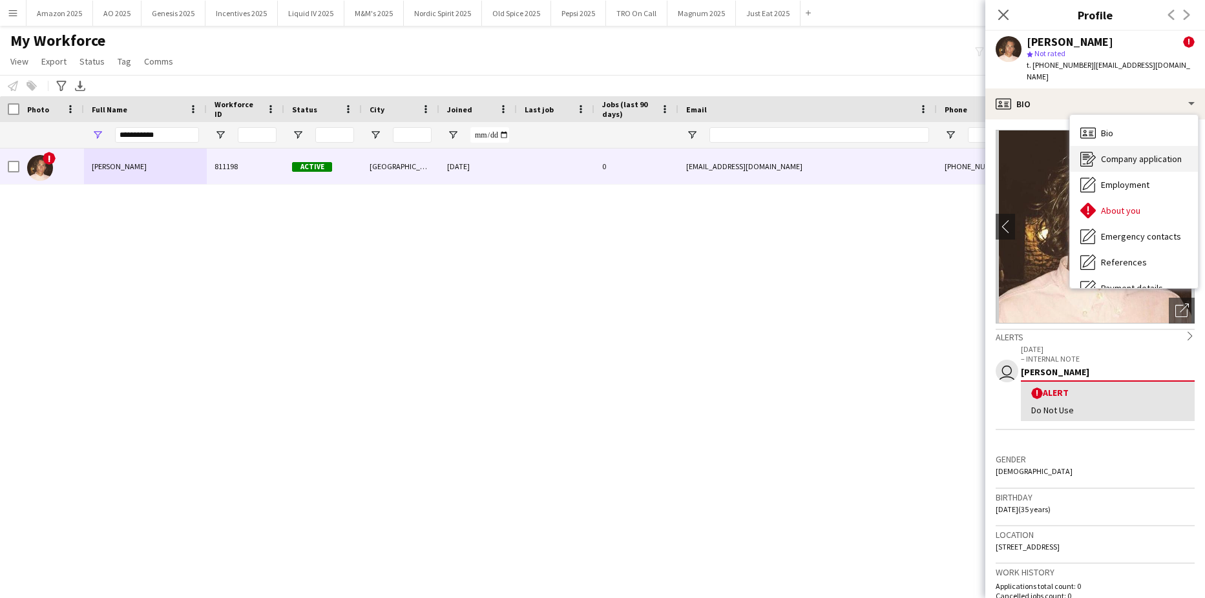
click at [1134, 153] on span "Company application" at bounding box center [1141, 159] width 81 height 12
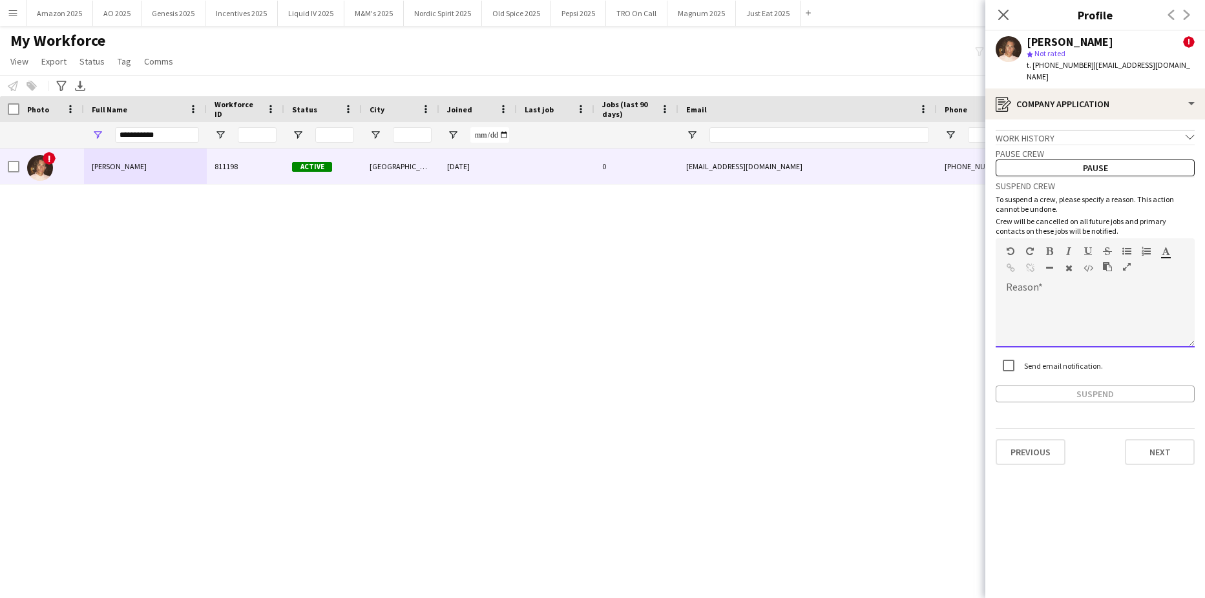
click at [1032, 308] on div at bounding box center [1094, 322] width 199 height 52
click at [1043, 386] on button "Suspend" at bounding box center [1094, 394] width 199 height 17
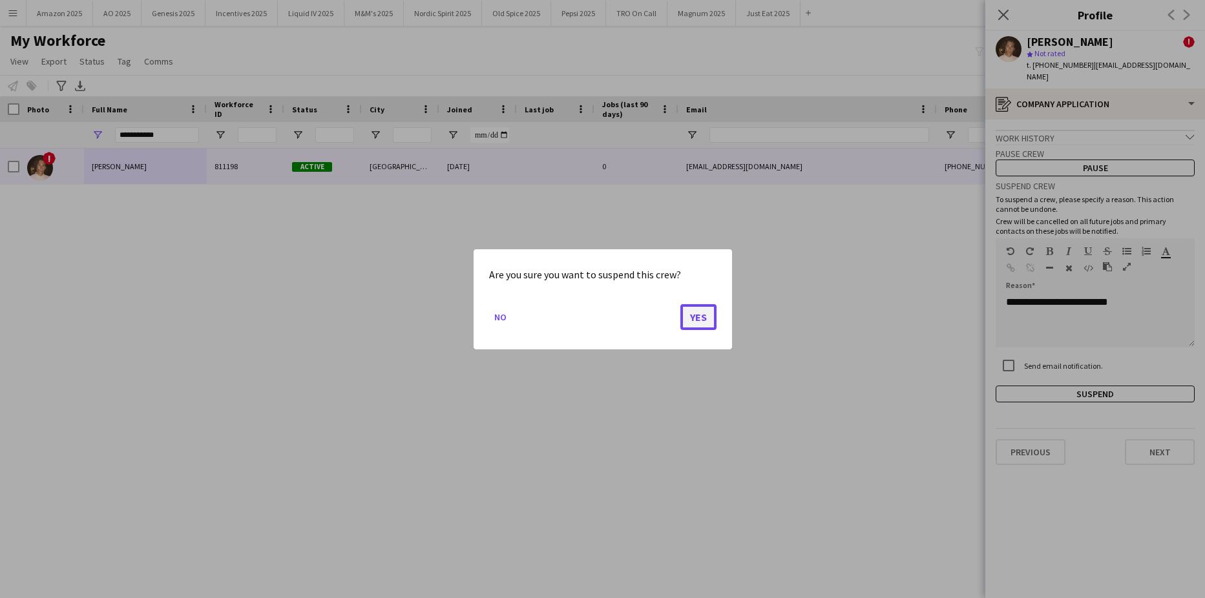
click at [699, 319] on button "Yes" at bounding box center [698, 317] width 36 height 26
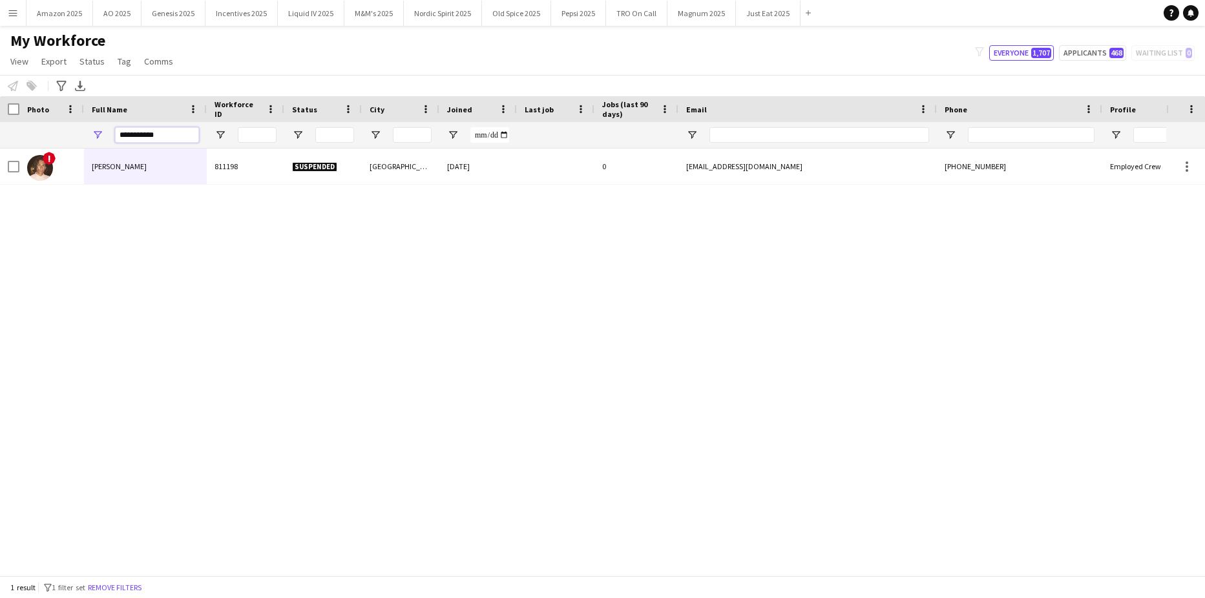
drag, startPoint x: 175, startPoint y: 133, endPoint x: -33, endPoint y: 185, distance: 214.5
click at [0, 185] on html "Menu Boards Boards Boards All jobs Status Workforce Workforce My Workforce Recr…" at bounding box center [602, 299] width 1205 height 598
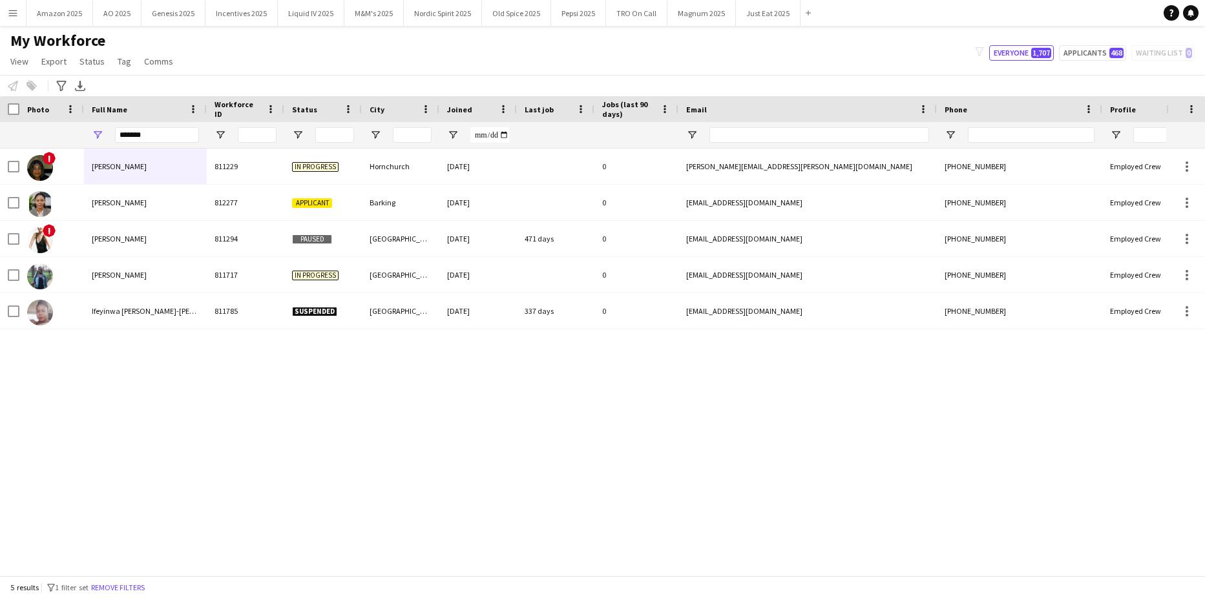
click at [200, 466] on div "! Cynthia Ajayi 811229 In progress Hornchurch 07-03-2024 0 cynthia.ajayi@gmail.…" at bounding box center [583, 357] width 1166 height 417
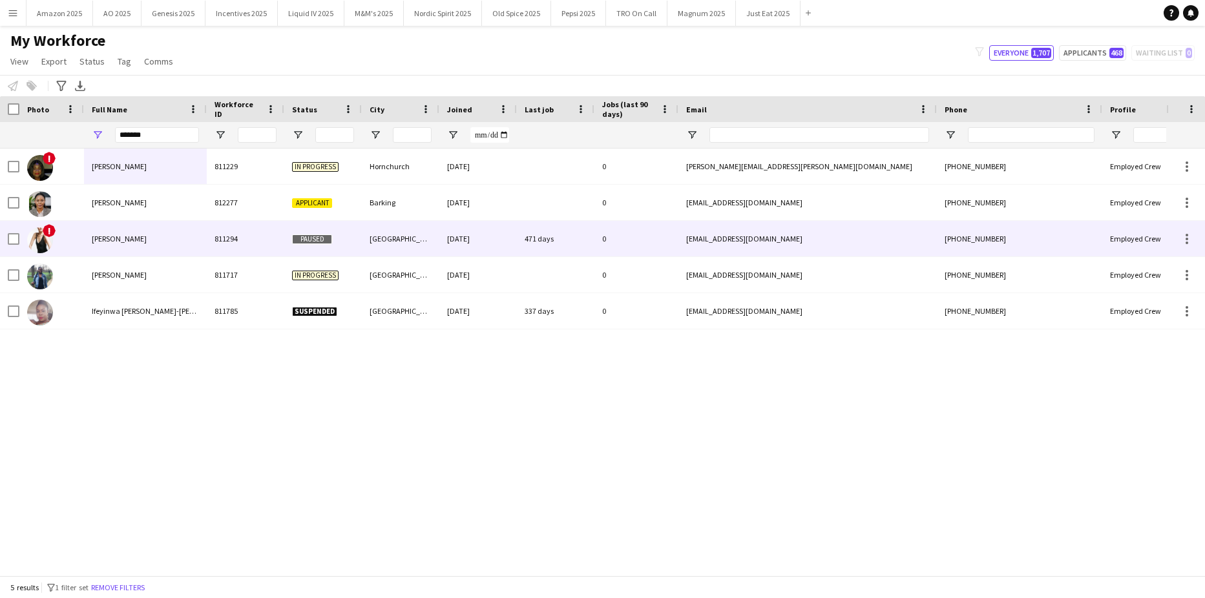
click at [140, 246] on div "Cynthia Kawanishi" at bounding box center [145, 239] width 123 height 36
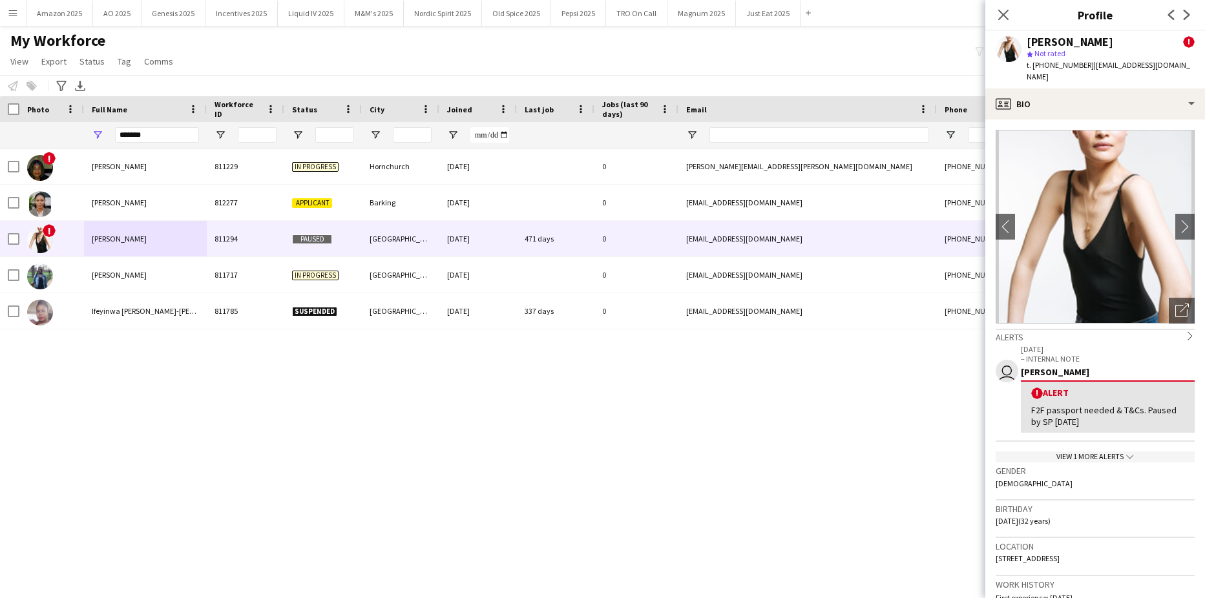
click at [1102, 452] on div "View 1 more alerts chevron-down" at bounding box center [1094, 457] width 199 height 11
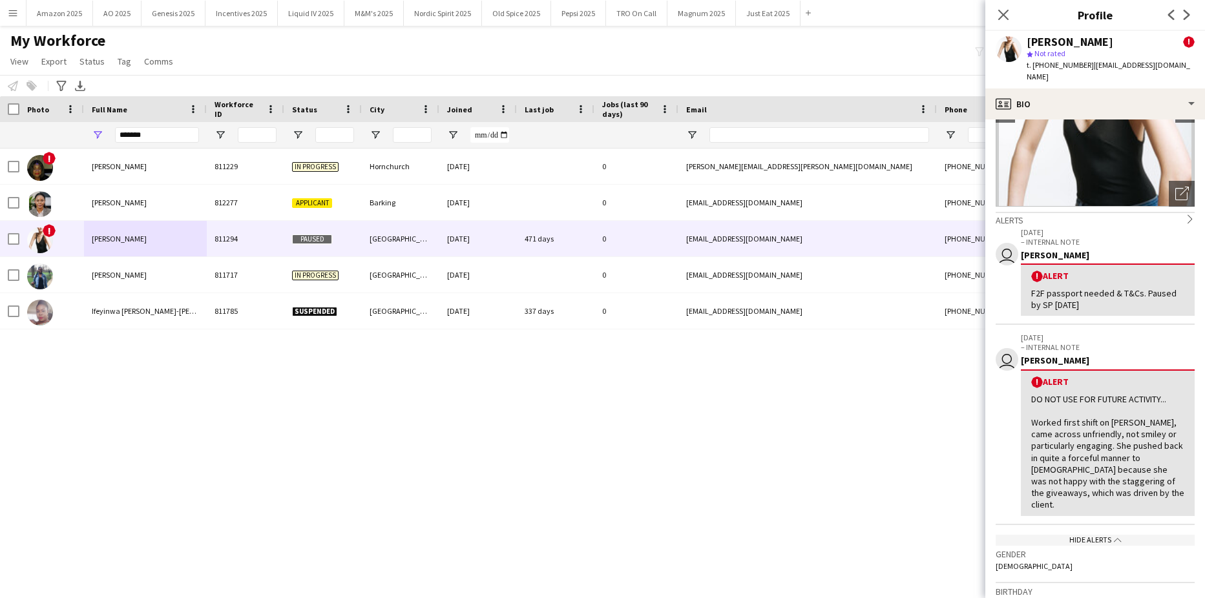
scroll to position [129, 0]
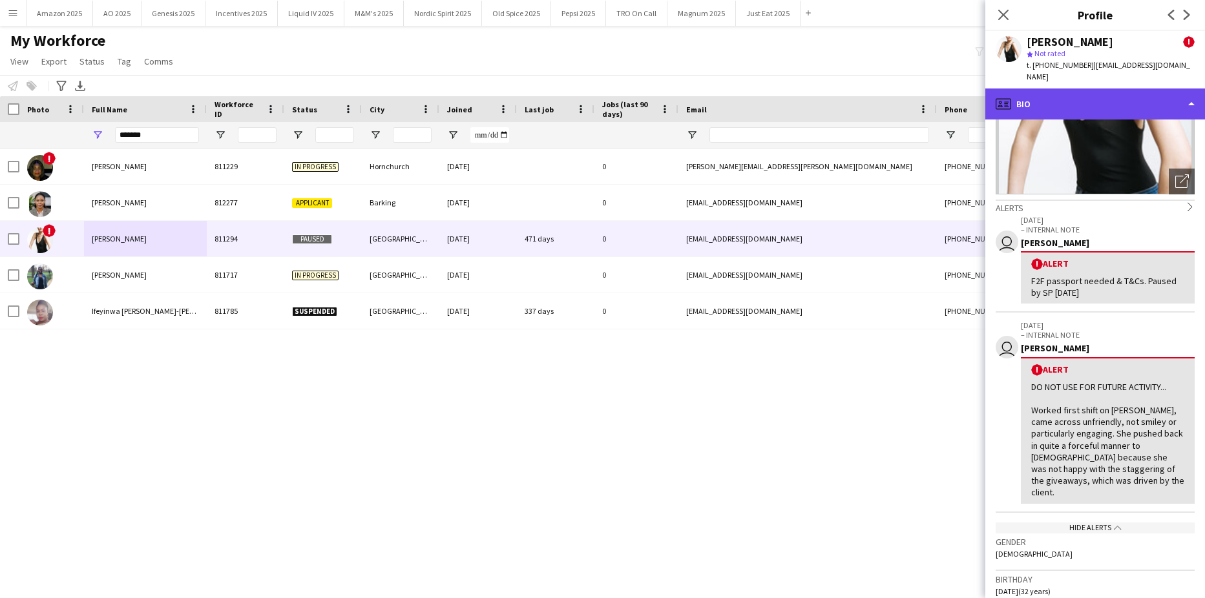
click at [1194, 90] on div "profile Bio" at bounding box center [1095, 103] width 220 height 31
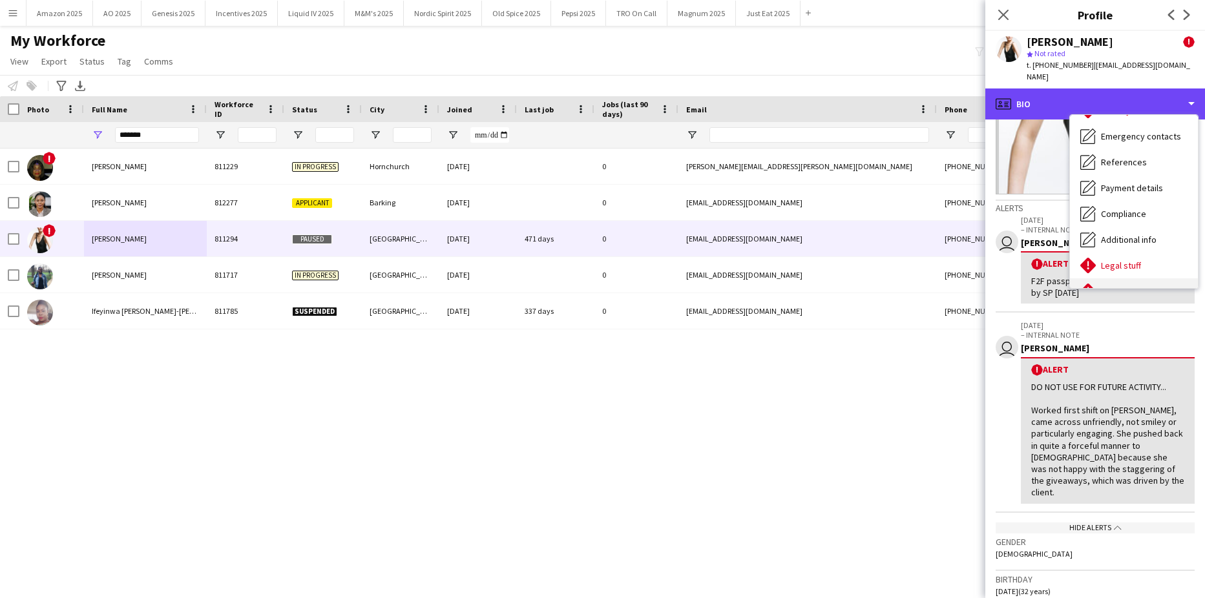
scroll to position [173, 0]
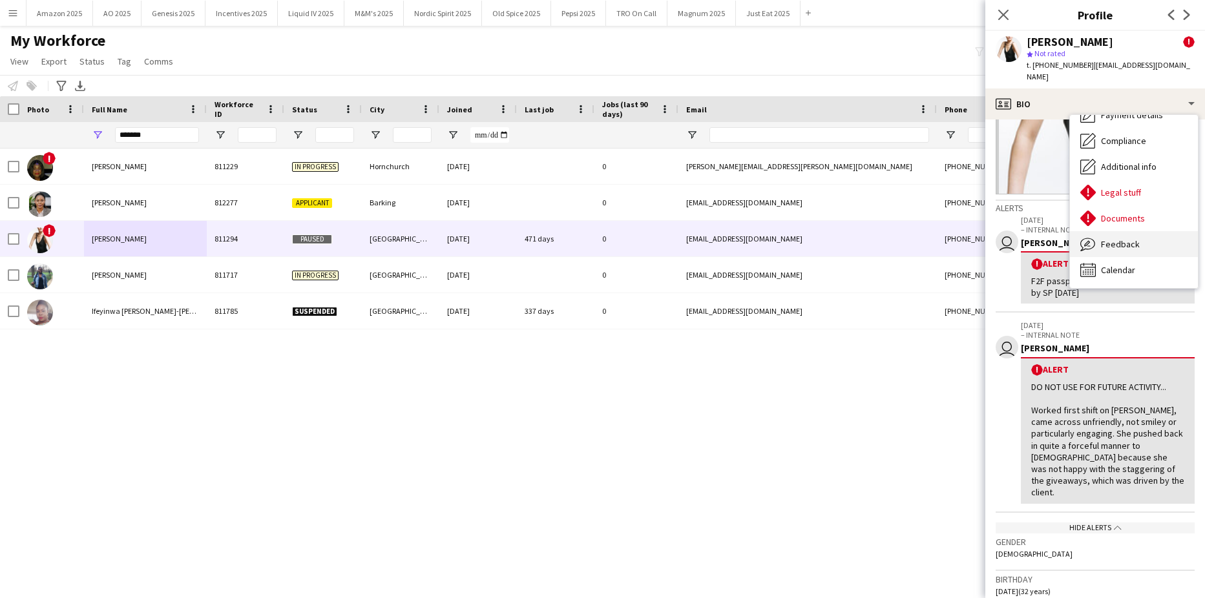
click at [1147, 232] on div "Feedback Feedback" at bounding box center [1134, 244] width 128 height 26
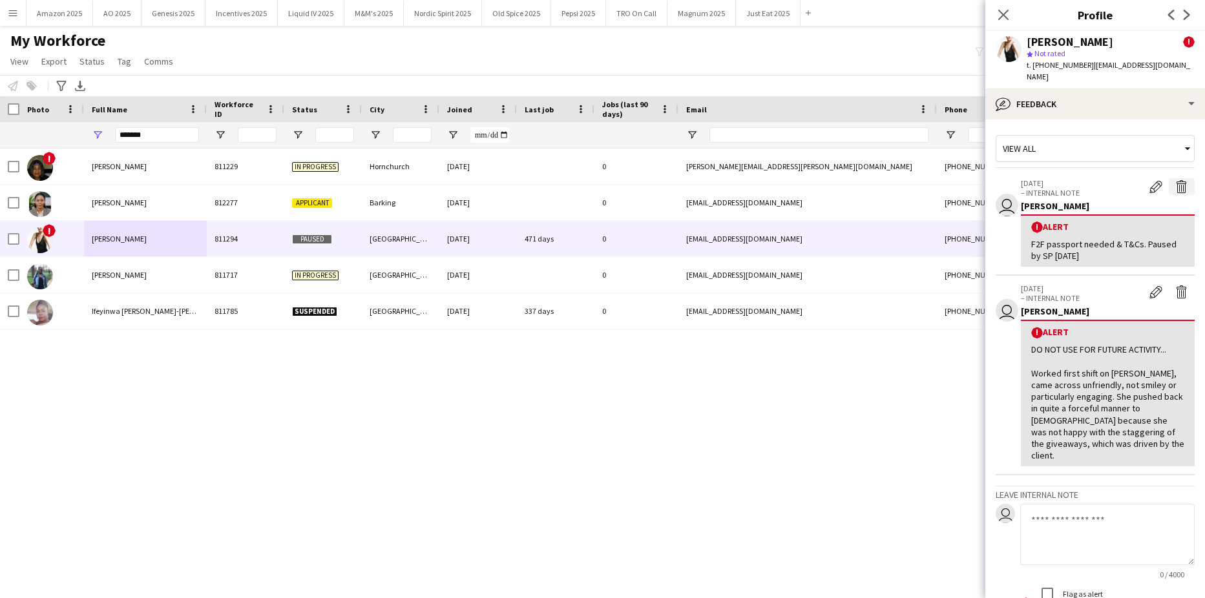
click at [1175, 180] on app-icon "Delete alert" at bounding box center [1181, 186] width 13 height 13
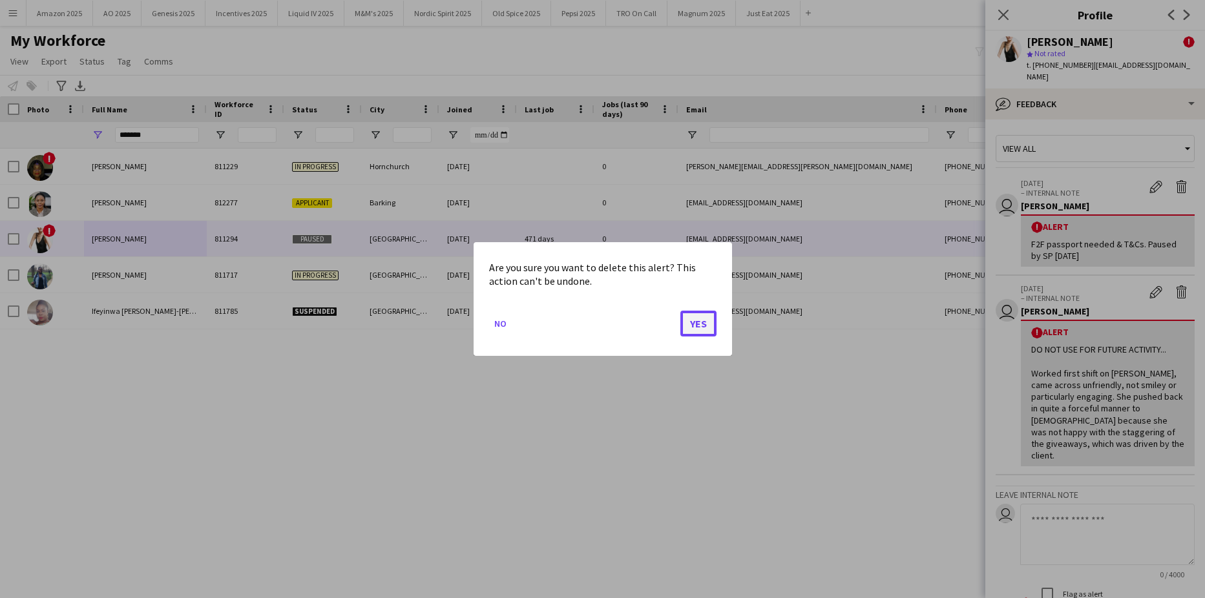
click at [696, 326] on button "Yes" at bounding box center [698, 324] width 36 height 26
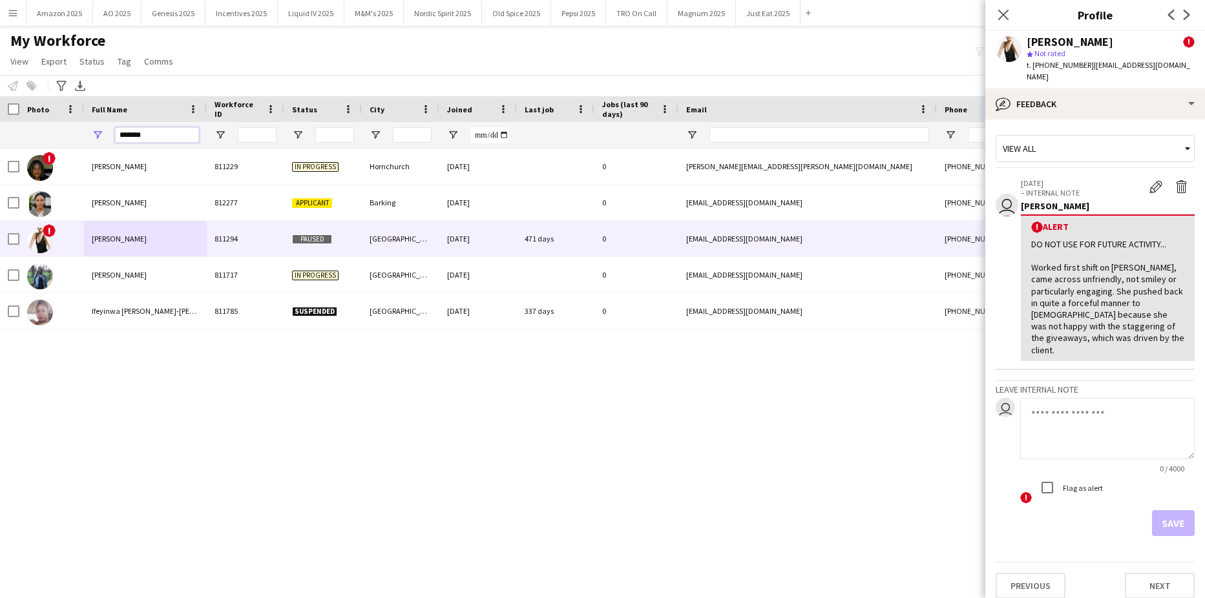
click at [186, 133] on input "*******" at bounding box center [157, 135] width 84 height 16
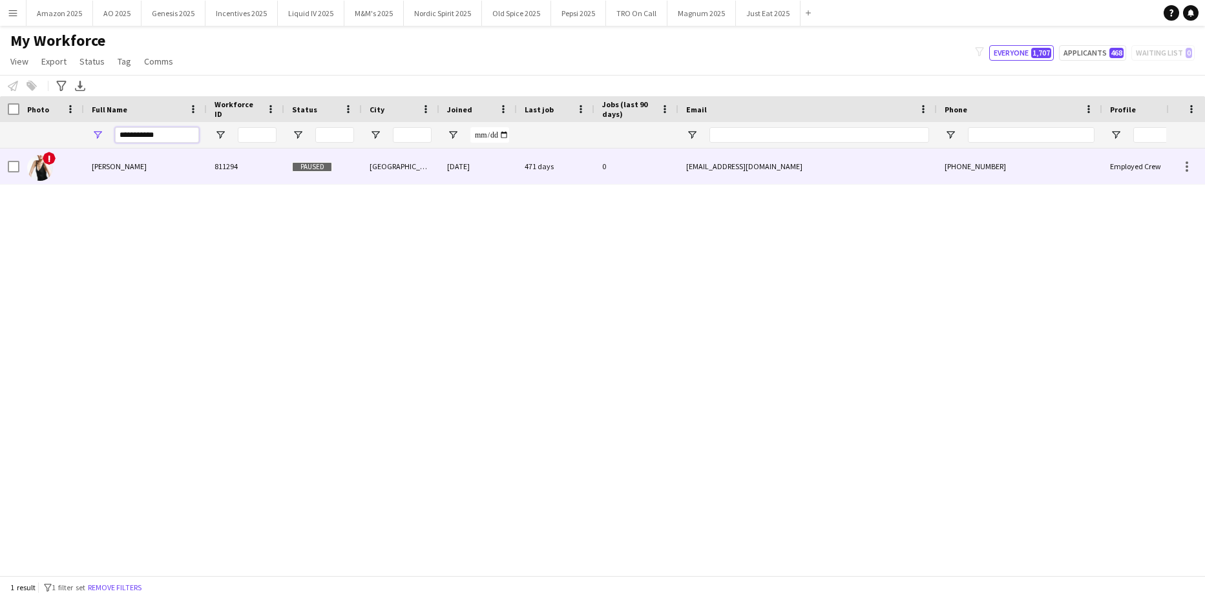
type input "**********"
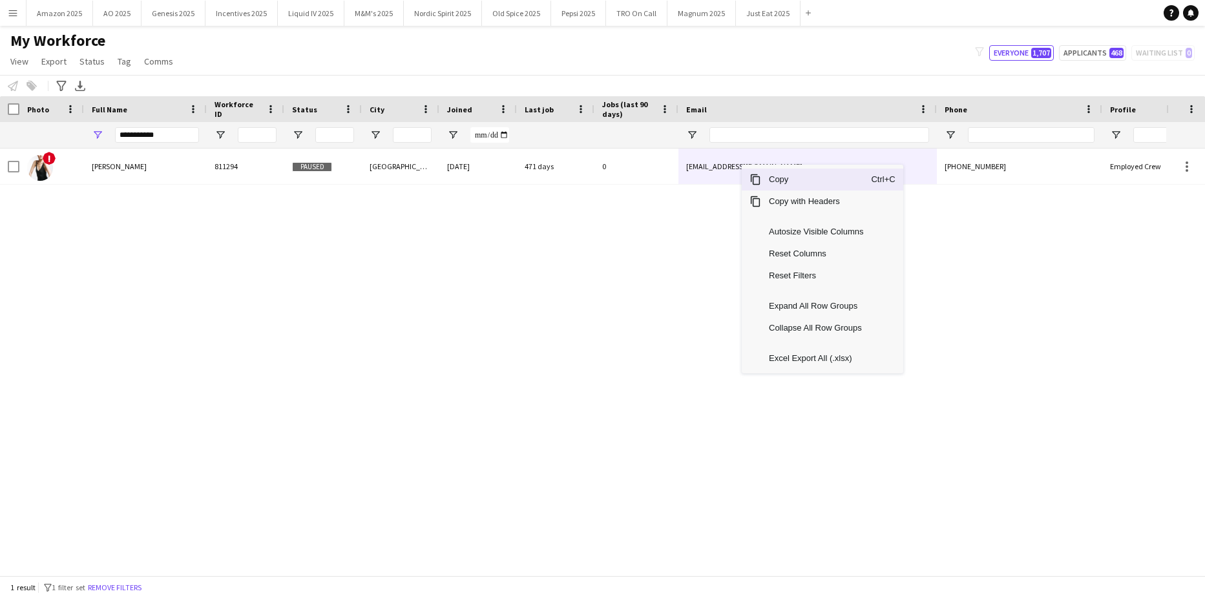
click at [764, 178] on span "Copy" at bounding box center [816, 180] width 110 height 22
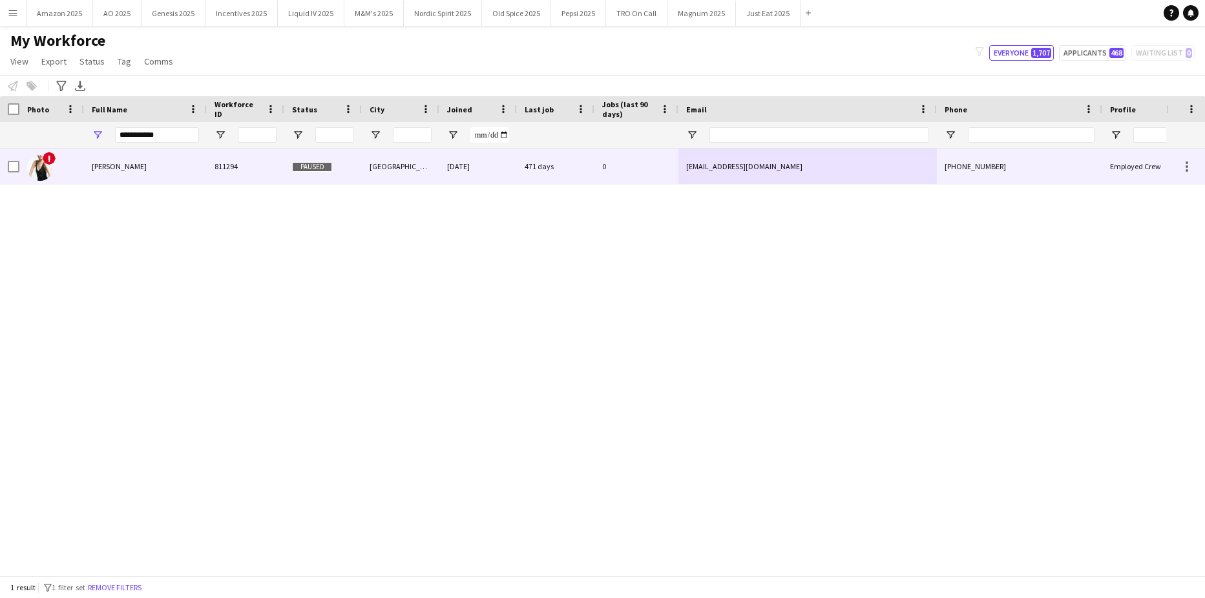
click at [147, 165] on span "Cynthia Kawanishi" at bounding box center [119, 166] width 55 height 10
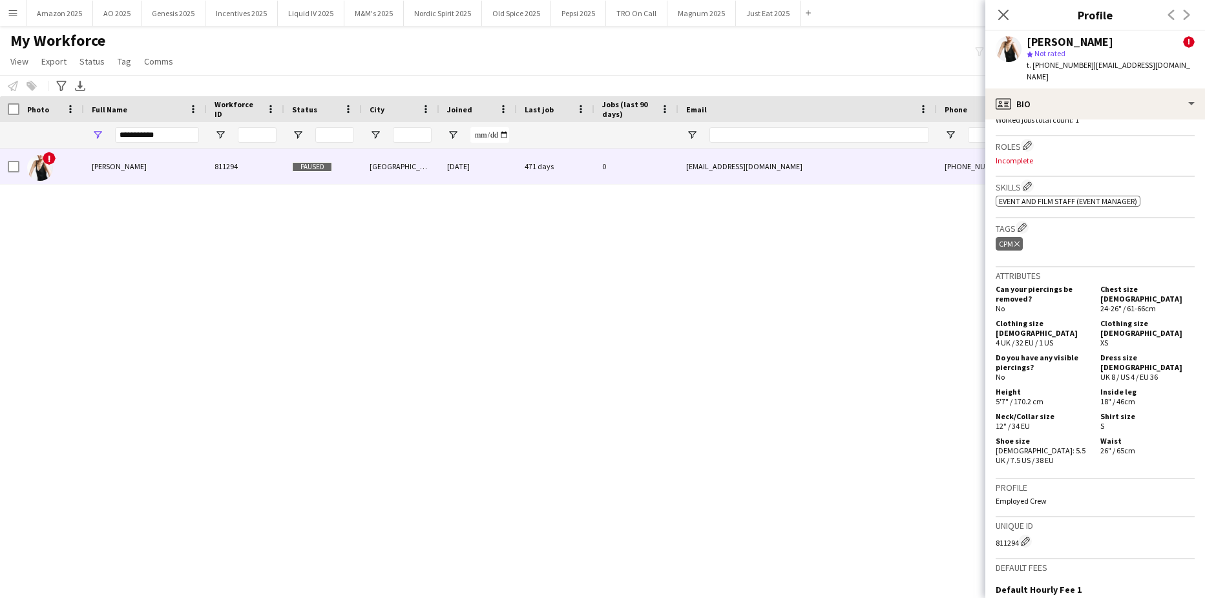
scroll to position [646, 0]
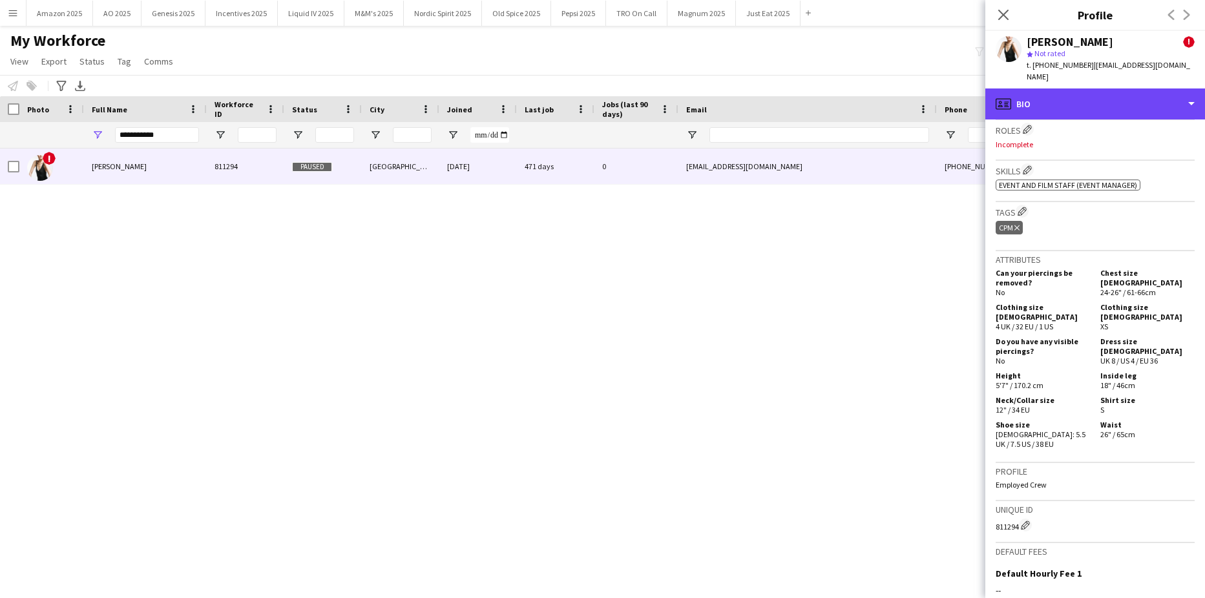
drag, startPoint x: 1143, startPoint y: 85, endPoint x: 1151, endPoint y: 112, distance: 27.6
click at [1144, 88] on div "profile Bio" at bounding box center [1095, 103] width 220 height 31
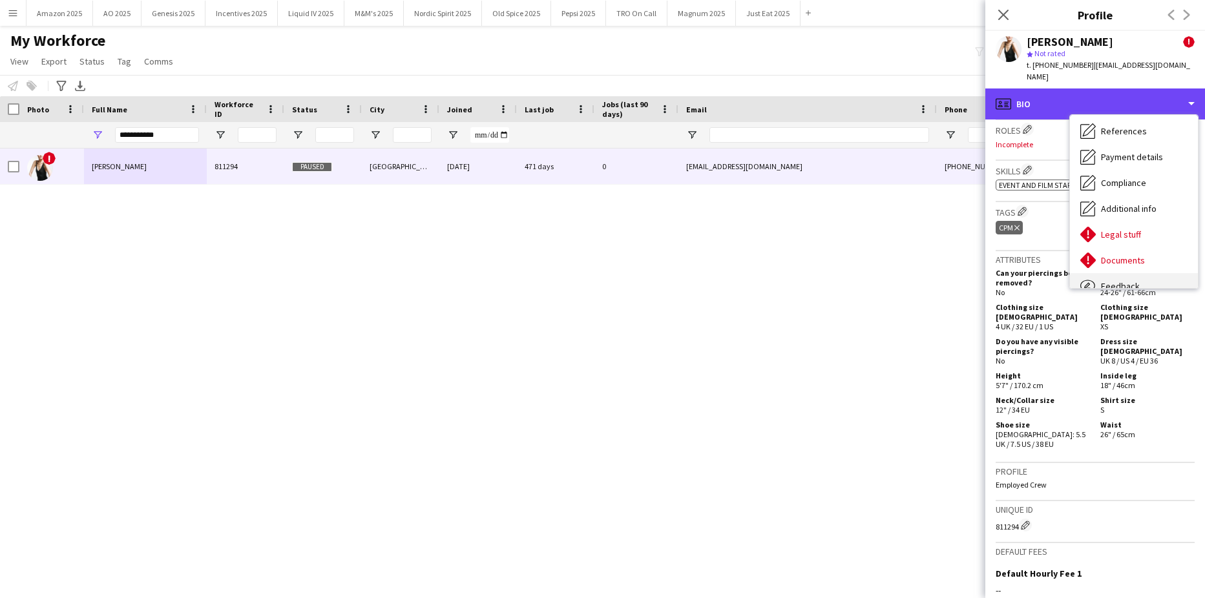
scroll to position [173, 0]
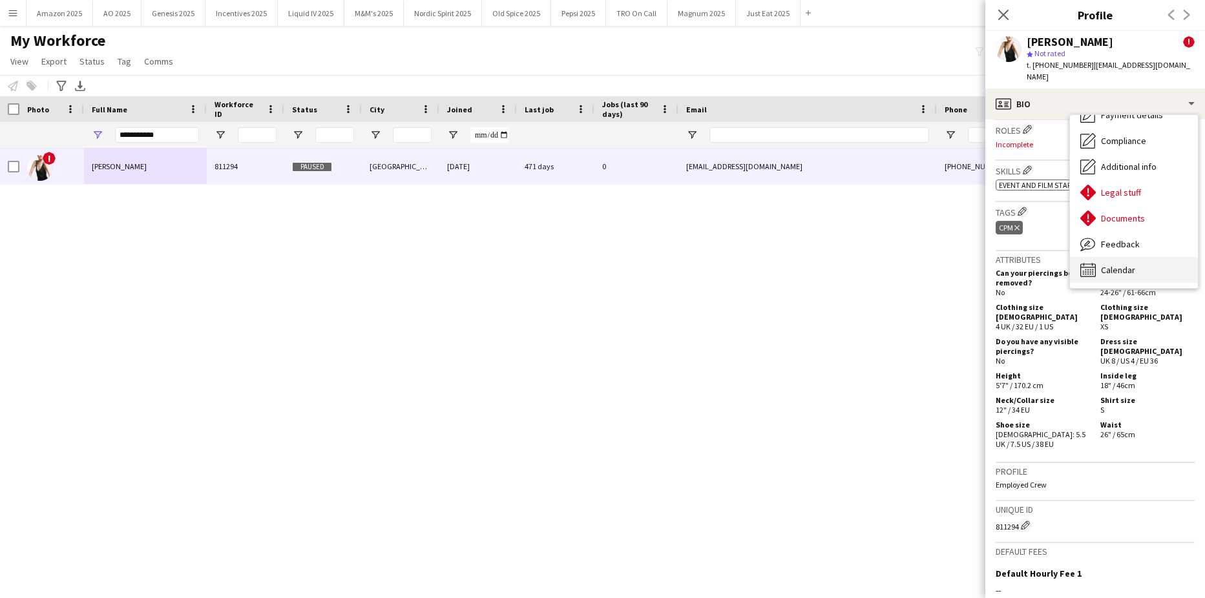
click at [1141, 257] on div "Calendar Calendar" at bounding box center [1134, 270] width 128 height 26
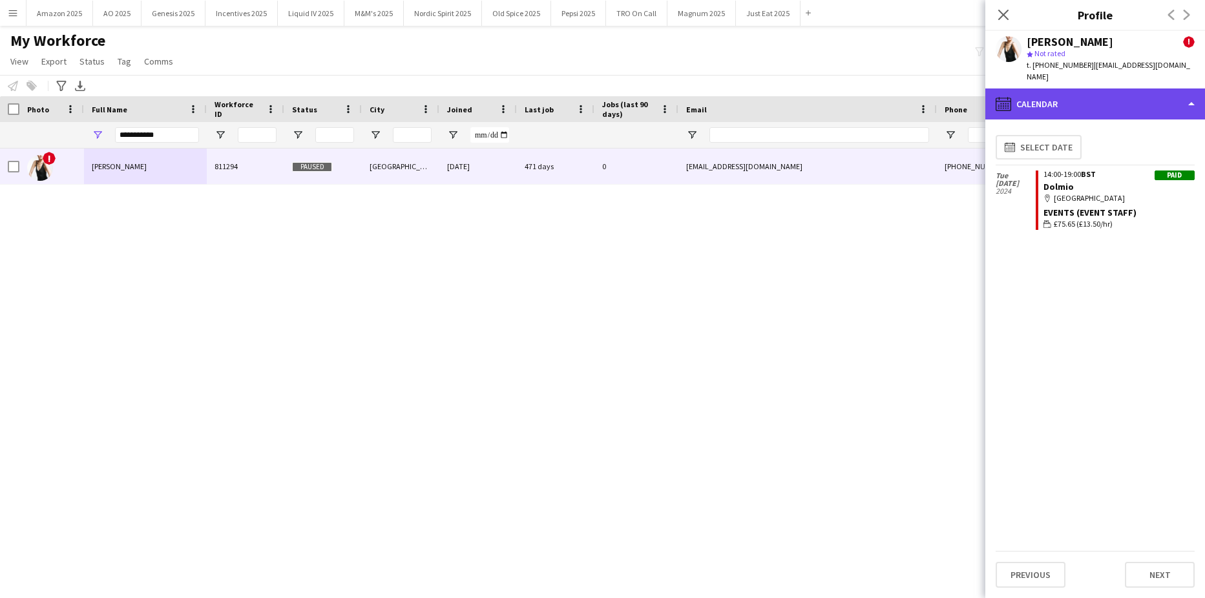
click at [1155, 94] on div "calendar-full Calendar" at bounding box center [1095, 103] width 220 height 31
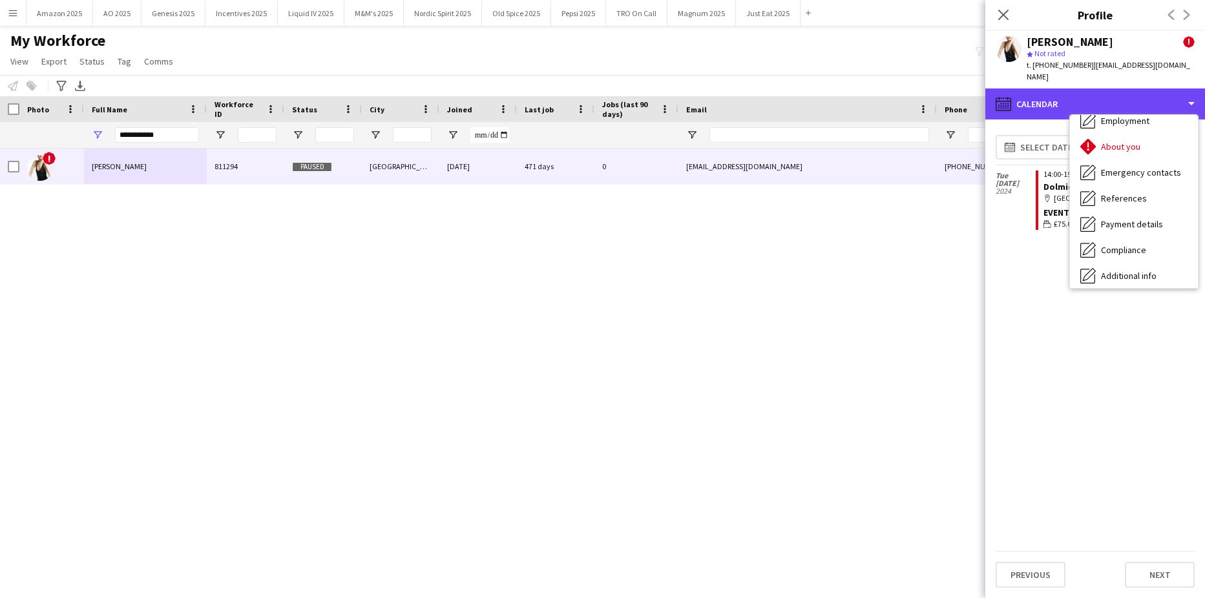
scroll to position [0, 0]
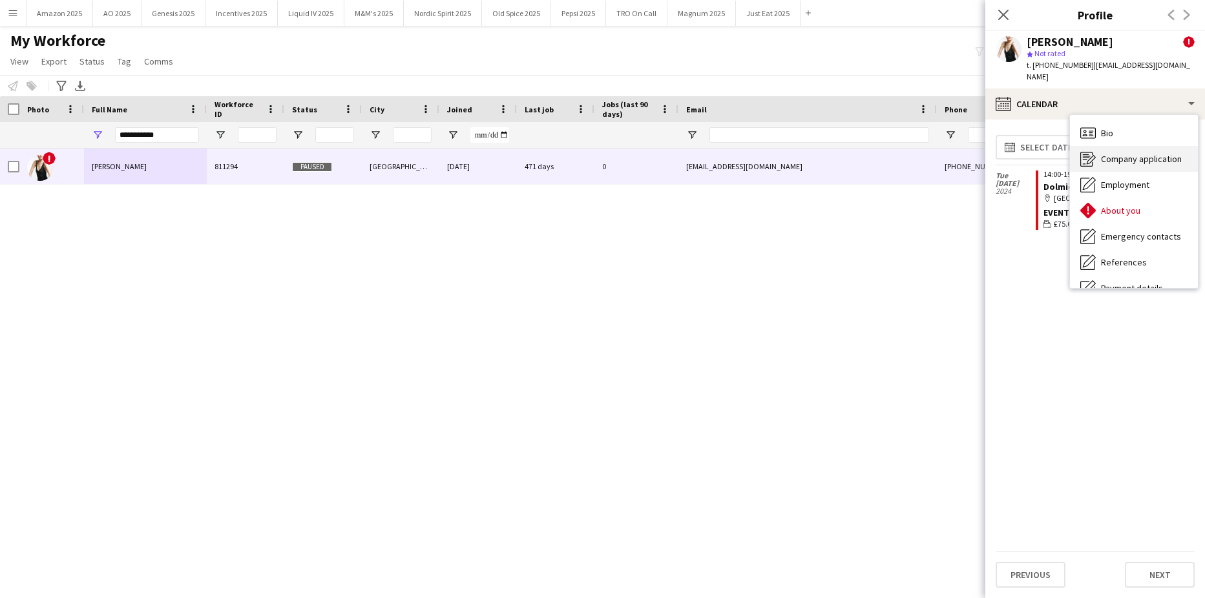
click at [1149, 153] on span "Company application" at bounding box center [1141, 159] width 81 height 12
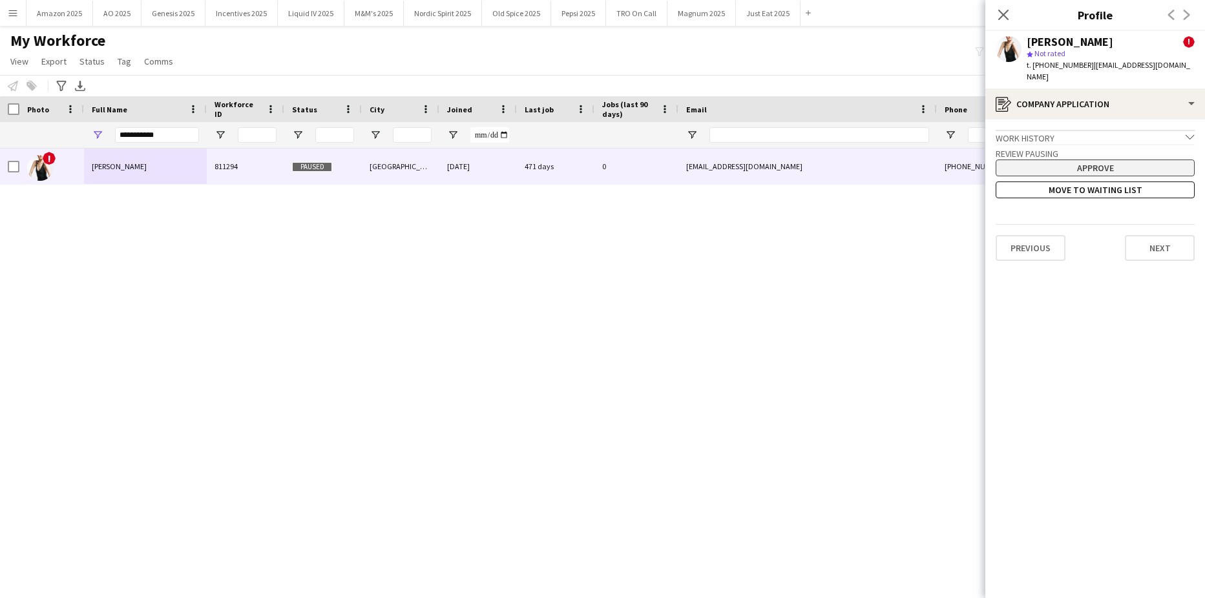
click at [1112, 160] on button "Approve" at bounding box center [1094, 168] width 199 height 17
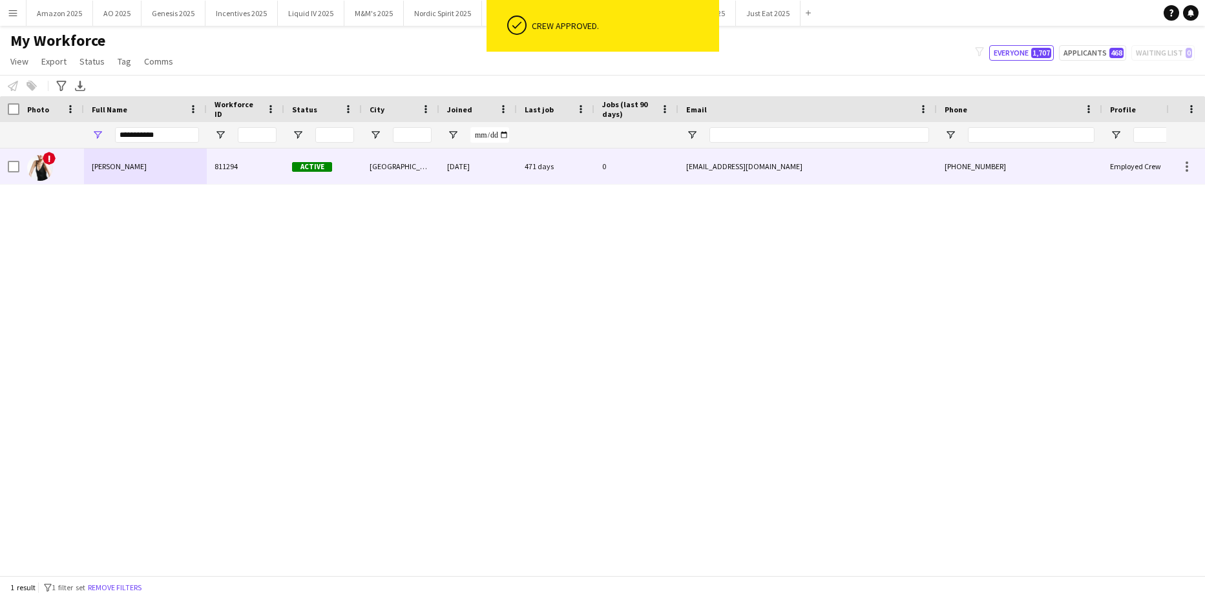
click at [103, 164] on span "Cynthia Kawanishi" at bounding box center [119, 166] width 55 height 10
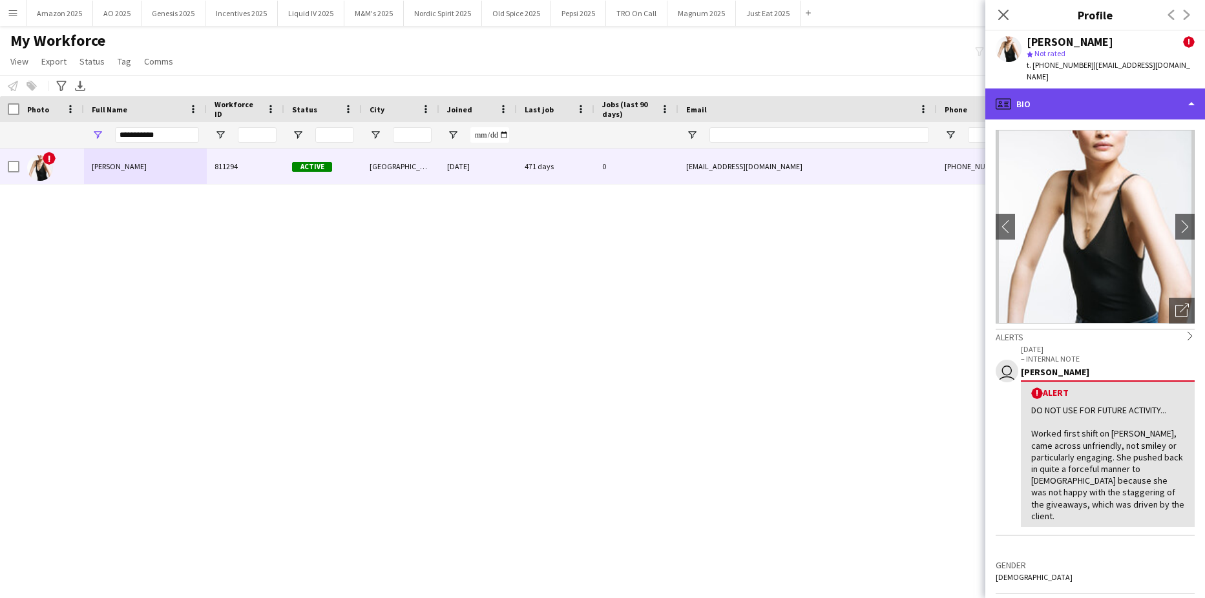
click at [1140, 95] on div "profile Bio" at bounding box center [1095, 103] width 220 height 31
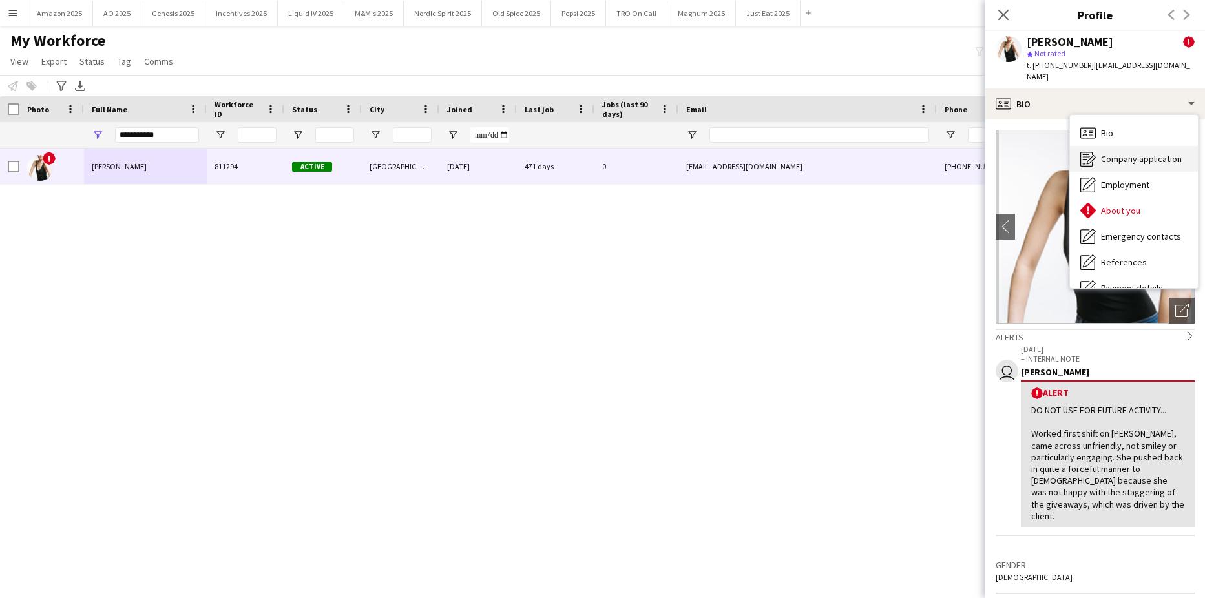
click at [1130, 153] on span "Company application" at bounding box center [1141, 159] width 81 height 12
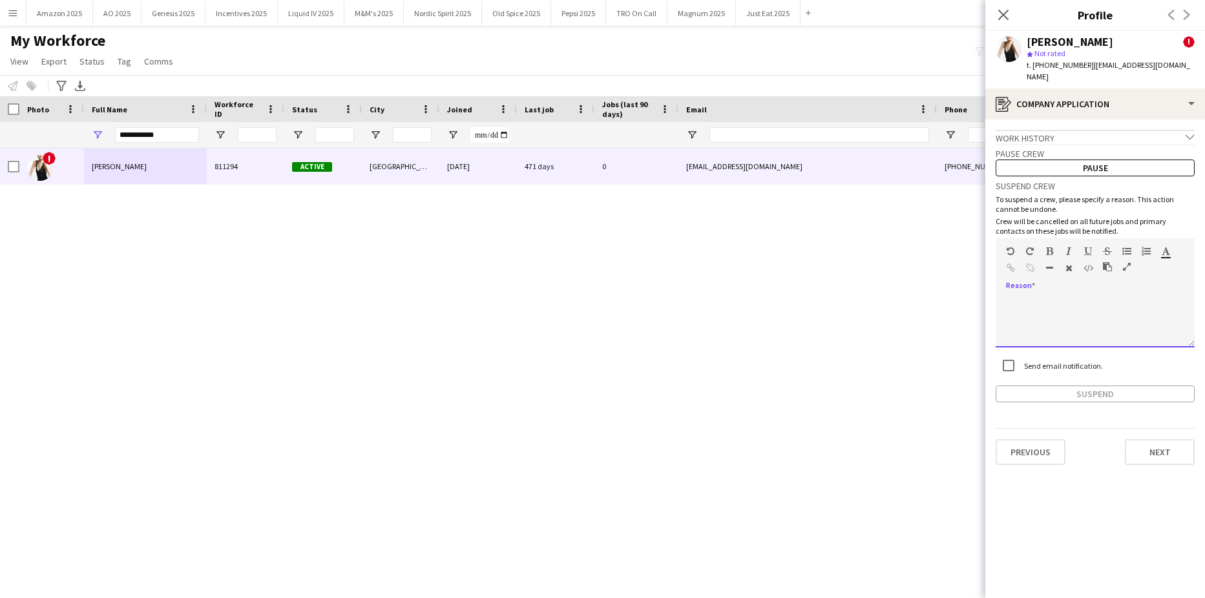
click at [1051, 296] on div at bounding box center [1094, 322] width 199 height 52
click at [1096, 386] on button "Suspend" at bounding box center [1094, 394] width 199 height 17
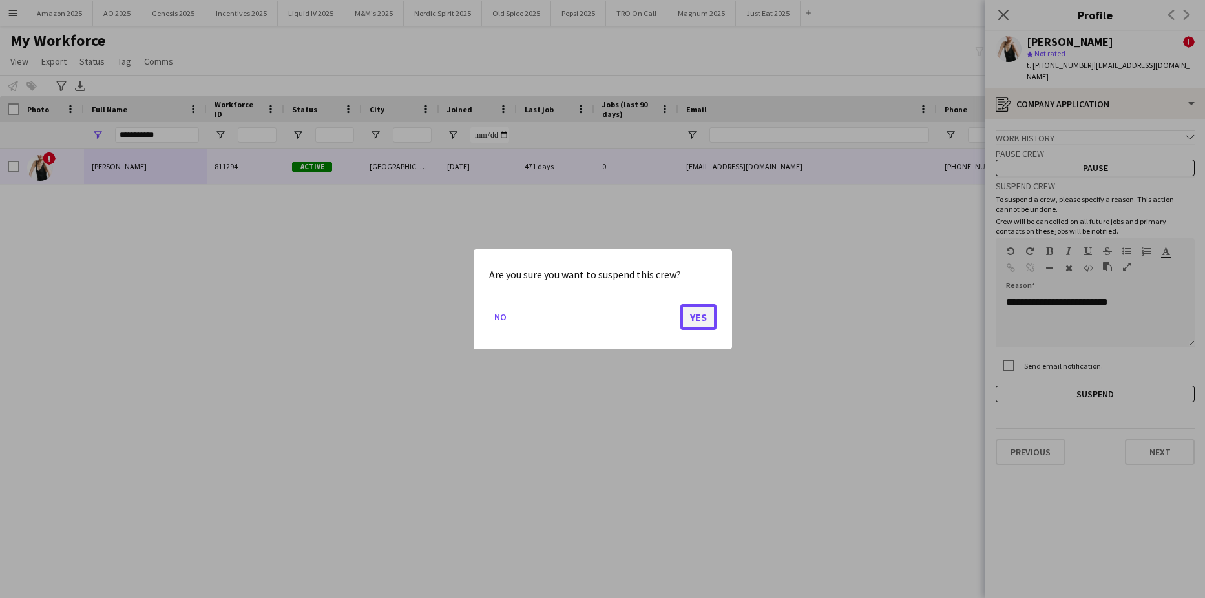
click at [696, 324] on button "Yes" at bounding box center [698, 317] width 36 height 26
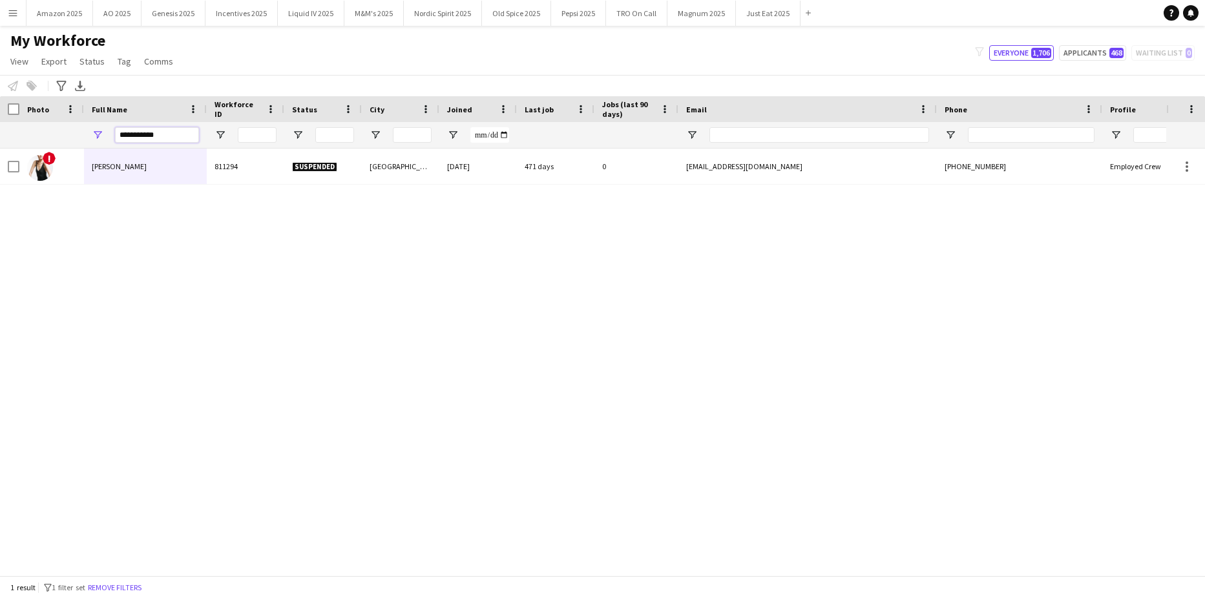
drag, startPoint x: 161, startPoint y: 141, endPoint x: -33, endPoint y: 149, distance: 193.9
click at [0, 149] on html "Menu Boards Boards Boards All jobs Status Workforce Workforce My Workforce Recr…" at bounding box center [602, 299] width 1205 height 598
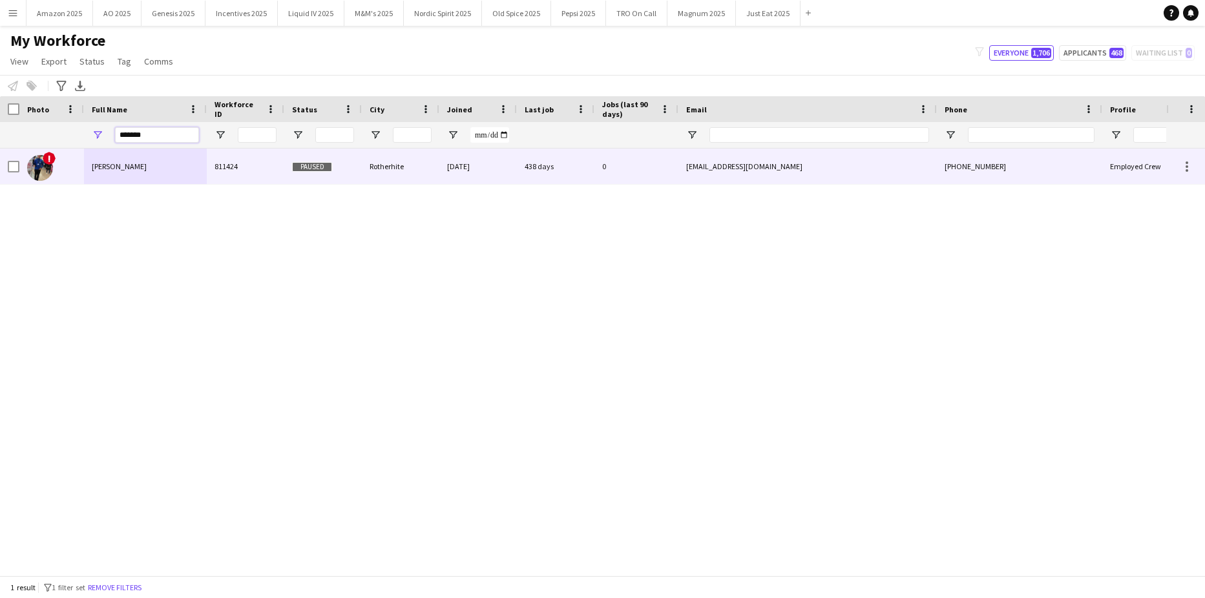
type input "*******"
click at [109, 173] on div "Dan Castagno" at bounding box center [145, 167] width 123 height 36
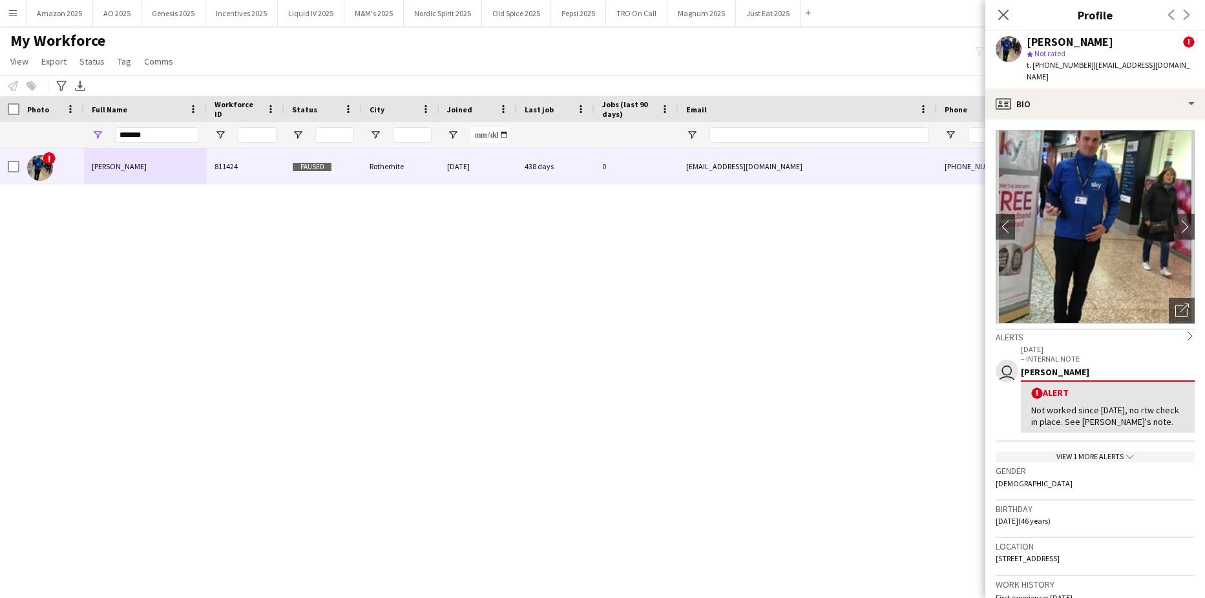
click at [1118, 452] on div "View 1 more alerts chevron-down" at bounding box center [1094, 457] width 199 height 11
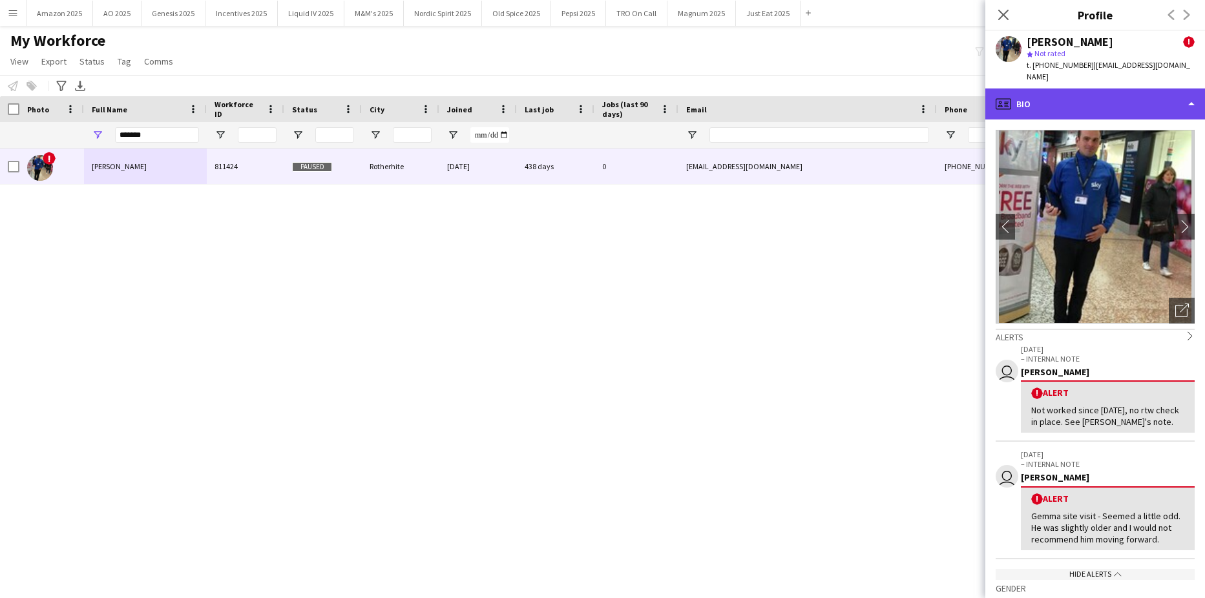
click at [1167, 90] on div "profile Bio" at bounding box center [1095, 103] width 220 height 31
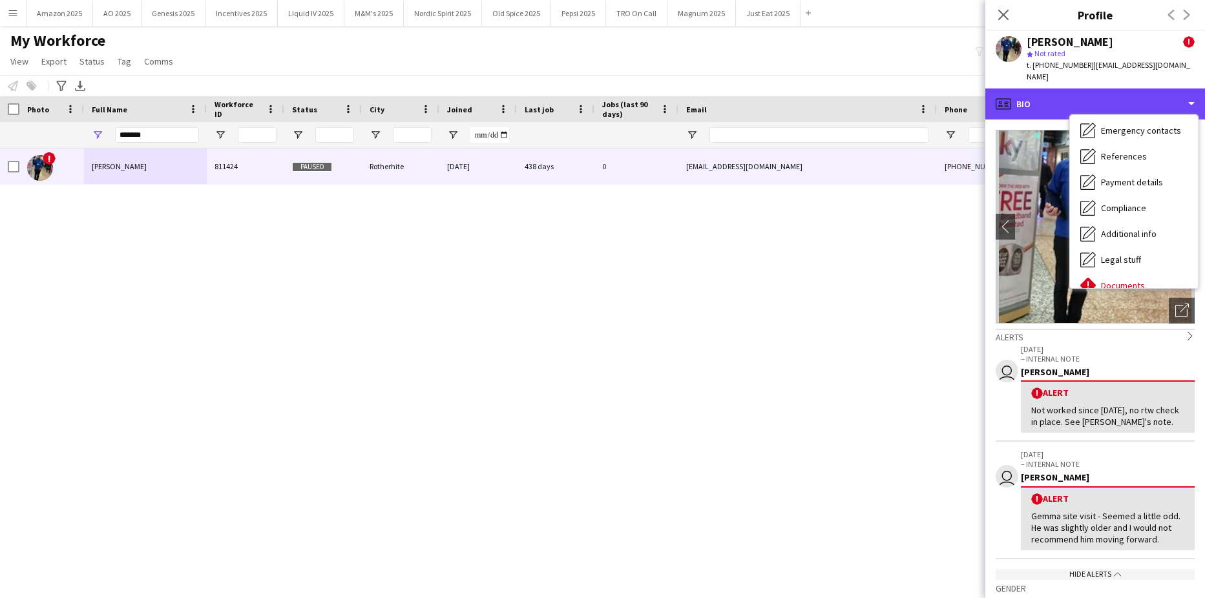
scroll to position [173, 0]
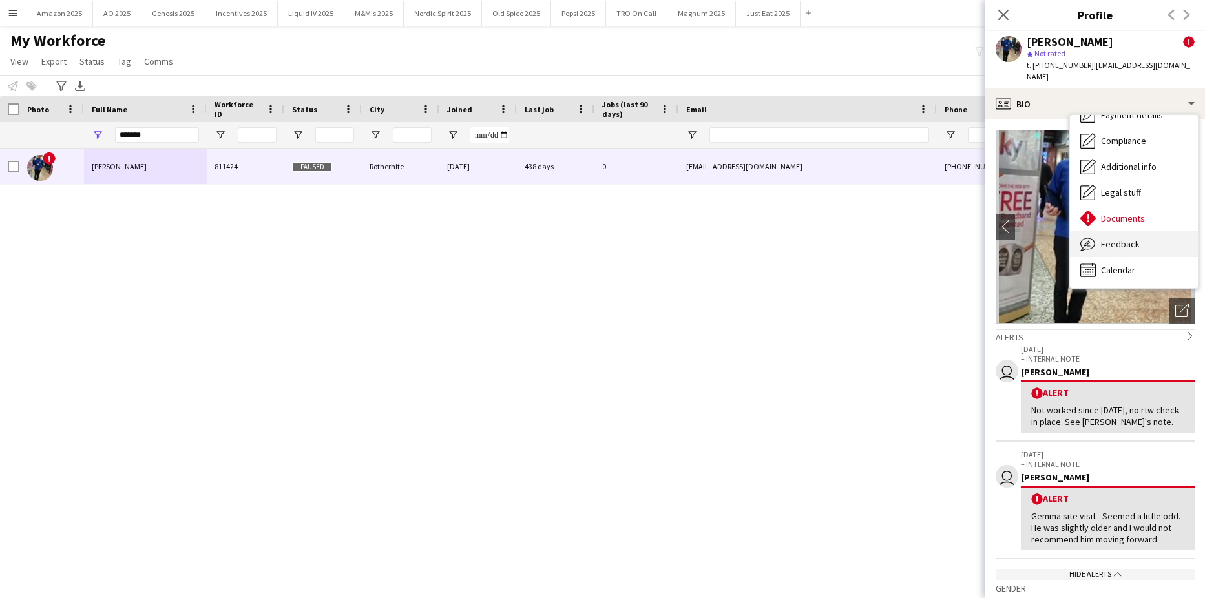
click at [1141, 234] on div "Feedback Feedback" at bounding box center [1134, 244] width 128 height 26
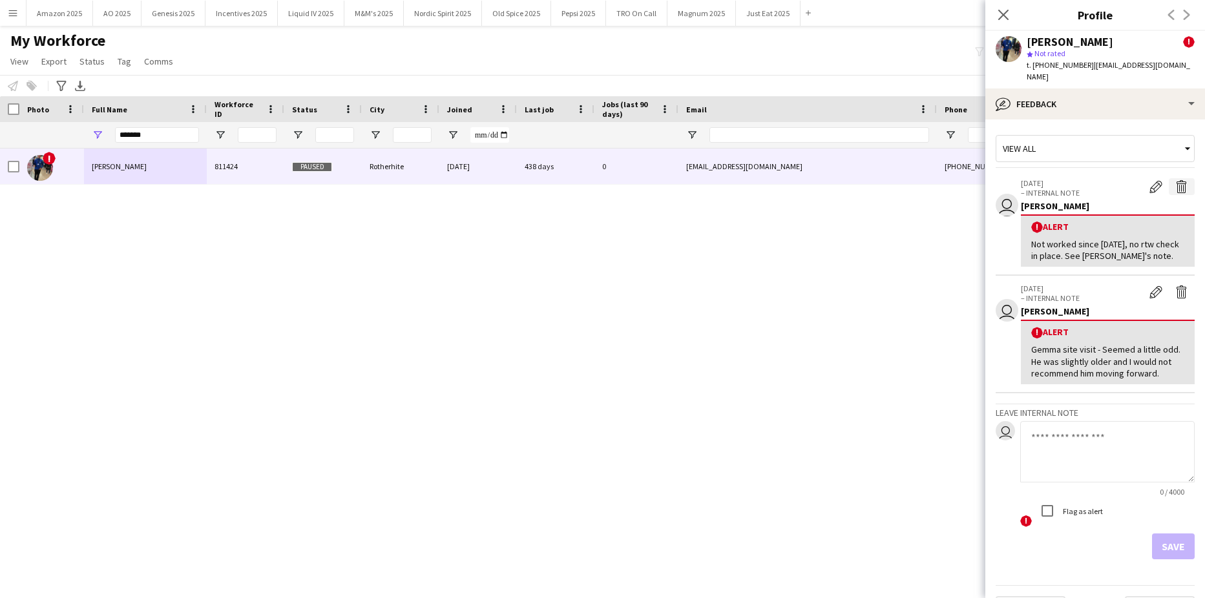
click at [1175, 180] on app-icon "Delete alert" at bounding box center [1181, 186] width 13 height 13
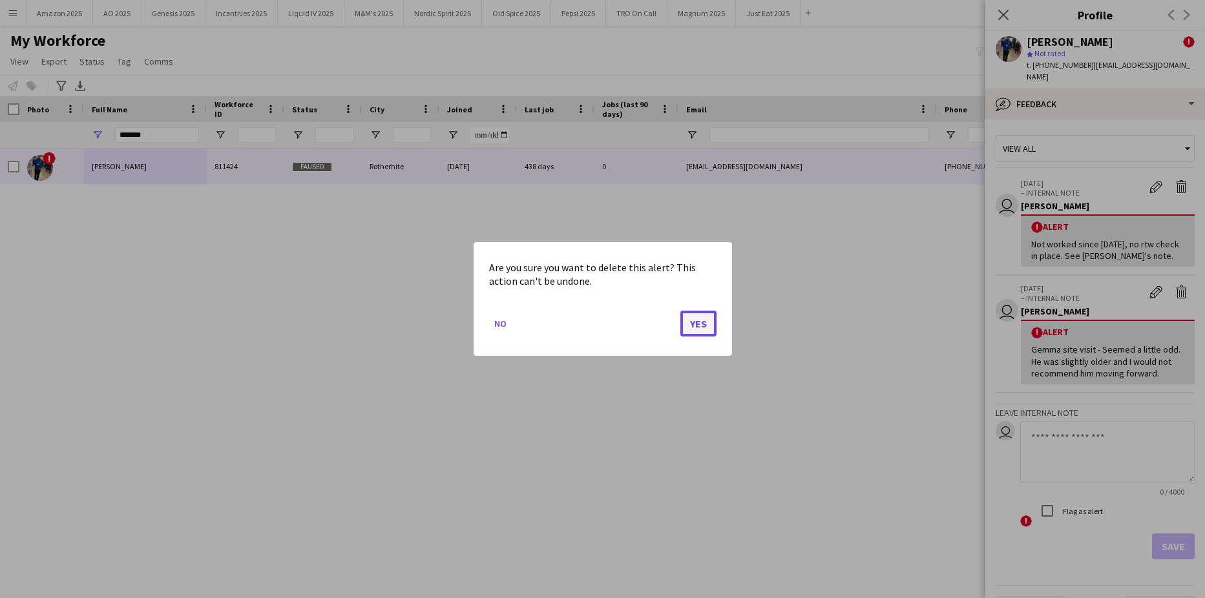
click at [706, 322] on button "Yes" at bounding box center [698, 324] width 36 height 26
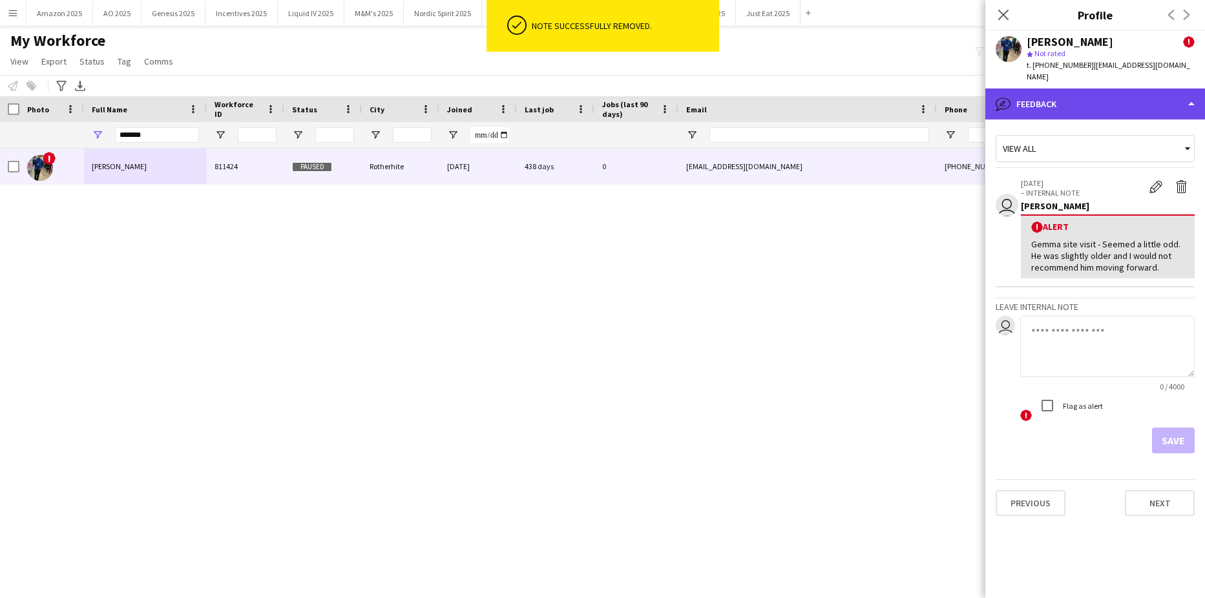
drag, startPoint x: 1125, startPoint y: 89, endPoint x: 1134, endPoint y: 99, distance: 13.7
click at [1125, 89] on div "bubble-pencil Feedback" at bounding box center [1095, 103] width 220 height 31
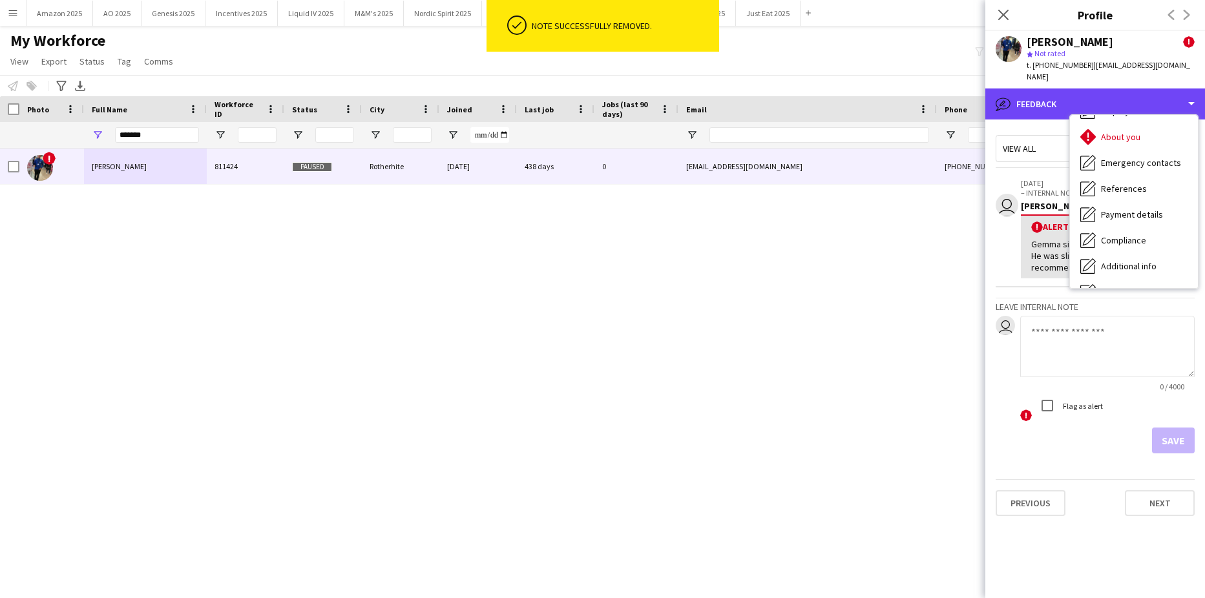
scroll to position [0, 0]
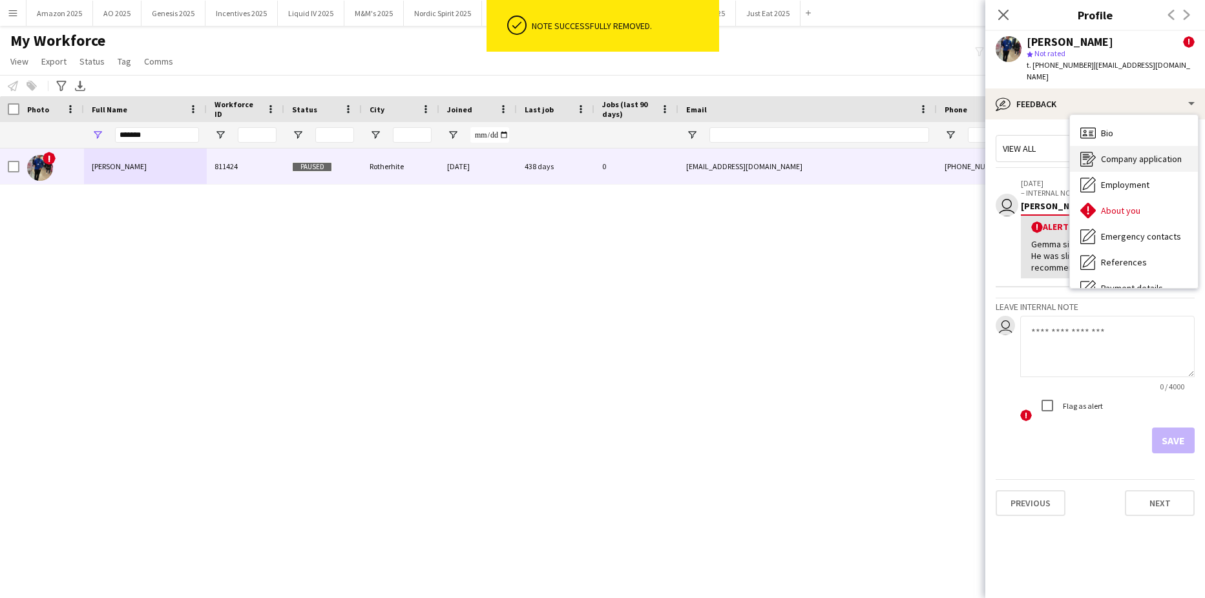
click at [1161, 146] on div "Company application Company application" at bounding box center [1134, 159] width 128 height 26
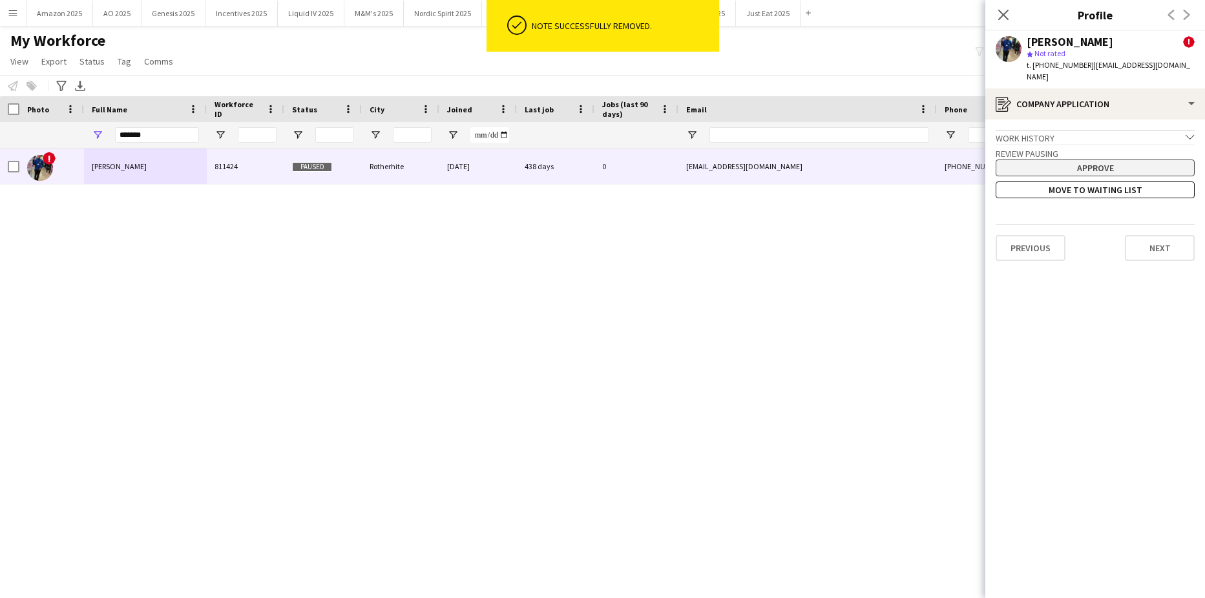
click at [1073, 160] on button "Approve" at bounding box center [1094, 168] width 199 height 17
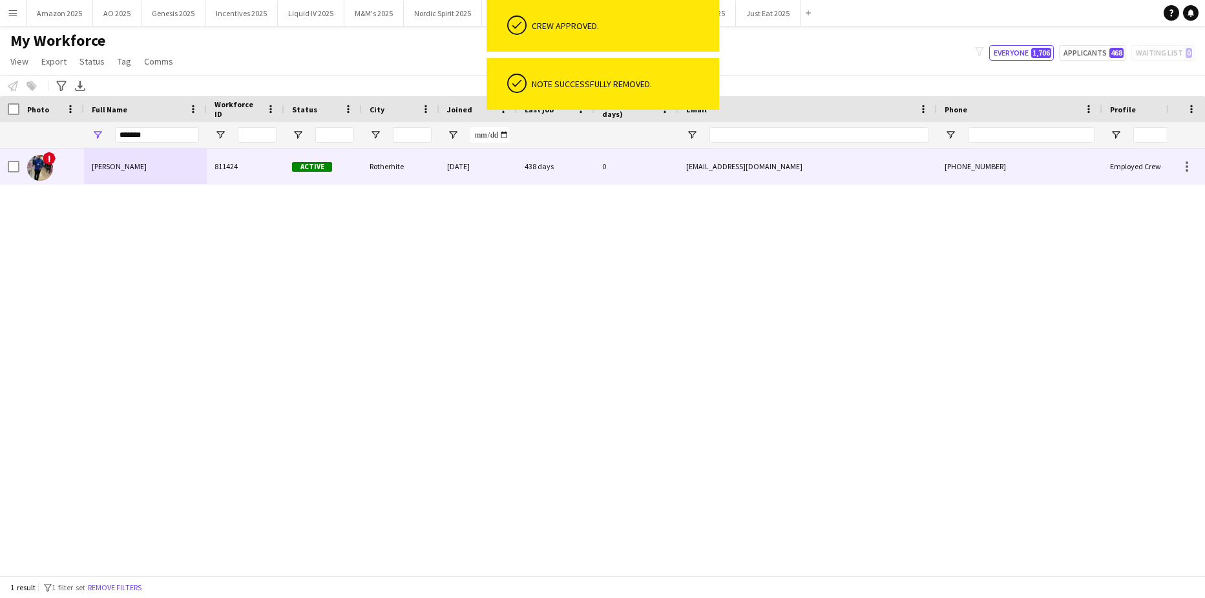
click at [165, 166] on div "Dan Castagno" at bounding box center [145, 167] width 123 height 36
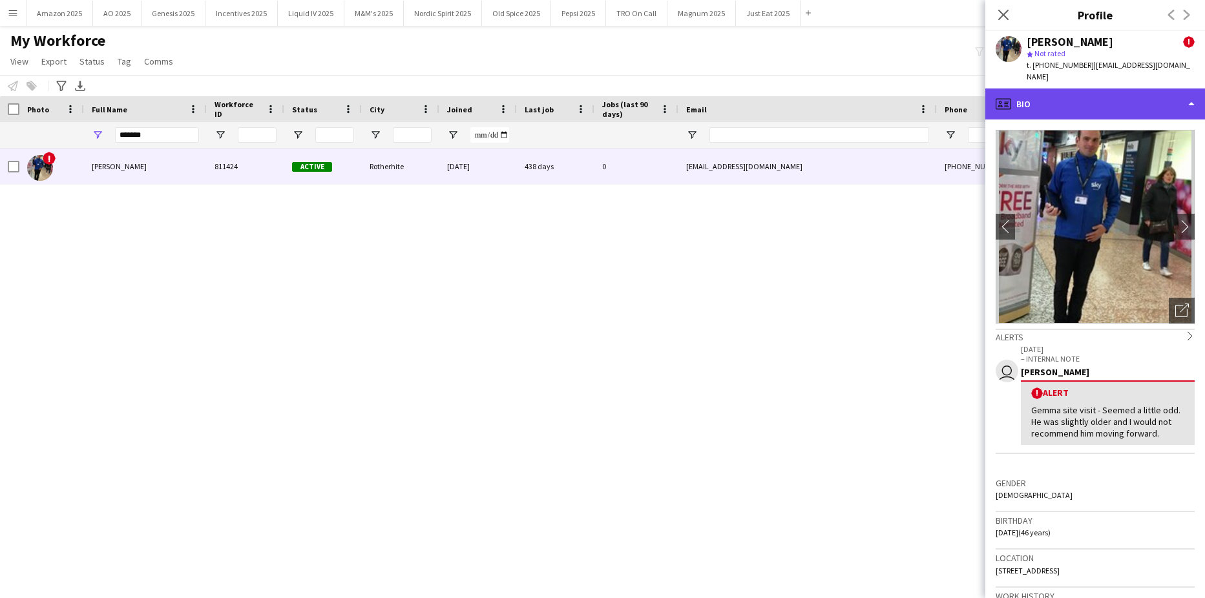
click at [1108, 95] on div "profile Bio" at bounding box center [1095, 103] width 220 height 31
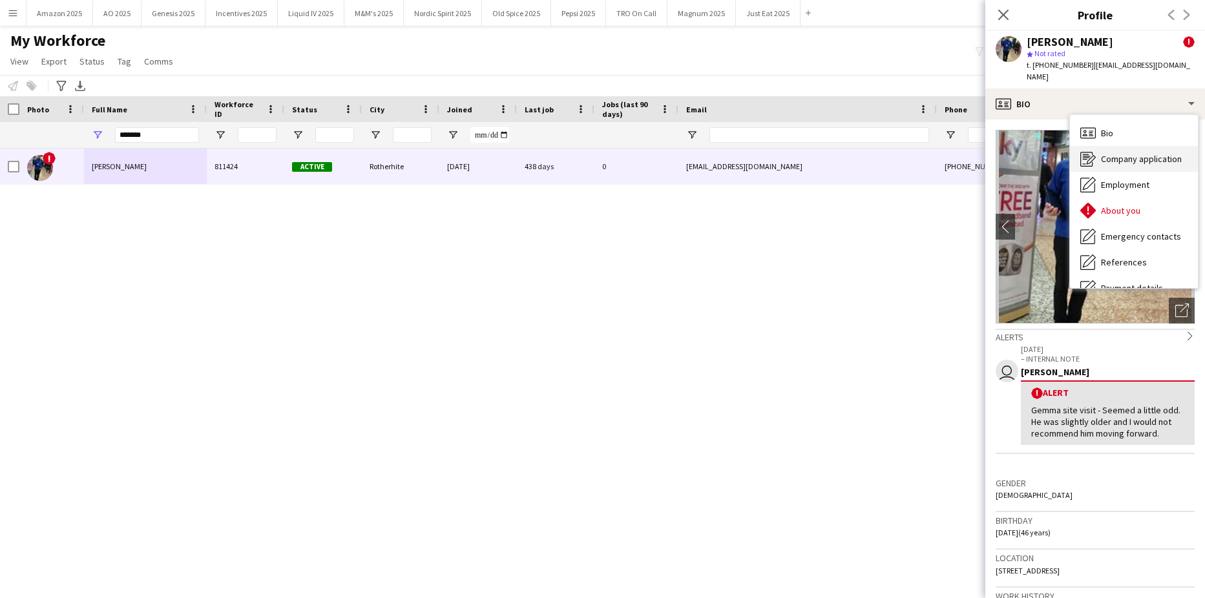
click at [1119, 153] on span "Company application" at bounding box center [1141, 159] width 81 height 12
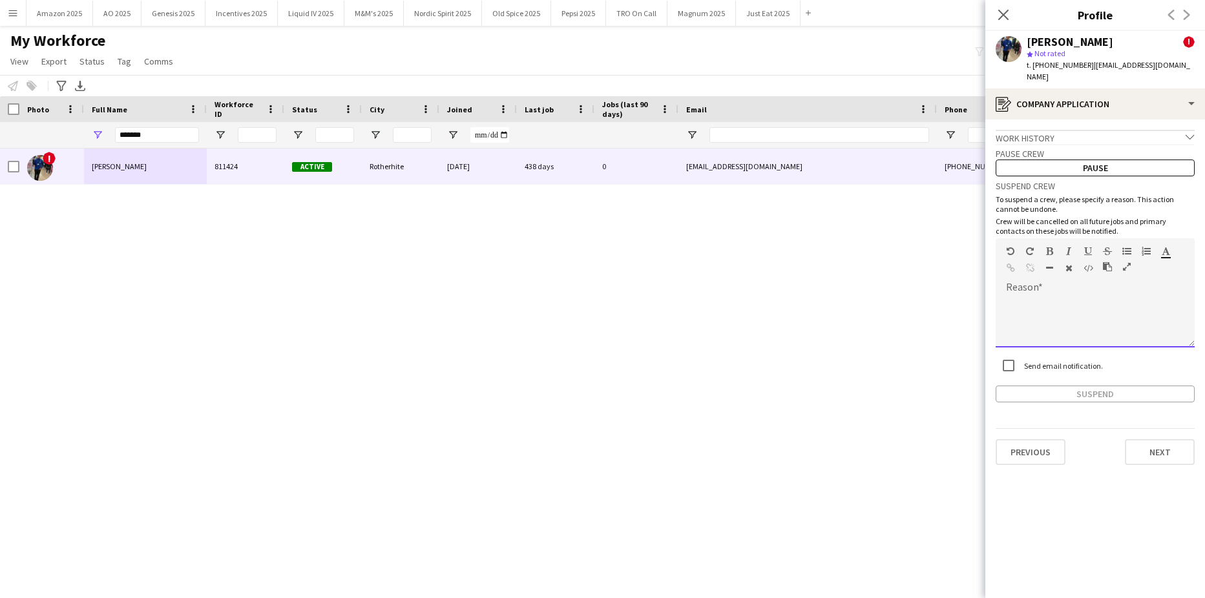
click at [1038, 296] on div at bounding box center [1094, 322] width 199 height 52
click at [1096, 386] on button "Suspend" at bounding box center [1094, 394] width 199 height 17
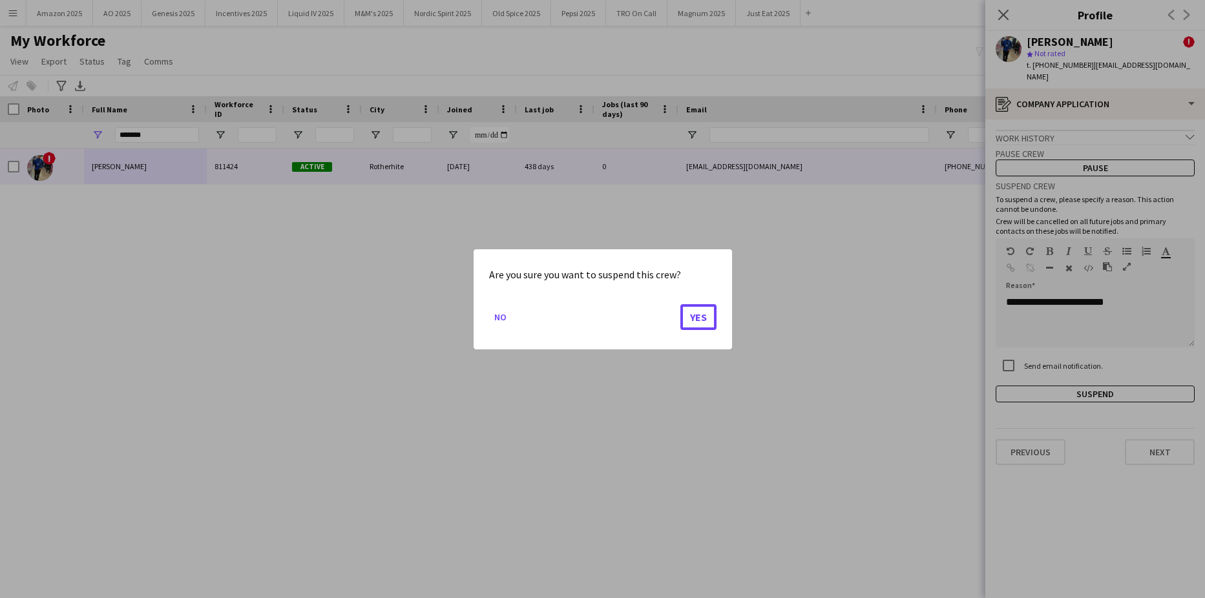
click at [706, 310] on button "Yes" at bounding box center [698, 317] width 36 height 26
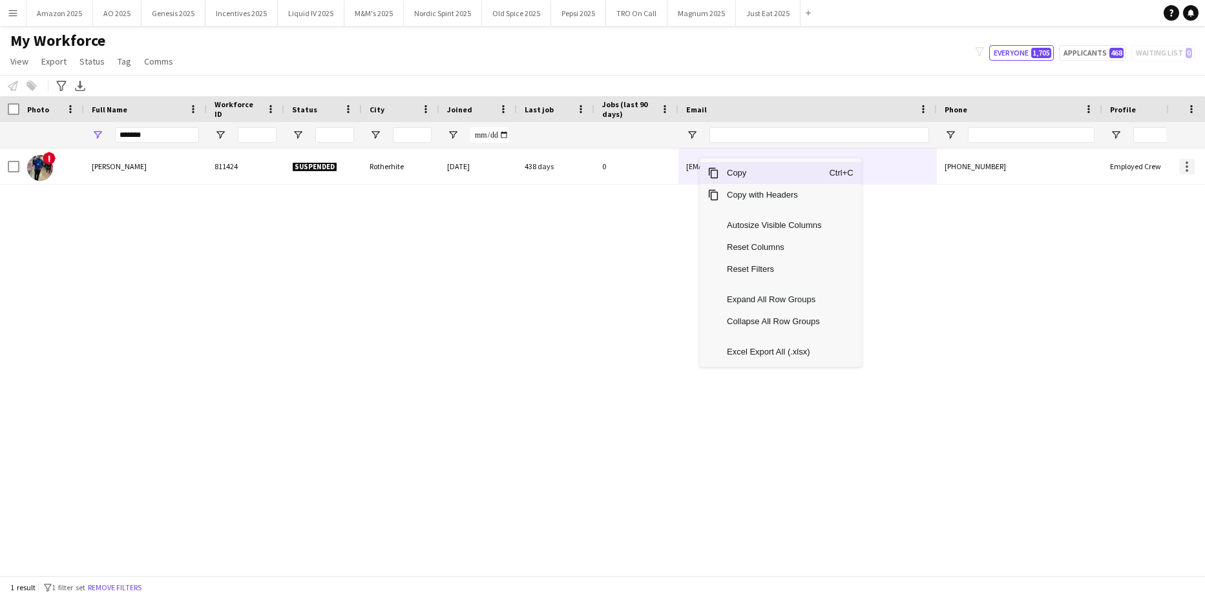
drag, startPoint x: 734, startPoint y: 176, endPoint x: 1188, endPoint y: 163, distance: 453.7
click at [741, 176] on span "Copy" at bounding box center [774, 173] width 110 height 22
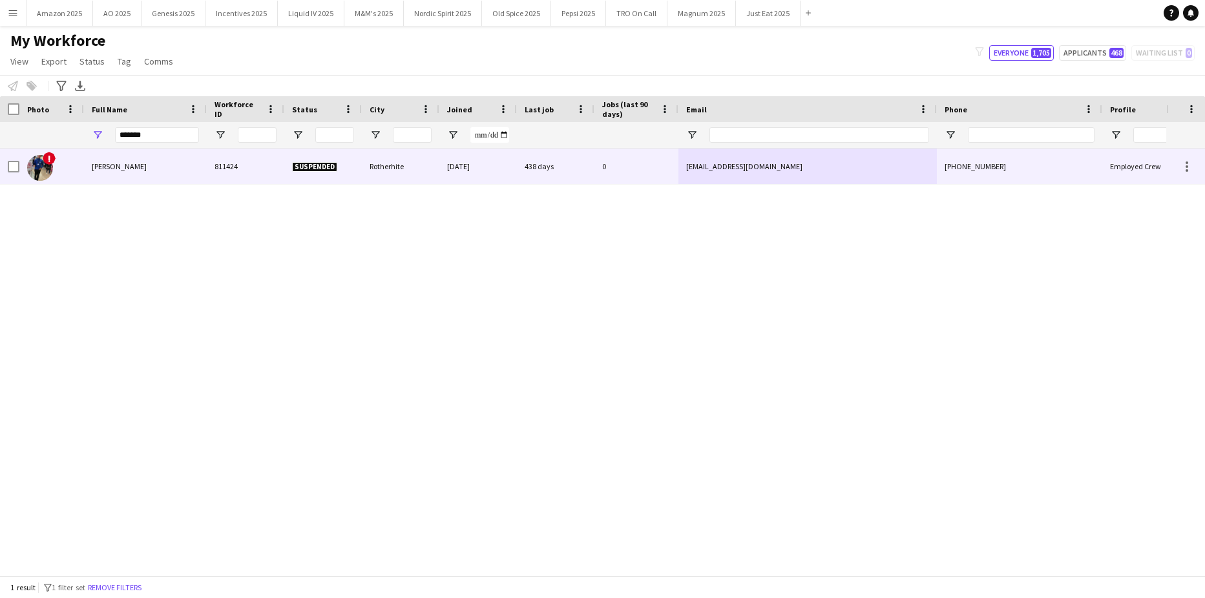
drag, startPoint x: 110, startPoint y: 166, endPoint x: 364, endPoint y: 237, distance: 264.2
click at [110, 166] on span "Dan Castagno" at bounding box center [119, 166] width 55 height 10
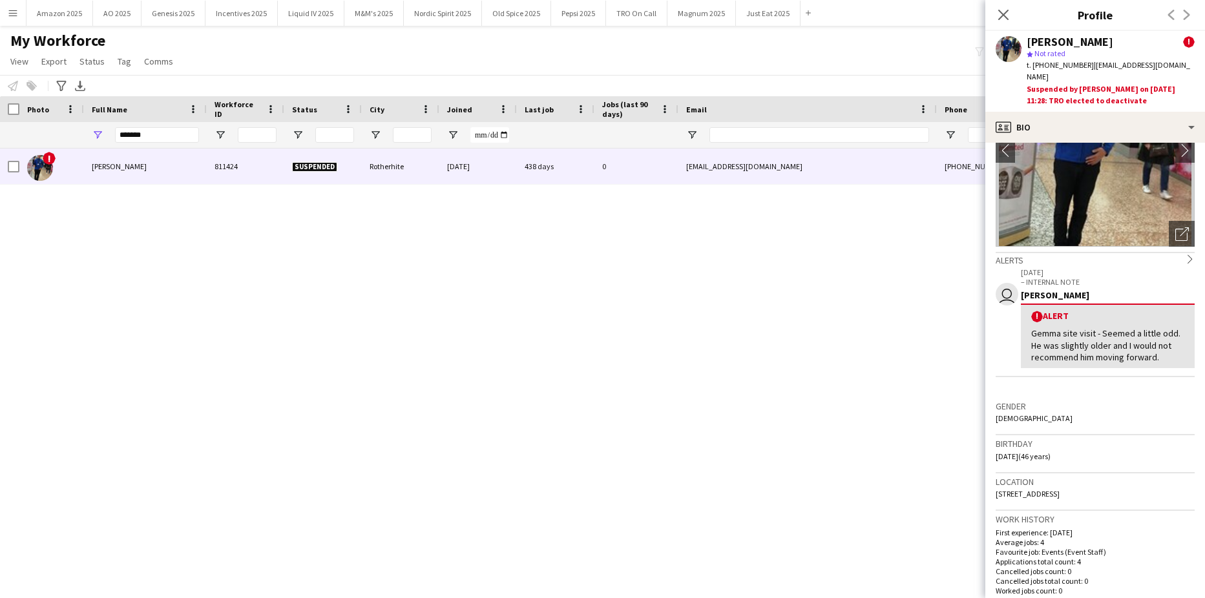
scroll to position [258, 0]
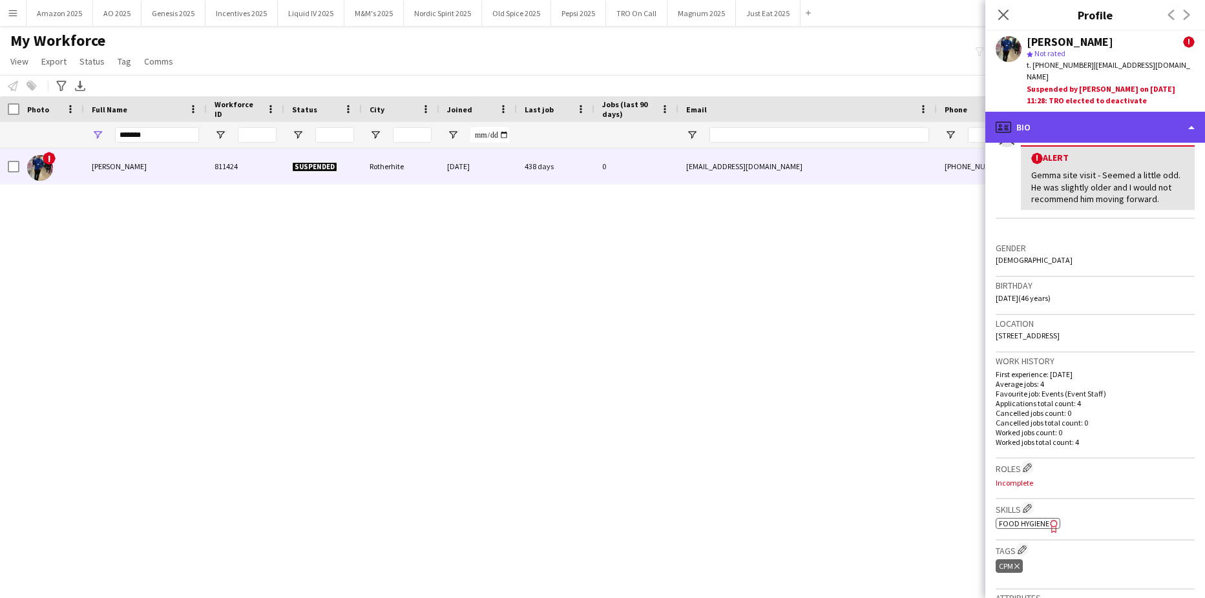
click at [1141, 119] on div "profile Bio" at bounding box center [1095, 127] width 220 height 31
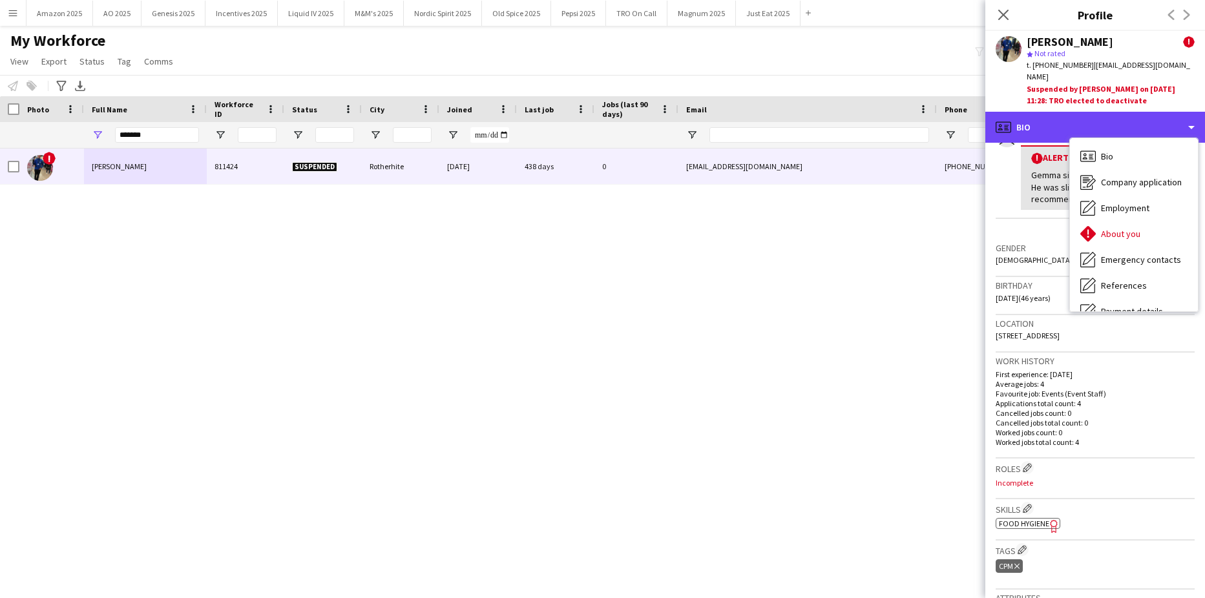
scroll to position [173, 0]
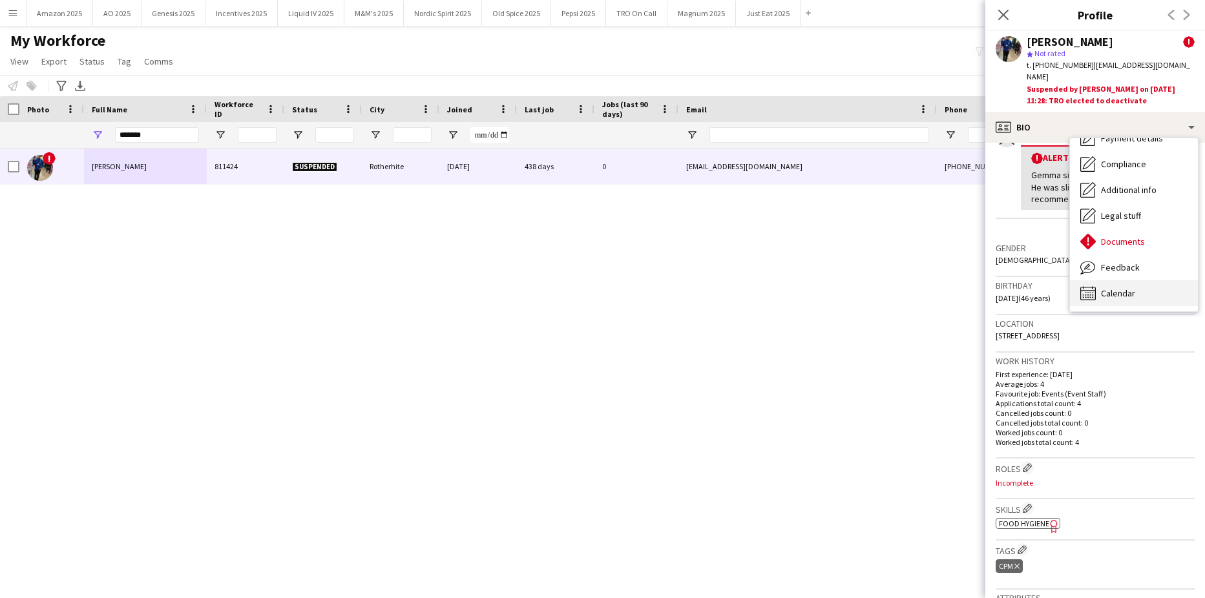
click at [1134, 287] on span "Calendar" at bounding box center [1118, 293] width 34 height 12
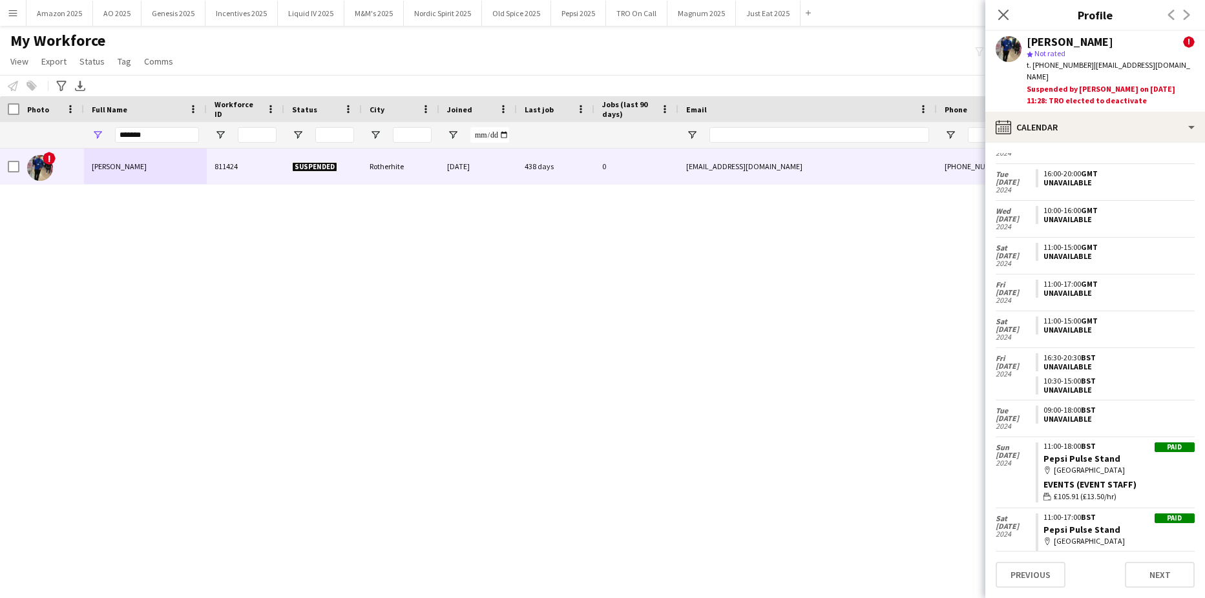
scroll to position [1528, 0]
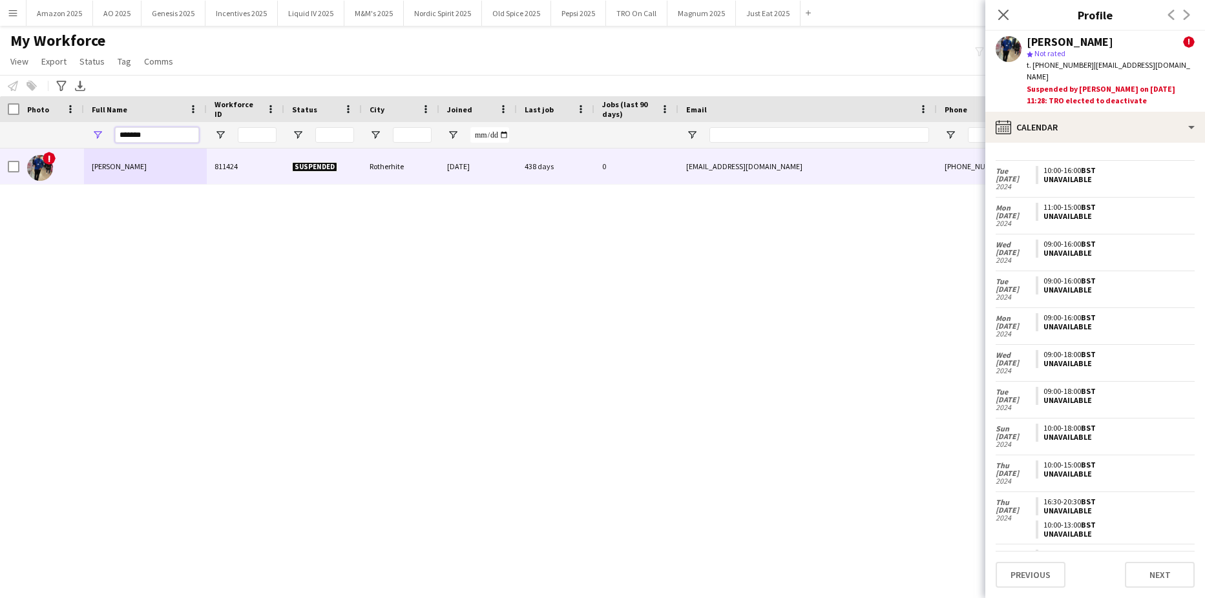
drag, startPoint x: 149, startPoint y: 137, endPoint x: -33, endPoint y: 131, distance: 182.3
click at [0, 131] on html "Menu Boards Boards Boards All jobs Status Workforce Workforce My Workforce Recr…" at bounding box center [602, 299] width 1205 height 598
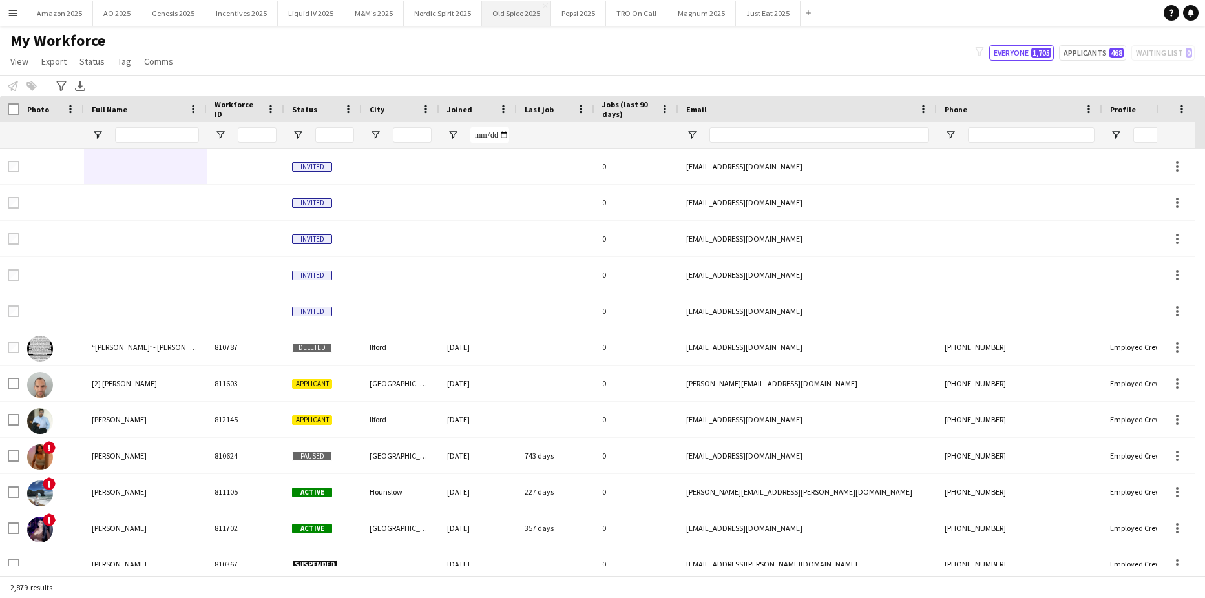
click at [512, 12] on button "Old Spice 2025 Close" at bounding box center [516, 13] width 69 height 25
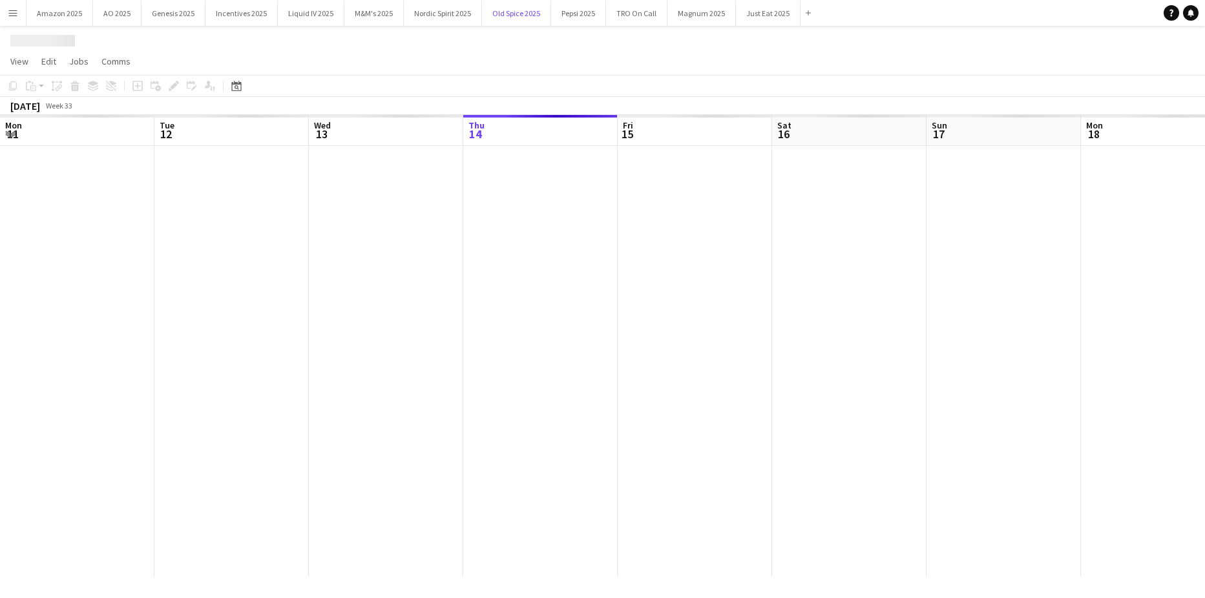
scroll to position [0, 309]
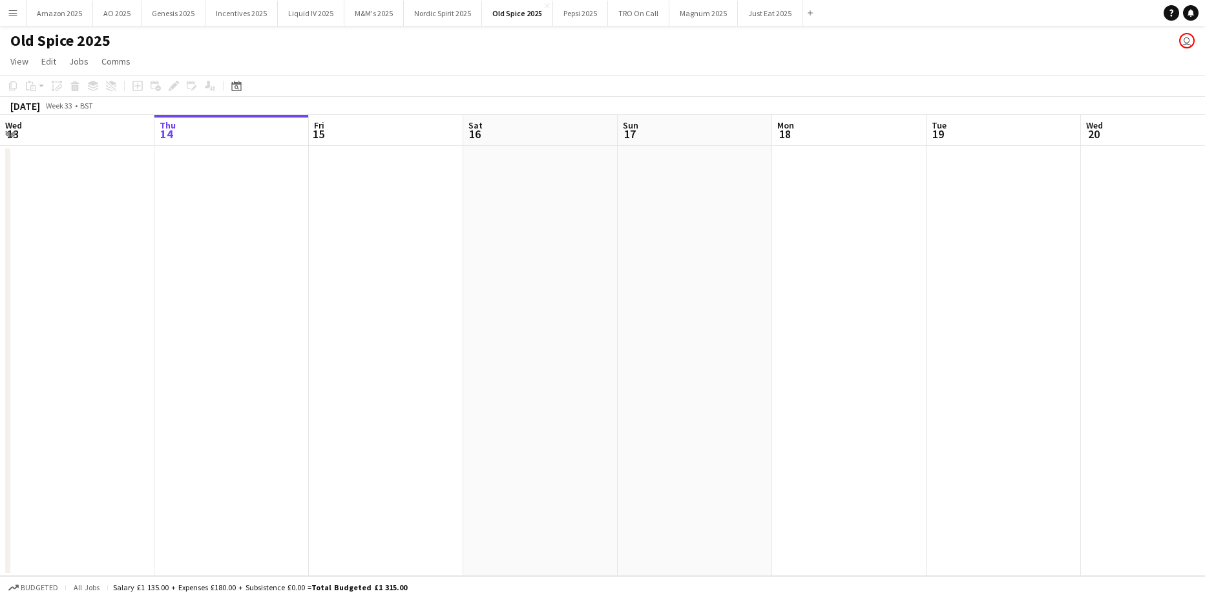
drag, startPoint x: 238, startPoint y: 85, endPoint x: 261, endPoint y: 180, distance: 97.8
click at [237, 85] on icon at bounding box center [236, 86] width 10 height 10
click at [344, 234] on span "24" at bounding box center [341, 234] width 16 height 16
click at [411, 268] on app-date-cell at bounding box center [405, 361] width 154 height 430
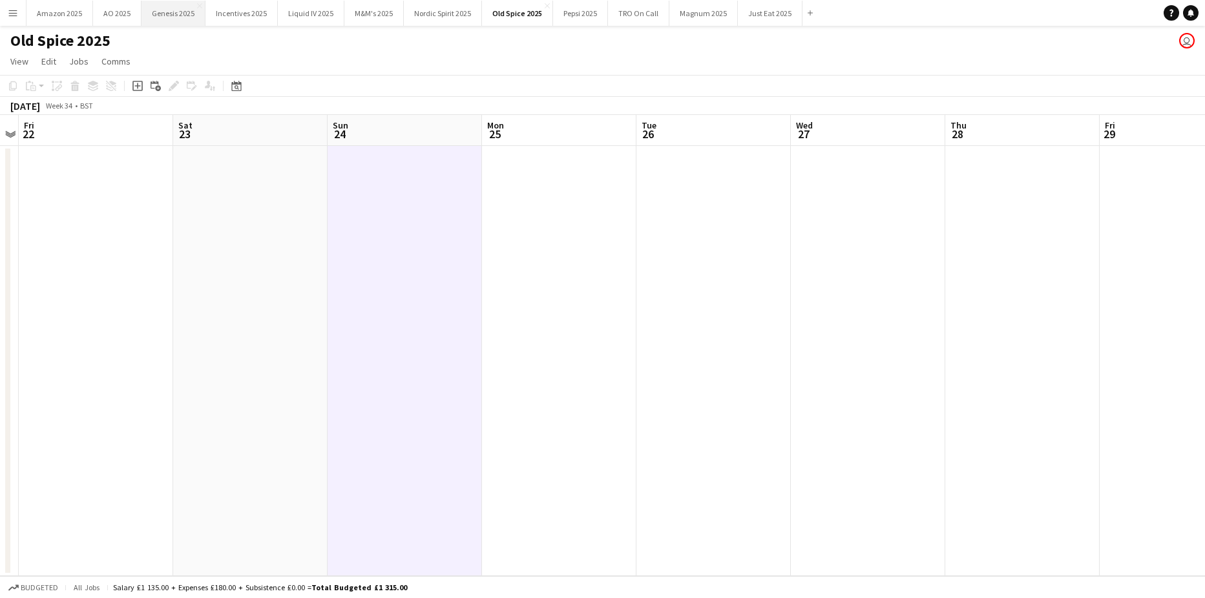
click at [171, 16] on button "Genesis 2025 Close" at bounding box center [173, 13] width 64 height 25
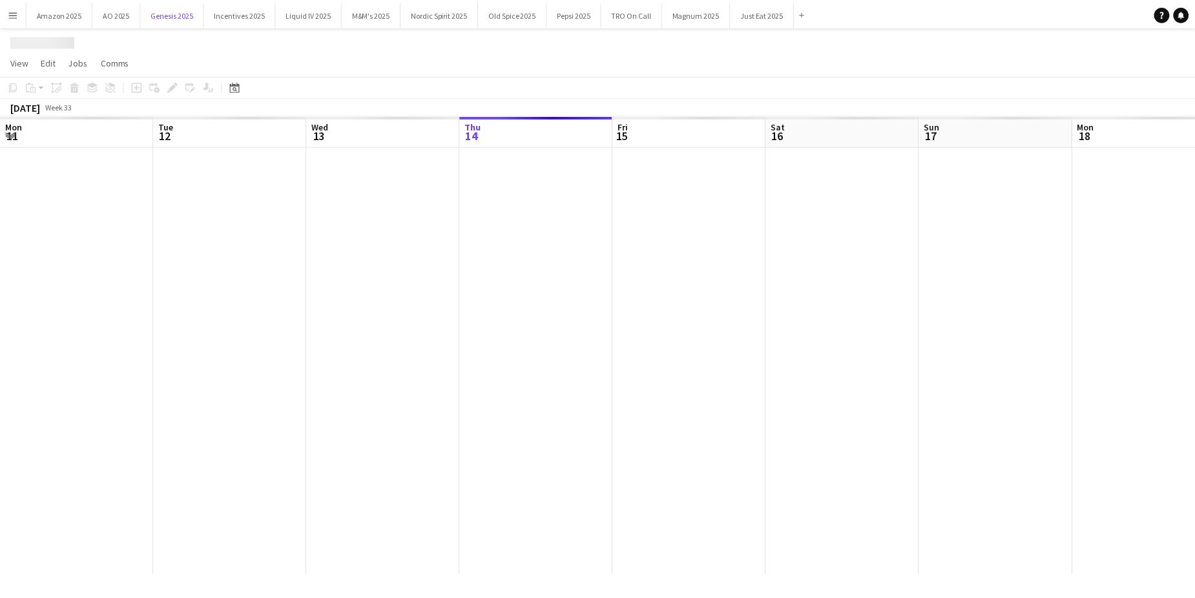
scroll to position [0, 309]
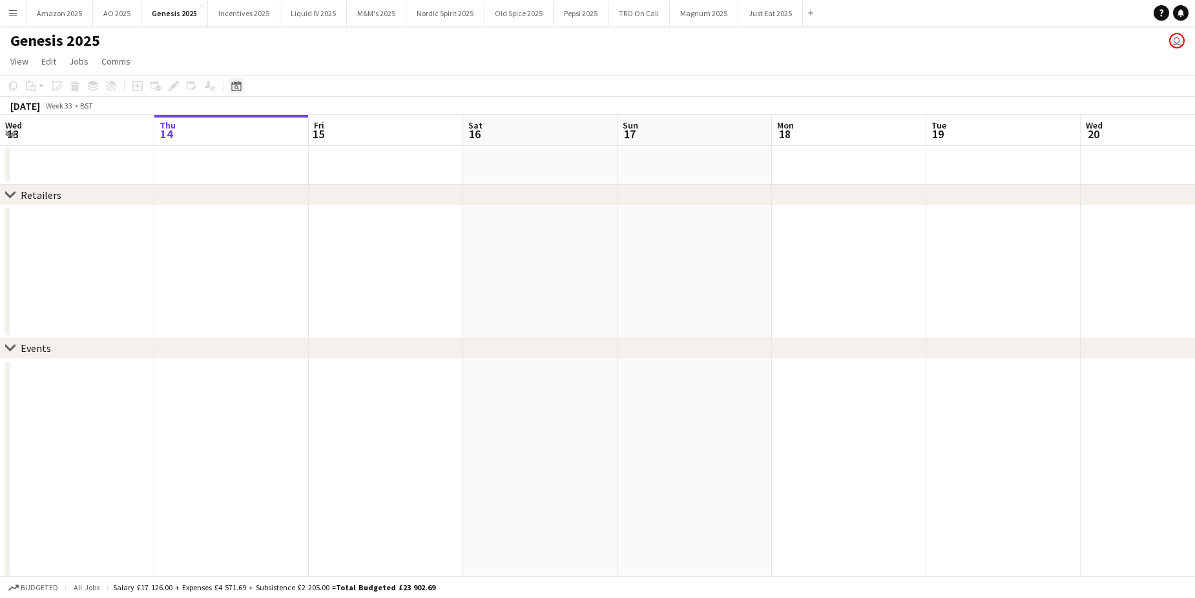
click at [239, 88] on icon "Date picker" at bounding box center [236, 86] width 10 height 10
click at [309, 238] on span "22" at bounding box center [307, 234] width 16 height 16
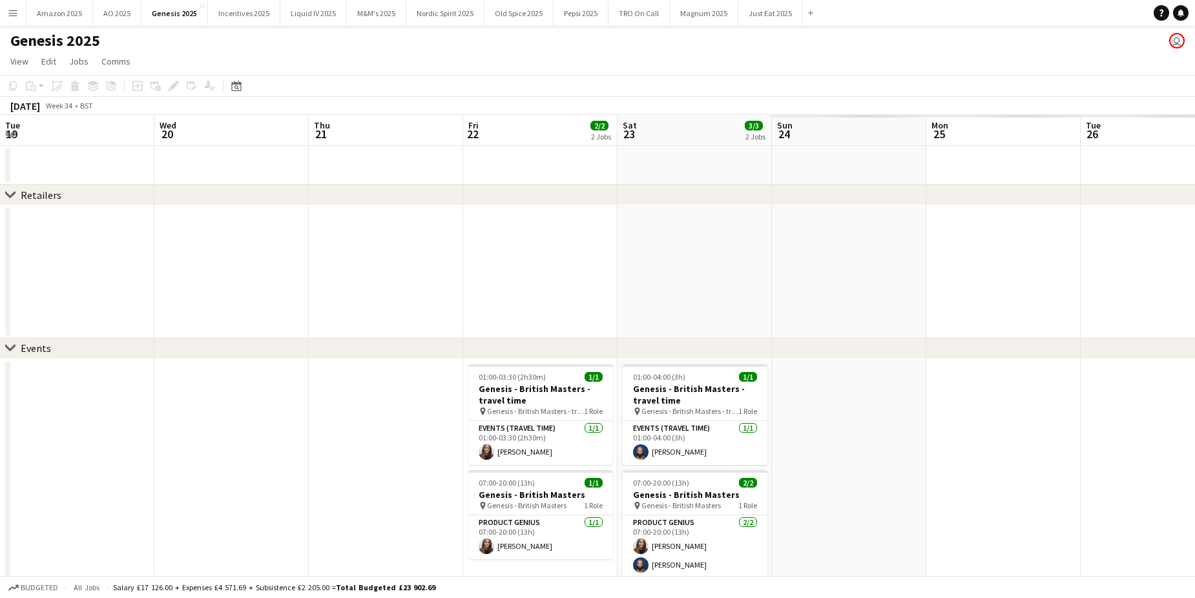
scroll to position [0, 444]
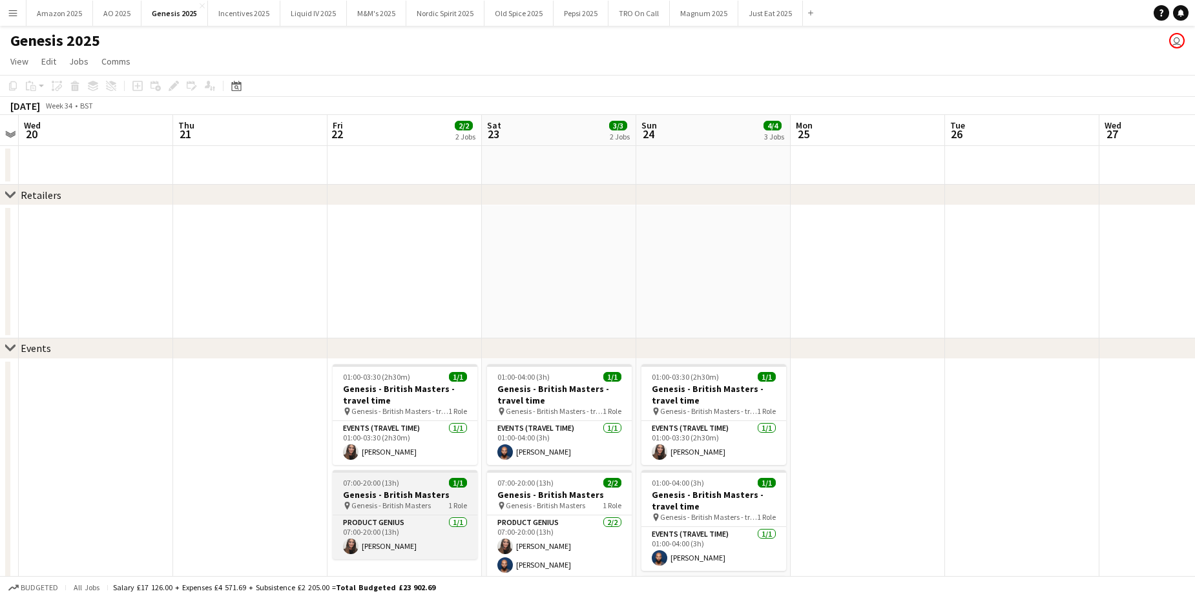
click at [393, 473] on app-job-card "07:00-20:00 (13h) 1/1 Genesis - British Masters pin Genesis - British Masters 1…" at bounding box center [405, 514] width 145 height 89
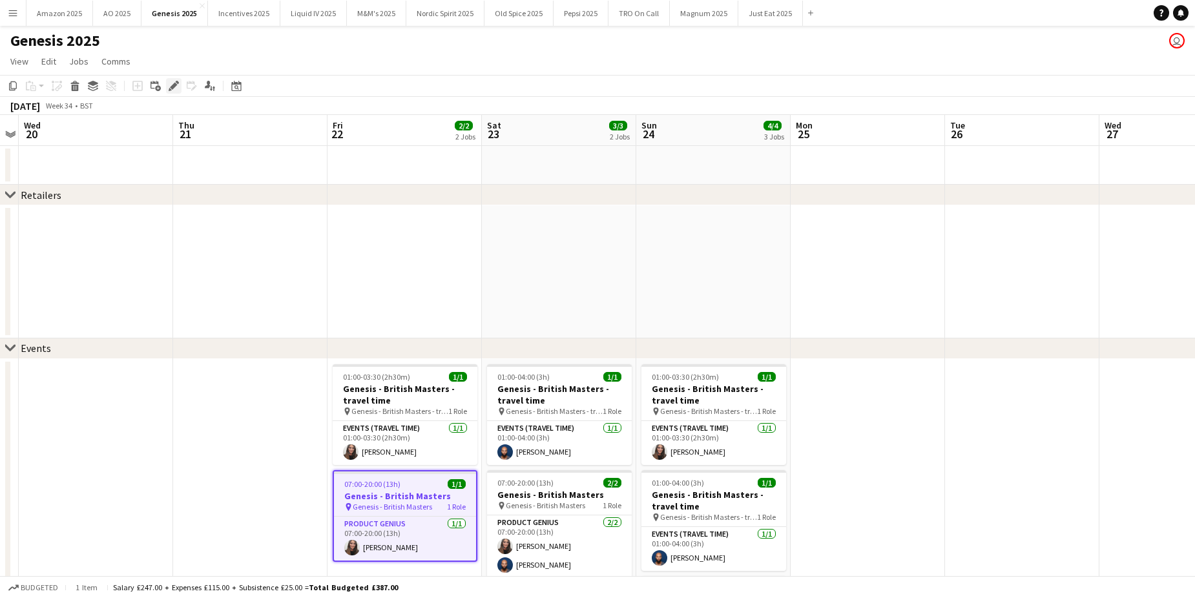
drag, startPoint x: 170, startPoint y: 81, endPoint x: 178, endPoint y: 86, distance: 9.9
click at [172, 83] on icon "Edit" at bounding box center [174, 86] width 10 height 10
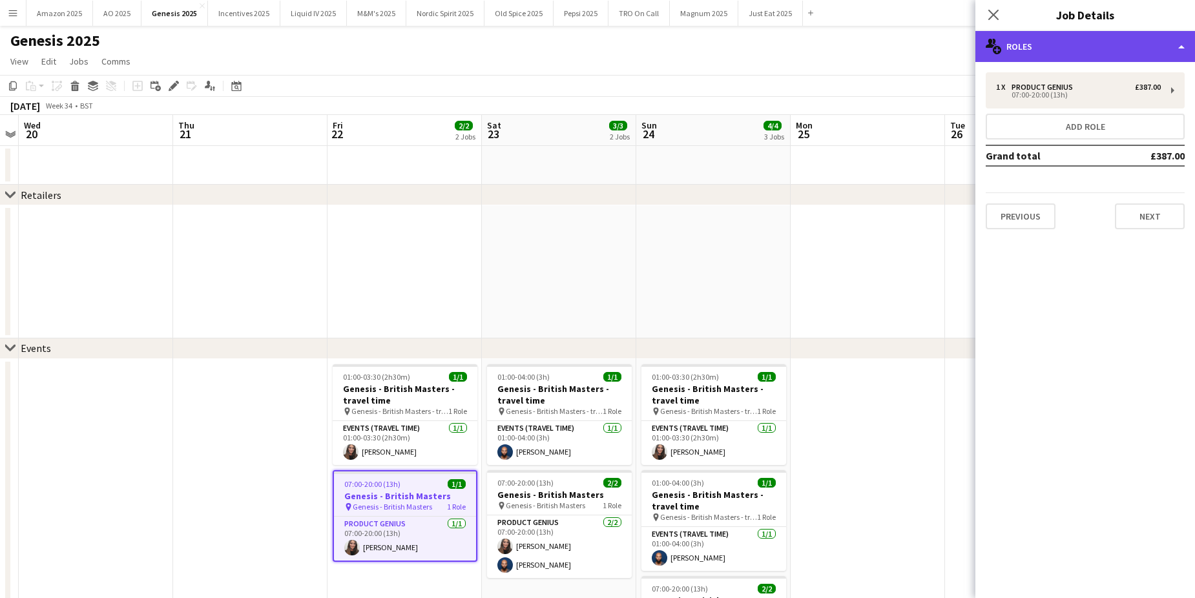
click at [1157, 52] on div "multiple-users-add Roles" at bounding box center [1085, 46] width 220 height 31
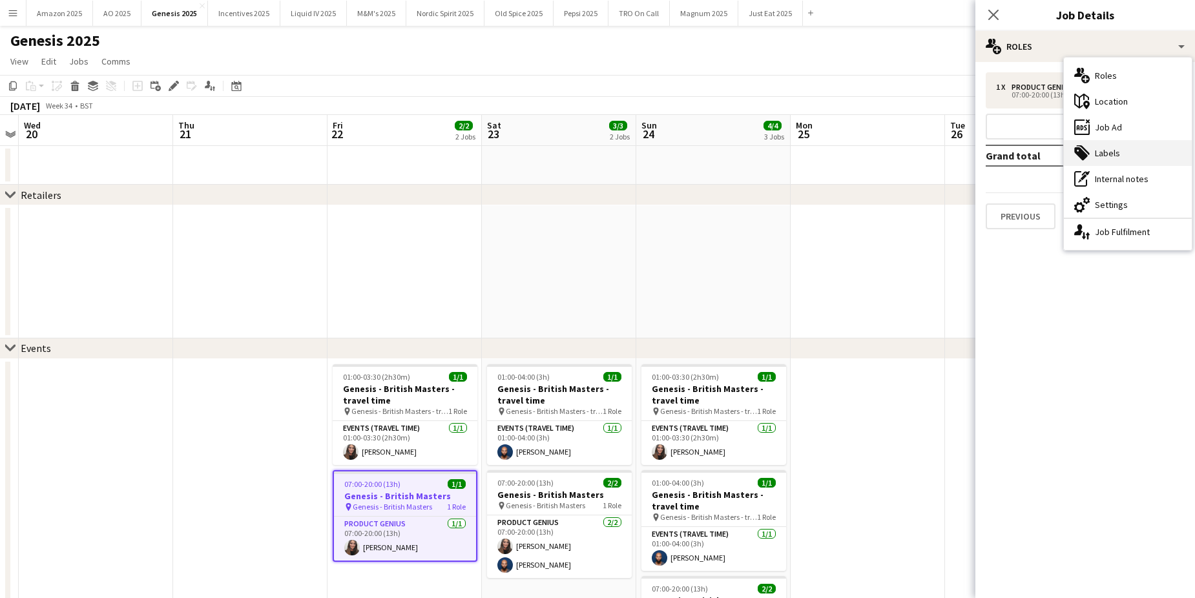
click at [1114, 151] on div "tags-double Labels" at bounding box center [1128, 153] width 128 height 26
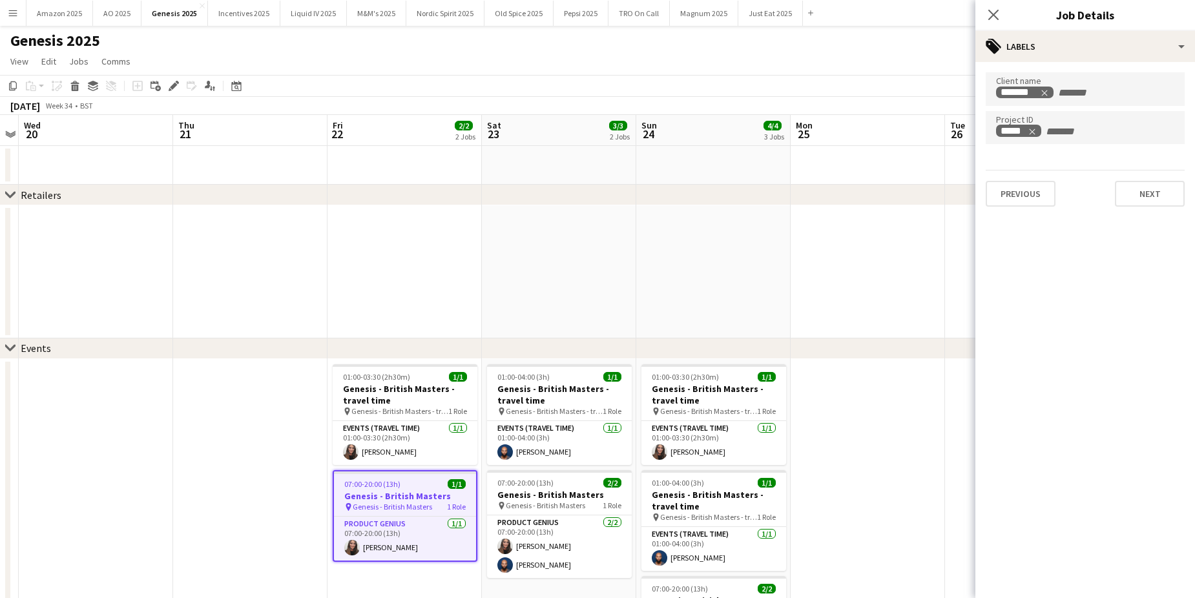
click at [861, 244] on app-date-cell at bounding box center [868, 271] width 154 height 133
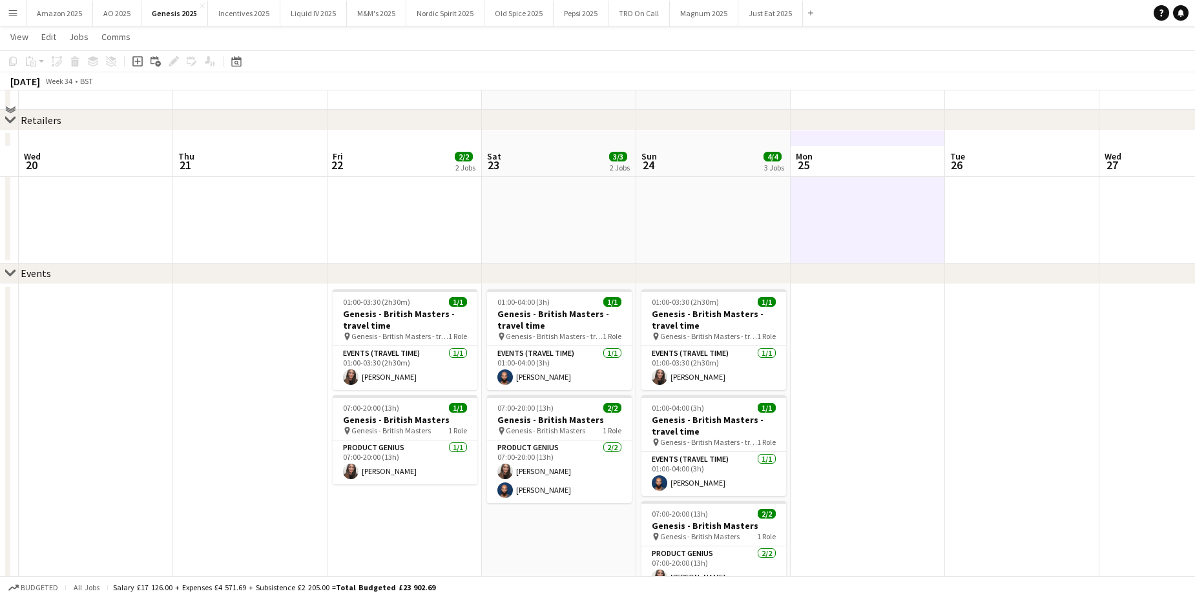
scroll to position [129, 0]
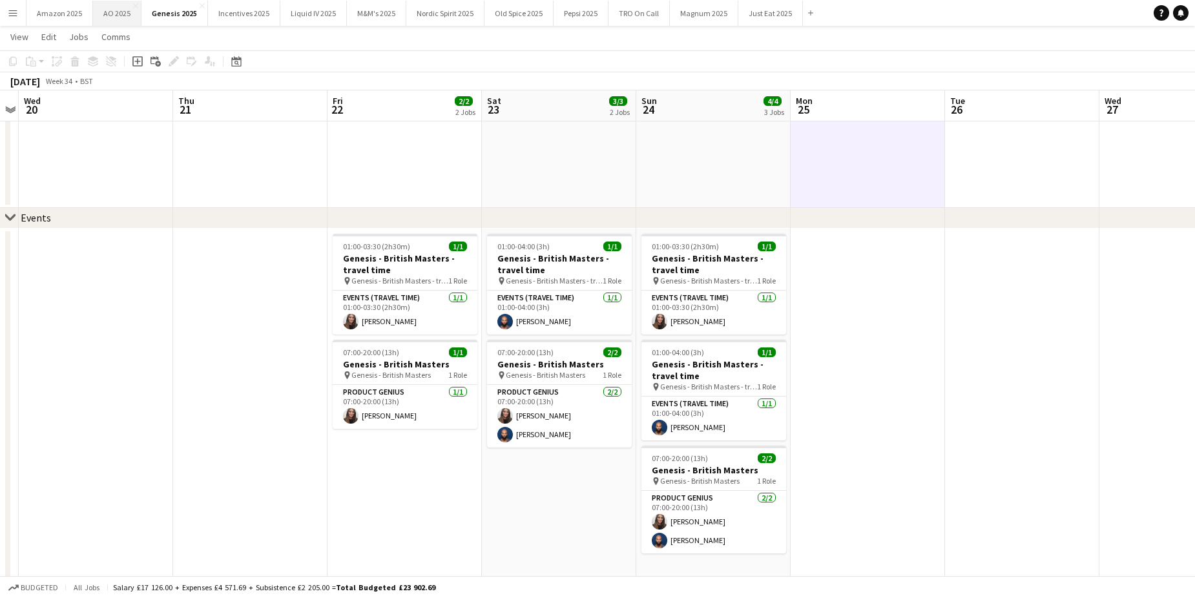
click at [107, 14] on button "AO 2025 Close" at bounding box center [117, 13] width 48 height 25
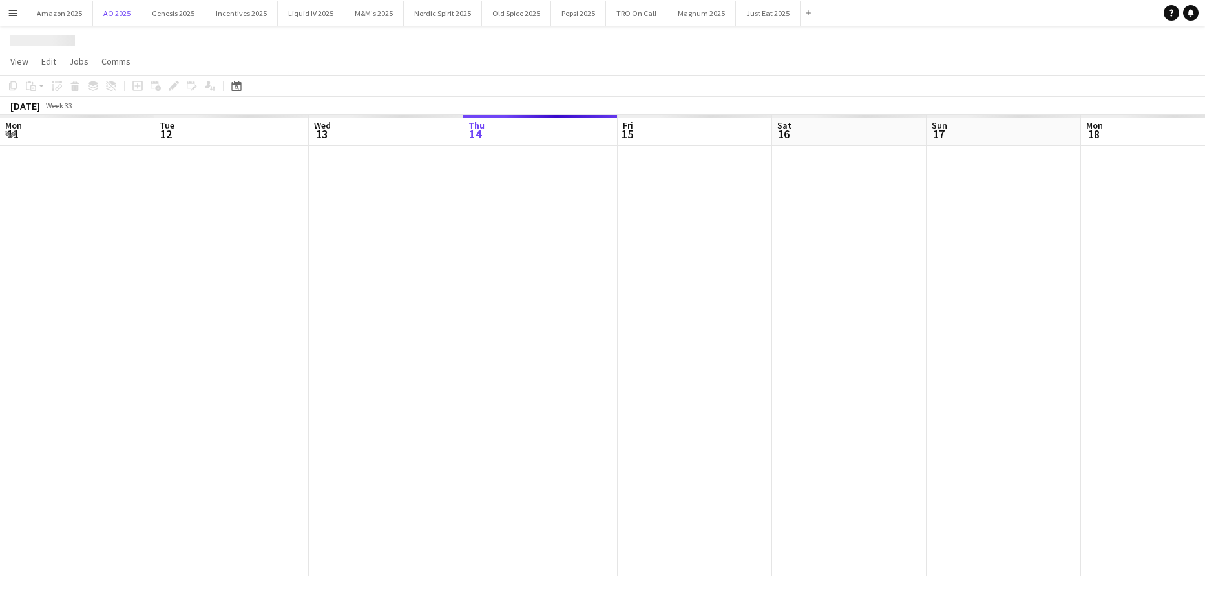
scroll to position [0, 309]
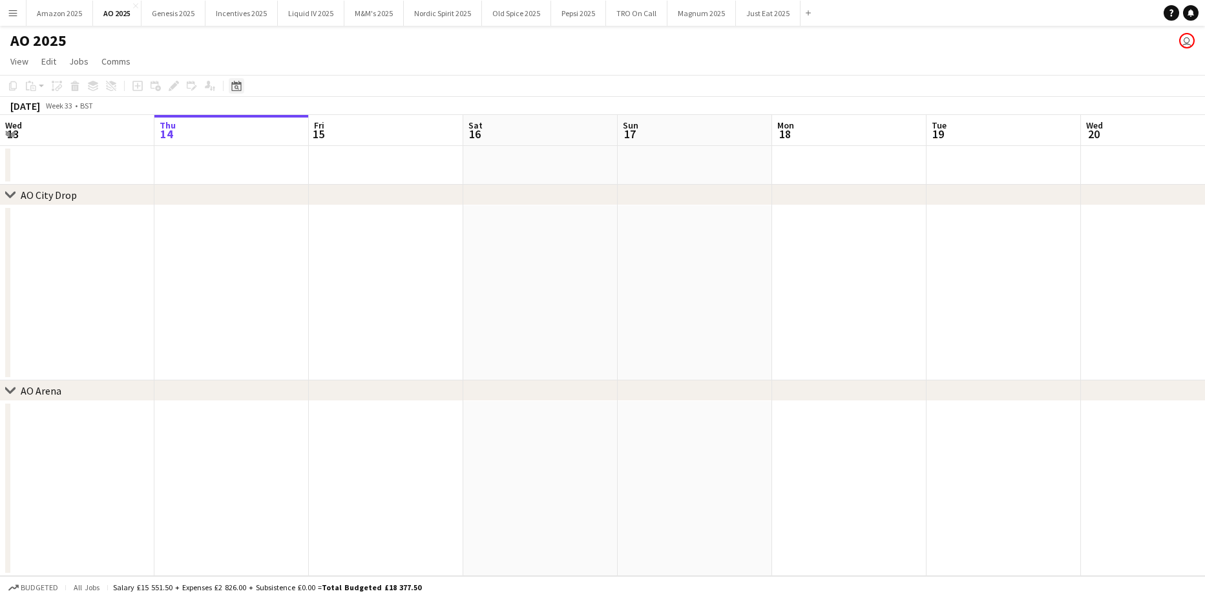
click at [240, 89] on icon "Date picker" at bounding box center [236, 86] width 10 height 10
click at [255, 253] on span "26" at bounding box center [257, 251] width 16 height 16
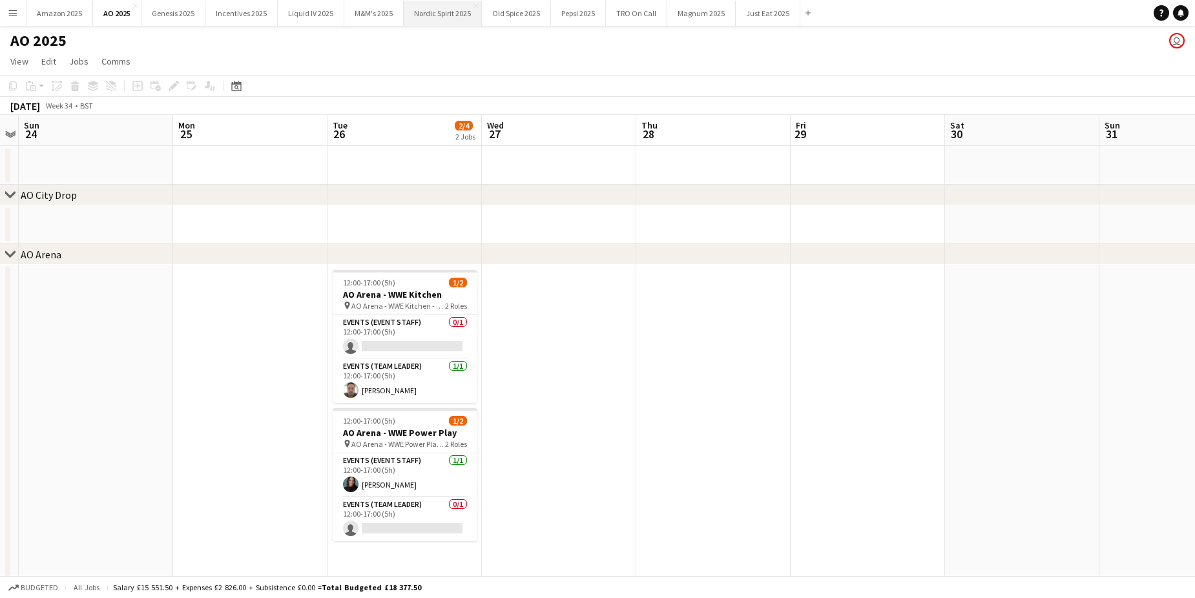
click at [444, 17] on button "Nordic Spirit 2025 Close" at bounding box center [443, 13] width 78 height 25
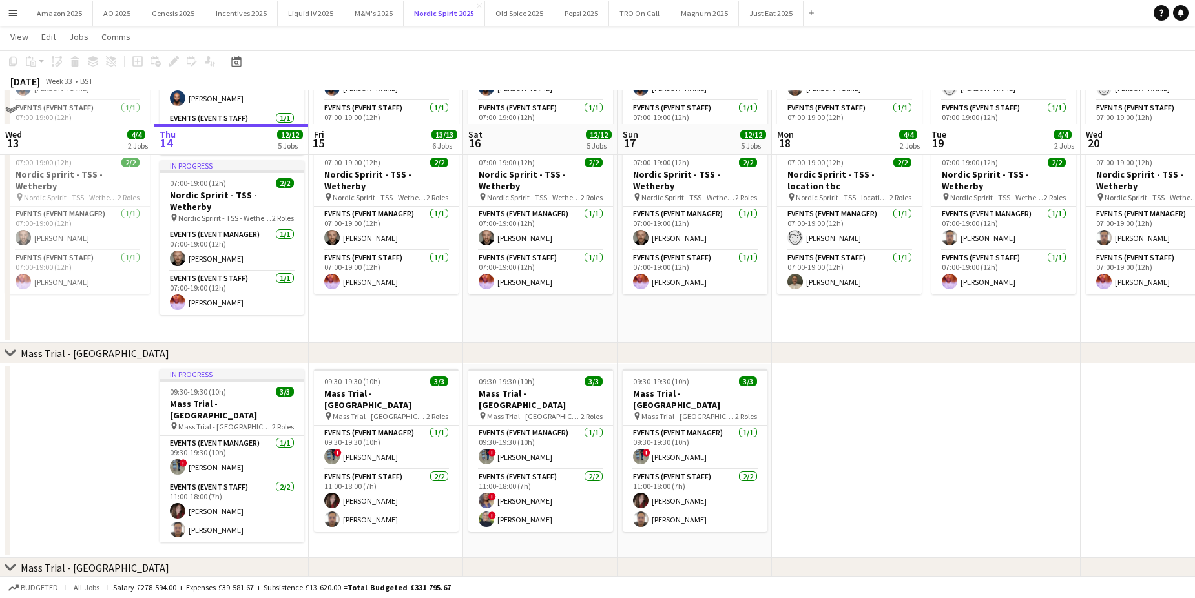
scroll to position [581, 0]
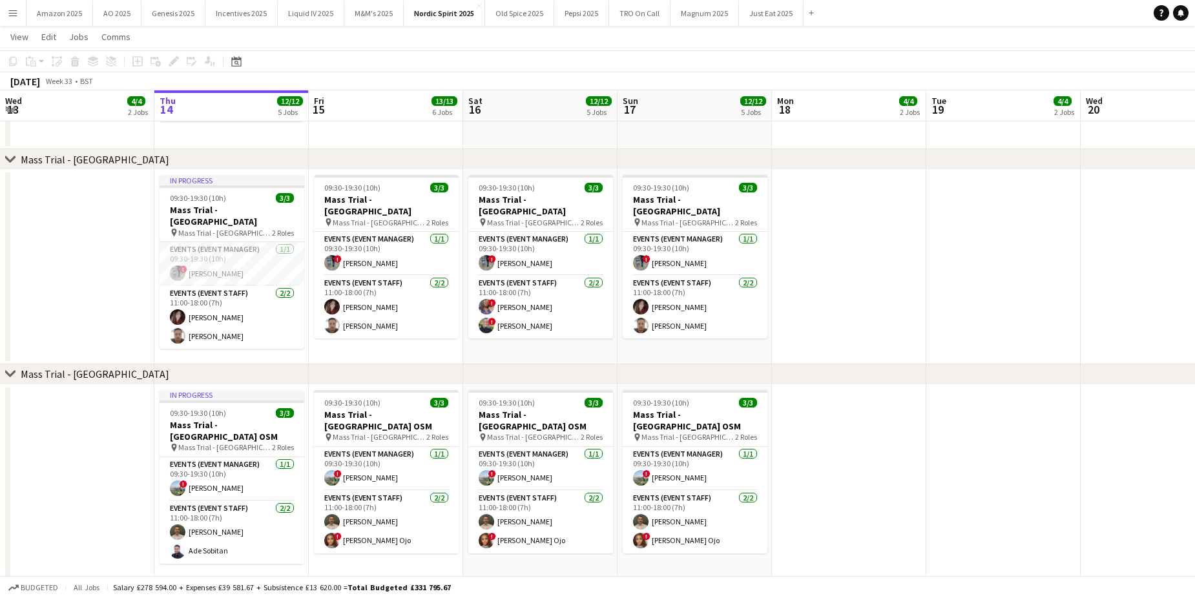
click at [997, 253] on app-date-cell at bounding box center [1003, 267] width 154 height 194
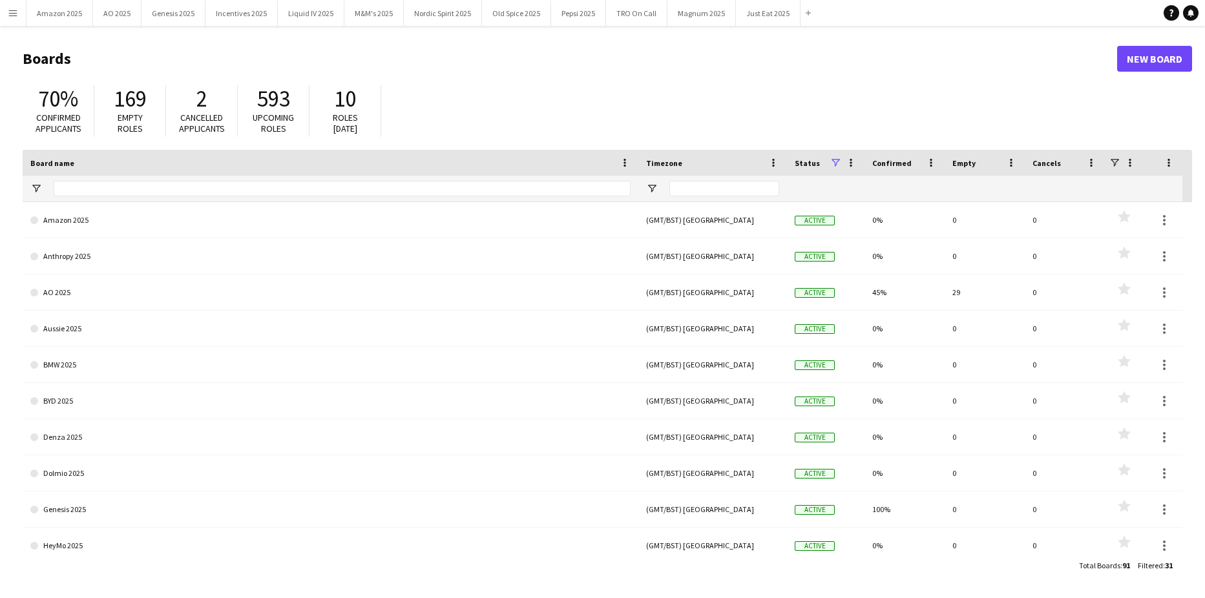
click at [16, 8] on app-icon "Menu" at bounding box center [13, 13] width 10 height 10
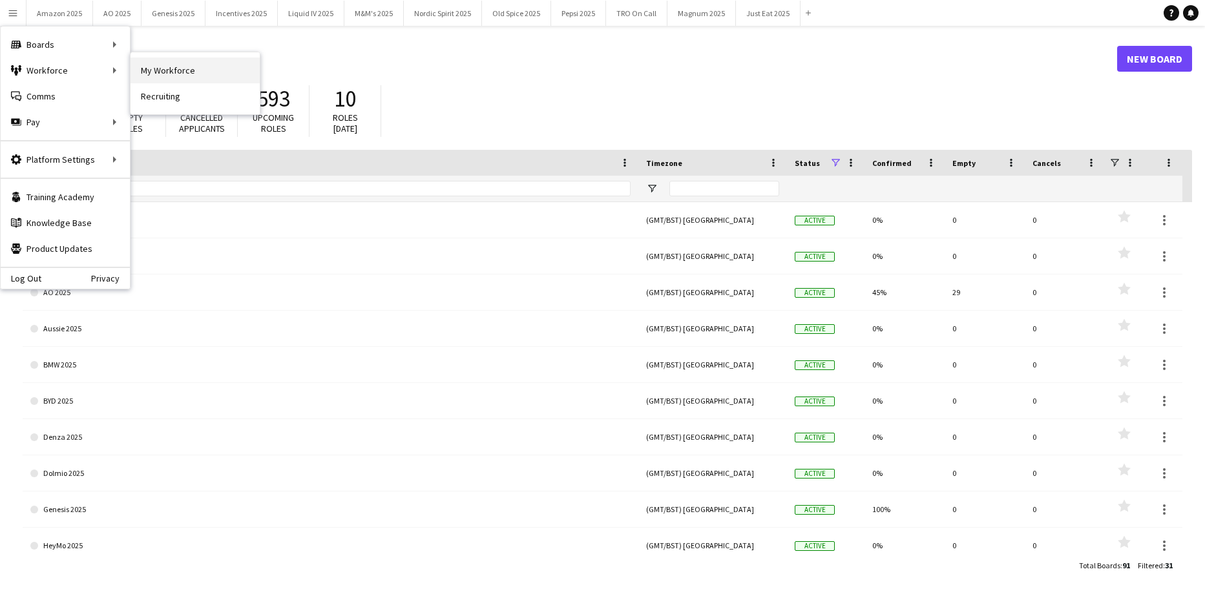
click at [161, 69] on link "My Workforce" at bounding box center [194, 70] width 129 height 26
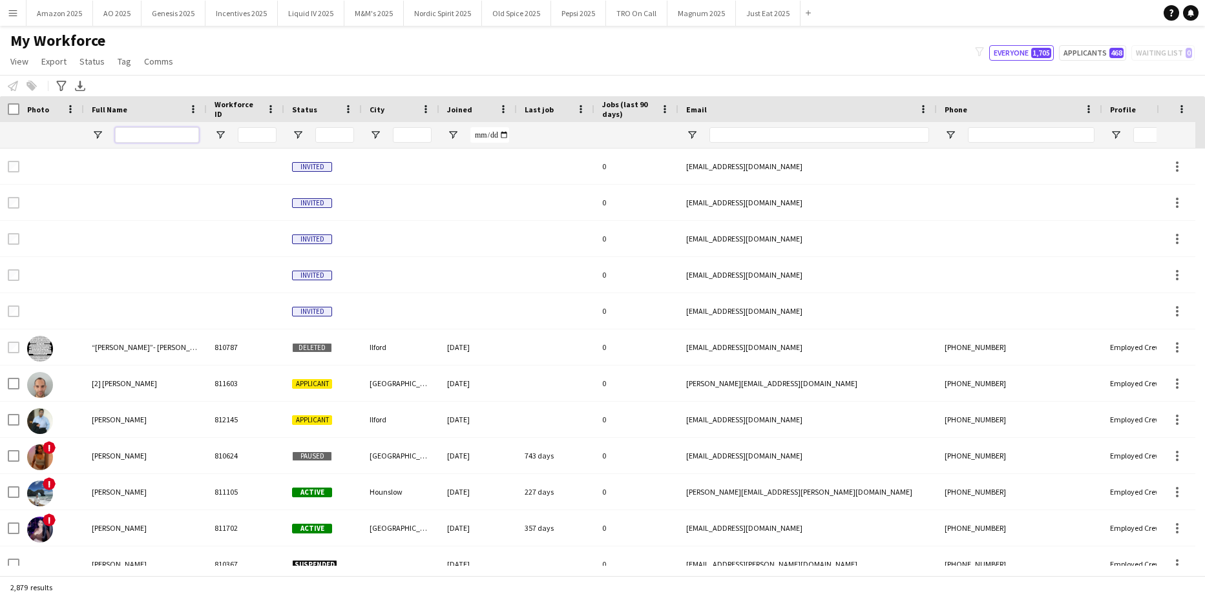
click at [141, 136] on input "Full Name Filter Input" at bounding box center [157, 135] width 84 height 16
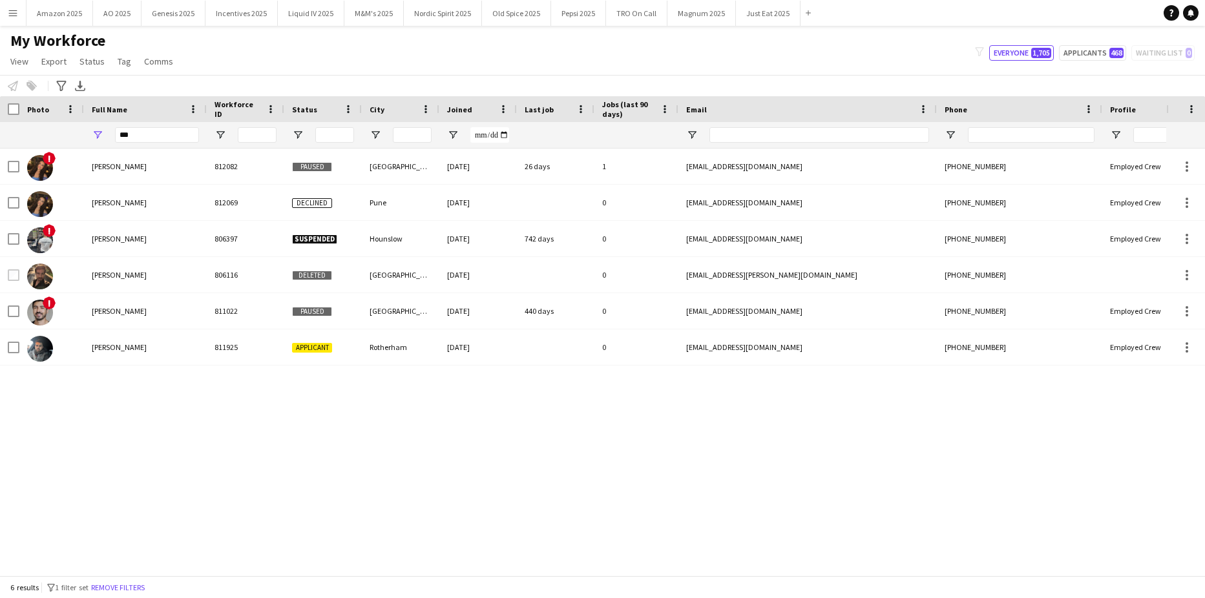
click at [130, 439] on div "! Dua Benhayoun 812082 Paused Manchester 02-12-2024 26 days 1 dua.benhayoun@gma…" at bounding box center [583, 357] width 1166 height 417
click at [170, 135] on input "***" at bounding box center [157, 135] width 84 height 16
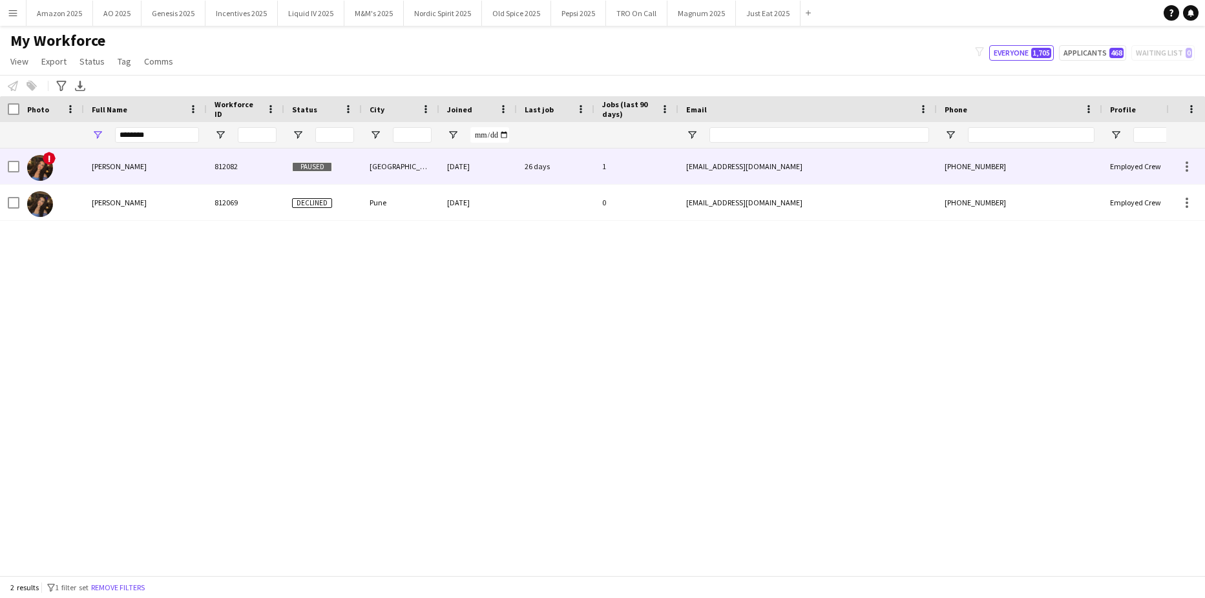
click at [147, 170] on div "Dua Benhayoun" at bounding box center [145, 167] width 123 height 36
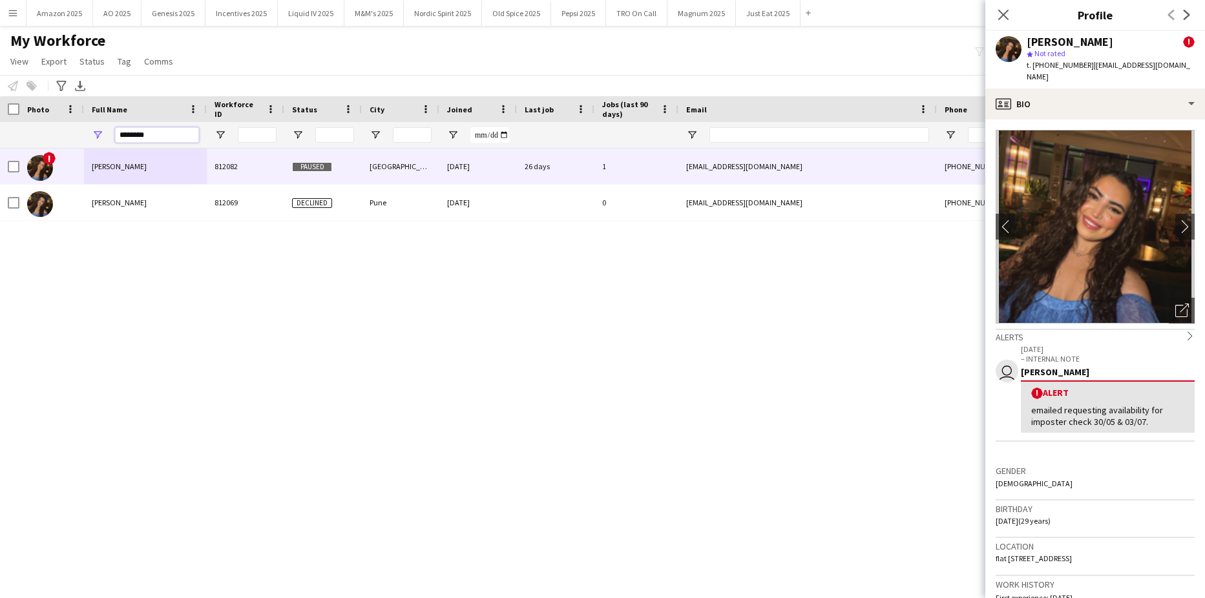
drag, startPoint x: 184, startPoint y: 138, endPoint x: 363, endPoint y: 176, distance: 183.0
click at [0, 137] on html "Menu Boards Boards Boards All jobs Status Workforce Workforce My Workforce Recr…" at bounding box center [602, 299] width 1205 height 598
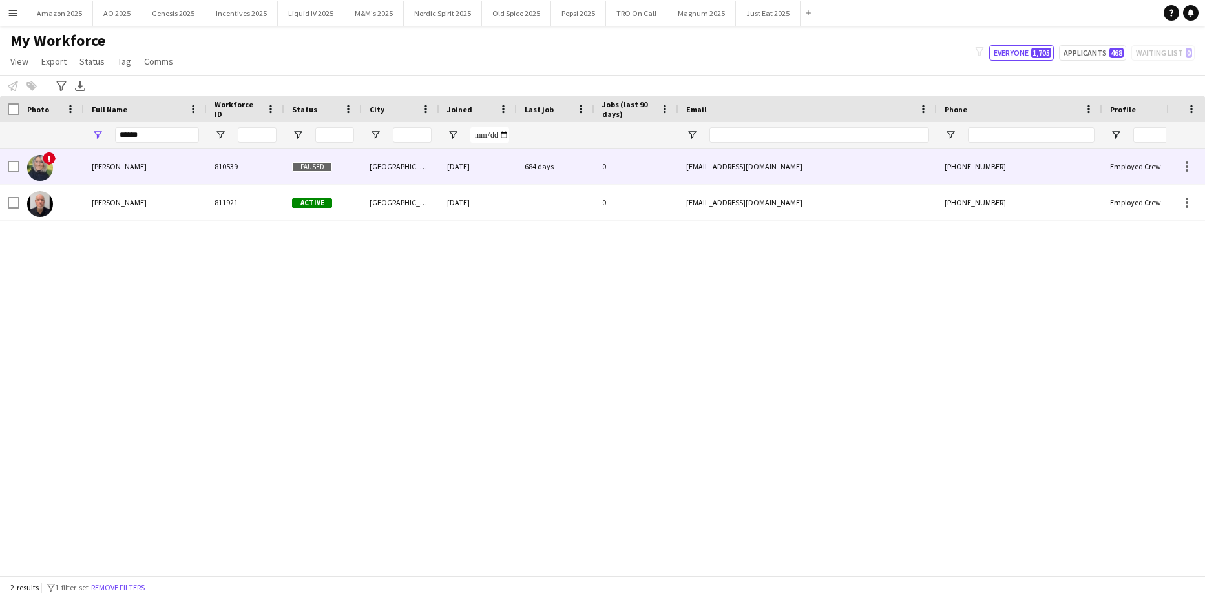
click at [124, 165] on span "Charlotte Tilley" at bounding box center [119, 166] width 55 height 10
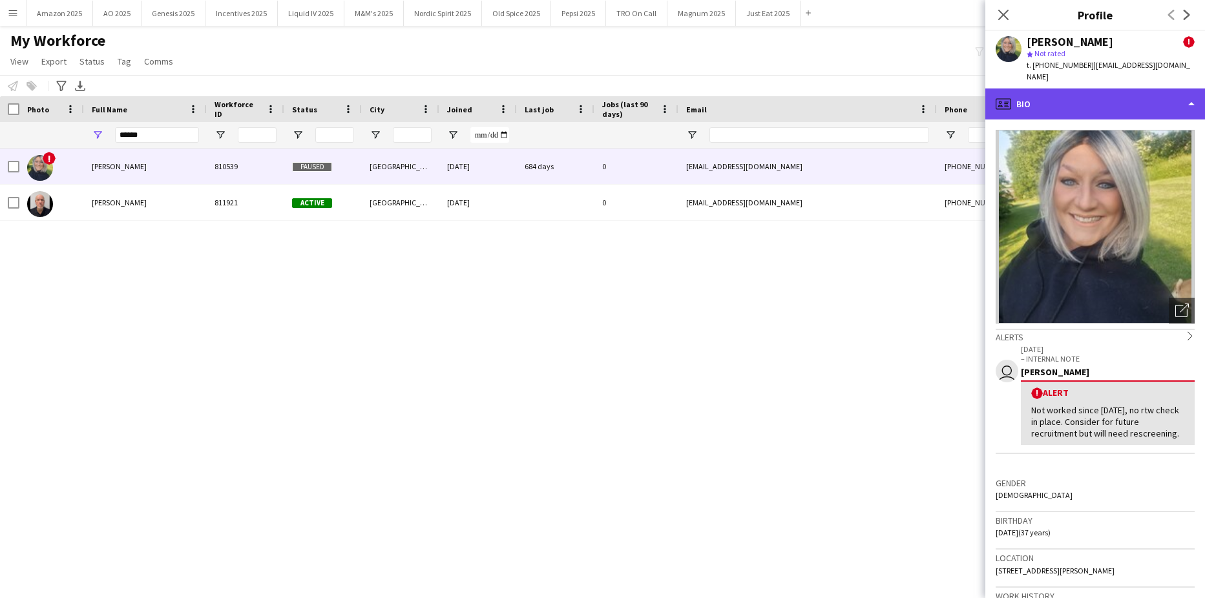
click at [1180, 93] on div "profile Bio" at bounding box center [1095, 103] width 220 height 31
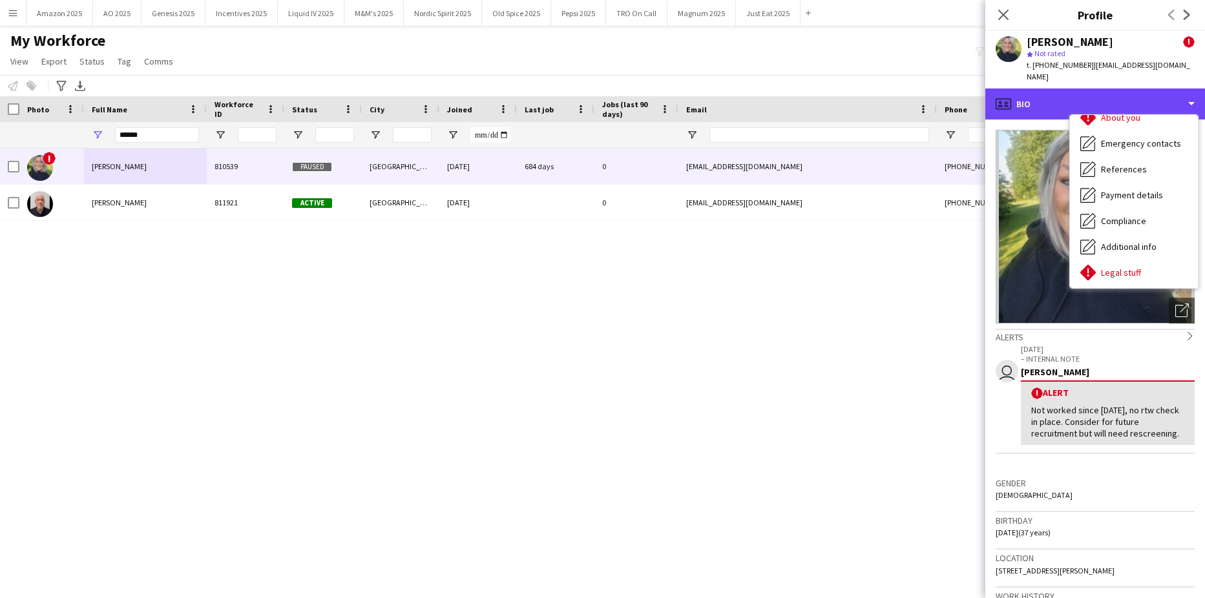
scroll to position [173, 0]
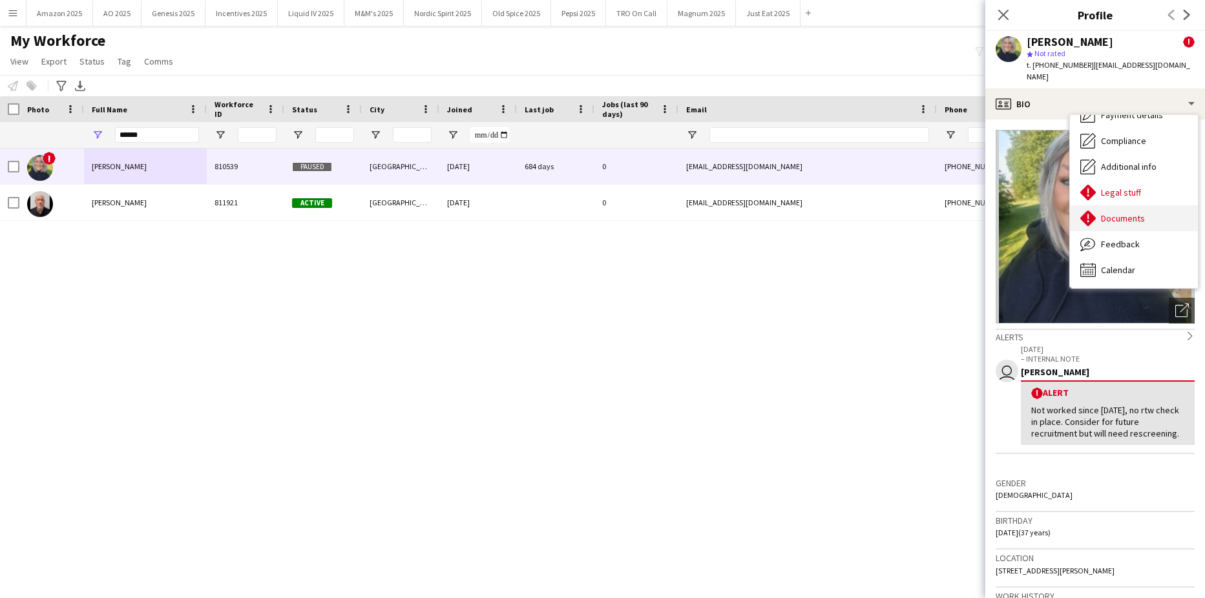
click at [1131, 213] on span "Documents" at bounding box center [1123, 219] width 44 height 12
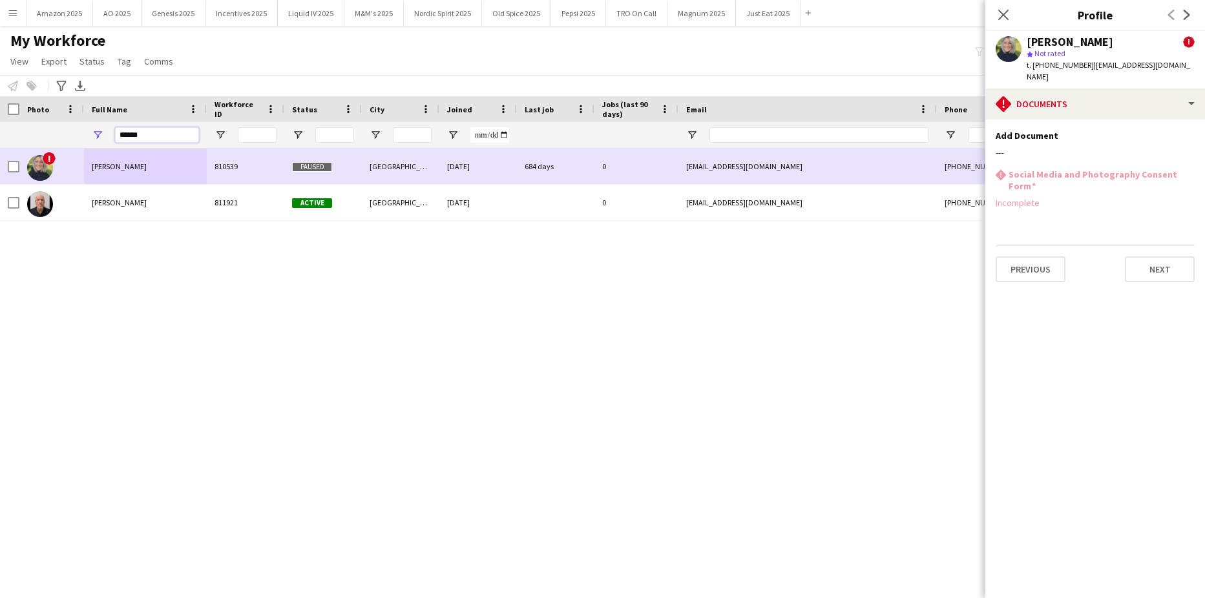
drag, startPoint x: 161, startPoint y: 141, endPoint x: -33, endPoint y: 164, distance: 195.8
click at [0, 164] on html "Menu Boards Boards Boards All jobs Status Workforce Workforce My Workforce Recr…" at bounding box center [602, 299] width 1205 height 598
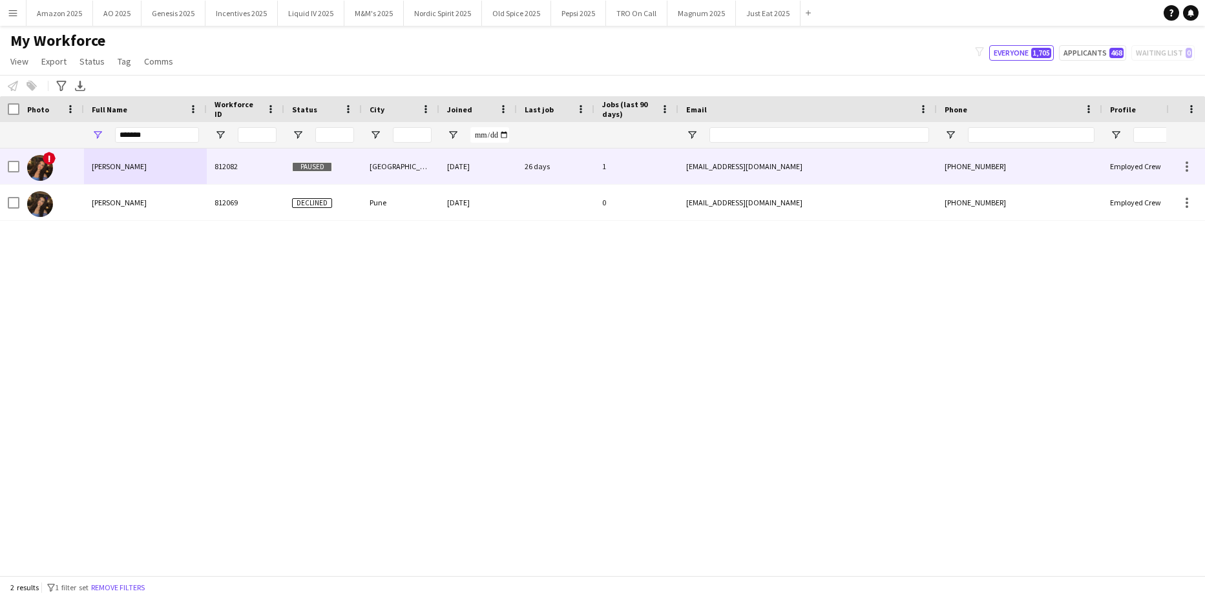
click at [163, 171] on div "Dua Benhayoun" at bounding box center [145, 167] width 123 height 36
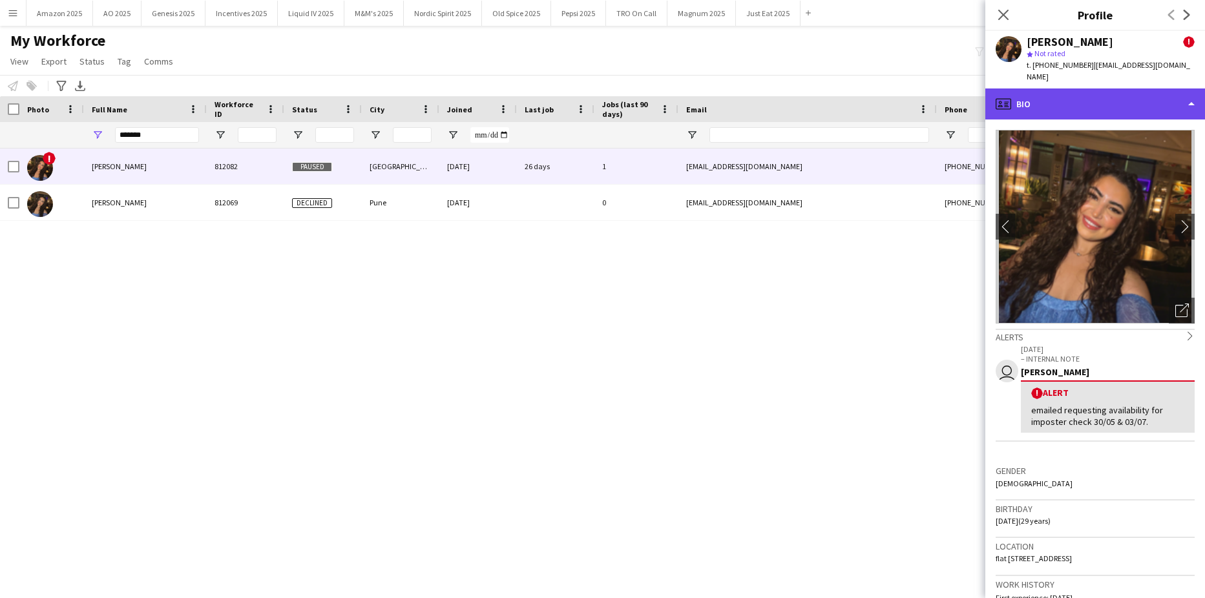
click at [1160, 88] on div "profile Bio" at bounding box center [1095, 103] width 220 height 31
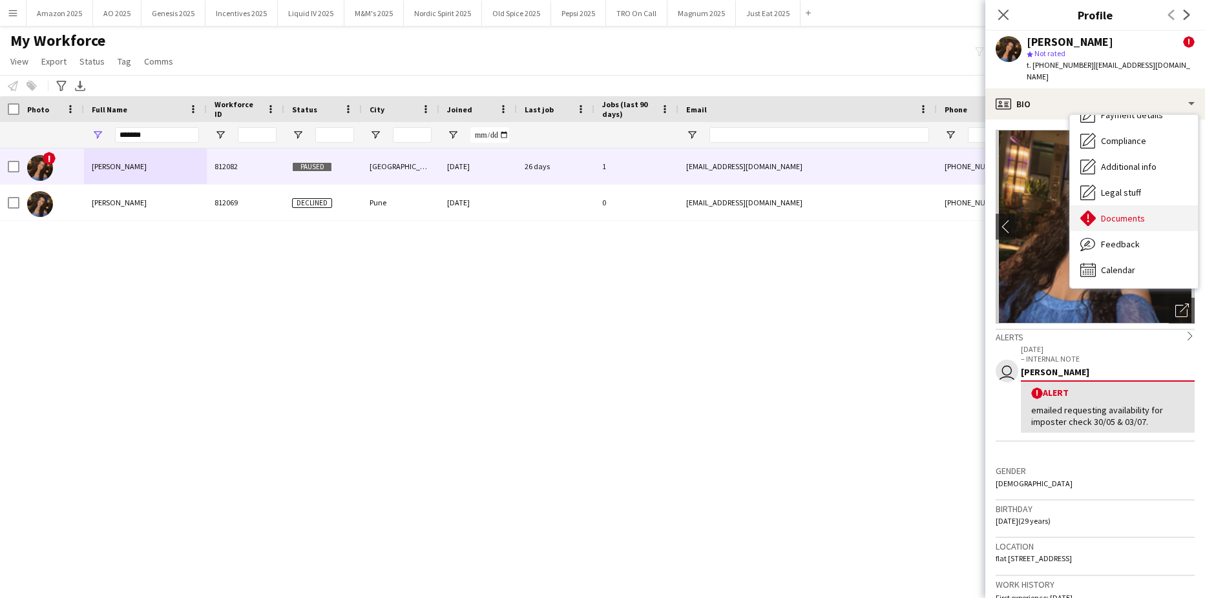
click at [1147, 212] on div "Documents Documents" at bounding box center [1134, 218] width 128 height 26
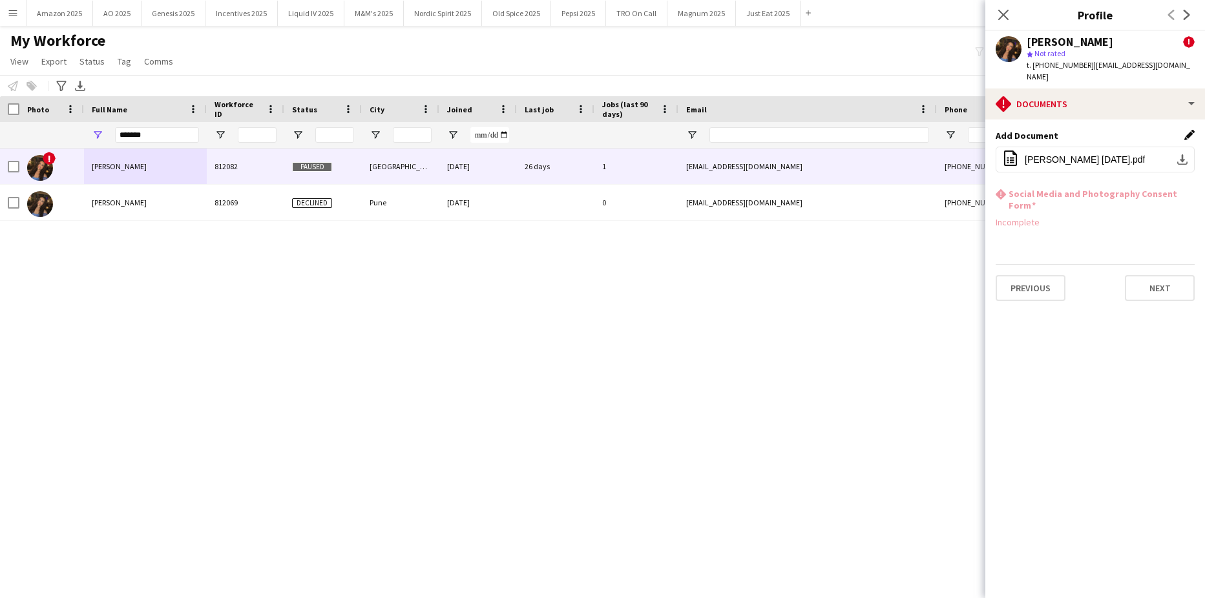
click at [1187, 130] on app-icon "Edit this field" at bounding box center [1189, 135] width 10 height 10
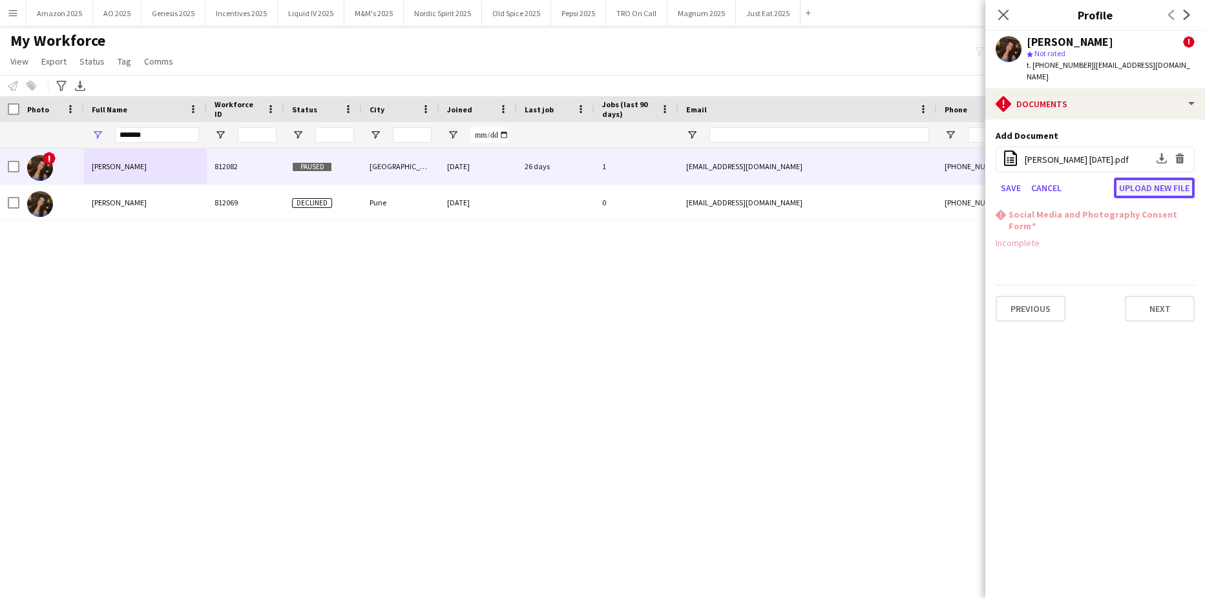
click at [1144, 178] on button "Upload new file" at bounding box center [1154, 188] width 81 height 21
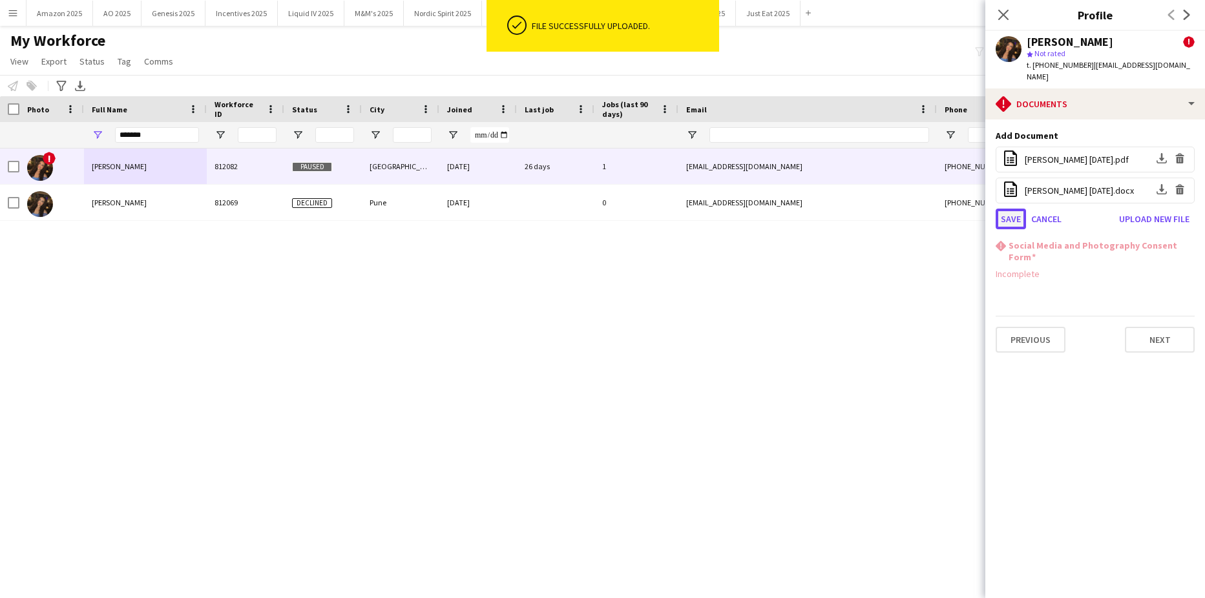
click at [1009, 209] on button "Save" at bounding box center [1010, 219] width 30 height 21
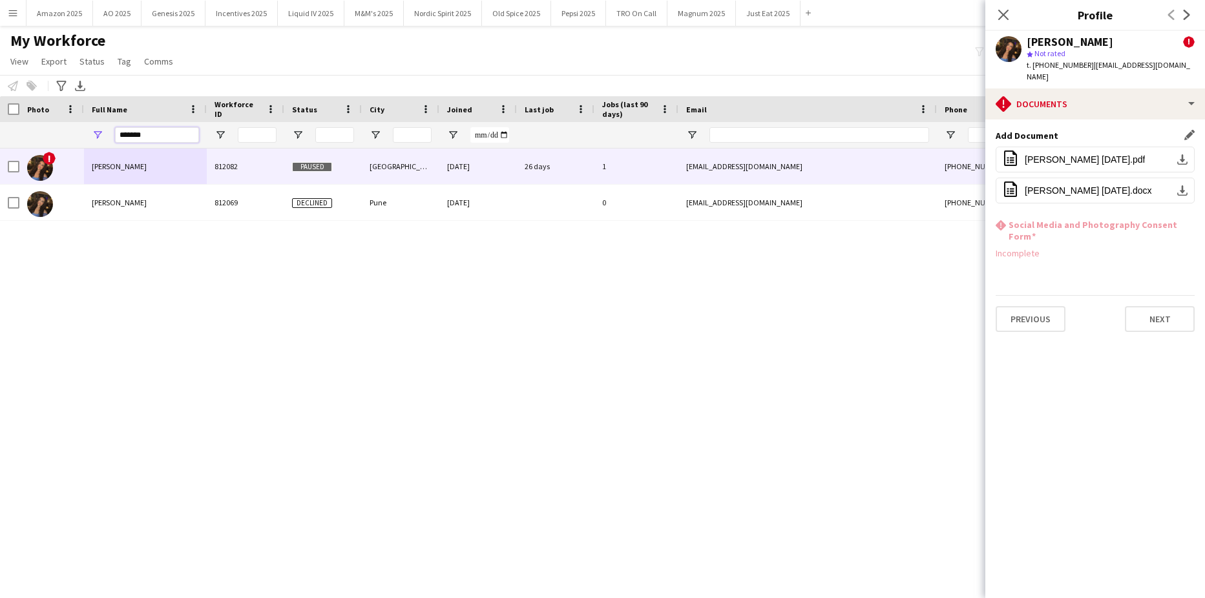
drag, startPoint x: 167, startPoint y: 137, endPoint x: -33, endPoint y: 188, distance: 206.0
click at [0, 188] on html "Menu Boards Boards Boards All jobs Status Workforce Workforce My Workforce Recr…" at bounding box center [602, 299] width 1205 height 598
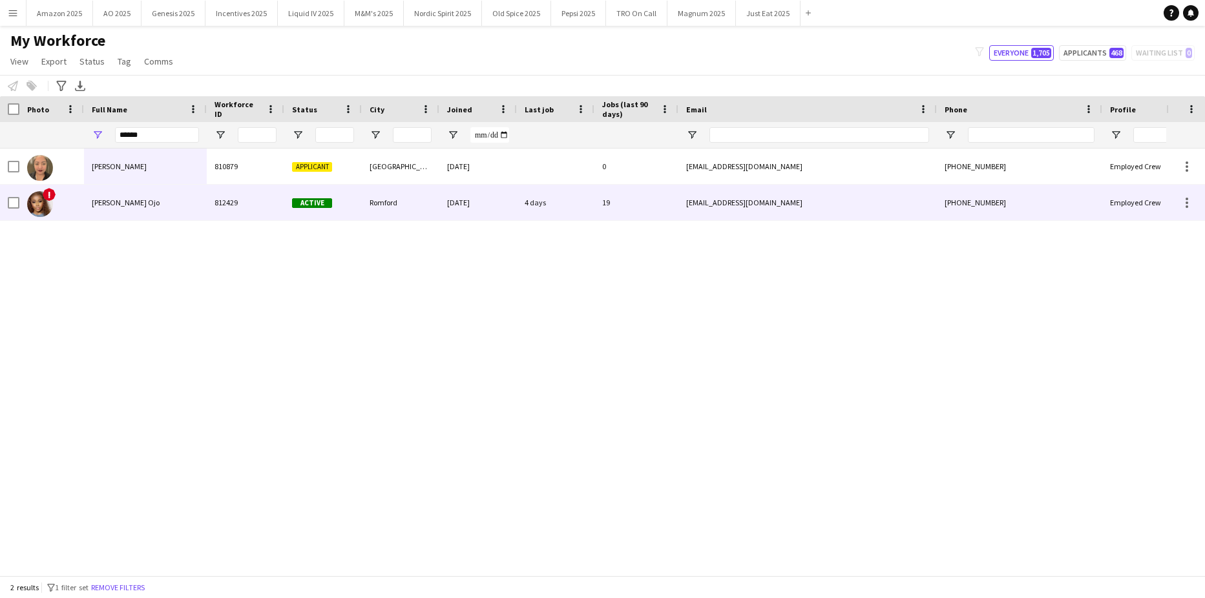
click at [153, 210] on div "Fatima Esemokhai Ojo" at bounding box center [145, 203] width 123 height 36
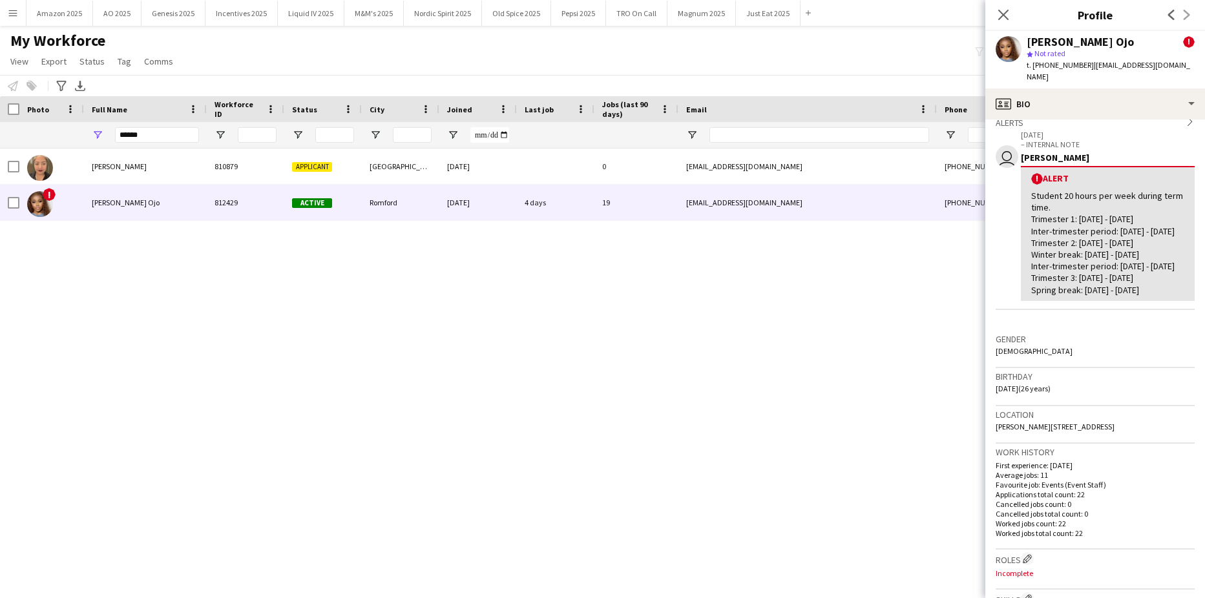
scroll to position [129, 0]
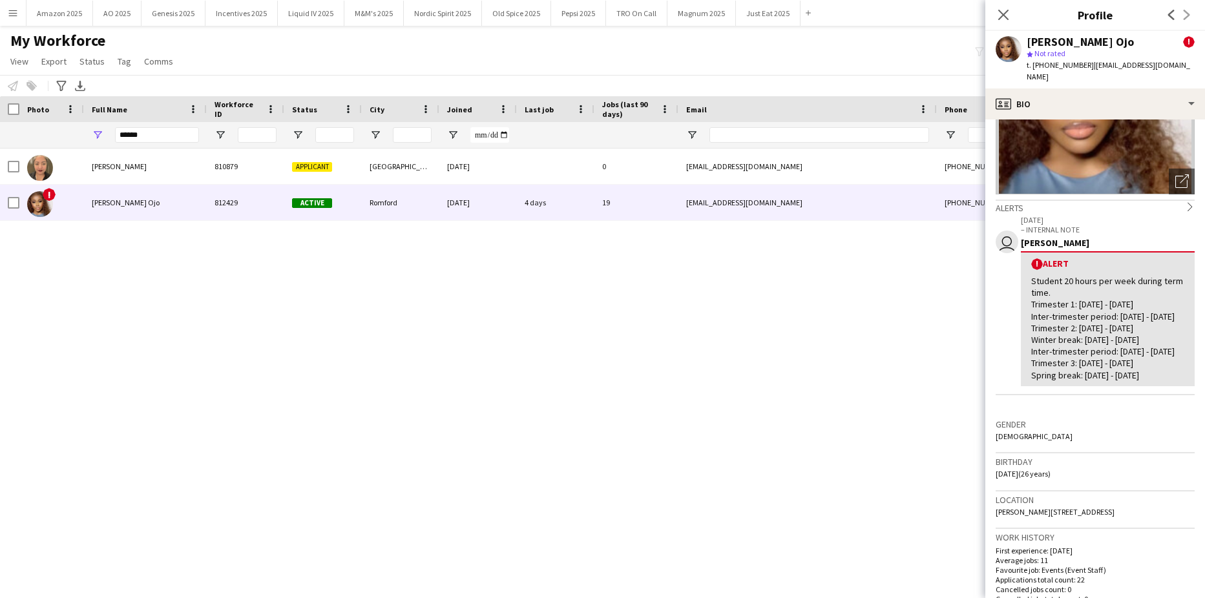
click at [998, 5] on div "Close pop-in" at bounding box center [1003, 15] width 36 height 30
click at [999, 17] on icon "Close pop-in" at bounding box center [1003, 14] width 12 height 12
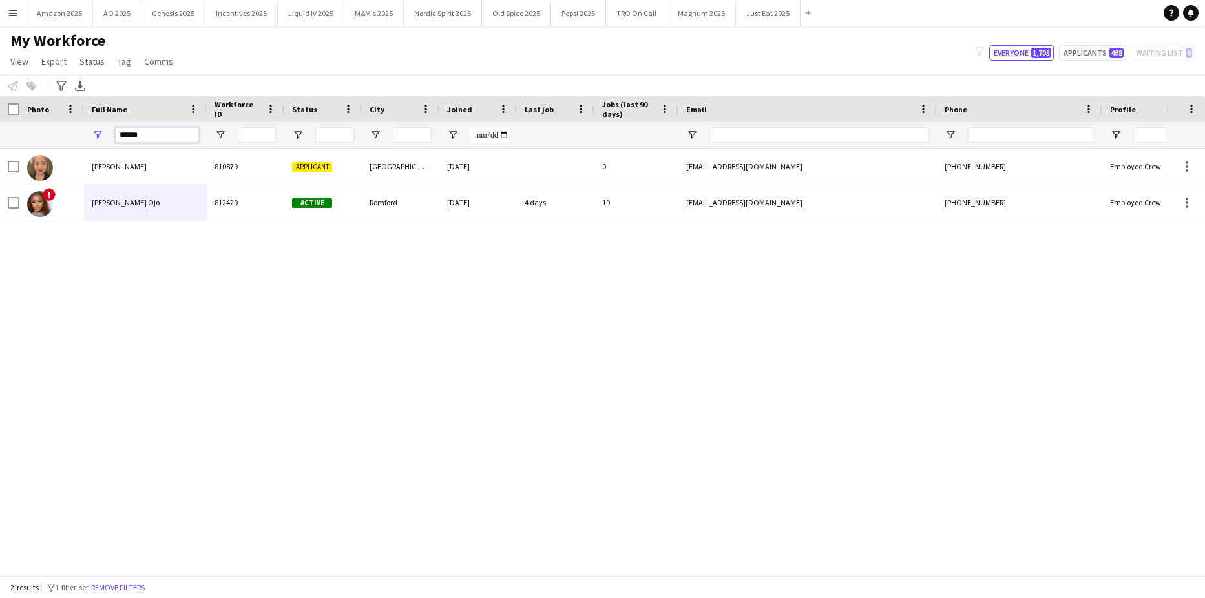
drag, startPoint x: 156, startPoint y: 140, endPoint x: -33, endPoint y: 156, distance: 189.3
click at [0, 156] on html "Menu Boards Boards Boards All jobs Status Workforce Workforce My Workforce Recr…" at bounding box center [602, 299] width 1205 height 598
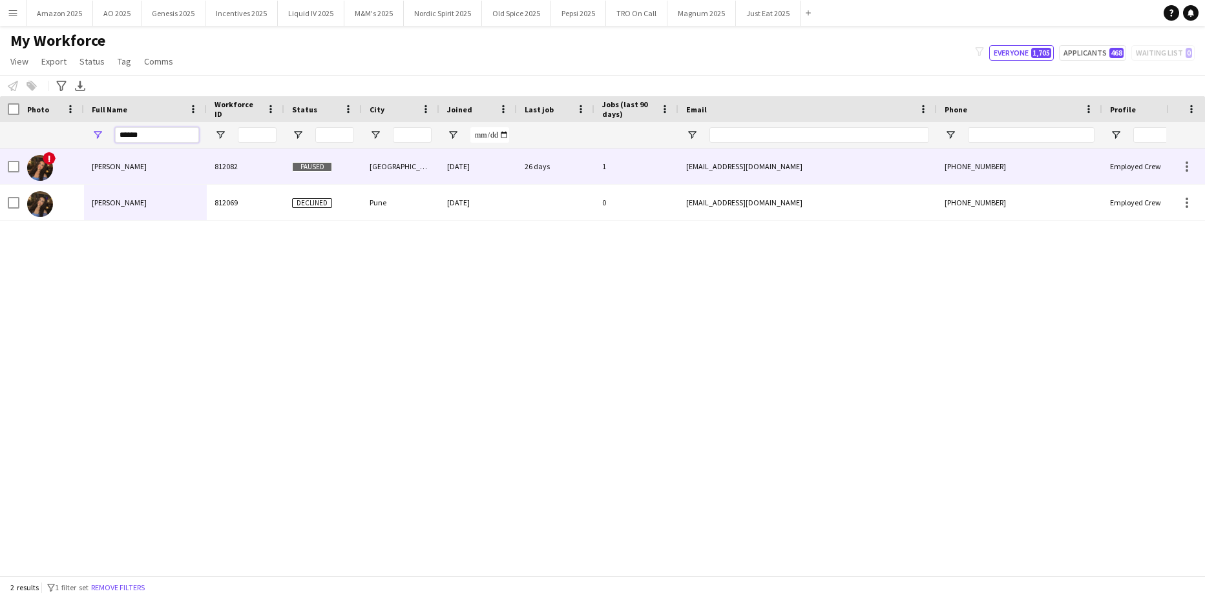
type input "******"
click at [117, 158] on div "Dua Benhayoun" at bounding box center [145, 167] width 123 height 36
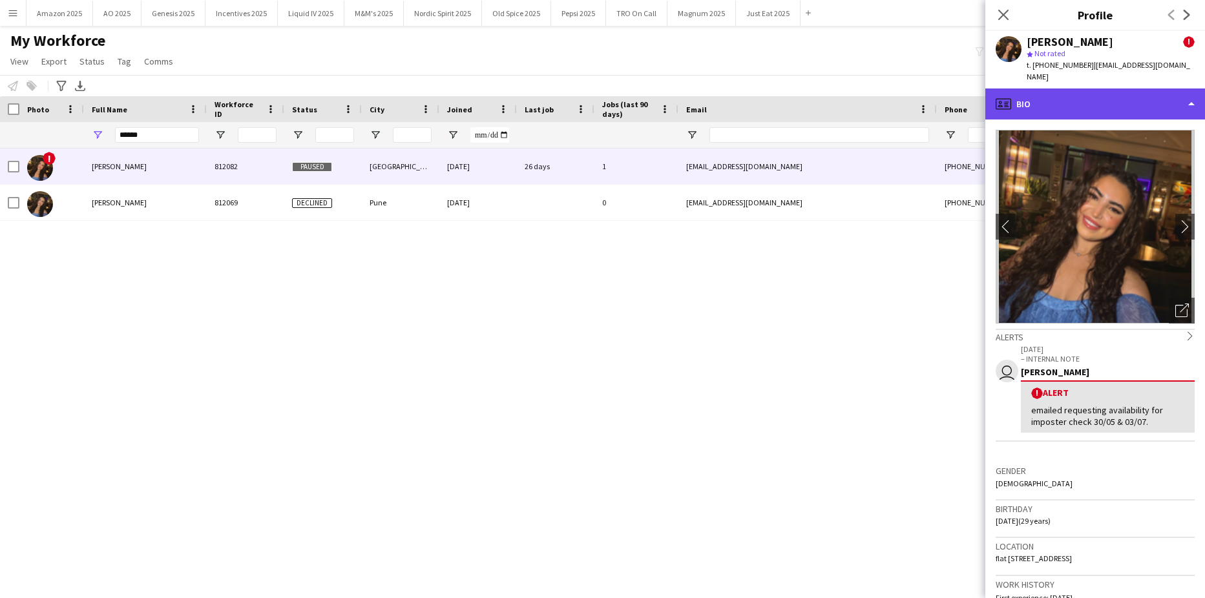
click at [1169, 88] on div "profile Bio" at bounding box center [1095, 103] width 220 height 31
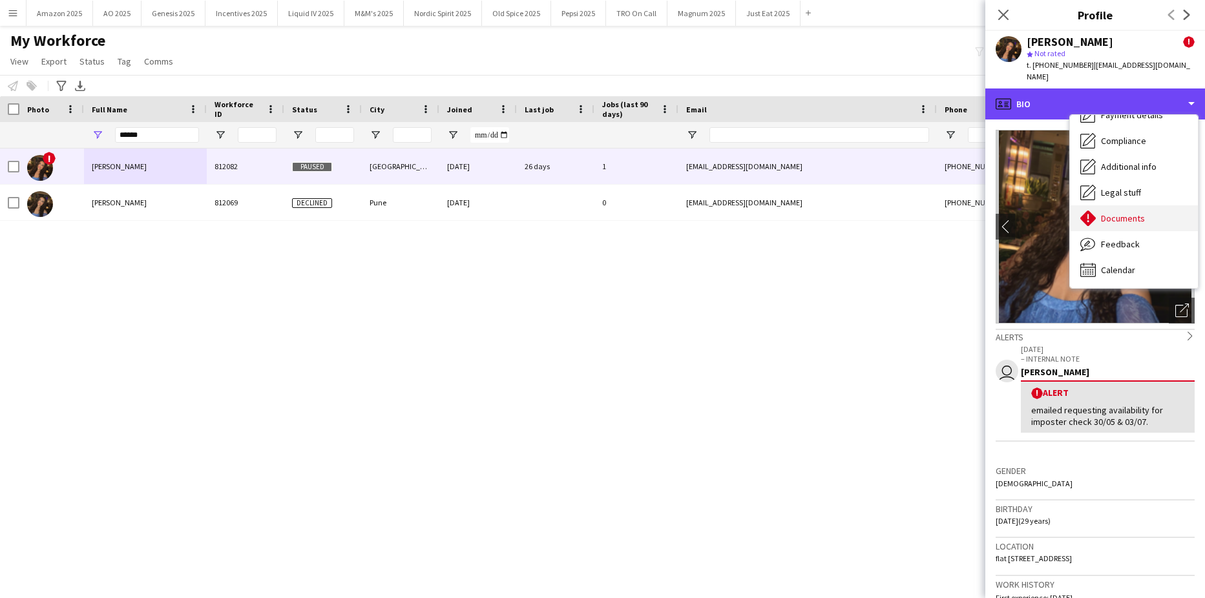
scroll to position [0, 0]
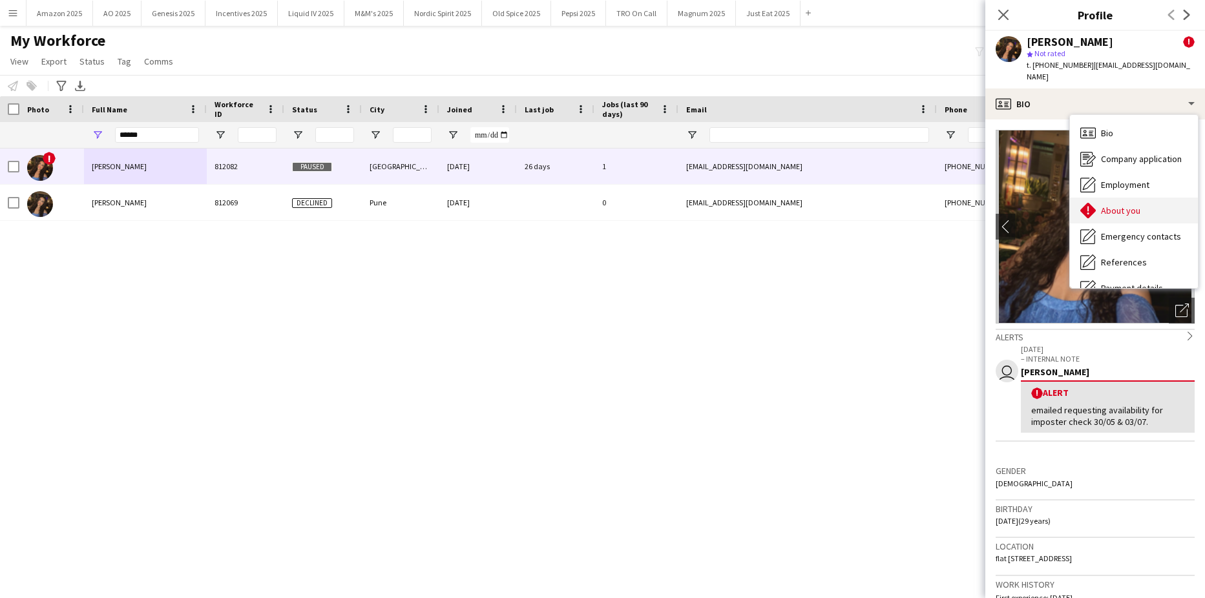
click at [1120, 205] on span "About you" at bounding box center [1120, 211] width 39 height 12
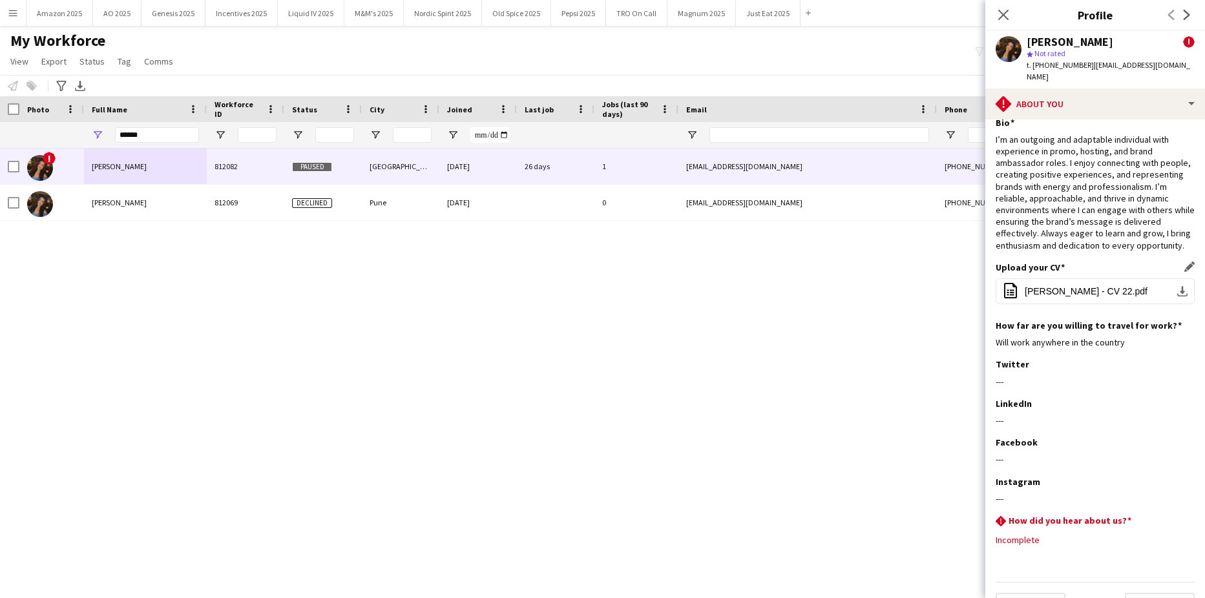
scroll to position [32, 0]
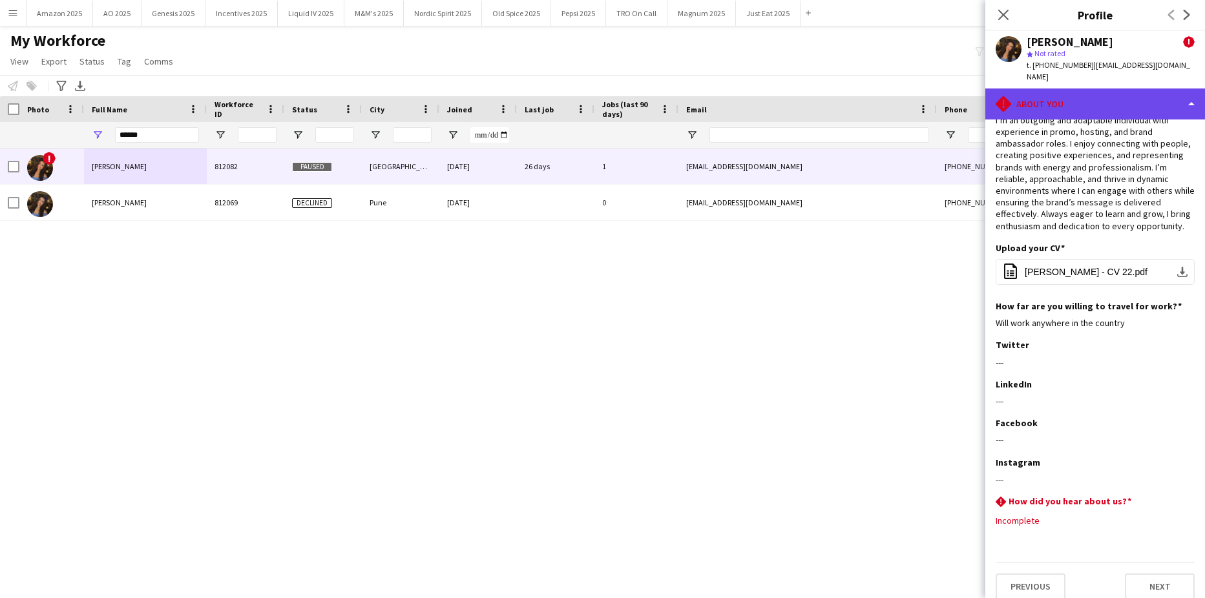
click at [1169, 92] on div "rhombus-alert About you" at bounding box center [1095, 103] width 220 height 31
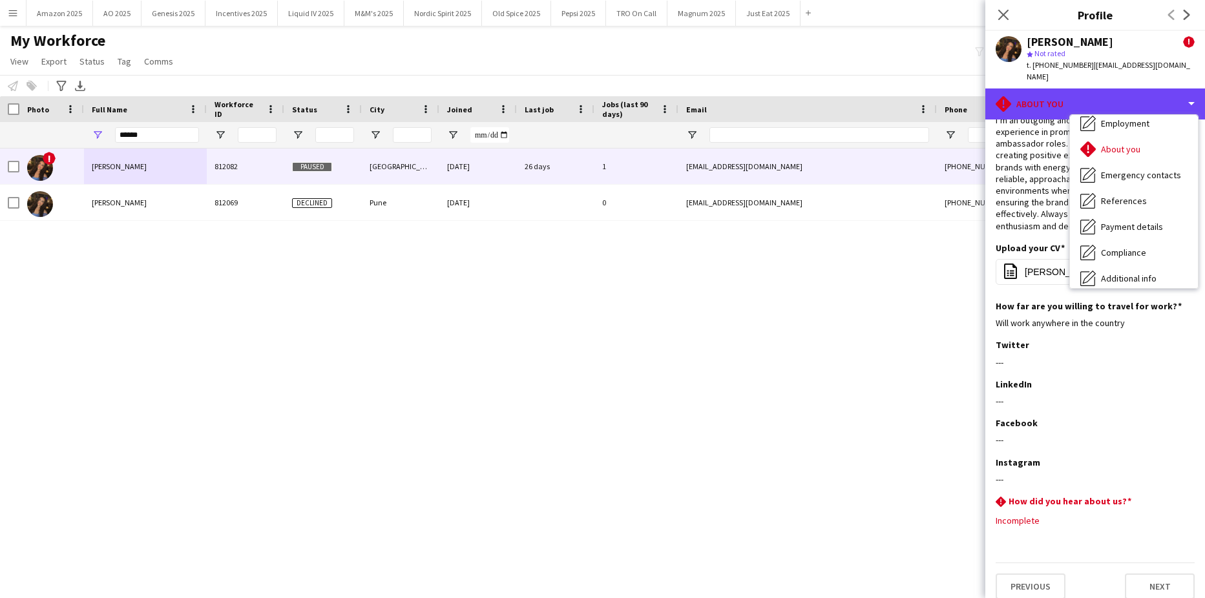
scroll to position [173, 0]
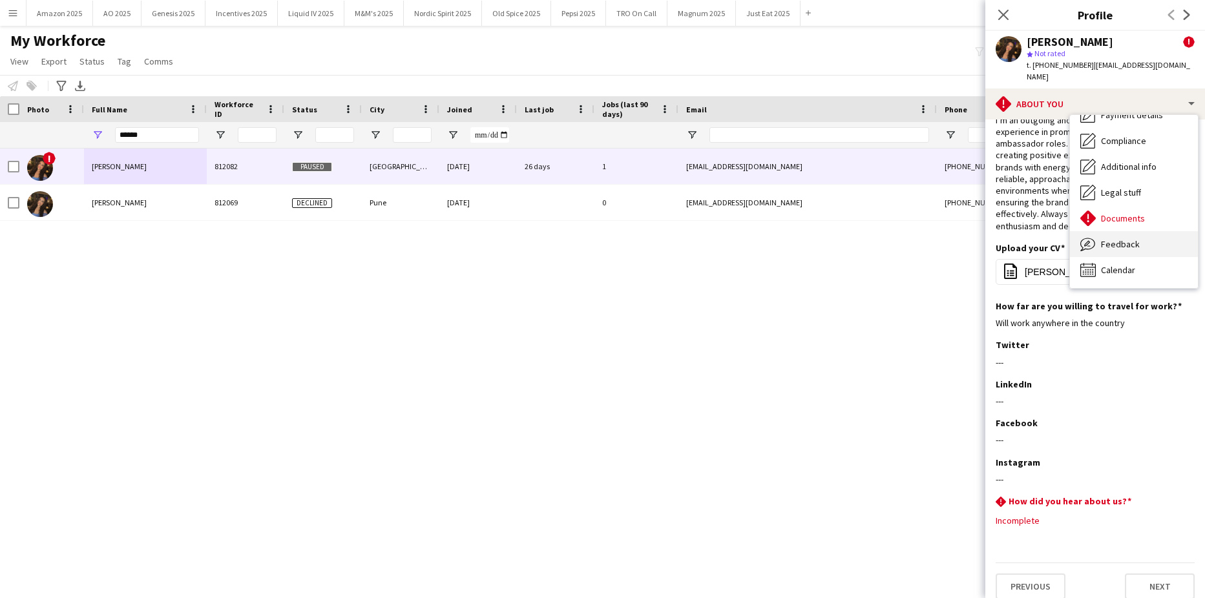
click at [1126, 238] on span "Feedback" at bounding box center [1120, 244] width 39 height 12
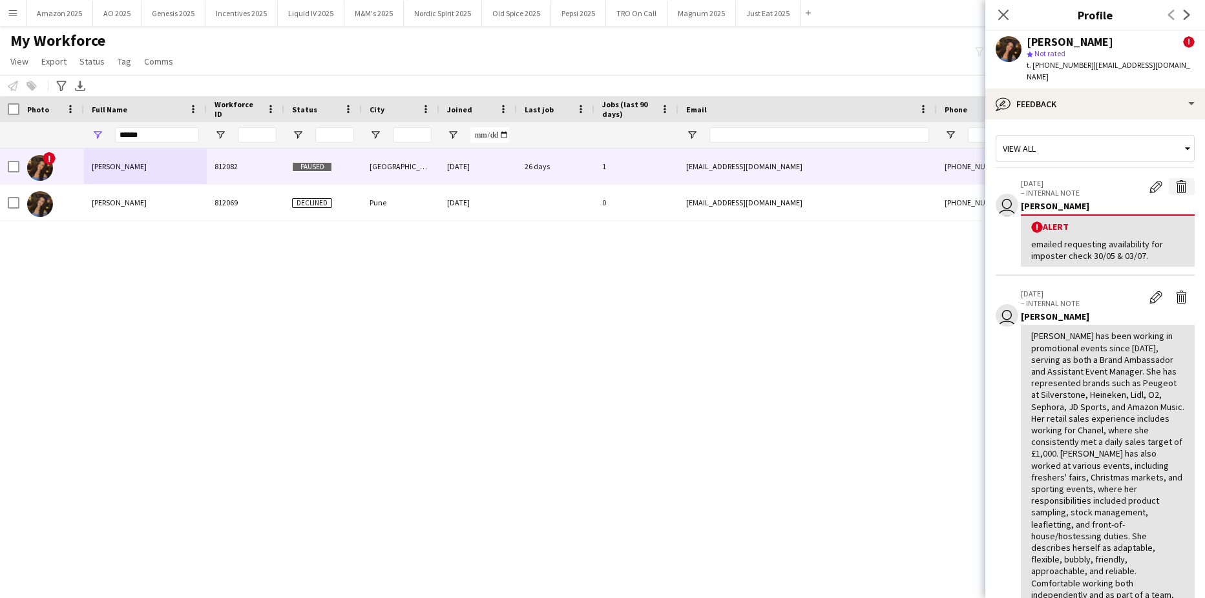
click at [1175, 180] on app-icon "Delete alert" at bounding box center [1181, 186] width 13 height 13
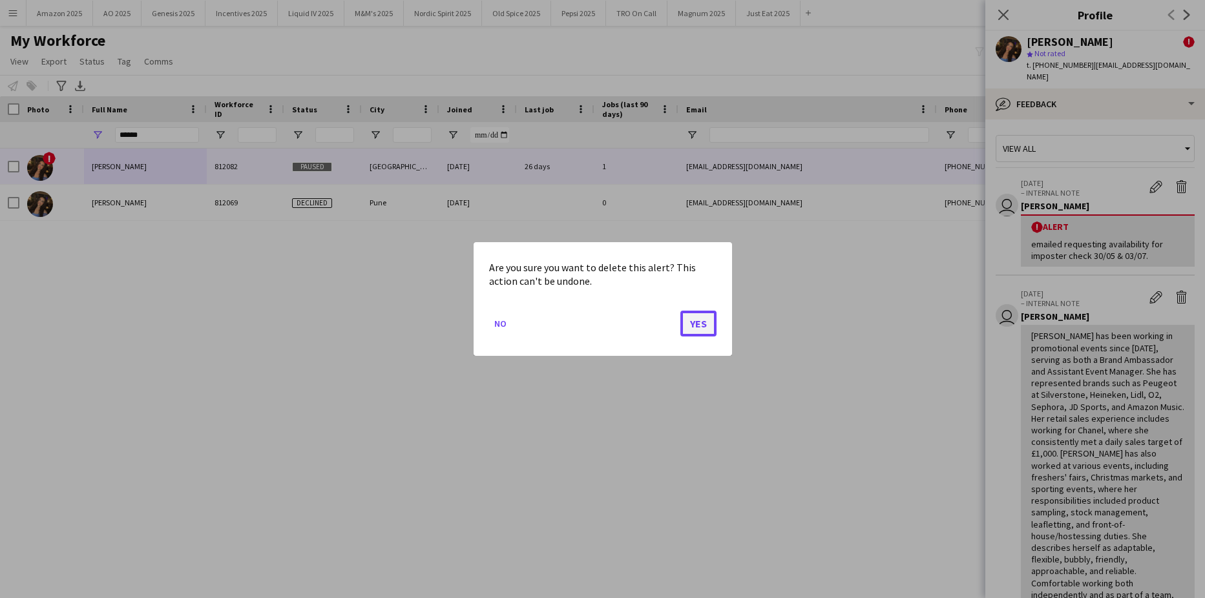
click at [703, 328] on button "Yes" at bounding box center [698, 324] width 36 height 26
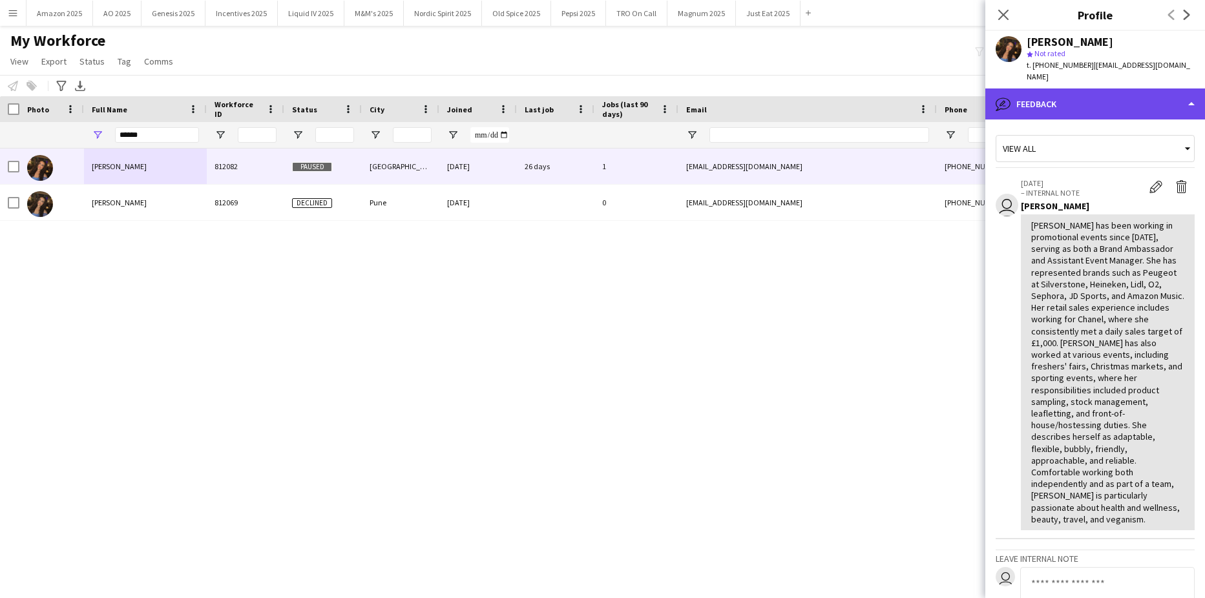
click at [1121, 98] on div "bubble-pencil Feedback" at bounding box center [1095, 103] width 220 height 31
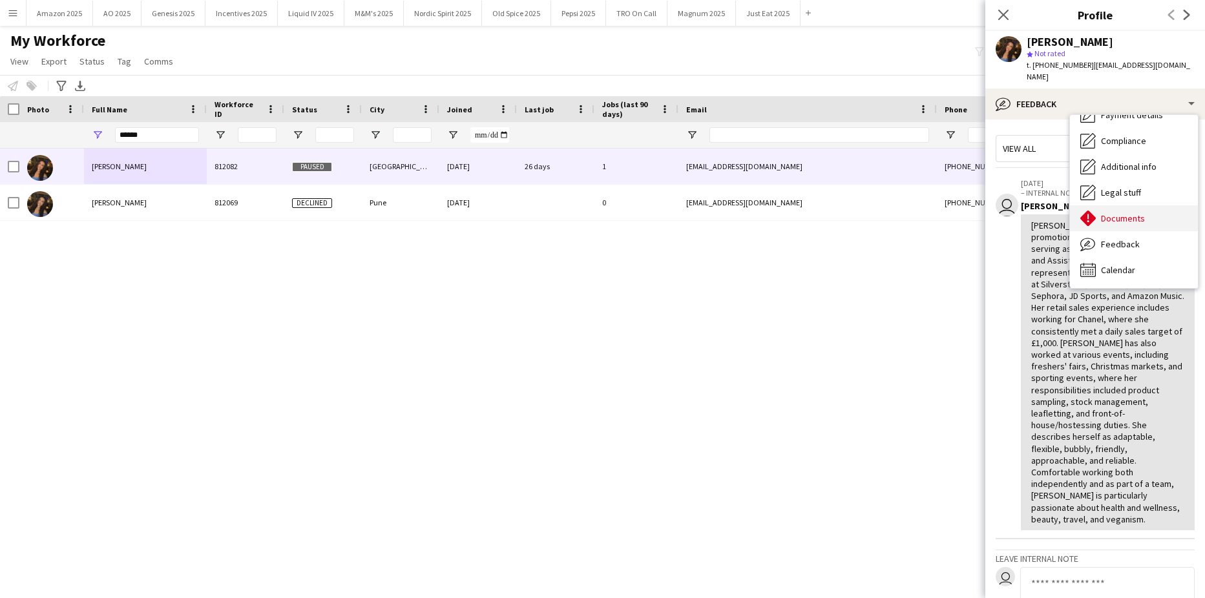
click at [1136, 213] on span "Documents" at bounding box center [1123, 219] width 44 height 12
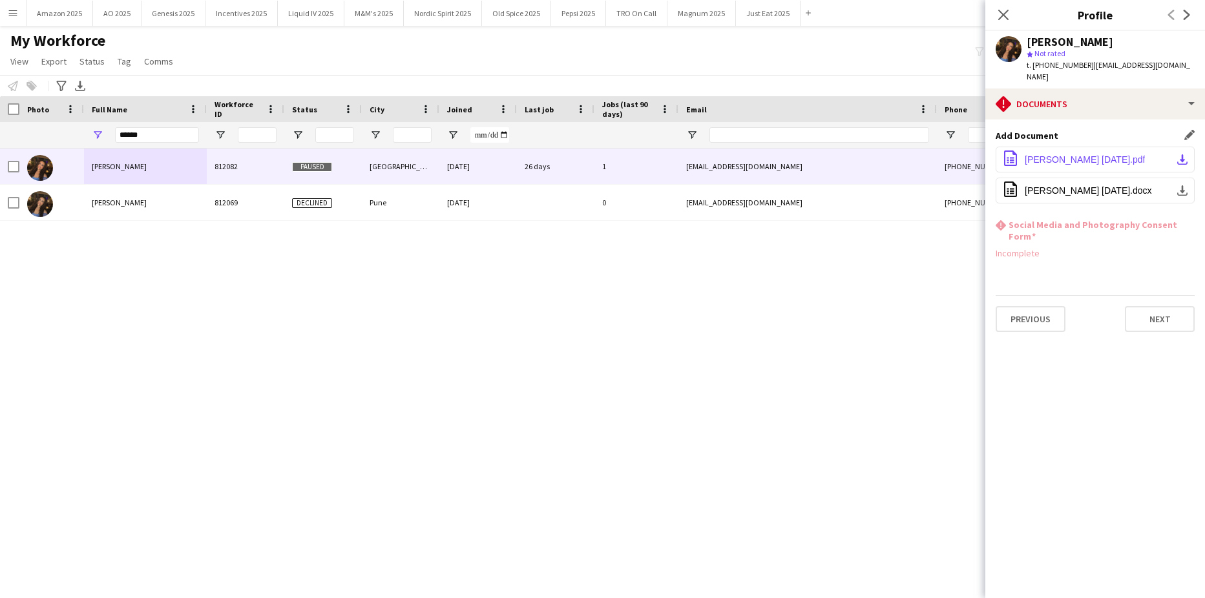
click at [1065, 154] on span "Dua Benhayoun 24.01.25.pdf" at bounding box center [1085, 159] width 120 height 10
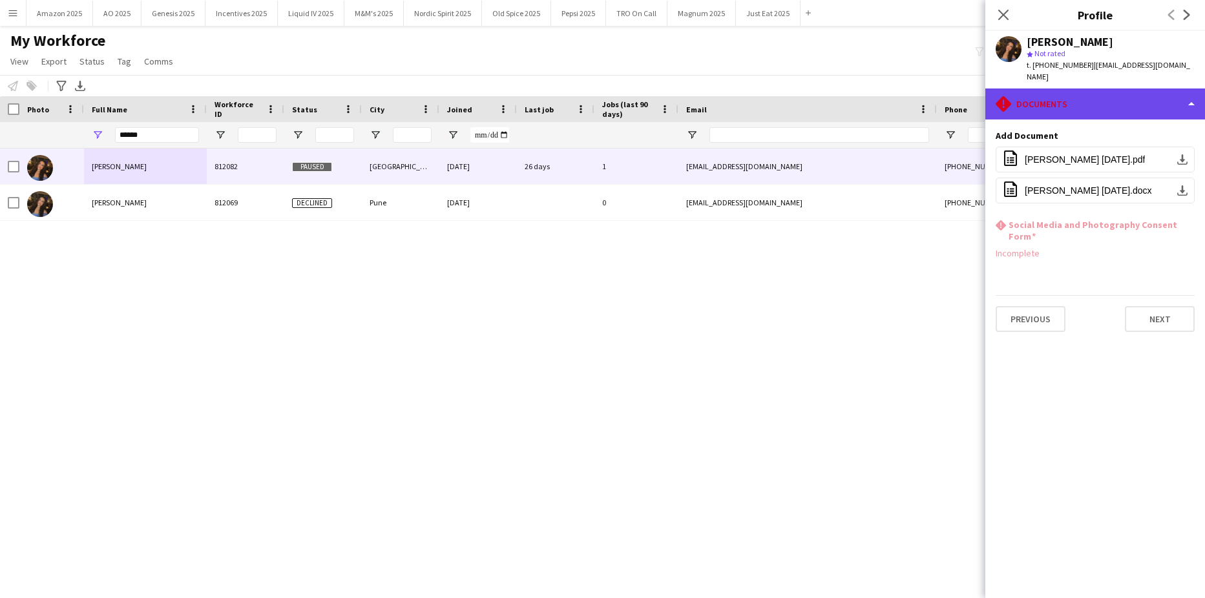
click at [1114, 90] on div "rhombus-alert Documents" at bounding box center [1095, 103] width 220 height 31
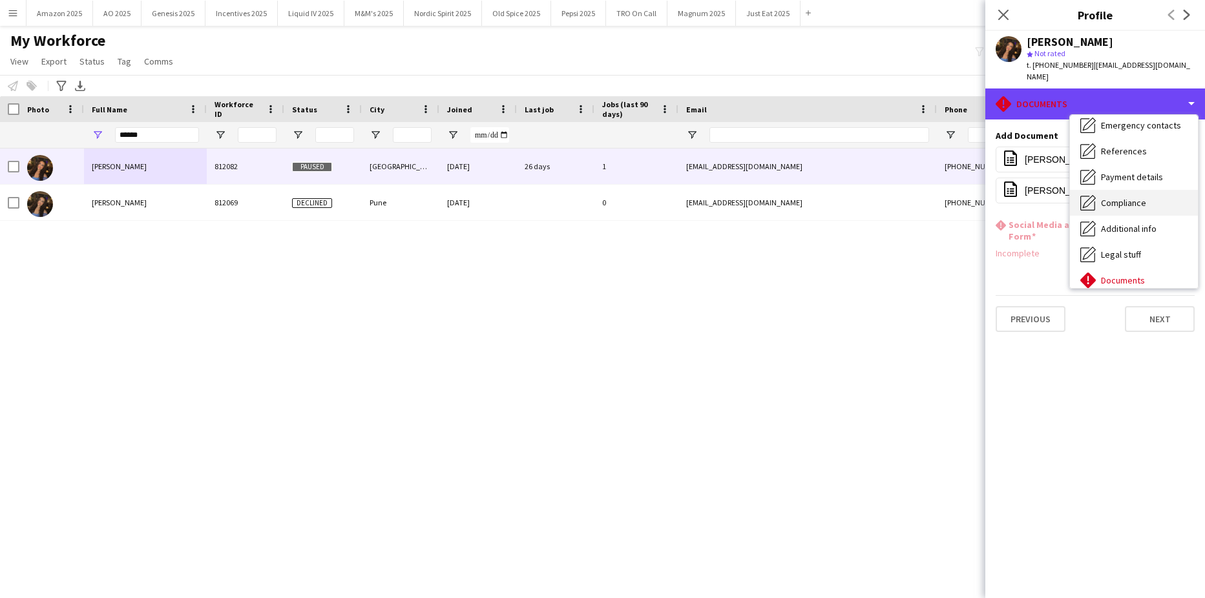
scroll to position [0, 0]
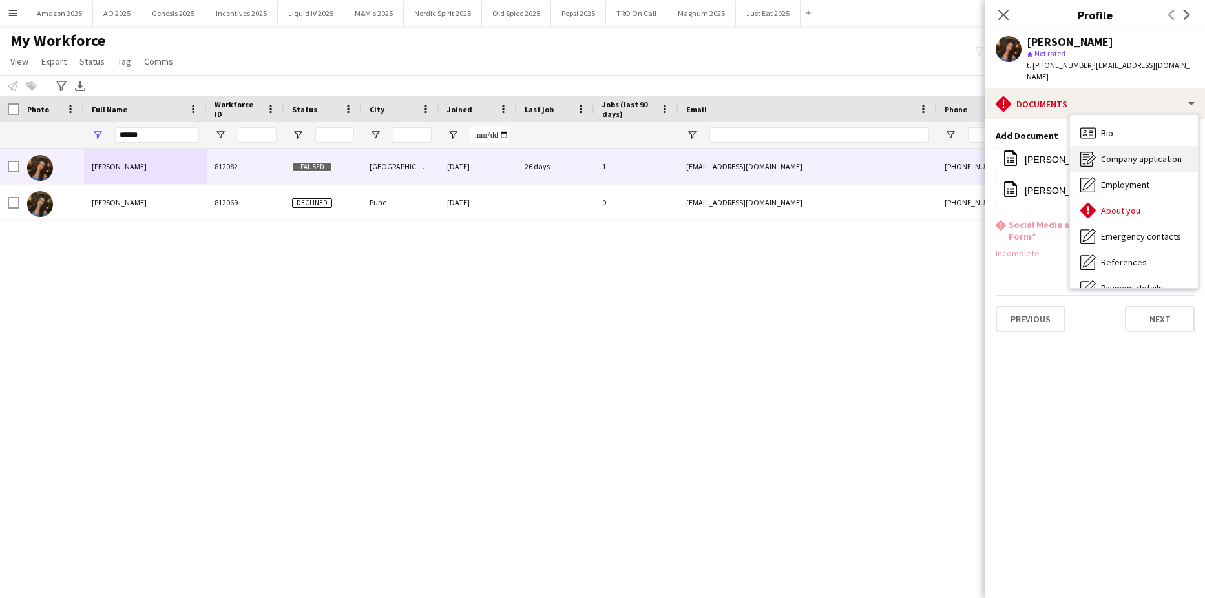
click at [1164, 153] on span "Company application" at bounding box center [1141, 159] width 81 height 12
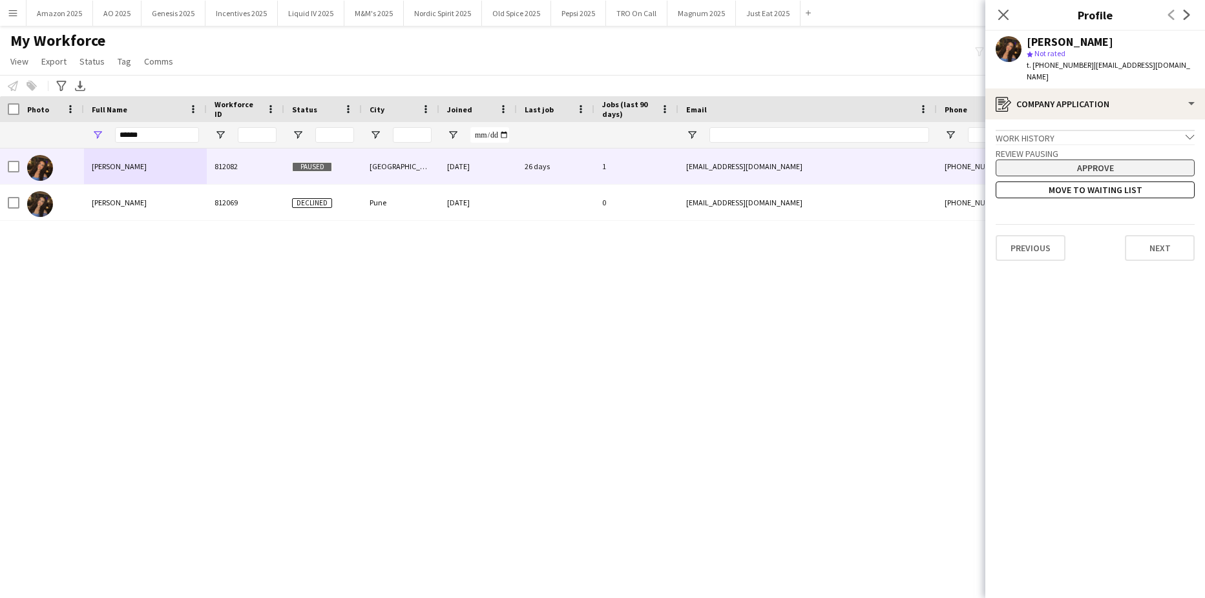
click at [1129, 160] on button "Approve" at bounding box center [1094, 168] width 199 height 17
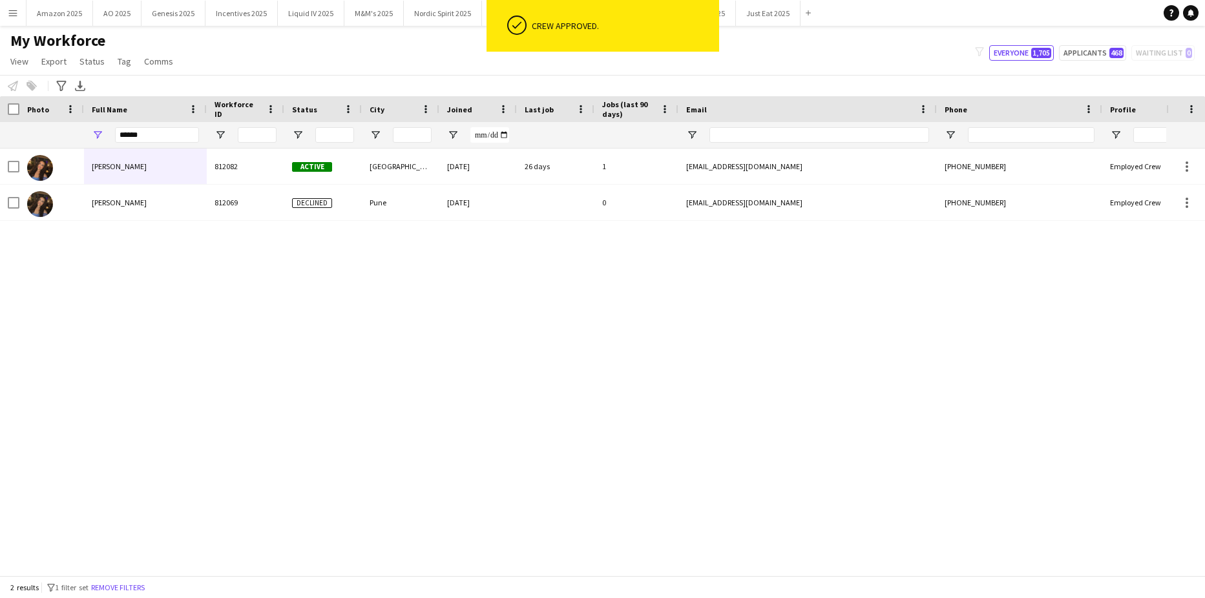
click at [809, 355] on div "Dua Benhayoun 812082 Active Manchester 02-12-2024 26 days 1 dua.benhayoun@gmail…" at bounding box center [583, 357] width 1166 height 417
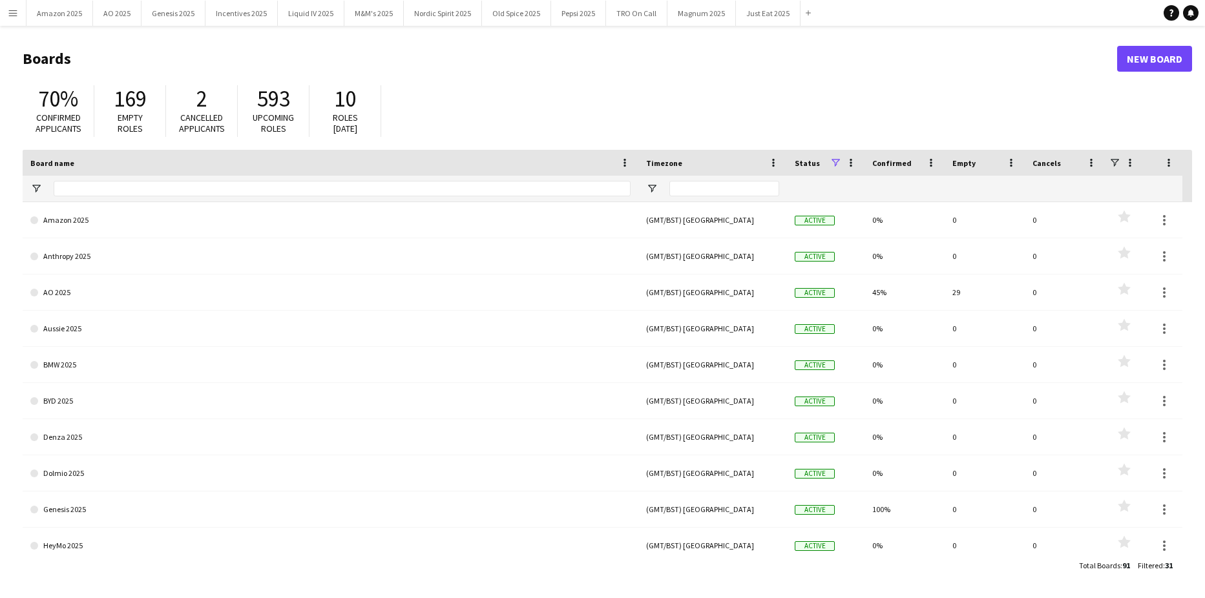
click at [16, 8] on app-icon "Menu" at bounding box center [13, 13] width 10 height 10
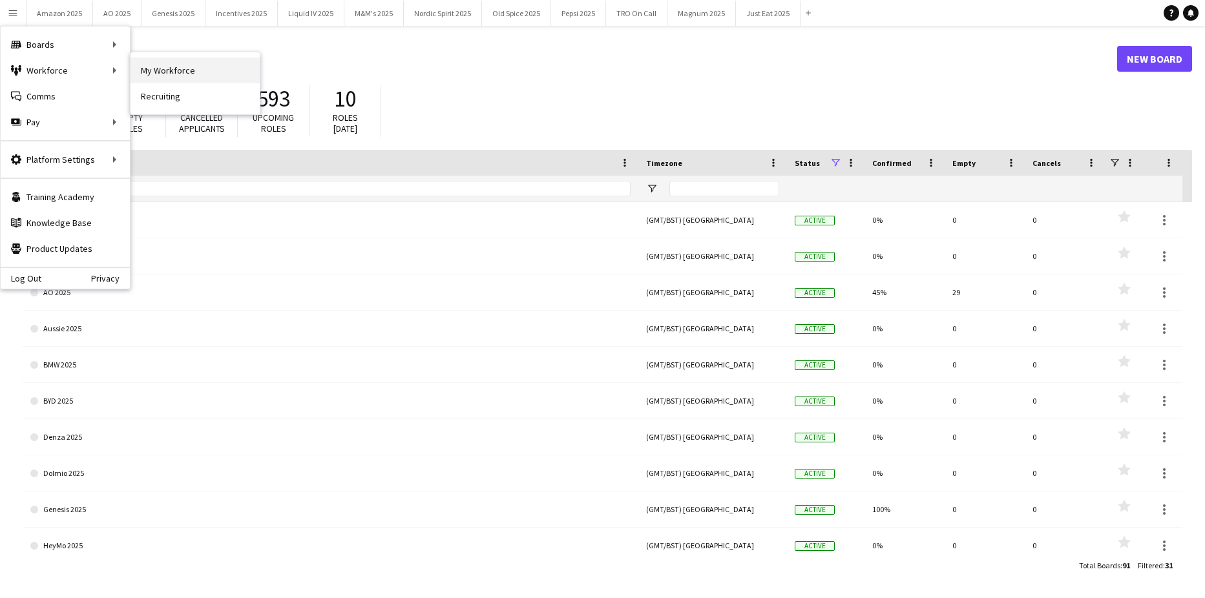
click at [166, 68] on link "My Workforce" at bounding box center [194, 70] width 129 height 26
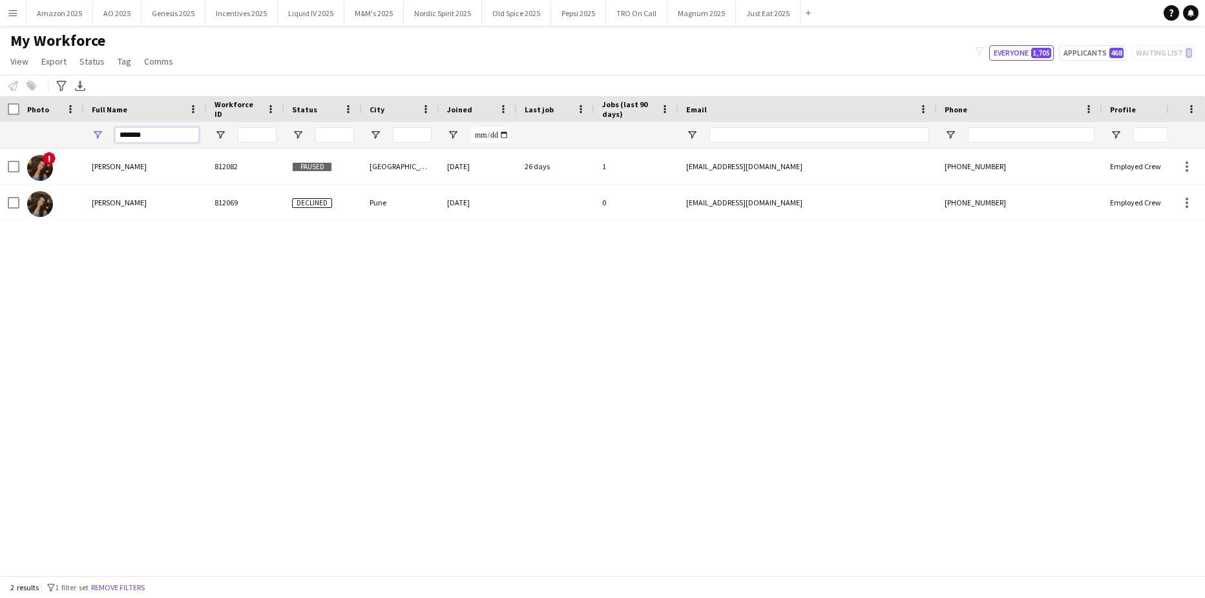
click at [156, 134] on input "*******" at bounding box center [157, 135] width 84 height 16
drag, startPoint x: 156, startPoint y: 134, endPoint x: 9, endPoint y: 142, distance: 146.8
click at [53, 141] on div "*******" at bounding box center [658, 135] width 1317 height 26
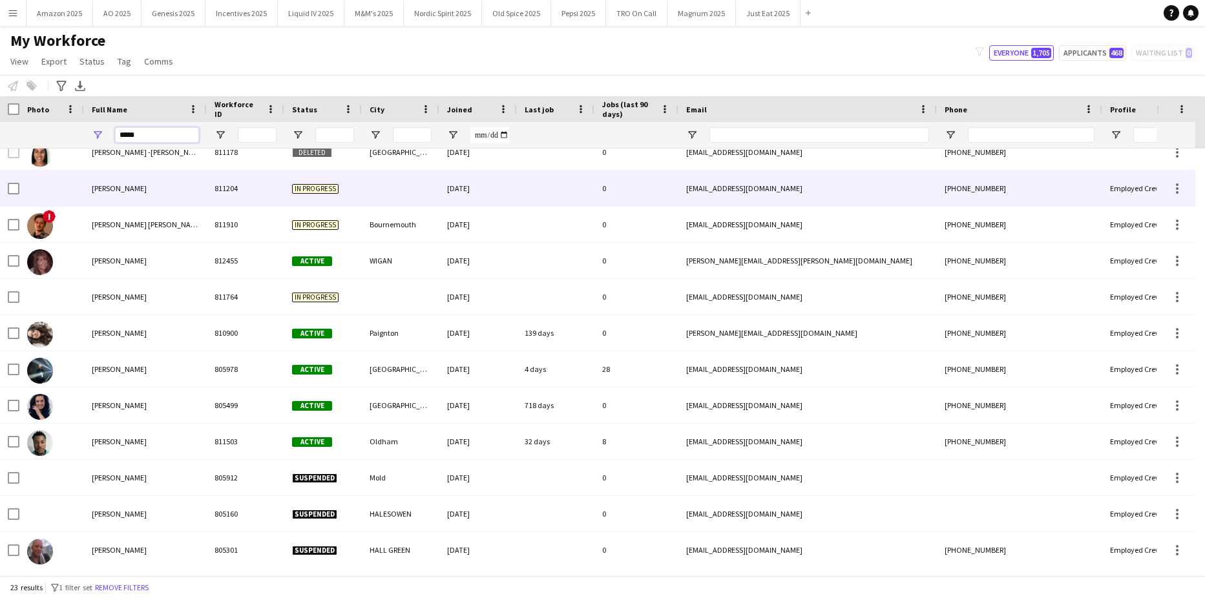
scroll to position [415, 0]
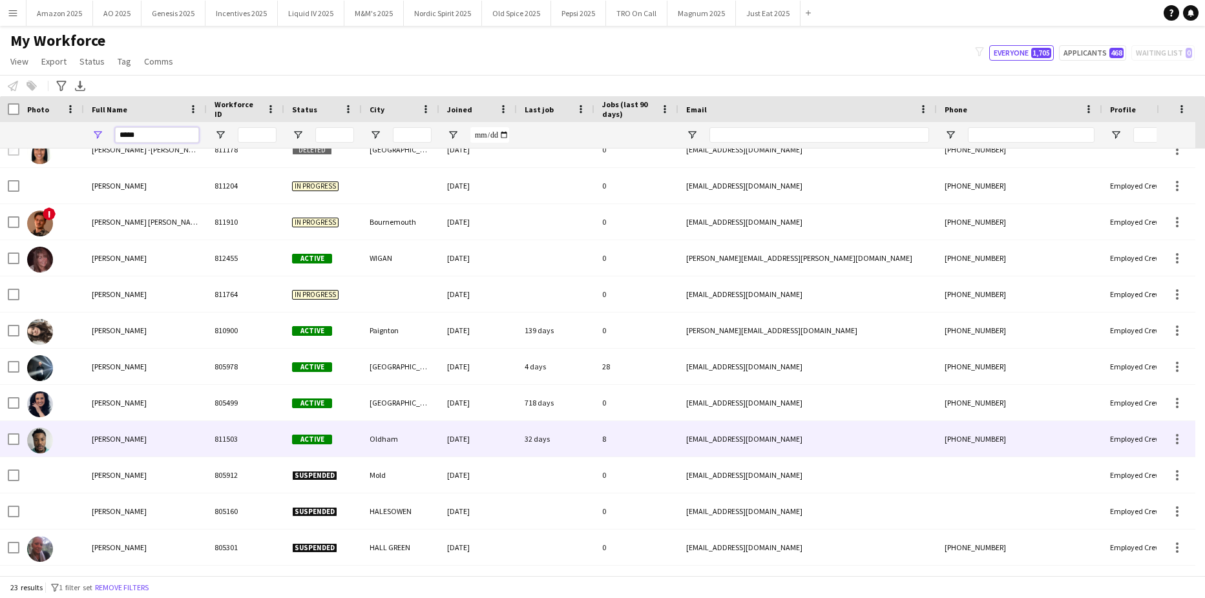
type input "*****"
click at [145, 439] on span "olanrewaju Jones" at bounding box center [119, 439] width 55 height 10
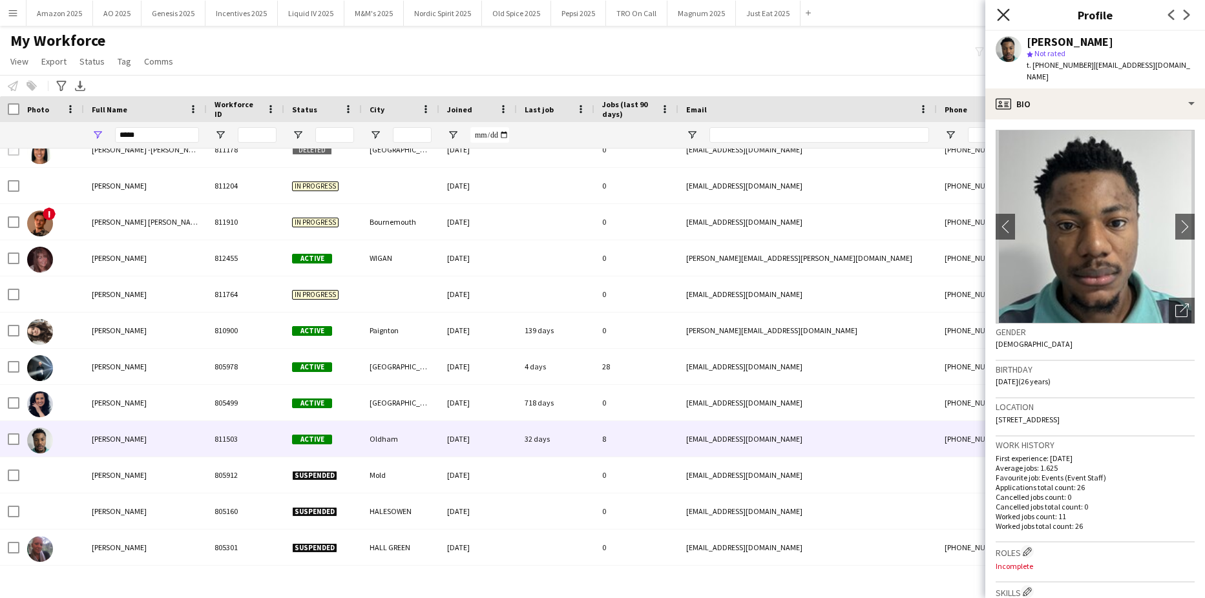
click at [1007, 19] on icon at bounding box center [1003, 14] width 12 height 12
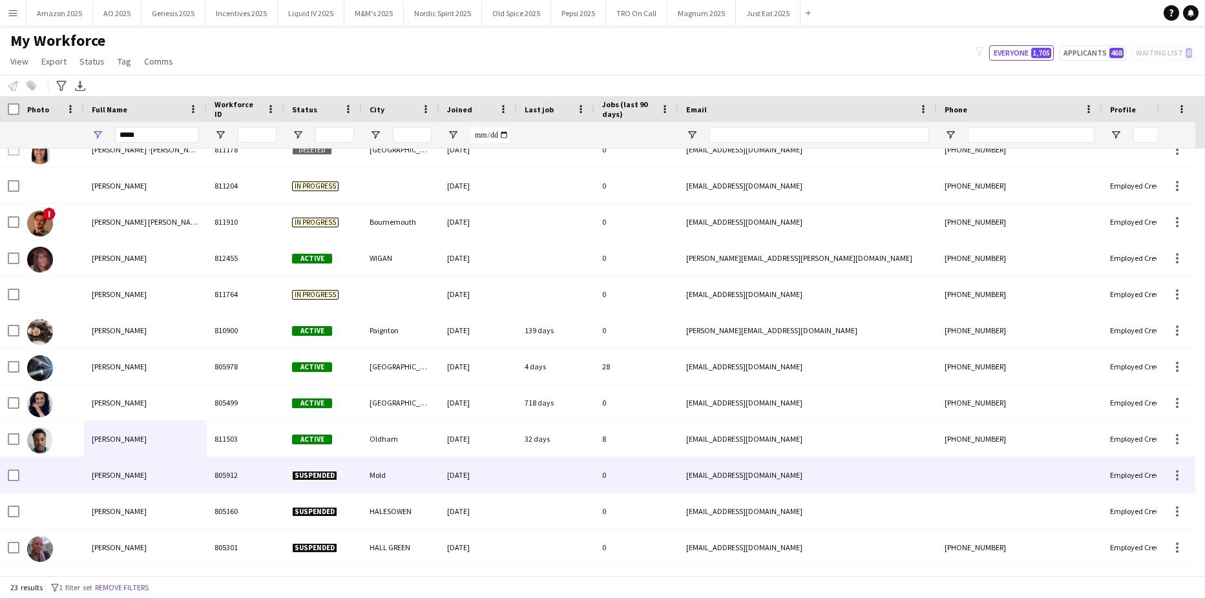
click at [1068, 481] on div at bounding box center [1019, 475] width 165 height 36
